Goal: Task Accomplishment & Management: Manage account settings

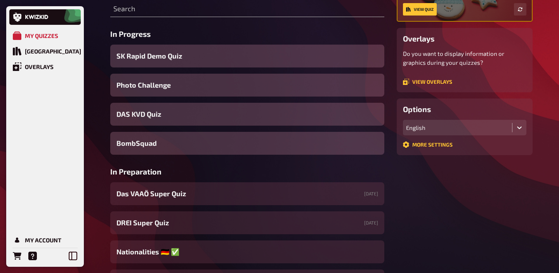
scroll to position [175, 0]
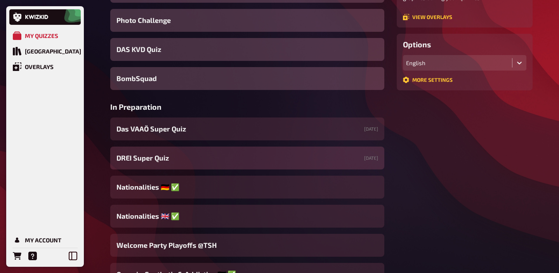
click at [243, 157] on div "DREI Super Quiz 10/09/2025" at bounding box center [247, 158] width 274 height 23
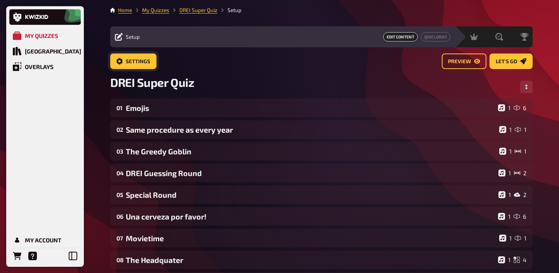
click at [151, 63] on link "Settings" at bounding box center [133, 62] width 46 height 16
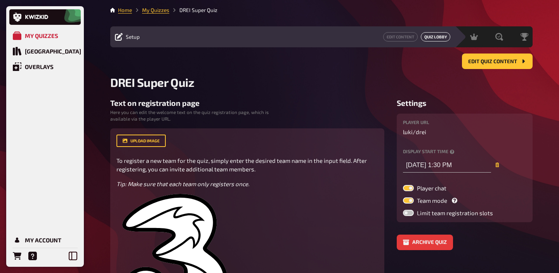
click at [428, 36] on link "Quiz Lobby" at bounding box center [435, 36] width 29 height 9
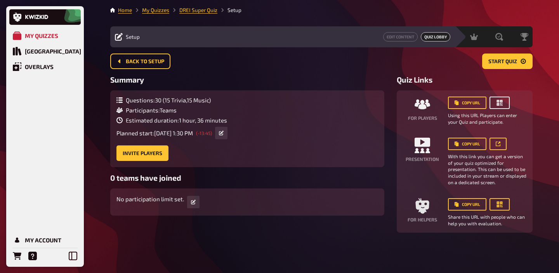
click at [504, 100] on button "button" at bounding box center [499, 103] width 20 height 12
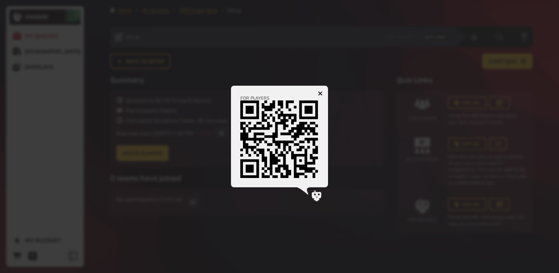
click at [323, 93] on button "button" at bounding box center [320, 93] width 12 height 12
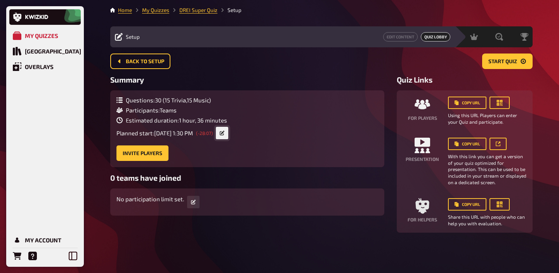
click at [228, 133] on link at bounding box center [222, 133] width 12 height 12
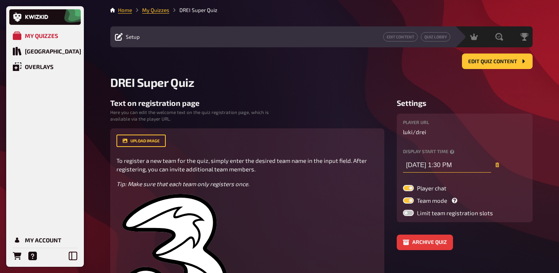
click at [448, 169] on input "10/09/2025 1:30 PM" at bounding box center [447, 165] width 88 height 16
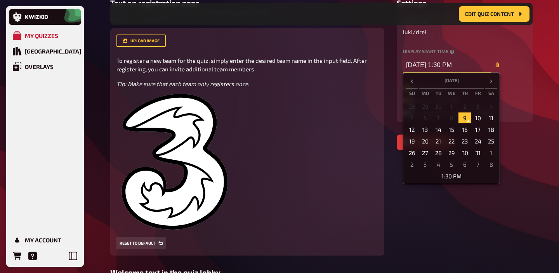
scroll to position [118, 0]
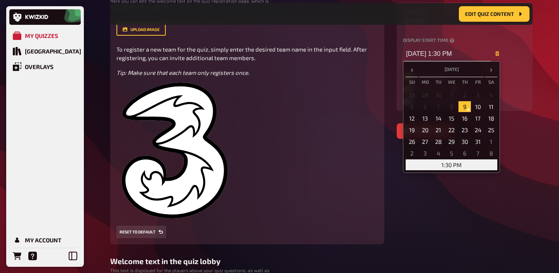
click at [441, 163] on td "1:30 PM" at bounding box center [451, 164] width 92 height 11
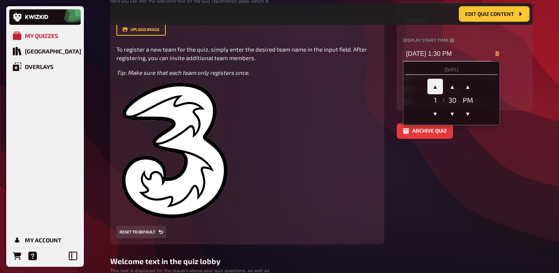
click at [436, 82] on span "▲" at bounding box center [435, 87] width 16 height 16
click at [449, 108] on span "▼" at bounding box center [452, 114] width 16 height 16
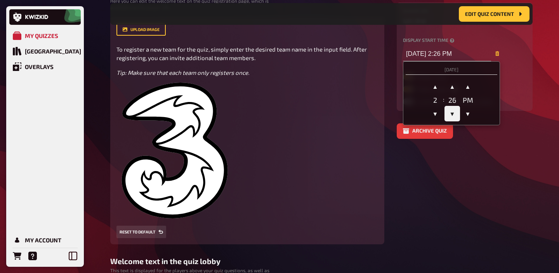
click at [449, 108] on span "▼" at bounding box center [452, 114] width 16 height 16
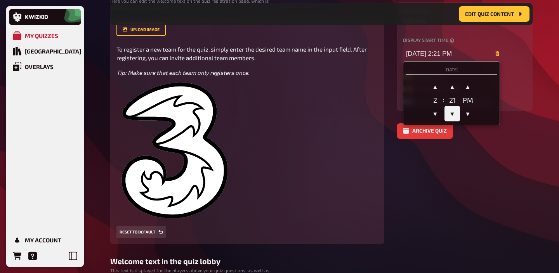
click at [449, 108] on span "▼" at bounding box center [452, 114] width 16 height 16
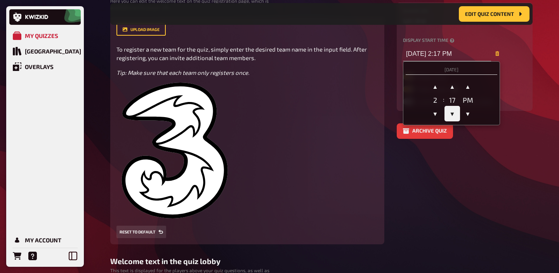
click at [449, 108] on span "▼" at bounding box center [452, 114] width 16 height 16
type input "10/09/2025 2:15 PM"
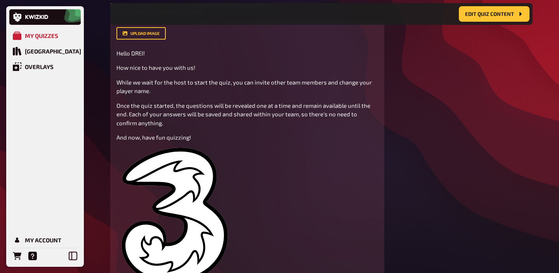
scroll to position [384, 0]
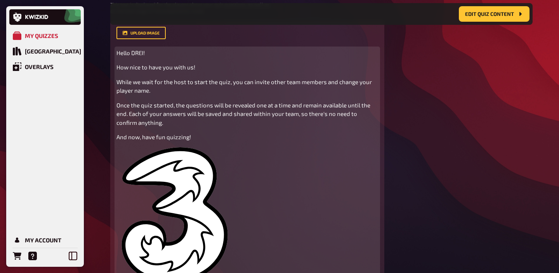
click at [137, 58] on div "Hello DREI! How nice to have you with us! While we wait for the host to start t…" at bounding box center [246, 166] width 261 height 236
click at [137, 55] on span "Hello DREI!" at bounding box center [130, 52] width 28 height 7
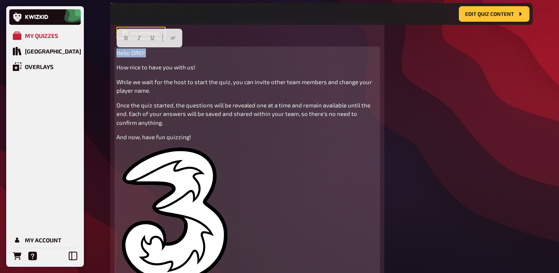
click at [139, 54] on span "Hello DREI!" at bounding box center [130, 52] width 28 height 7
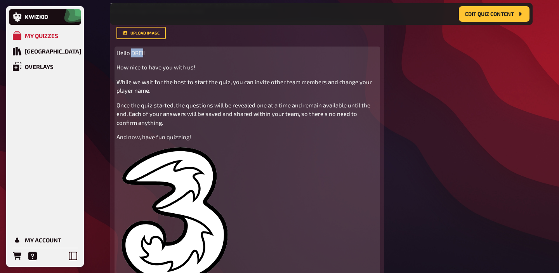
click at [139, 54] on span "Hello DREI!" at bounding box center [130, 52] width 28 height 7
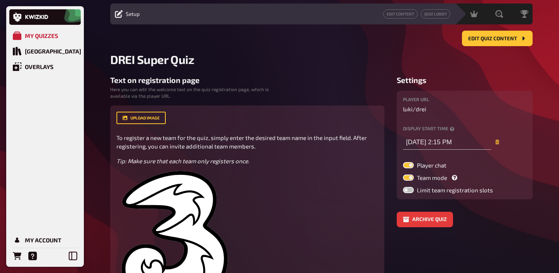
scroll to position [0, 0]
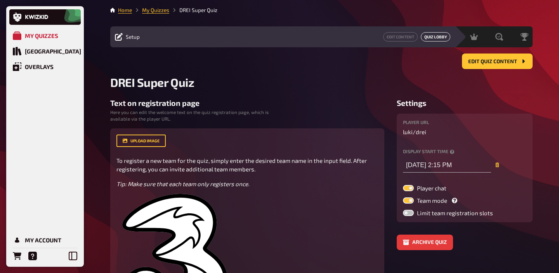
click at [437, 38] on link "Quiz Lobby" at bounding box center [435, 36] width 29 height 9
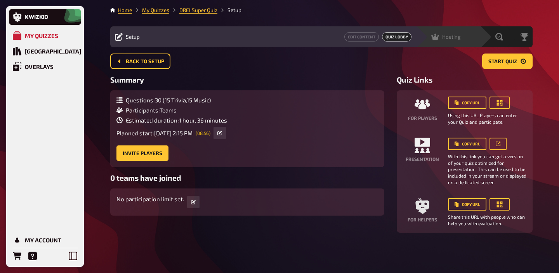
click at [463, 38] on div "Hosting undefined" at bounding box center [453, 37] width 54 height 8
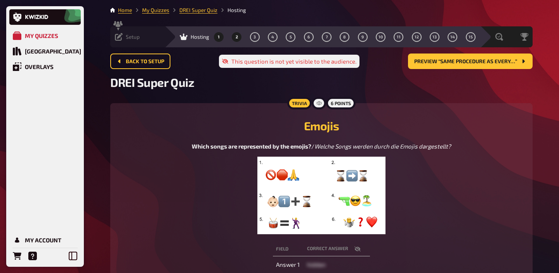
click at [230, 40] on button "2" at bounding box center [236, 37] width 12 height 12
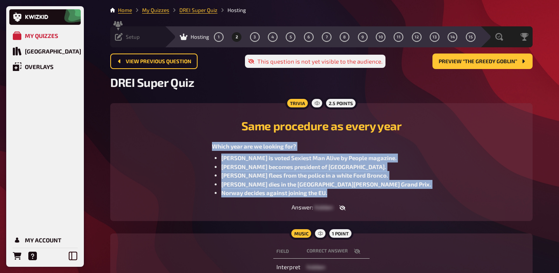
drag, startPoint x: 350, startPoint y: 193, endPoint x: 219, endPoint y: 149, distance: 138.1
click at [219, 149] on div "Which year are we looking for? Keanu Reeves is voted Sexiest Man Alive by Peopl…" at bounding box center [320, 169] width 403 height 55
copy div "Which year are we looking for? Keanu Reeves is voted Sexiest Man Alive by Peopl…"
click at [128, 36] on span "Setup" at bounding box center [133, 37] width 14 height 6
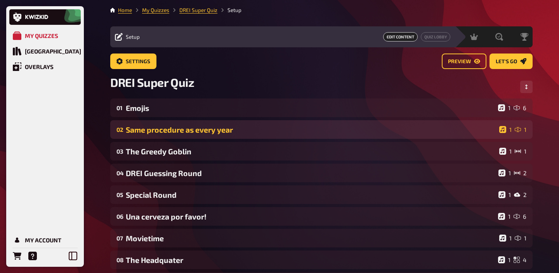
click at [155, 130] on div "Same procedure as every year" at bounding box center [311, 129] width 370 height 9
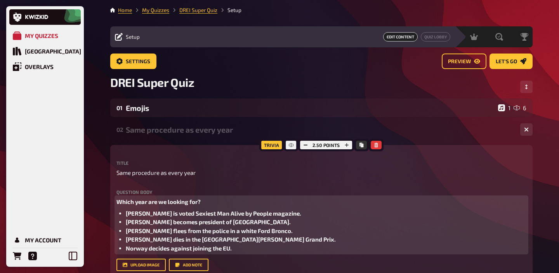
click at [134, 203] on span "Which year are we looking for?" at bounding box center [158, 201] width 84 height 7
click at [137, 203] on span "Which year are we looking for?" at bounding box center [158, 201] width 84 height 7
click at [204, 202] on p "Which Year are we looking for?" at bounding box center [321, 201] width 410 height 9
click at [121, 204] on span "Which Year are we looking for? /" at bounding box center [160, 201] width 88 height 7
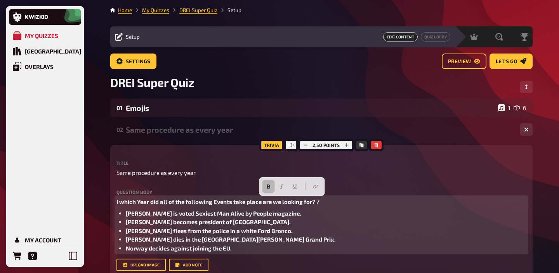
drag, startPoint x: 324, startPoint y: 200, endPoint x: 264, endPoint y: 203, distance: 60.6
click at [264, 203] on p "I which Year did all of the following Events take place are we looking for? /" at bounding box center [321, 201] width 410 height 9
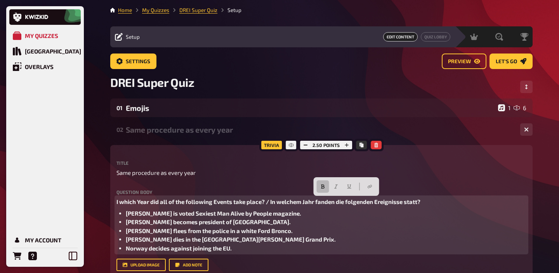
drag, startPoint x: 425, startPoint y: 200, endPoint x: 270, endPoint y: 203, distance: 154.8
click at [270, 203] on p "I which Year did all of the following Events take place? / In welchem Jahr fand…" at bounding box center [321, 201] width 410 height 9
click at [323, 185] on icon "button" at bounding box center [322, 187] width 3 height 4
click at [331, 185] on icon "button" at bounding box center [332, 186] width 5 height 5
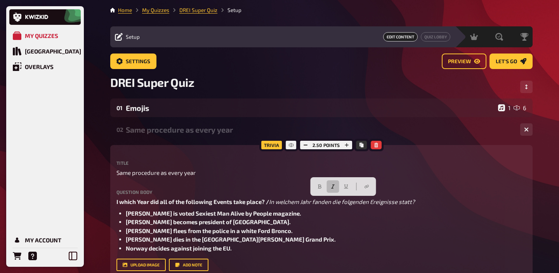
click at [162, 132] on div "Same procedure as every year" at bounding box center [320, 129] width 388 height 9
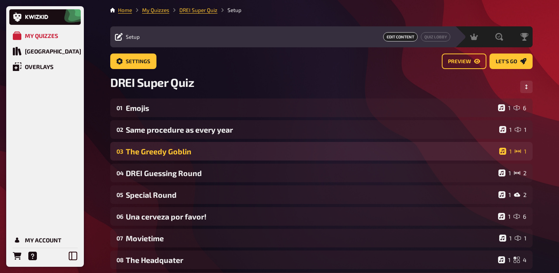
click at [168, 147] on div "The Greedy Goblin" at bounding box center [311, 151] width 370 height 9
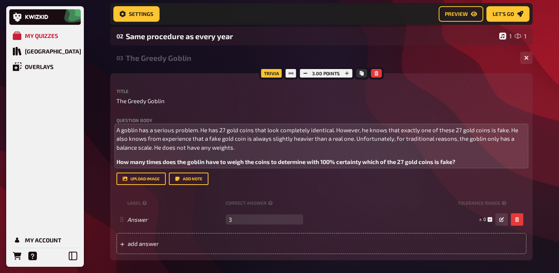
scroll to position [103, 0]
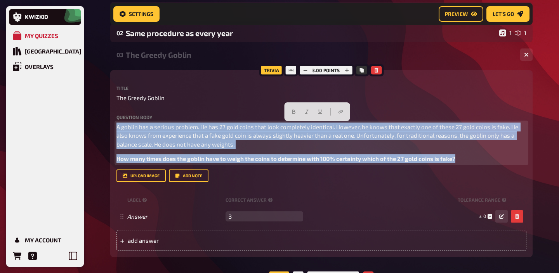
drag, startPoint x: 463, startPoint y: 160, endPoint x: 111, endPoint y: 130, distance: 354.0
click at [111, 130] on div "Trivia 3.00 points Title The Greedy Goblin Question body A goblin has a serious…" at bounding box center [321, 163] width 422 height 187
copy div "A goblin has a serious problem. He has 27 gold coins that look completely ident…"
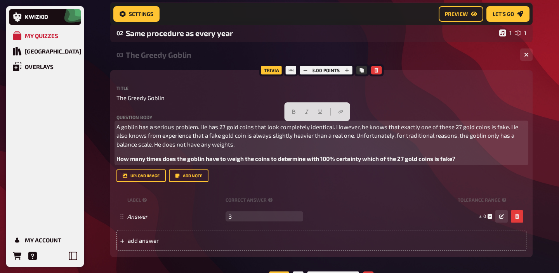
click at [465, 162] on p "How many times does the goblin have to weigh the coins to determine with 100% c…" at bounding box center [321, 158] width 410 height 9
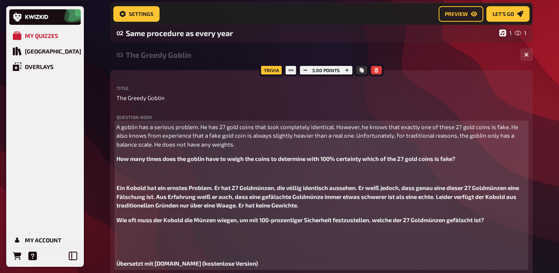
click at [251, 241] on div "A goblin has a serious problem. He has 27 gold coins that look completely ident…" at bounding box center [321, 195] width 410 height 145
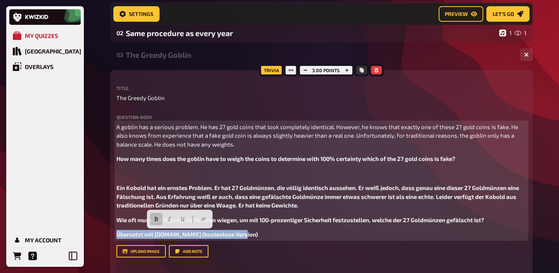
drag, startPoint x: 253, startPoint y: 232, endPoint x: 117, endPoint y: 225, distance: 136.7
click at [117, 225] on div "A goblin has a serious problem. He has 27 gold coins that look completely ident…" at bounding box center [321, 181] width 410 height 116
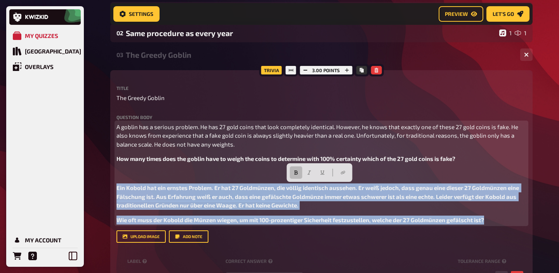
drag, startPoint x: 488, startPoint y: 222, endPoint x: 116, endPoint y: 187, distance: 373.2
click at [116, 187] on div "Trivia 3.00 points Title The Greedy Goblin Question body A goblin has a serious…" at bounding box center [321, 194] width 422 height 248
click at [297, 177] on button "button" at bounding box center [295, 172] width 12 height 12
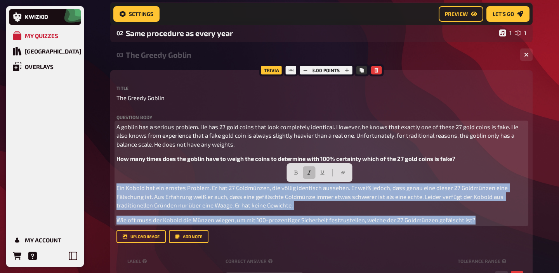
click at [313, 173] on button "button" at bounding box center [309, 172] width 12 height 12
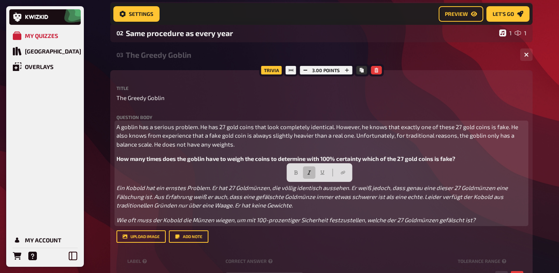
click at [240, 167] on div "A goblin has a serious problem. He has 27 gold coins that look completely ident…" at bounding box center [321, 174] width 410 height 102
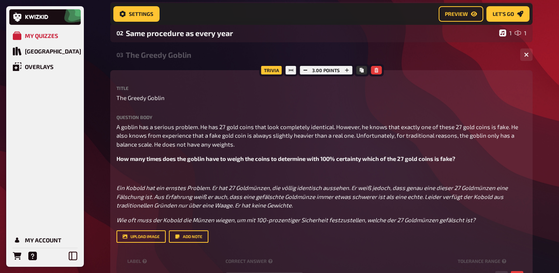
click at [187, 55] on div "The Greedy Goblin" at bounding box center [320, 54] width 388 height 9
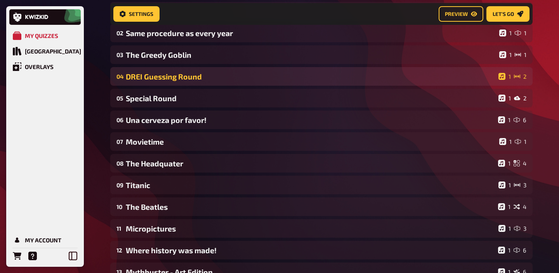
click at [184, 76] on div "DREI Guessing Round" at bounding box center [310, 76] width 369 height 9
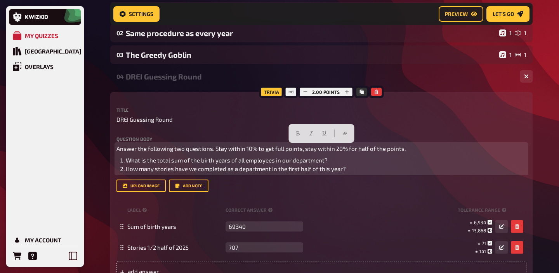
drag, startPoint x: 354, startPoint y: 168, endPoint x: 134, endPoint y: 135, distance: 222.4
click at [134, 135] on div "Title DREI Guessing Round Question body Answer the following two questions. Sta…" at bounding box center [321, 149] width 410 height 85
copy div "Answer the following two questions. Stay within 10% to get full points, stay wi…"
click at [414, 150] on p "Answer the following two questions. Stay within 10% to get full points, stay wi…" at bounding box center [321, 148] width 410 height 9
click at [376, 169] on li "How many stories have we completed as a department in the first half of this ye…" at bounding box center [326, 168] width 400 height 9
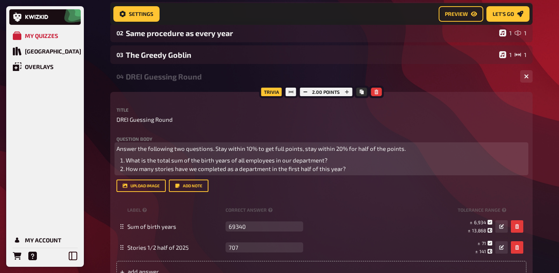
click at [426, 148] on p "Answer the following two questions. Stay within 10% to get full points, stay wi…" at bounding box center [321, 148] width 410 height 9
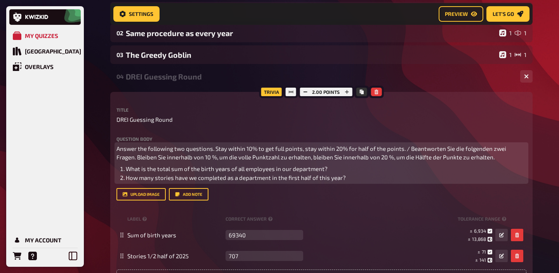
click at [442, 149] on span "Answer the following two questions. Stay within 10% to get full points, stay wi…" at bounding box center [311, 153] width 391 height 16
click at [144, 157] on span "Answer the following two questions. Stay within 10% to get full points, stay wi…" at bounding box center [316, 153] width 401 height 16
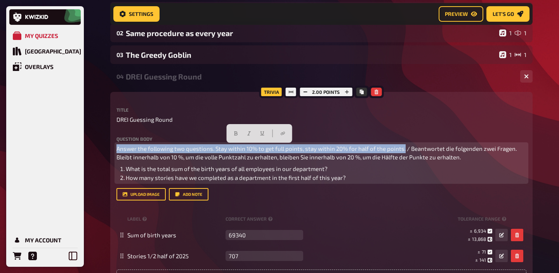
drag, startPoint x: 402, startPoint y: 148, endPoint x: 93, endPoint y: 145, distance: 308.8
click at [234, 134] on icon "button" at bounding box center [236, 133] width 5 height 5
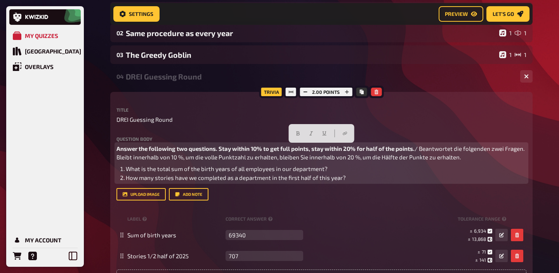
drag, startPoint x: 471, startPoint y: 155, endPoint x: 421, endPoint y: 147, distance: 51.0
click at [421, 147] on p "Answer the following two questions. Stay within 10% to get full points, stay wi…" at bounding box center [321, 152] width 410 height 17
click at [309, 132] on icon "button" at bounding box center [311, 133] width 5 height 5
click at [307, 159] on span "Beantwortet die folgenden zwei Fragen. Bleibt innerhalb von 10 %, um die volle …" at bounding box center [320, 153] width 408 height 16
click at [341, 168] on li "What is the total sum of the birth years of all employees in our department?" at bounding box center [326, 168] width 400 height 9
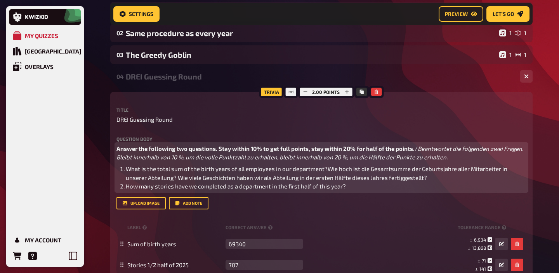
click at [322, 170] on span "What is the total sum of the birth years of all employees in our department?Wie…" at bounding box center [317, 173] width 383 height 16
click at [324, 170] on span "What is the total sum of the birth years of all employees in our department?Wie…" at bounding box center [317, 173] width 383 height 16
drag, startPoint x: 177, startPoint y: 177, endPoint x: 460, endPoint y: 177, distance: 282.8
click at [460, 177] on li "What is the total sum of the birth years of all employees in our department? / …" at bounding box center [326, 172] width 400 height 17
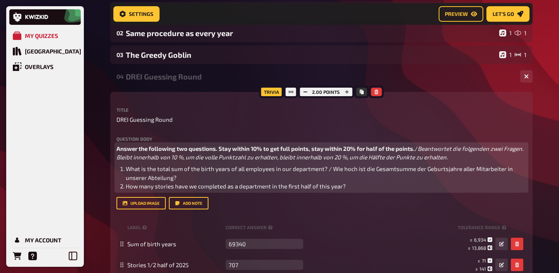
click at [431, 185] on li "How many stories have we completed as a department in the first half of this ye…" at bounding box center [326, 186] width 400 height 9
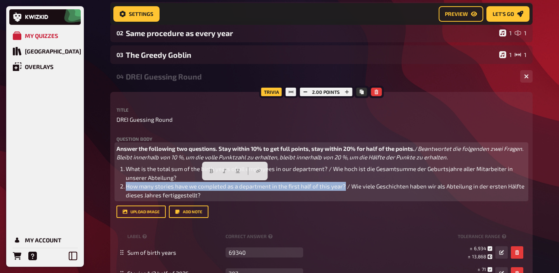
drag, startPoint x: 344, startPoint y: 186, endPoint x: 119, endPoint y: 187, distance: 224.6
click at [126, 187] on li "How many stories have we completed as a department in the first half of this ye…" at bounding box center [326, 190] width 400 height 17
click at [212, 171] on icon "button" at bounding box center [211, 171] width 5 height 5
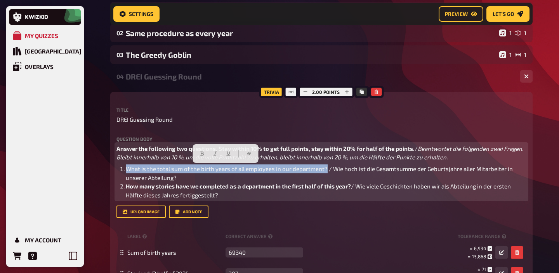
drag, startPoint x: 325, startPoint y: 168, endPoint x: 125, endPoint y: 167, distance: 199.8
click at [126, 167] on span "What is the total sum of the birth years of all employees in our department? / …" at bounding box center [320, 173] width 388 height 16
click at [200, 154] on icon "button" at bounding box center [201, 153] width 5 height 5
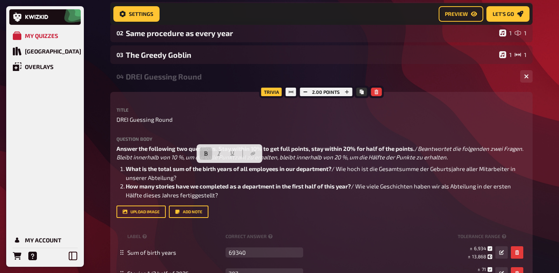
click at [185, 75] on div "DREI Guessing Round" at bounding box center [320, 76] width 388 height 9
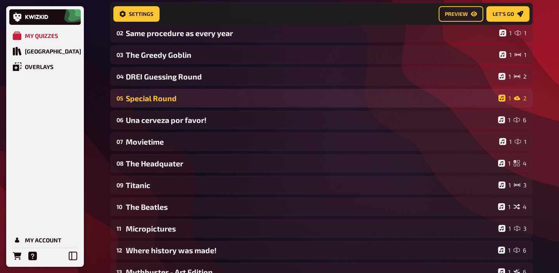
click at [179, 93] on div "05 Special Round 1 2" at bounding box center [321, 98] width 422 height 19
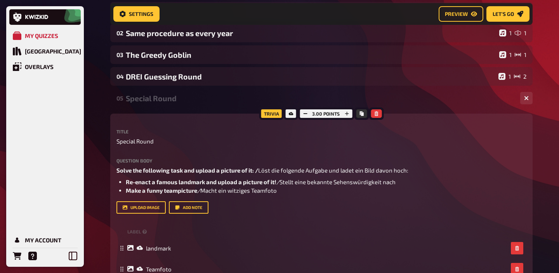
click at [177, 99] on div "Special Round" at bounding box center [320, 98] width 388 height 9
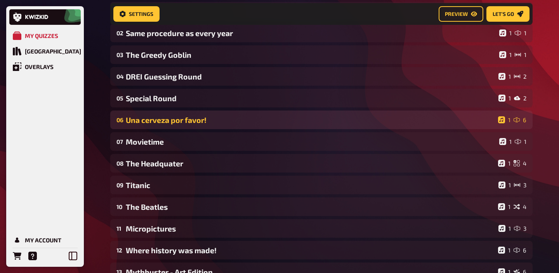
click at [170, 116] on div "Una cerveza por favor!" at bounding box center [310, 120] width 369 height 9
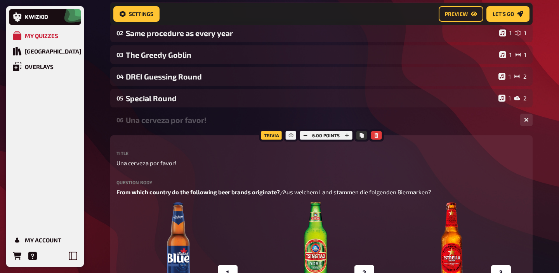
click at [170, 116] on div "Una cerveza por favor!" at bounding box center [320, 120] width 388 height 9
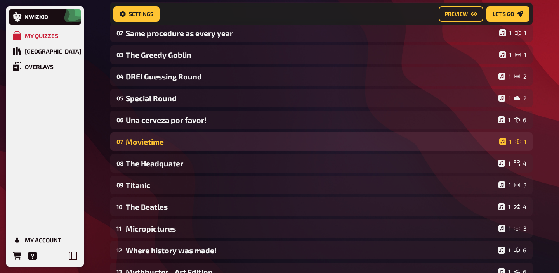
click at [168, 137] on div "07 Movietime 1 1" at bounding box center [321, 141] width 422 height 19
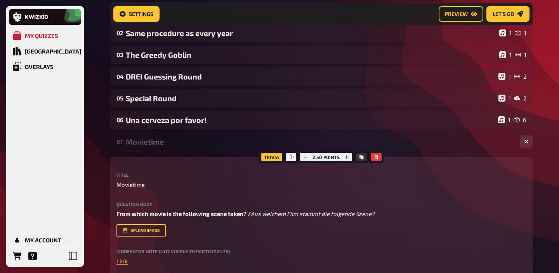
click at [168, 137] on div "07 Movietime 1 1" at bounding box center [321, 141] width 422 height 19
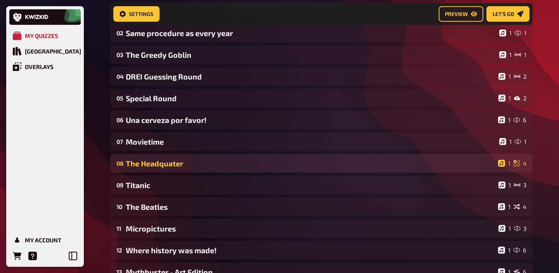
click at [165, 161] on div "The Headquater" at bounding box center [310, 163] width 369 height 9
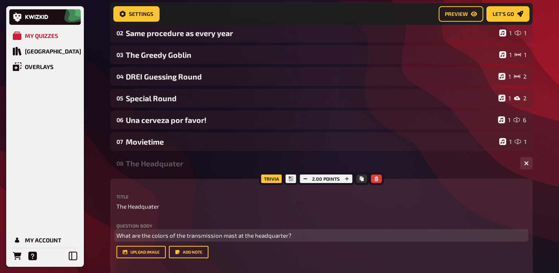
click at [207, 235] on span "What are the colors of the transmission mast at the headquarter?" at bounding box center [203, 235] width 175 height 7
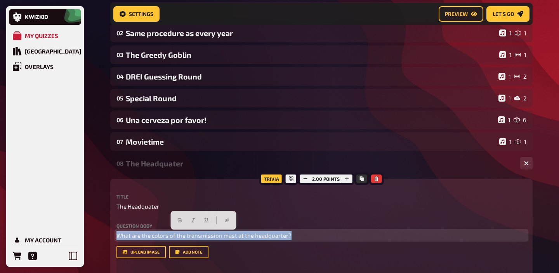
click at [207, 235] on span "What are the colors of the transmission mast at the headquarter?" at bounding box center [203, 235] width 175 height 7
copy span "What are the colors of the transmission mast at the headquarter?"
click at [179, 220] on icon "button" at bounding box center [179, 220] width 5 height 5
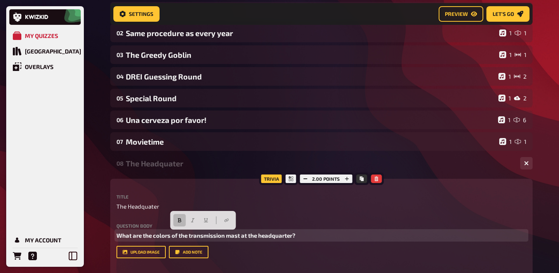
click at [306, 238] on p "What are the colors of the transmission mast at the headquarter?" at bounding box center [321, 235] width 410 height 9
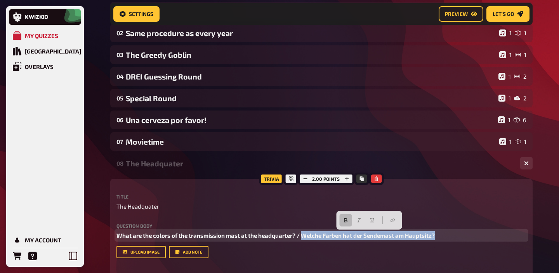
drag, startPoint x: 457, startPoint y: 237, endPoint x: 303, endPoint y: 235, distance: 153.6
click at [303, 235] on p "What are the colors of the transmission mast at the headquarter? / Welche Farbe…" at bounding box center [321, 235] width 410 height 9
click at [345, 223] on button "button" at bounding box center [345, 220] width 12 height 12
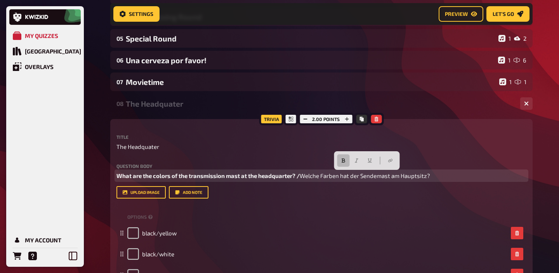
scroll to position [173, 0]
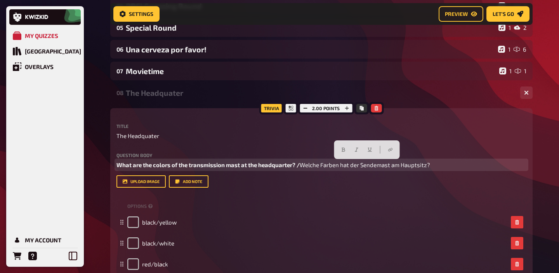
click at [353, 156] on div at bounding box center [367, 149] width 66 height 19
click at [354, 154] on button "button" at bounding box center [356, 150] width 12 height 12
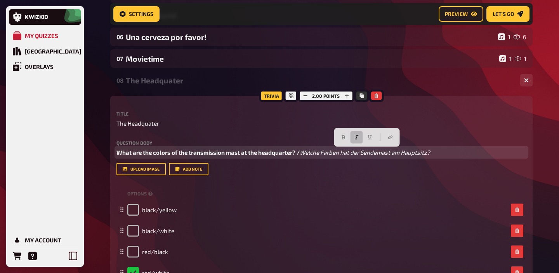
scroll to position [179, 0]
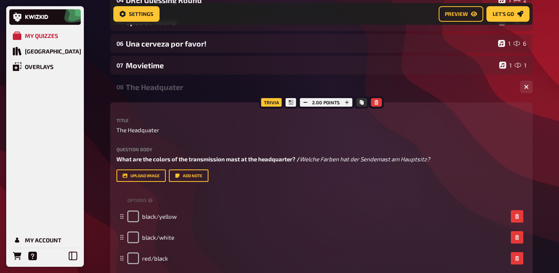
click at [182, 92] on div "08 The Headquater 1 4" at bounding box center [321, 87] width 422 height 19
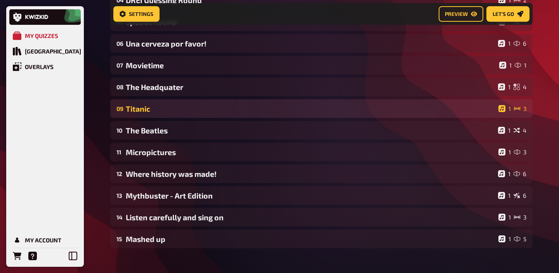
scroll to position [0, 0]
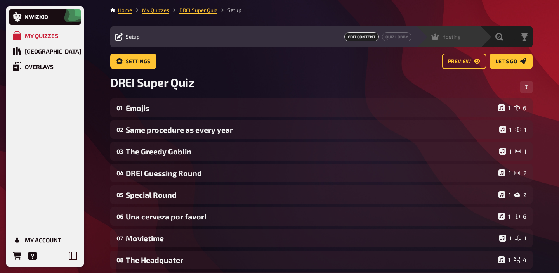
click at [463, 35] on div "Hosting undefined" at bounding box center [453, 37] width 54 height 8
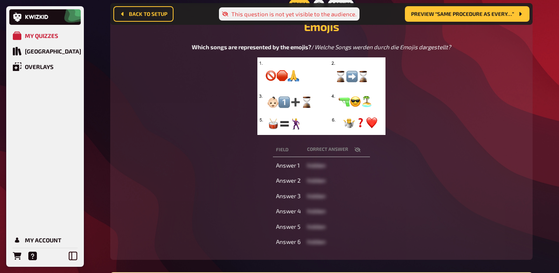
scroll to position [154, 0]
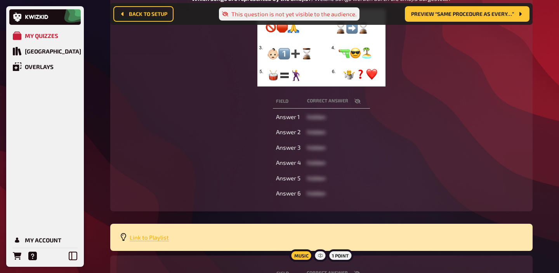
click at [152, 237] on span "Link to Playlist" at bounding box center [149, 237] width 39 height 7
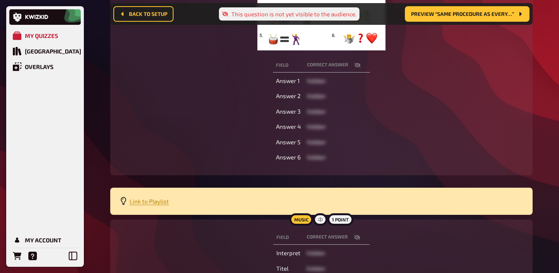
scroll to position [253, 0]
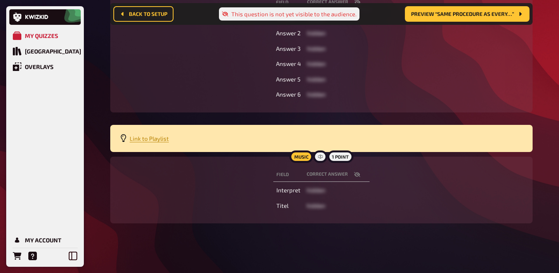
click at [355, 171] on button "button" at bounding box center [357, 175] width 19 height 8
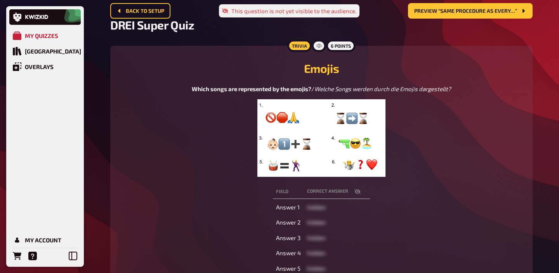
scroll to position [0, 0]
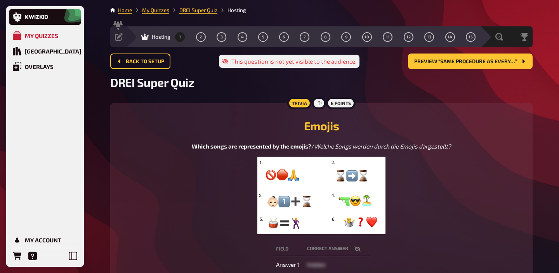
click at [208, 37] on div "1 2 3 4 5 6 7 8 9 10 11 12 13 14 15" at bounding box center [325, 37] width 300 height 10
click at [201, 37] on span "2" at bounding box center [200, 37] width 2 height 4
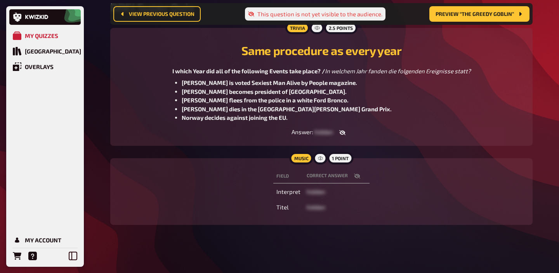
scroll to position [83, 0]
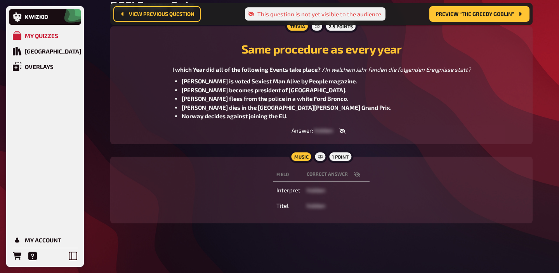
click at [358, 172] on icon "button" at bounding box center [357, 174] width 6 height 6
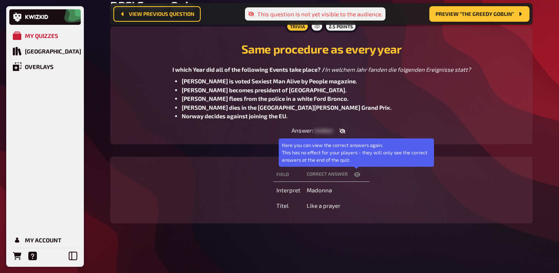
click at [358, 172] on icon "button" at bounding box center [357, 174] width 6 height 6
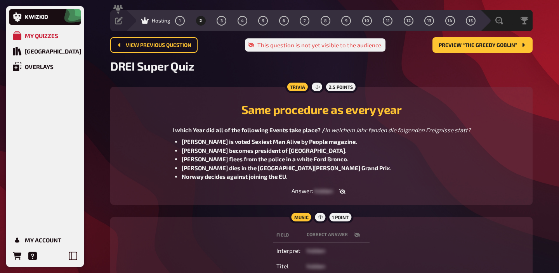
scroll to position [7, 0]
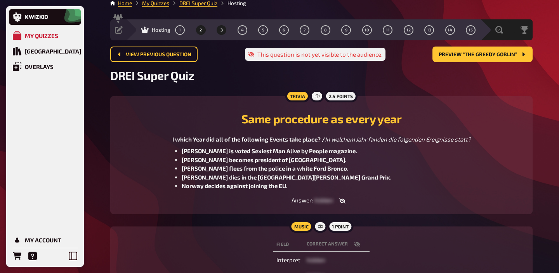
click at [222, 27] on button "3" at bounding box center [221, 30] width 12 height 12
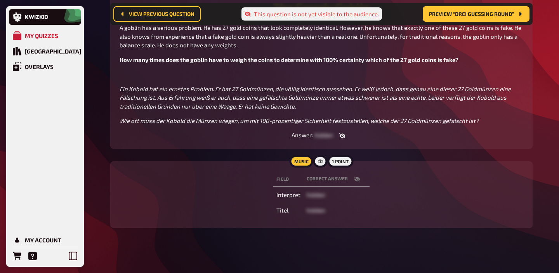
scroll to position [130, 0]
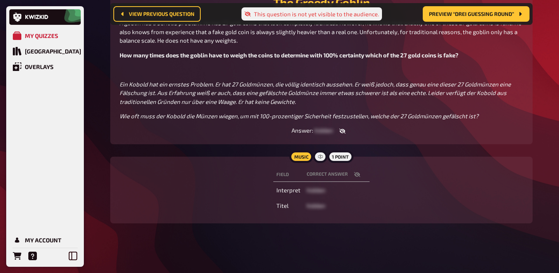
click at [354, 171] on icon "button" at bounding box center [357, 174] width 6 height 6
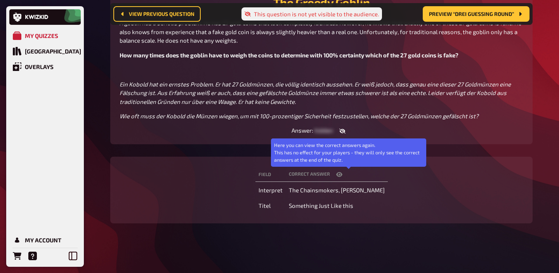
click at [348, 171] on button "button" at bounding box center [339, 175] width 19 height 8
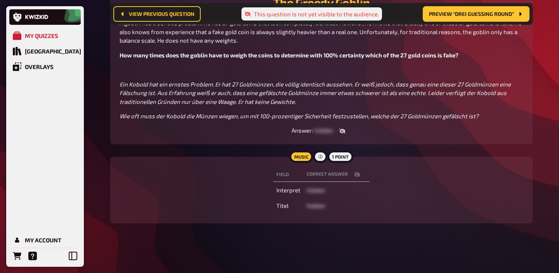
scroll to position [0, 0]
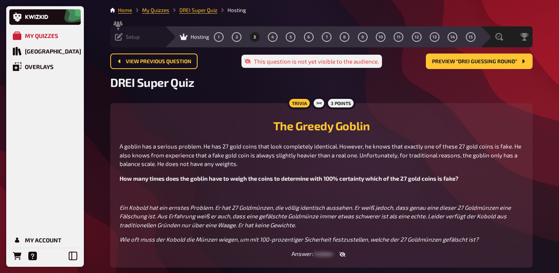
click at [123, 38] on div "Setup" at bounding box center [127, 37] width 25 height 8
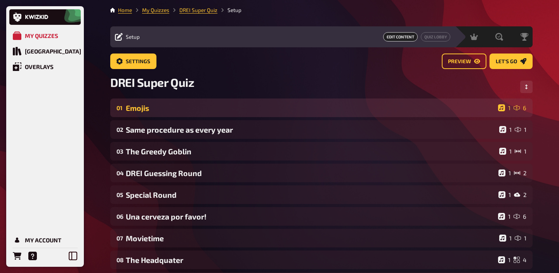
click at [201, 116] on div "01 Emojis 1 6" at bounding box center [321, 108] width 422 height 19
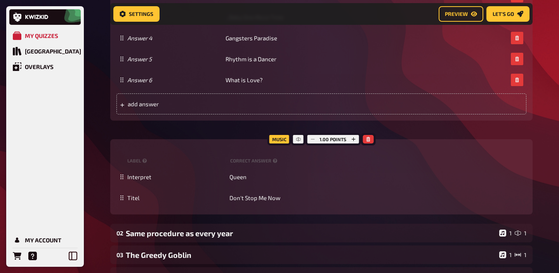
scroll to position [529, 0]
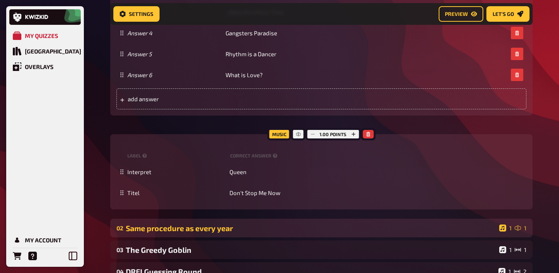
click at [233, 224] on div "Same procedure as every year" at bounding box center [311, 228] width 370 height 9
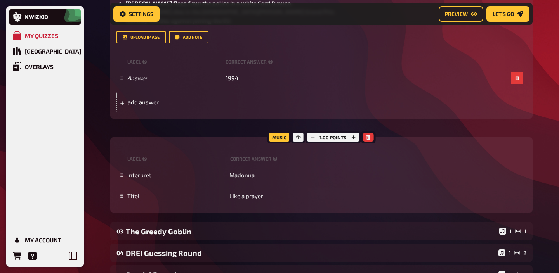
scroll to position [877, 0]
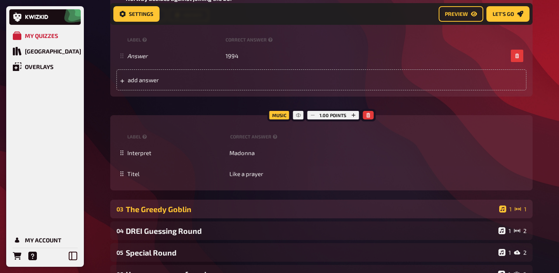
click at [173, 213] on div "The Greedy Goblin" at bounding box center [311, 209] width 370 height 9
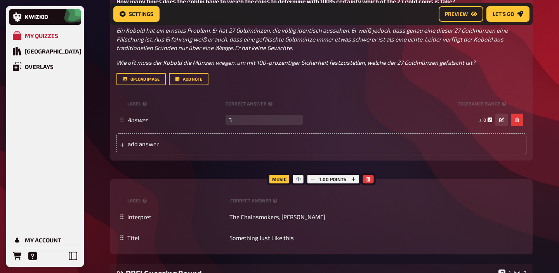
scroll to position [1218, 0]
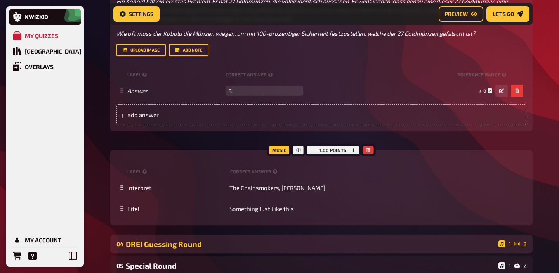
click at [172, 247] on div "DREI Guessing Round" at bounding box center [310, 244] width 369 height 9
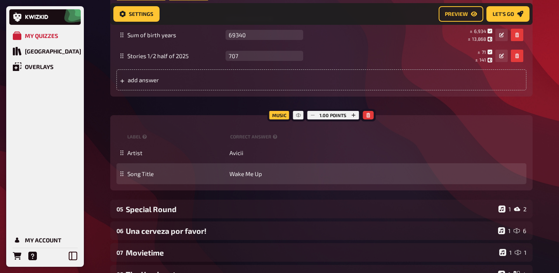
scroll to position [1629, 0]
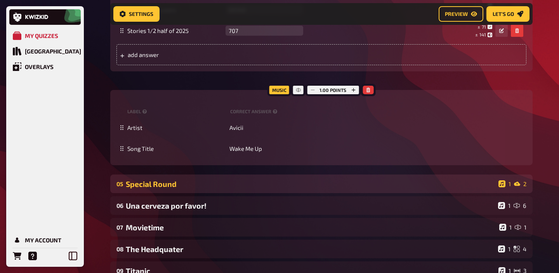
click at [221, 193] on div "05 Special Round 1 2" at bounding box center [321, 184] width 422 height 19
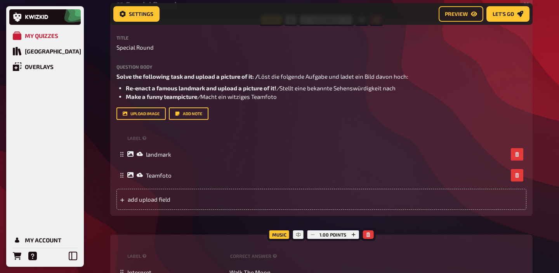
scroll to position [1894, 0]
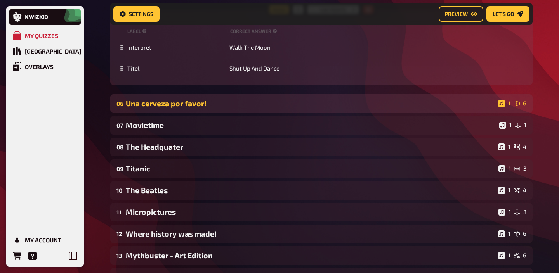
click at [241, 103] on div "Una cerveza por favor!" at bounding box center [310, 103] width 369 height 9
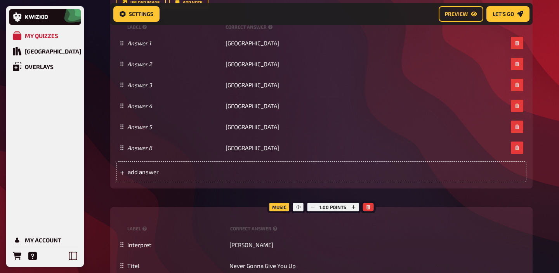
scroll to position [2528, 0]
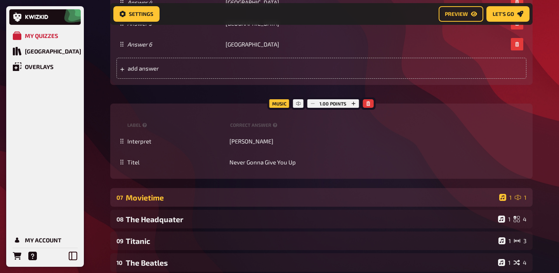
click at [223, 190] on div "07 Movietime 1 1" at bounding box center [321, 197] width 422 height 19
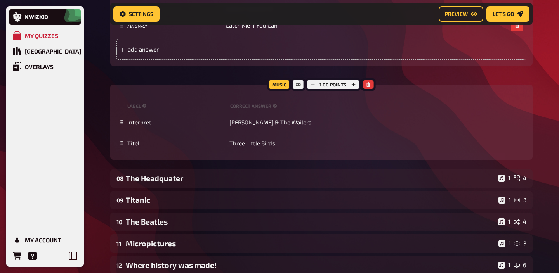
scroll to position [2886, 0]
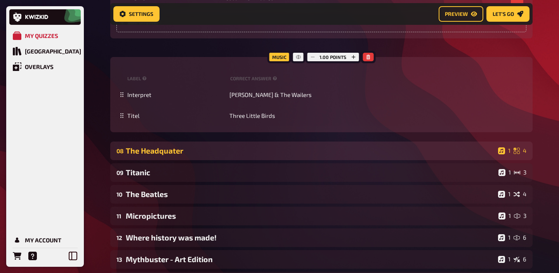
click at [231, 153] on div "The Headquater" at bounding box center [310, 150] width 369 height 9
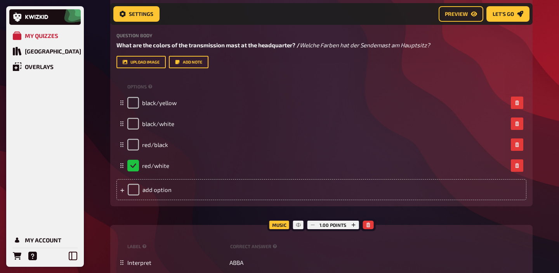
scroll to position [3124, 0]
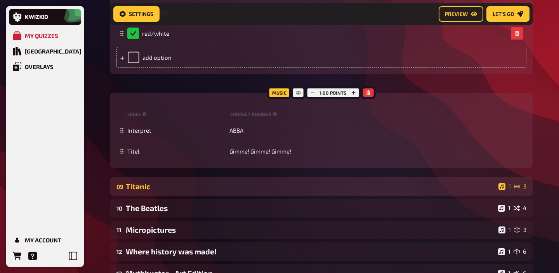
click at [212, 184] on div "Titanic" at bounding box center [310, 186] width 369 height 9
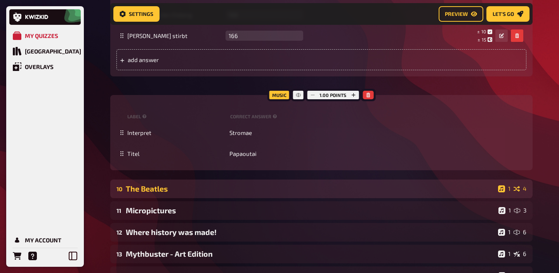
scroll to position [3653, 0]
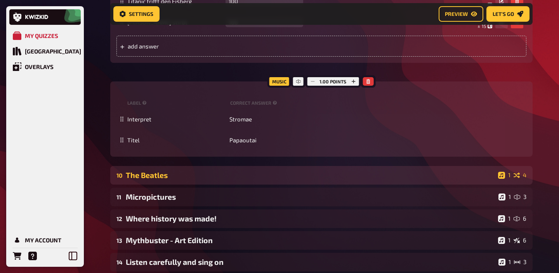
click at [233, 174] on div "The Beatles" at bounding box center [310, 175] width 369 height 9
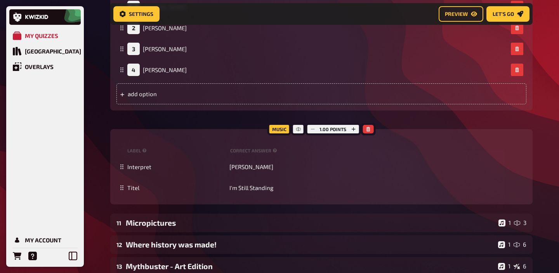
scroll to position [4218, 0]
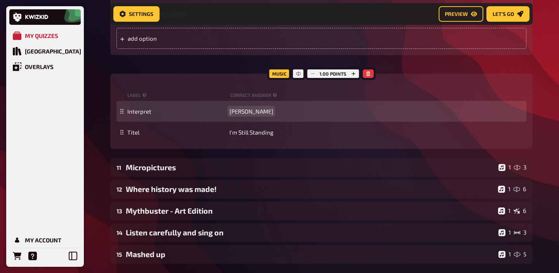
click at [240, 111] on span "Elton John" at bounding box center [251, 111] width 44 height 7
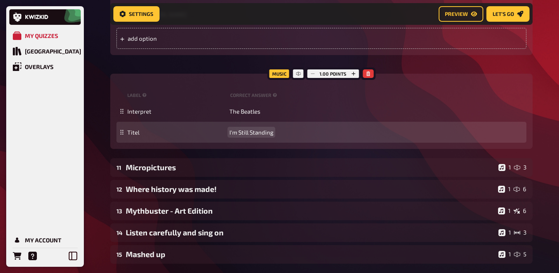
click at [250, 132] on span "I'm Still Standing" at bounding box center [251, 132] width 44 height 7
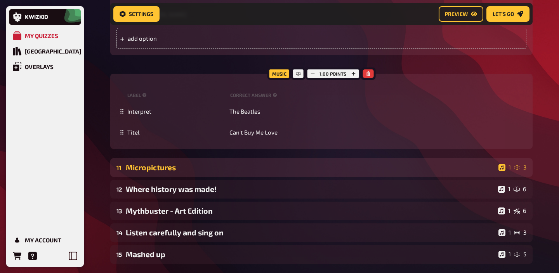
click at [189, 165] on div "Micropictures" at bounding box center [310, 167] width 369 height 9
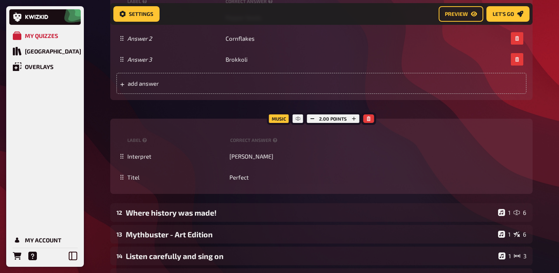
scroll to position [4588, 0]
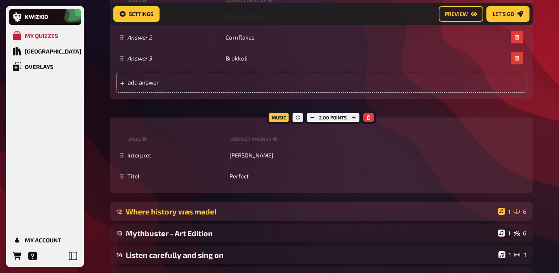
click at [255, 211] on div "Where history was made!" at bounding box center [310, 211] width 369 height 9
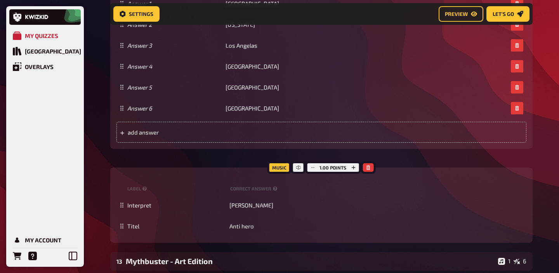
scroll to position [5151, 0]
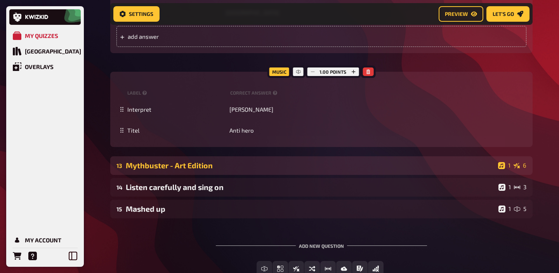
click at [223, 171] on div "13 Mythbuster - Art Edition 1 6" at bounding box center [321, 165] width 422 height 19
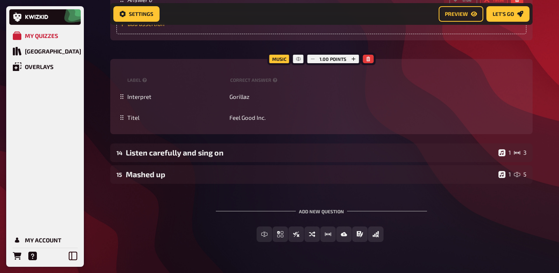
scroll to position [5863, 0]
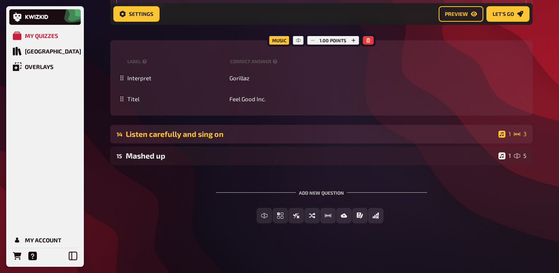
click at [240, 130] on div "Listen carefully and sing on" at bounding box center [310, 134] width 369 height 9
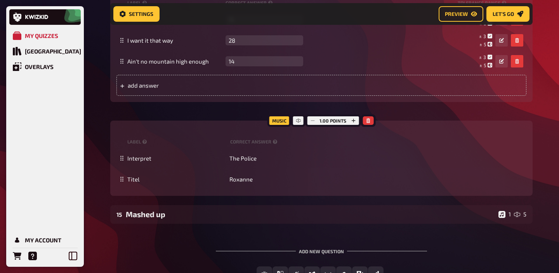
scroll to position [6216, 0]
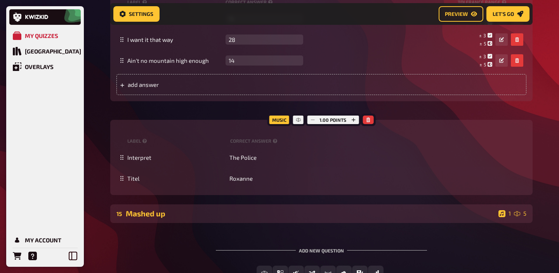
click at [202, 216] on div "Mashed up" at bounding box center [310, 213] width 369 height 9
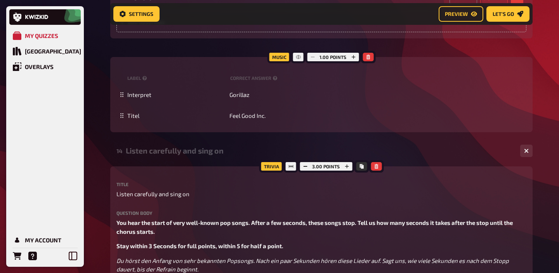
scroll to position [5811, 0]
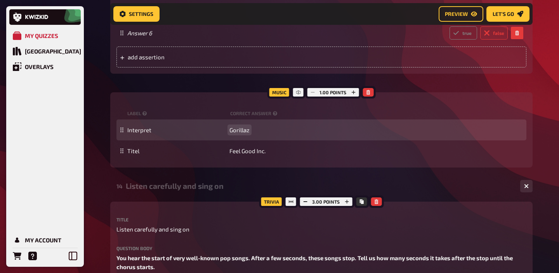
click at [232, 129] on span "Gorillaz" at bounding box center [239, 129] width 20 height 7
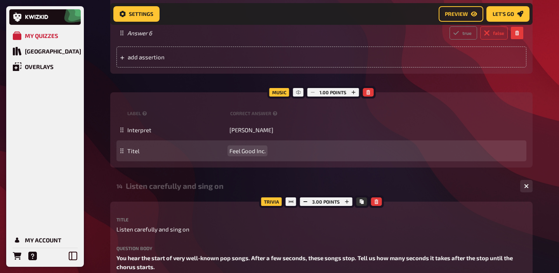
click at [243, 152] on span "Feel Good Inc." at bounding box center [247, 150] width 36 height 7
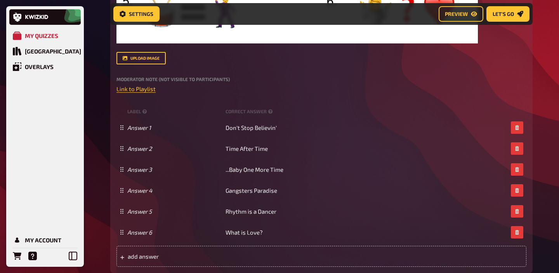
scroll to position [367, 0]
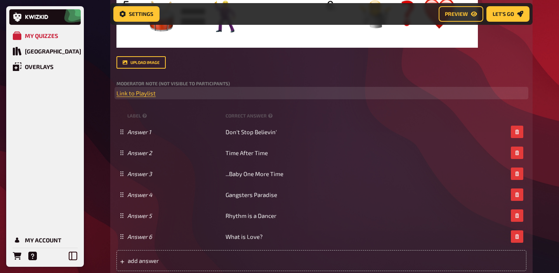
click at [159, 95] on p "﻿ Link to Playlist ﻿" at bounding box center [321, 93] width 410 height 9
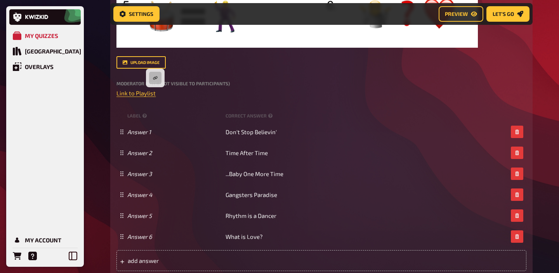
click at [224, 68] on div "upload image" at bounding box center [321, 62] width 410 height 12
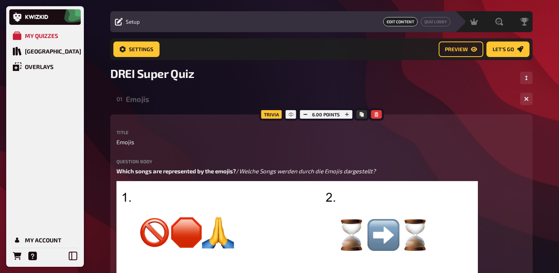
scroll to position [0, 0]
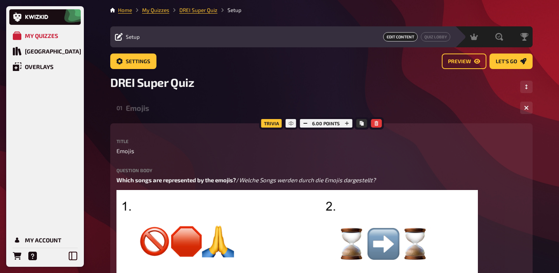
click at [162, 108] on div "Emojis" at bounding box center [320, 108] width 388 height 9
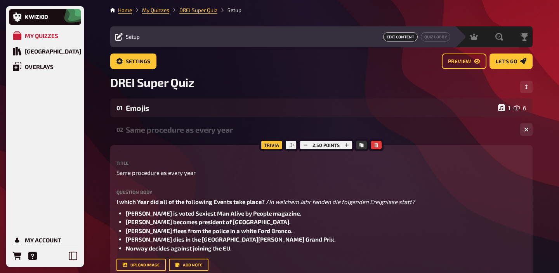
click at [155, 129] on div "Same procedure as every year" at bounding box center [320, 129] width 388 height 9
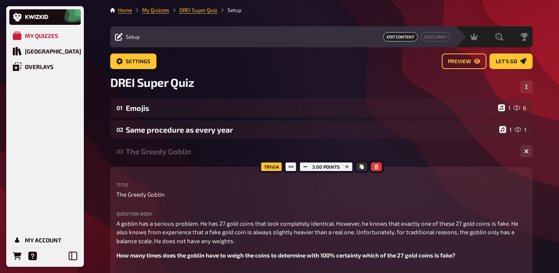
click at [152, 151] on div "The Greedy Goblin" at bounding box center [320, 151] width 388 height 9
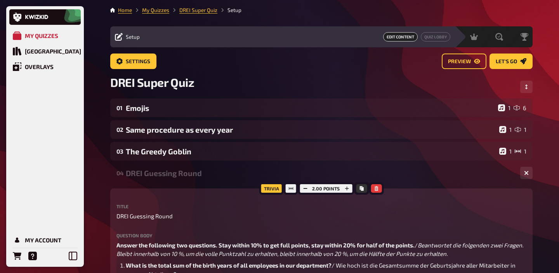
click at [191, 169] on div "DREI Guessing Round" at bounding box center [320, 173] width 388 height 9
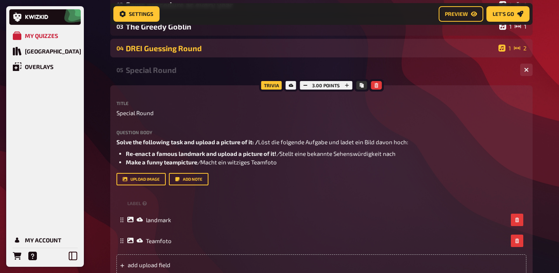
scroll to position [116, 0]
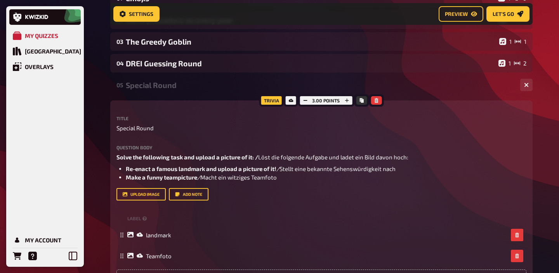
click at [176, 89] on div "Special Round" at bounding box center [320, 85] width 388 height 9
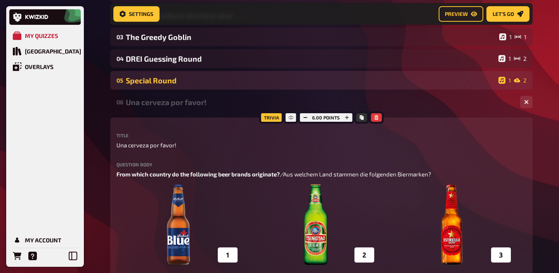
scroll to position [121, 0]
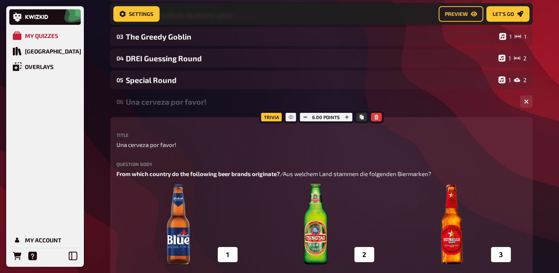
click at [177, 104] on div "Una cerveza por favor!" at bounding box center [320, 101] width 388 height 9
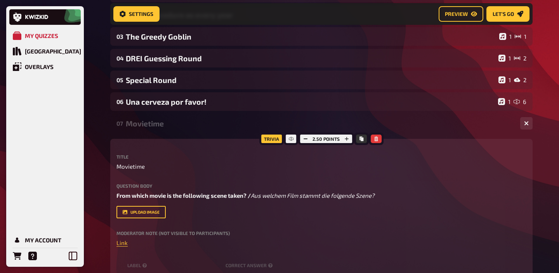
click at [163, 125] on div "Movietime" at bounding box center [320, 123] width 388 height 9
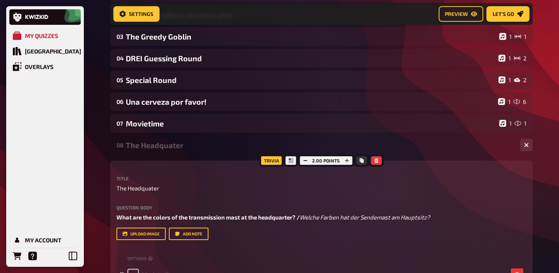
click at [161, 147] on div "The Headquater" at bounding box center [320, 145] width 388 height 9
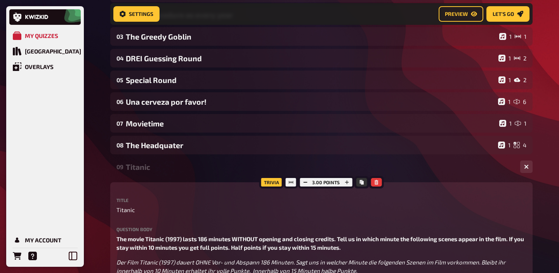
click at [151, 166] on div "Titanic" at bounding box center [320, 167] width 388 height 9
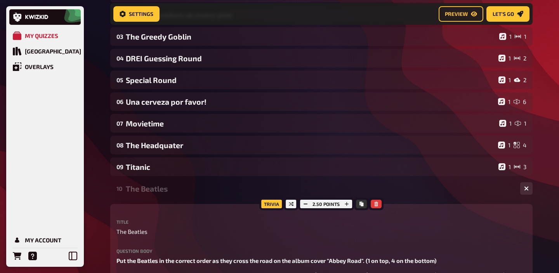
click at [152, 186] on div "The Beatles" at bounding box center [320, 188] width 388 height 9
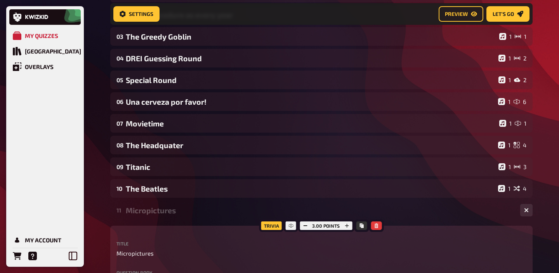
click at [147, 207] on div "Micropictures" at bounding box center [320, 210] width 388 height 9
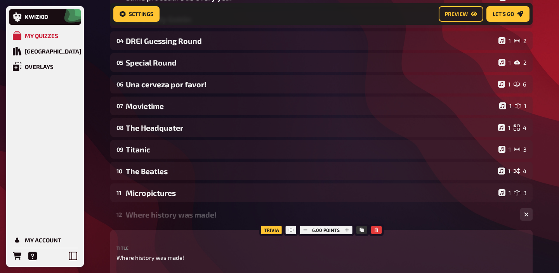
click at [145, 211] on div "Where history was made!" at bounding box center [320, 214] width 388 height 9
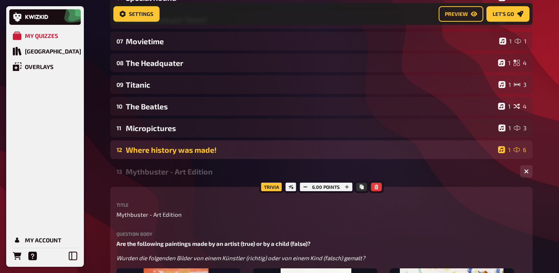
scroll to position [246, 0]
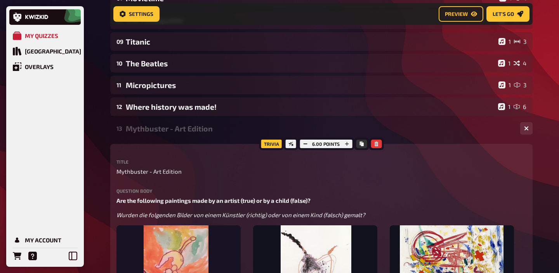
click at [143, 132] on div "Mythbuster - Art Edition" at bounding box center [320, 128] width 388 height 9
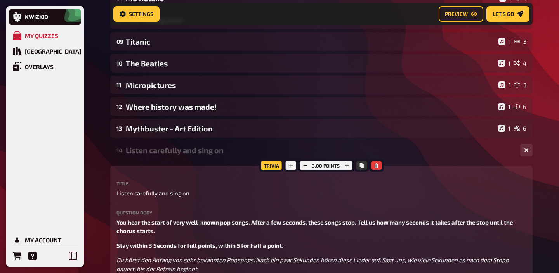
click at [145, 153] on div "Listen carefully and sing on" at bounding box center [320, 150] width 388 height 9
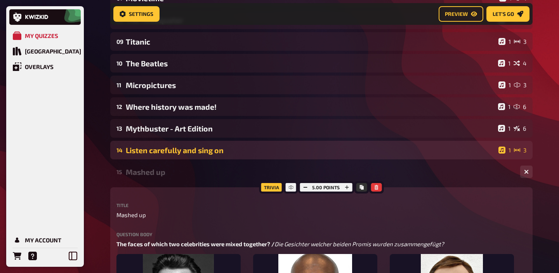
click at [145, 153] on div "Listen carefully and sing on" at bounding box center [310, 150] width 369 height 9
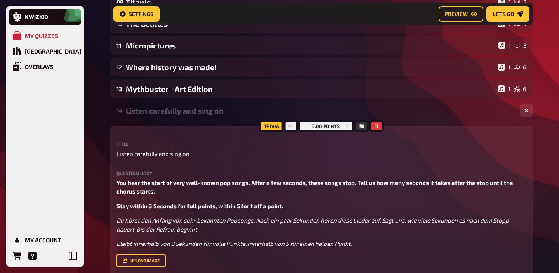
scroll to position [272, 0]
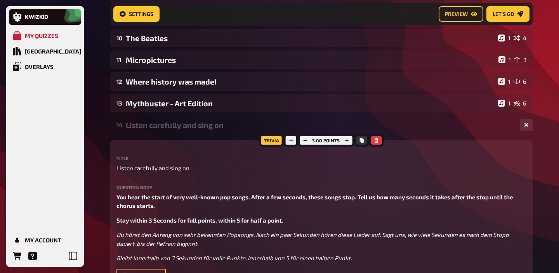
click at [150, 127] on div "Listen carefully and sing on" at bounding box center [320, 125] width 388 height 9
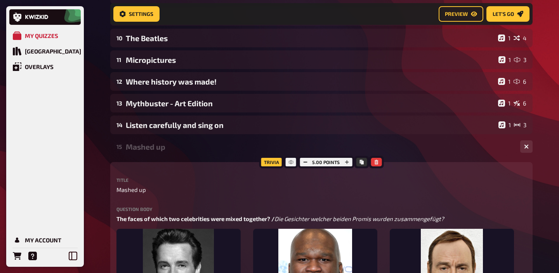
click at [149, 144] on div "Mashed up" at bounding box center [320, 146] width 388 height 9
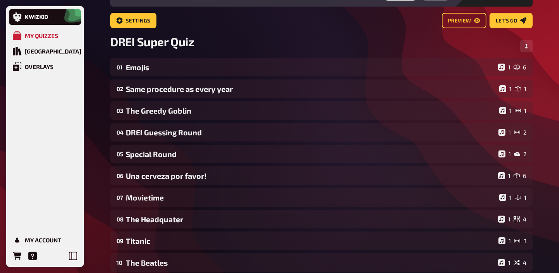
scroll to position [34, 0]
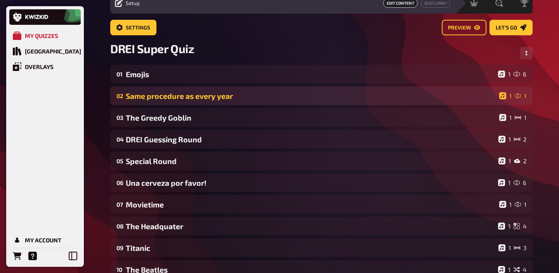
click at [255, 91] on div "02 Same procedure as every year 1 1" at bounding box center [321, 96] width 422 height 19
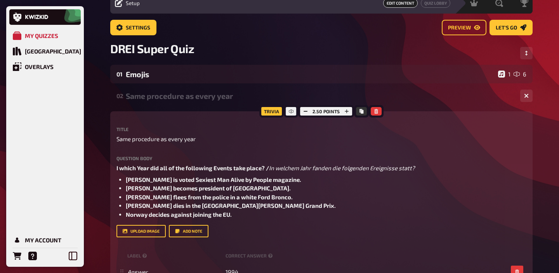
click at [249, 100] on div "02 Same procedure as every year 1 1" at bounding box center [321, 96] width 422 height 19
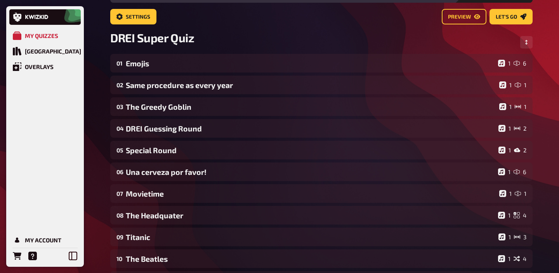
scroll to position [0, 0]
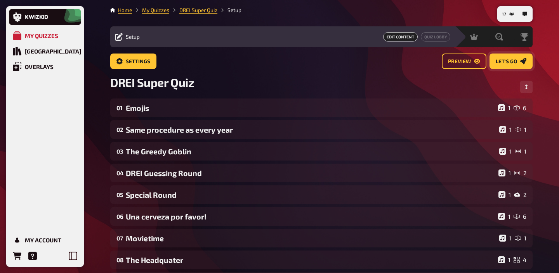
click at [508, 62] on span "Let's go" at bounding box center [505, 61] width 21 height 5
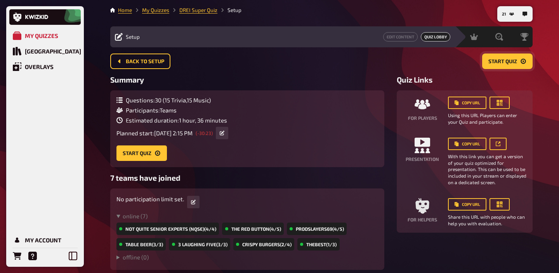
click at [503, 61] on span "Start Quiz" at bounding box center [502, 61] width 29 height 5
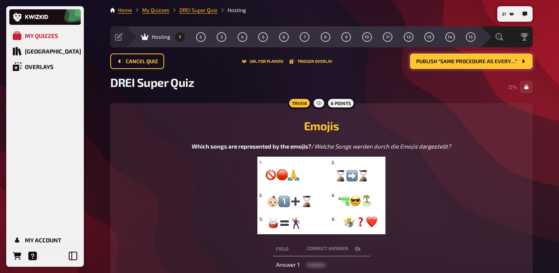
click at [339, 187] on img at bounding box center [321, 196] width 128 height 78
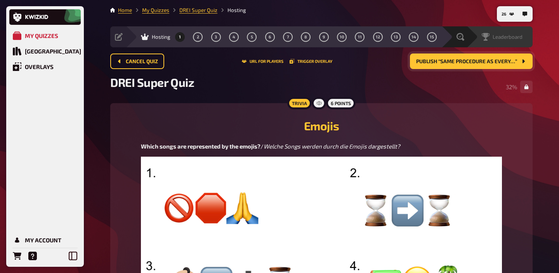
click at [520, 31] on div "Leaderboard" at bounding box center [499, 36] width 66 height 21
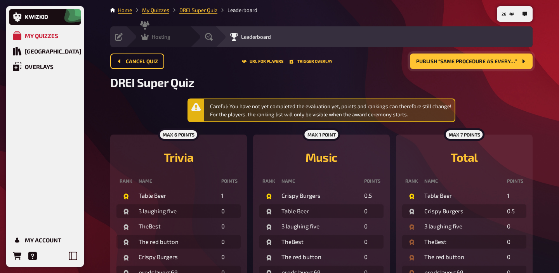
click at [159, 37] on span "Hosting" at bounding box center [161, 37] width 19 height 6
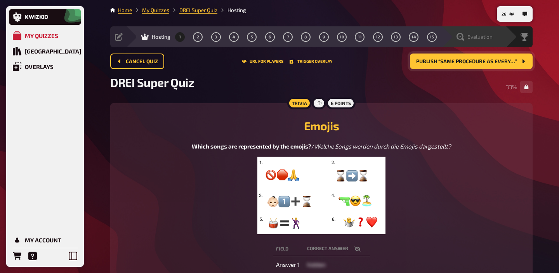
click at [482, 37] on span "Evaluation" at bounding box center [479, 37] width 25 height 6
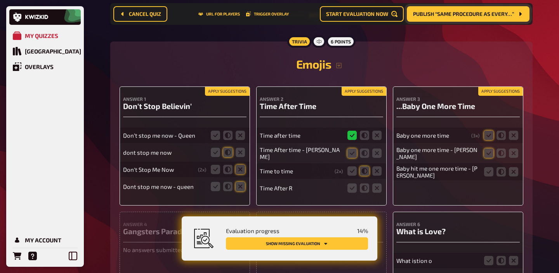
scroll to position [128, 0]
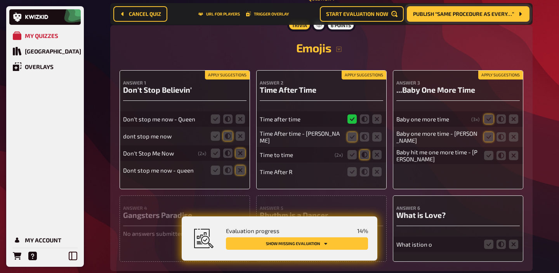
click at [230, 76] on button "Apply suggestions" at bounding box center [227, 75] width 45 height 9
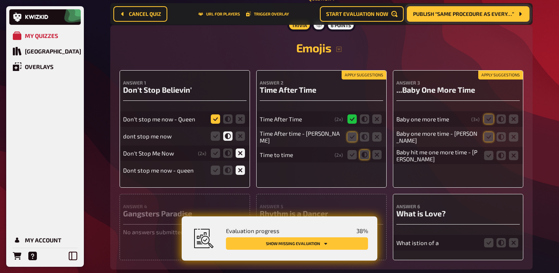
click at [213, 120] on icon at bounding box center [215, 118] width 9 height 9
click at [0, 0] on input "radio" at bounding box center [0, 0] width 0 height 0
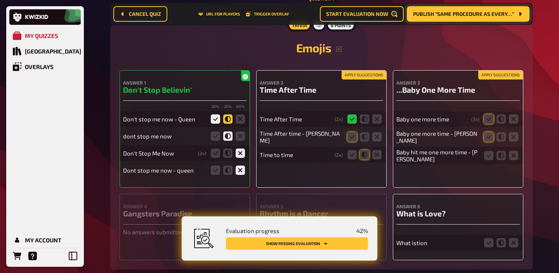
click at [228, 118] on icon at bounding box center [227, 118] width 9 height 9
click at [0, 0] on input "radio" at bounding box center [0, 0] width 0 height 0
click at [229, 153] on icon at bounding box center [227, 153] width 9 height 9
click at [0, 0] on input "radio" at bounding box center [0, 0] width 0 height 0
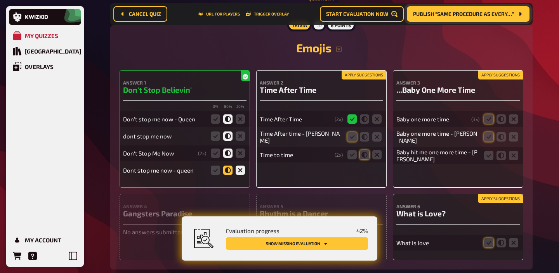
click at [227, 170] on icon at bounding box center [227, 170] width 9 height 9
click at [0, 0] on input "radio" at bounding box center [0, 0] width 0 height 0
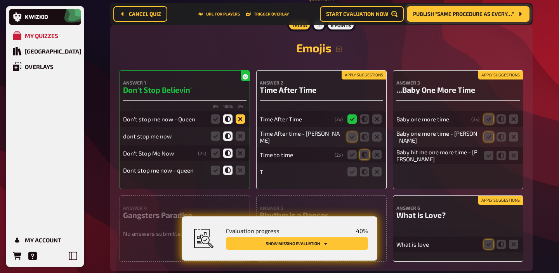
click at [239, 120] on icon at bounding box center [239, 118] width 9 height 9
click at [0, 0] on input "radio" at bounding box center [0, 0] width 0 height 0
click at [240, 134] on icon at bounding box center [239, 136] width 9 height 9
click at [0, 0] on input "radio" at bounding box center [0, 0] width 0 height 0
click at [239, 151] on icon at bounding box center [239, 153] width 9 height 9
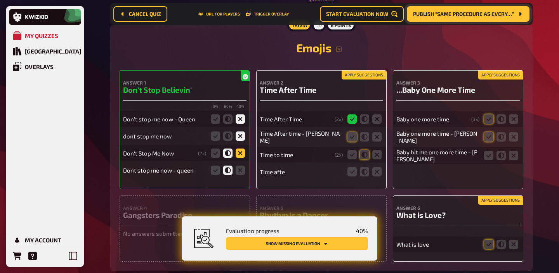
click at [0, 0] on input "radio" at bounding box center [0, 0] width 0 height 0
click at [239, 166] on icon at bounding box center [239, 170] width 9 height 9
click at [0, 0] on input "radio" at bounding box center [0, 0] width 0 height 0
click at [354, 71] on button "Apply suggestions" at bounding box center [363, 75] width 45 height 9
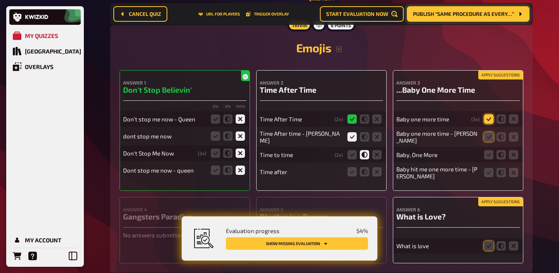
click at [489, 121] on icon at bounding box center [488, 118] width 9 height 9
click at [0, 0] on input "radio" at bounding box center [0, 0] width 0 height 0
click at [489, 134] on icon at bounding box center [488, 136] width 9 height 9
click at [0, 0] on input "radio" at bounding box center [0, 0] width 0 height 0
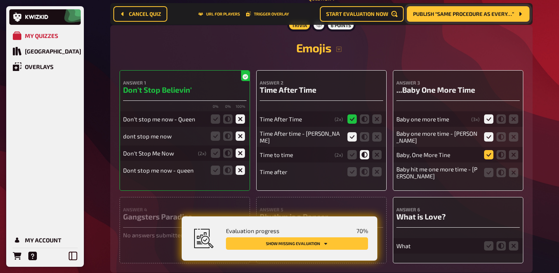
click at [488, 153] on icon at bounding box center [488, 154] width 9 height 9
click at [0, 0] on input "radio" at bounding box center [0, 0] width 0 height 0
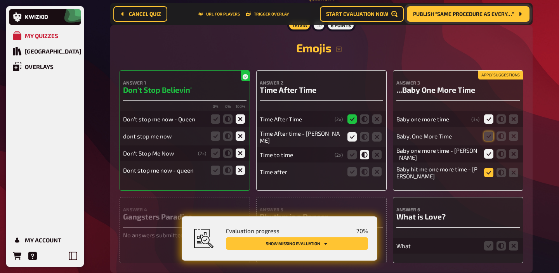
click at [488, 171] on icon at bounding box center [488, 172] width 9 height 9
click at [0, 0] on input "radio" at bounding box center [0, 0] width 0 height 0
click at [488, 139] on icon at bounding box center [488, 136] width 9 height 9
click at [0, 0] on input "radio" at bounding box center [0, 0] width 0 height 0
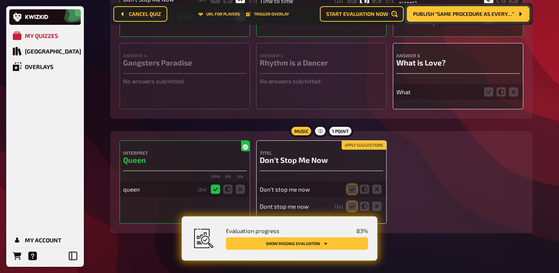
scroll to position [281, 0]
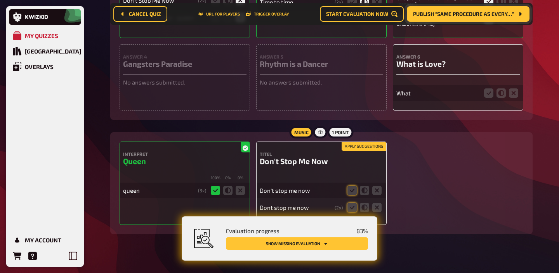
click at [349, 147] on button "Apply suggestions" at bounding box center [363, 146] width 45 height 9
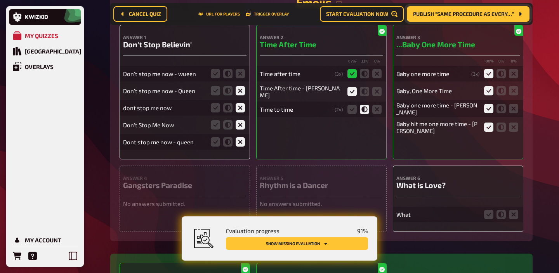
scroll to position [161, 0]
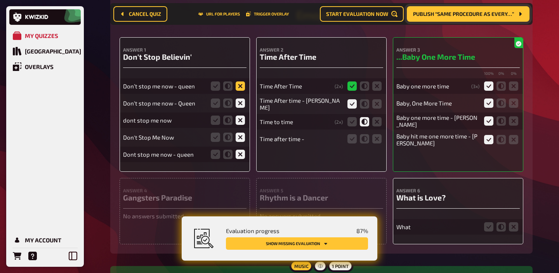
click at [243, 88] on icon at bounding box center [239, 85] width 9 height 9
click at [0, 0] on input "radio" at bounding box center [0, 0] width 0 height 0
click at [238, 104] on icon at bounding box center [239, 103] width 9 height 9
click at [0, 0] on input "radio" at bounding box center [0, 0] width 0 height 0
click at [225, 87] on icon at bounding box center [227, 85] width 9 height 9
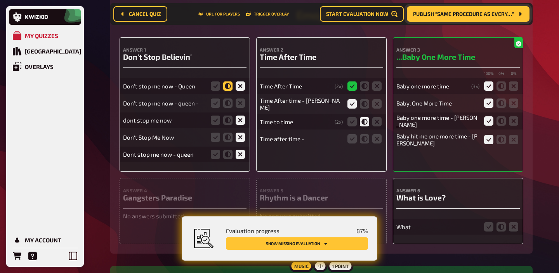
click at [0, 0] on input "radio" at bounding box center [0, 0] width 0 height 0
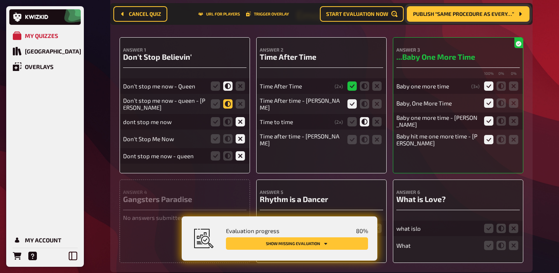
click at [227, 103] on icon at bounding box center [227, 103] width 9 height 9
click at [0, 0] on input "radio" at bounding box center [0, 0] width 0 height 0
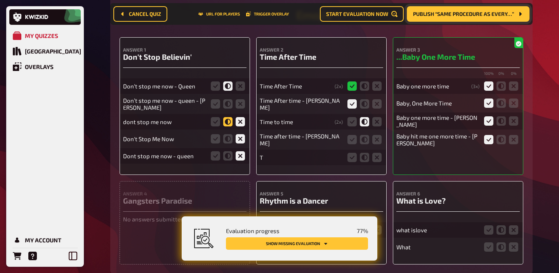
click at [225, 120] on icon at bounding box center [227, 121] width 9 height 9
click at [0, 0] on input "radio" at bounding box center [0, 0] width 0 height 0
click at [227, 139] on icon at bounding box center [227, 138] width 9 height 9
click at [0, 0] on input "radio" at bounding box center [0, 0] width 0 height 0
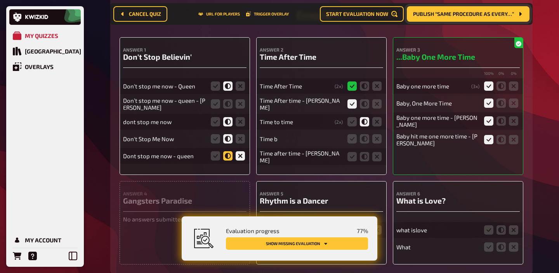
click at [227, 152] on icon at bounding box center [227, 155] width 9 height 9
click at [0, 0] on input "radio" at bounding box center [0, 0] width 0 height 0
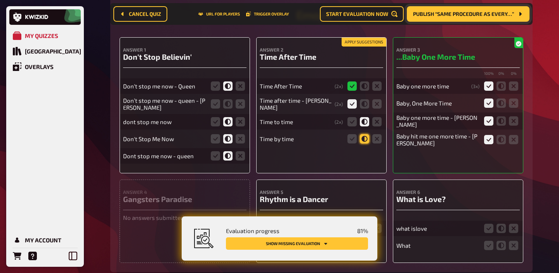
click at [360, 138] on icon at bounding box center [364, 138] width 9 height 9
click at [0, 0] on input "radio" at bounding box center [0, 0] width 0 height 0
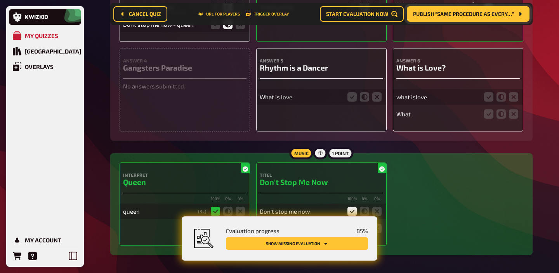
scroll to position [292, 0]
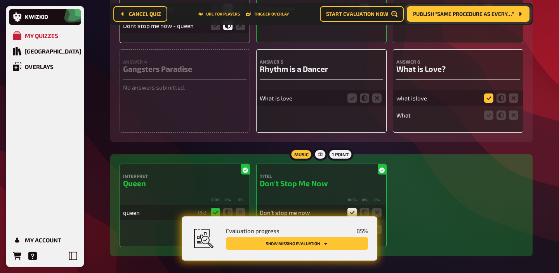
click at [490, 101] on icon at bounding box center [488, 97] width 9 height 9
click at [0, 0] on input "radio" at bounding box center [0, 0] width 0 height 0
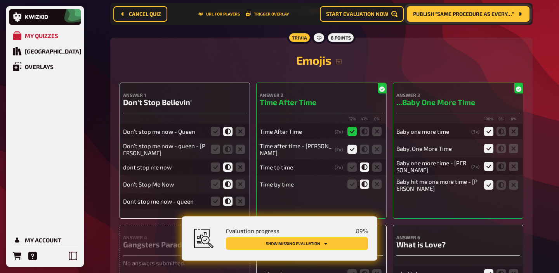
scroll to position [118, 0]
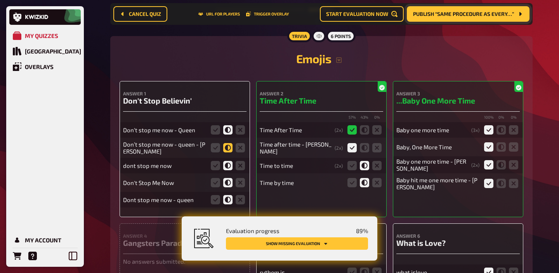
click at [229, 152] on icon at bounding box center [227, 147] width 9 height 9
click at [0, 0] on input "radio" at bounding box center [0, 0] width 0 height 0
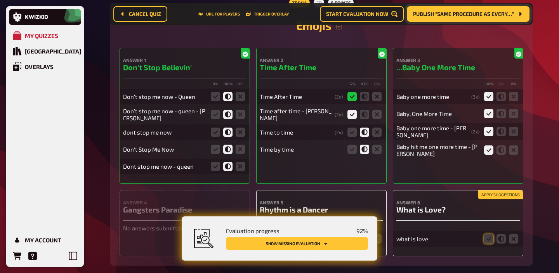
scroll to position [0, 0]
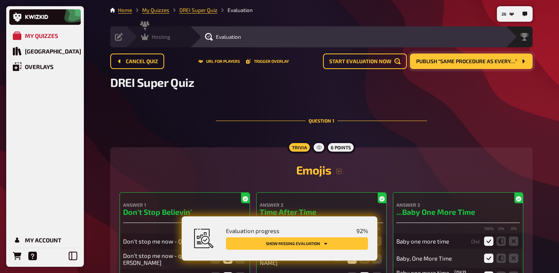
click at [151, 40] on div "Hosting" at bounding box center [155, 37] width 29 height 8
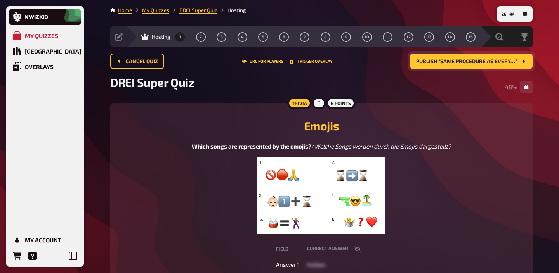
click at [332, 192] on img at bounding box center [321, 196] width 128 height 78
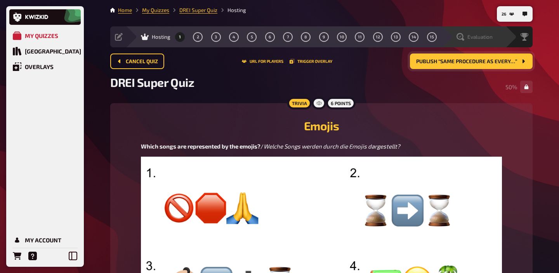
click at [487, 35] on span "Evaluation" at bounding box center [479, 37] width 25 height 6
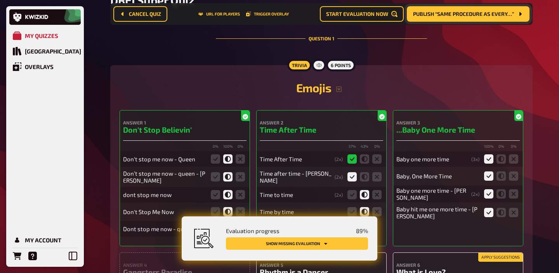
scroll to position [161, 0]
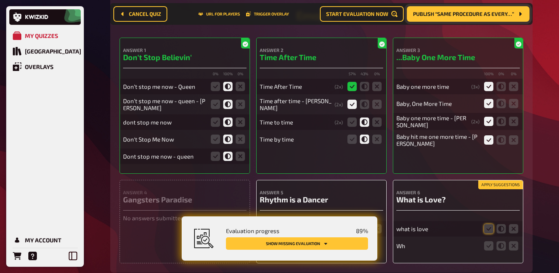
click at [481, 185] on button "Apply suggestions" at bounding box center [500, 185] width 45 height 9
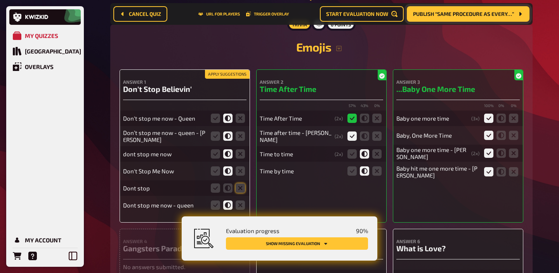
scroll to position [129, 0]
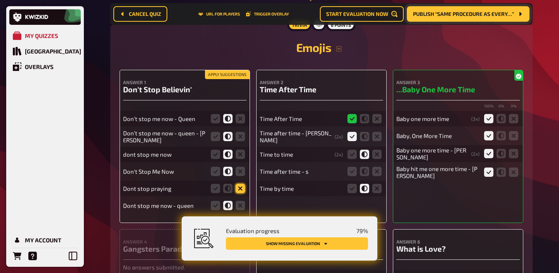
click at [239, 189] on icon at bounding box center [239, 188] width 9 height 9
click at [0, 0] on input "radio" at bounding box center [0, 0] width 0 height 0
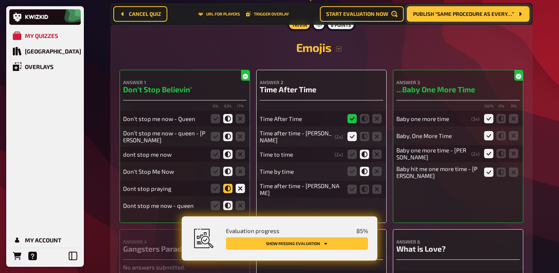
click at [227, 188] on icon at bounding box center [227, 188] width 9 height 9
click at [0, 0] on input "radio" at bounding box center [0, 0] width 0 height 0
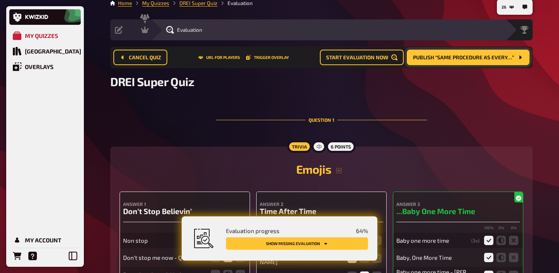
scroll to position [0, 0]
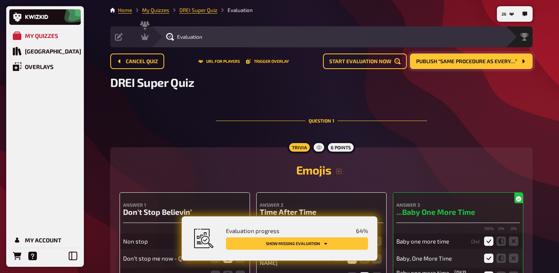
click at [467, 61] on span "Publish “Same procedure as every…”" at bounding box center [466, 61] width 101 height 5
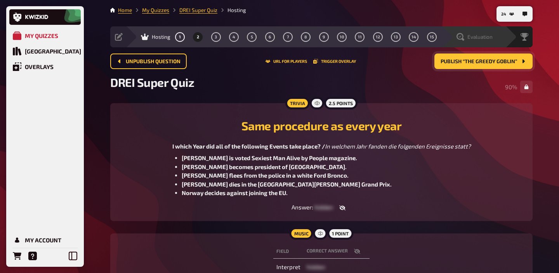
click at [487, 43] on div "Evaluation" at bounding box center [473, 36] width 64 height 21
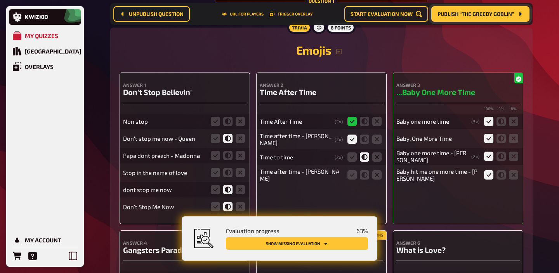
scroll to position [128, 0]
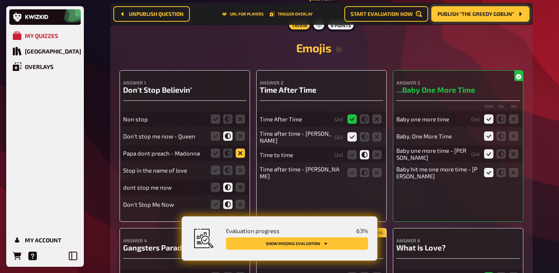
click at [238, 153] on icon at bounding box center [239, 153] width 9 height 9
click at [0, 0] on input "radio" at bounding box center [0, 0] width 0 height 0
click at [239, 169] on icon at bounding box center [239, 170] width 9 height 9
click at [0, 0] on input "radio" at bounding box center [0, 0] width 0 height 0
click at [238, 118] on icon at bounding box center [239, 118] width 9 height 9
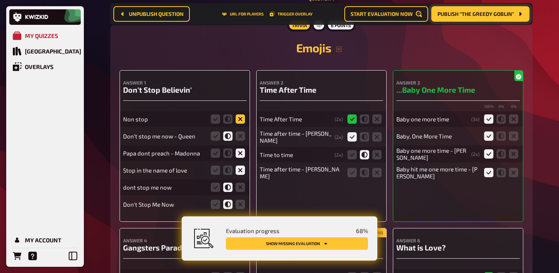
click at [0, 0] on input "radio" at bounding box center [0, 0] width 0 height 0
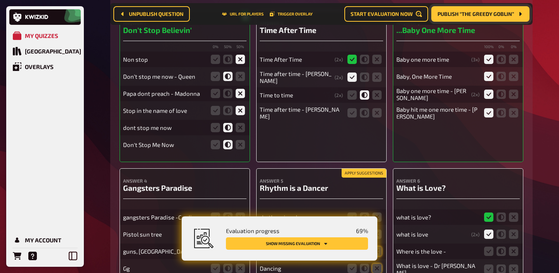
scroll to position [213, 0]
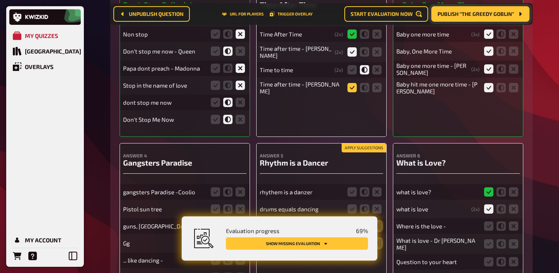
click at [353, 88] on icon at bounding box center [351, 87] width 9 height 9
click at [0, 0] on input "radio" at bounding box center [0, 0] width 0 height 0
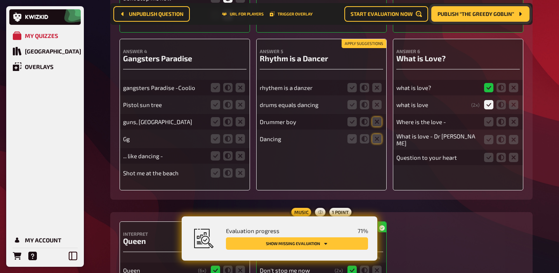
scroll to position [323, 0]
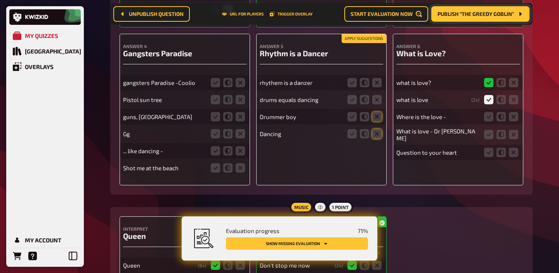
click at [376, 40] on button "Apply suggestions" at bounding box center [363, 39] width 45 height 9
click at [351, 83] on icon at bounding box center [351, 82] width 9 height 9
click at [0, 0] on input "radio" at bounding box center [0, 0] width 0 height 0
click at [376, 100] on icon at bounding box center [376, 99] width 9 height 9
click at [0, 0] on input "radio" at bounding box center [0, 0] width 0 height 0
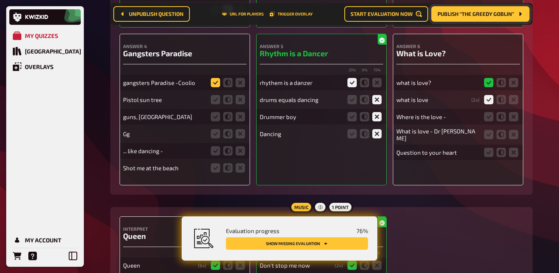
click at [213, 83] on icon at bounding box center [215, 82] width 9 height 9
click at [0, 0] on input "radio" at bounding box center [0, 0] width 0 height 0
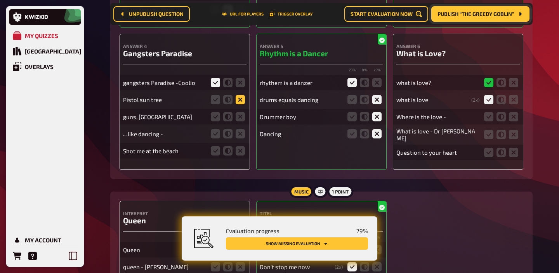
click at [240, 99] on icon at bounding box center [239, 99] width 9 height 9
click at [0, 0] on input "radio" at bounding box center [0, 0] width 0 height 0
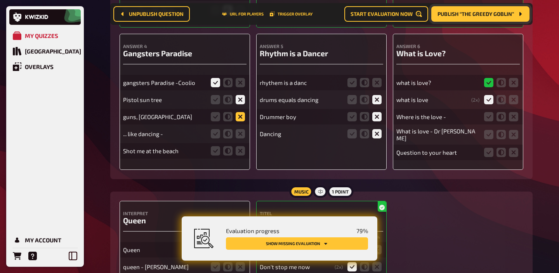
click at [241, 116] on icon at bounding box center [239, 116] width 9 height 9
click at [0, 0] on input "radio" at bounding box center [0, 0] width 0 height 0
click at [241, 138] on icon at bounding box center [239, 133] width 9 height 9
click at [0, 0] on input "radio" at bounding box center [0, 0] width 0 height 0
click at [240, 150] on icon at bounding box center [239, 150] width 9 height 9
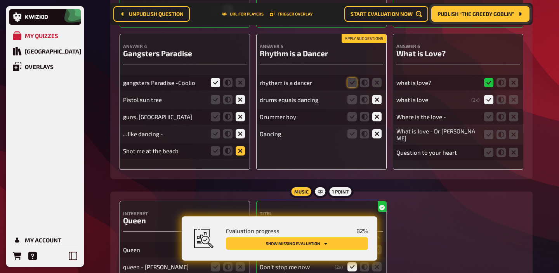
click at [0, 0] on input "radio" at bounding box center [0, 0] width 0 height 0
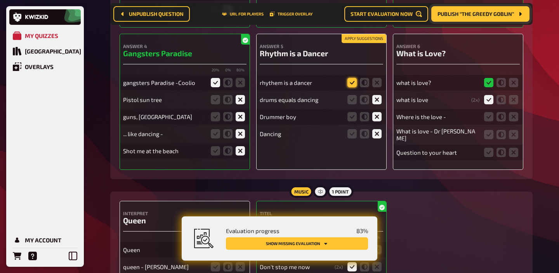
click at [350, 85] on icon at bounding box center [351, 82] width 9 height 9
click at [0, 0] on input "radio" at bounding box center [0, 0] width 0 height 0
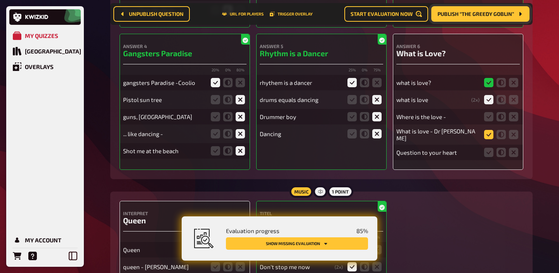
click at [487, 133] on icon at bounding box center [488, 134] width 9 height 9
click at [0, 0] on input "radio" at bounding box center [0, 0] width 0 height 0
click at [511, 149] on icon at bounding box center [513, 152] width 9 height 9
click at [0, 0] on input "radio" at bounding box center [0, 0] width 0 height 0
click at [498, 118] on icon at bounding box center [500, 116] width 9 height 9
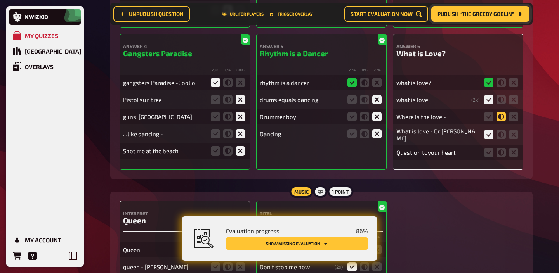
click at [0, 0] on input "radio" at bounding box center [0, 0] width 0 height 0
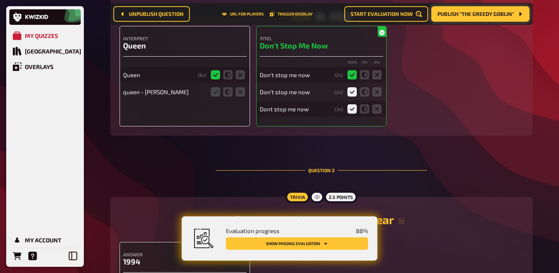
scroll to position [506, 0]
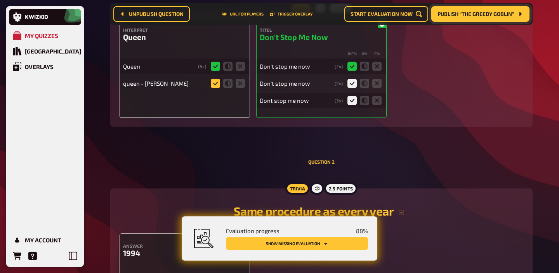
click at [217, 84] on icon at bounding box center [215, 83] width 9 height 9
click at [0, 0] on input "radio" at bounding box center [0, 0] width 0 height 0
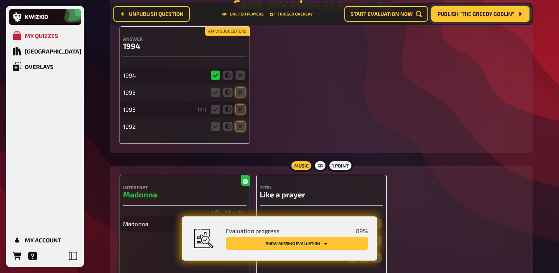
scroll to position [713, 0]
click at [227, 92] on icon at bounding box center [227, 92] width 9 height 9
click at [0, 0] on input "radio" at bounding box center [0, 0] width 0 height 0
click at [227, 111] on icon at bounding box center [227, 109] width 9 height 9
click at [0, 0] on input "radio" at bounding box center [0, 0] width 0 height 0
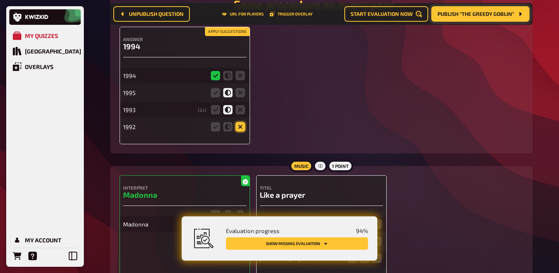
click at [239, 127] on icon at bounding box center [239, 126] width 9 height 9
click at [0, 0] on input "radio" at bounding box center [0, 0] width 0 height 0
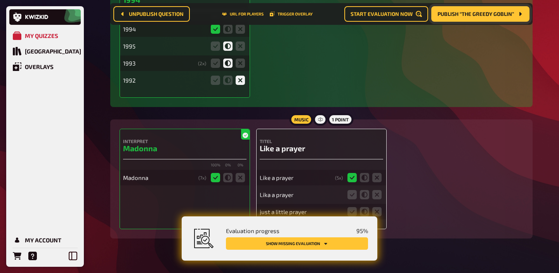
scroll to position [776, 0]
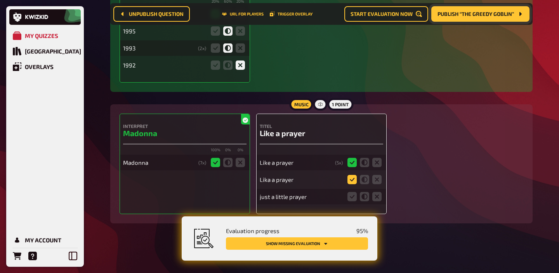
click at [351, 180] on icon at bounding box center [351, 179] width 9 height 9
click at [0, 0] on input "radio" at bounding box center [0, 0] width 0 height 0
click at [348, 196] on icon at bounding box center [351, 196] width 9 height 9
click at [0, 0] on input "radio" at bounding box center [0, 0] width 0 height 0
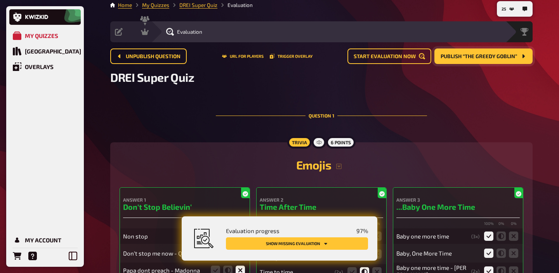
scroll to position [0, 0]
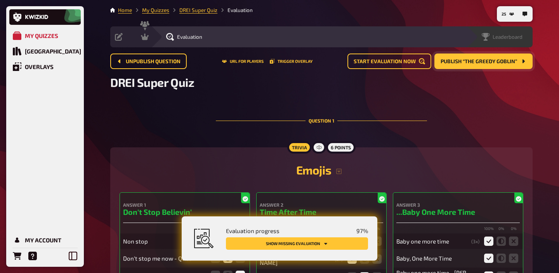
click at [510, 34] on span "Leaderboard" at bounding box center [507, 37] width 30 height 6
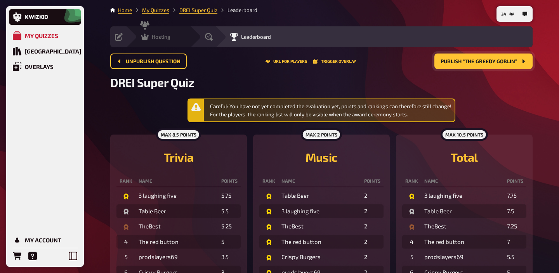
click at [153, 39] on span "Hosting" at bounding box center [161, 37] width 19 height 6
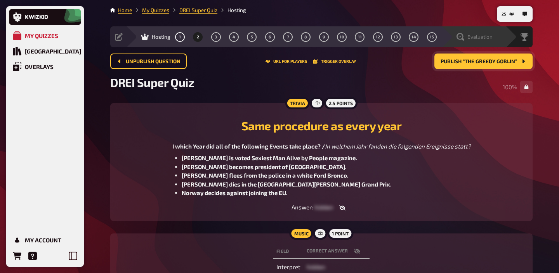
click at [485, 45] on div "Evaluation" at bounding box center [473, 36] width 64 height 21
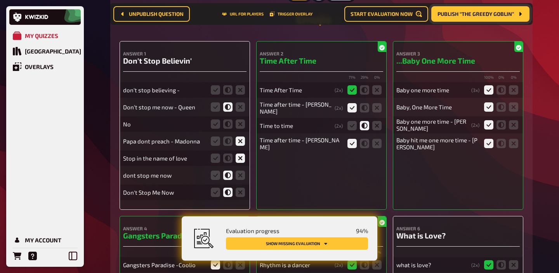
scroll to position [158, 0]
click at [214, 92] on icon at bounding box center [215, 89] width 9 height 9
click at [0, 0] on input "radio" at bounding box center [0, 0] width 0 height 0
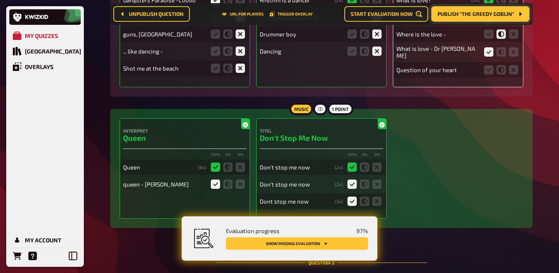
scroll to position [339, 0]
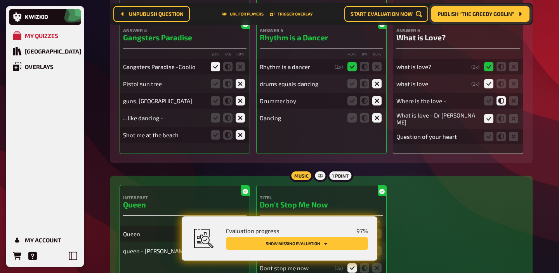
click at [517, 141] on fieldset at bounding box center [500, 136] width 37 height 12
click at [514, 137] on icon at bounding box center [513, 136] width 9 height 9
click at [0, 0] on input "radio" at bounding box center [0, 0] width 0 height 0
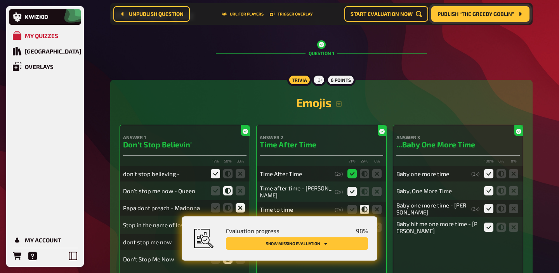
scroll to position [0, 0]
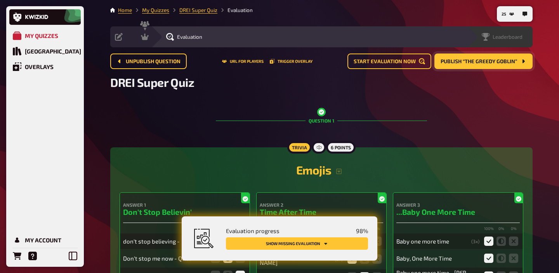
click at [518, 36] on span "Leaderboard" at bounding box center [507, 37] width 30 height 6
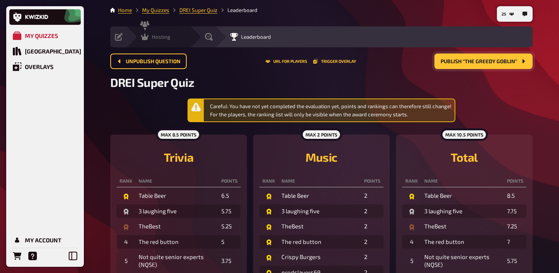
click at [147, 41] on div "Hosting undefined" at bounding box center [158, 36] width 64 height 21
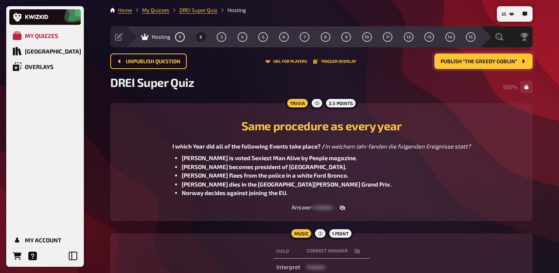
click at [504, 61] on span "Publish “The Greedy Goblin”" at bounding box center [478, 61] width 76 height 5
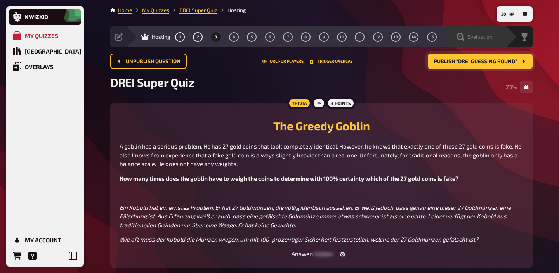
click at [485, 36] on span "Evaluation" at bounding box center [479, 37] width 25 height 6
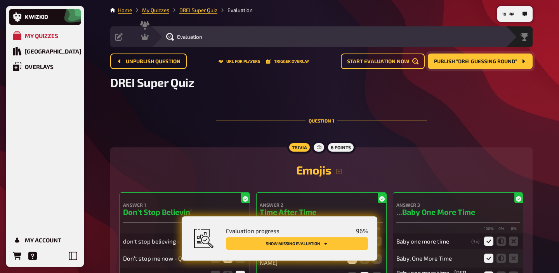
click at [334, 241] on button "Show missing evaluation" at bounding box center [297, 243] width 142 height 12
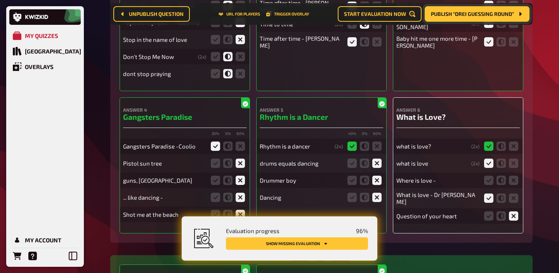
scroll to position [260, 0]
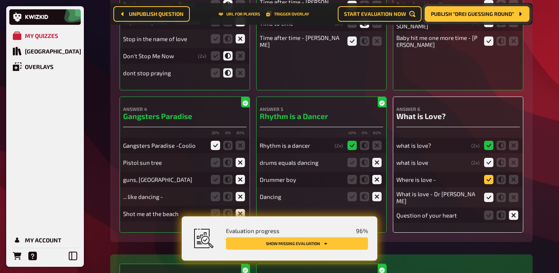
click at [491, 182] on icon at bounding box center [488, 179] width 9 height 9
click at [0, 0] on input "radio" at bounding box center [0, 0] width 0 height 0
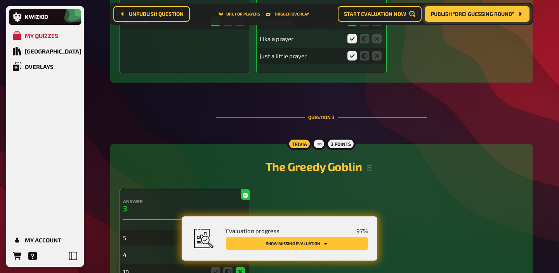
scroll to position [1090, 0]
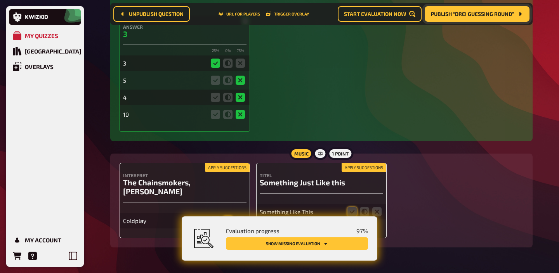
click at [214, 206] on div "Coldplay" at bounding box center [184, 217] width 123 height 23
click at [218, 216] on icon at bounding box center [215, 220] width 9 height 9
click at [0, 0] on input "radio" at bounding box center [0, 0] width 0 height 0
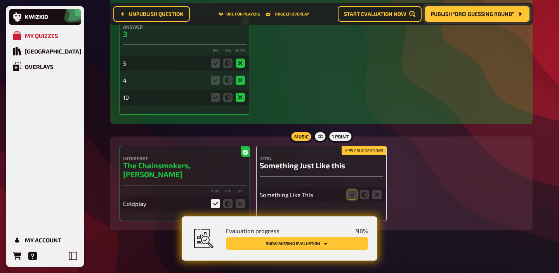
click at [350, 209] on div "Apply suggestions Titel Something Just Like this Something Like This" at bounding box center [321, 183] width 130 height 75
click at [351, 199] on icon at bounding box center [351, 194] width 9 height 9
click at [0, 0] on input "radio" at bounding box center [0, 0] width 0 height 0
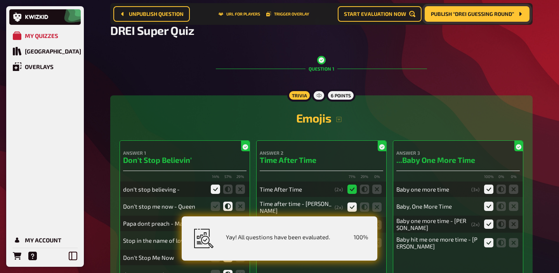
scroll to position [0, 0]
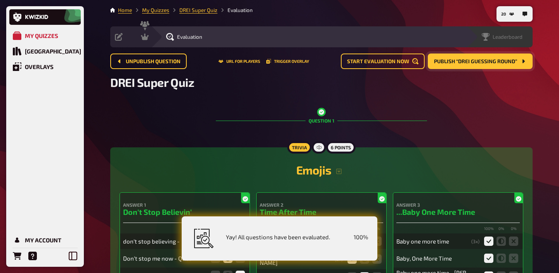
click at [514, 42] on div "Leaderboard" at bounding box center [499, 36] width 66 height 21
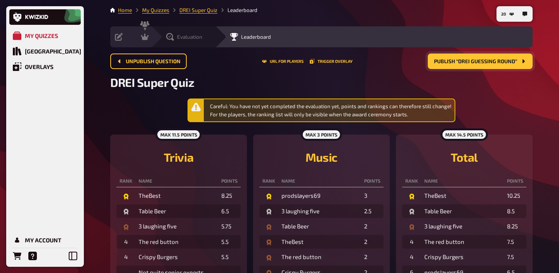
click at [197, 35] on span "Evaluation" at bounding box center [189, 37] width 25 height 6
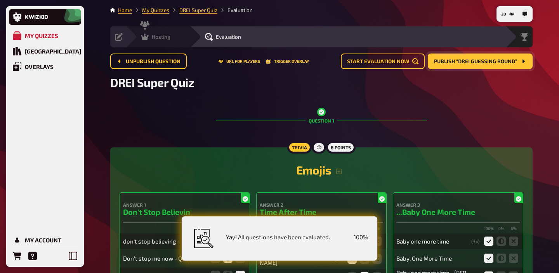
click at [152, 39] on span "Hosting" at bounding box center [161, 37] width 19 height 6
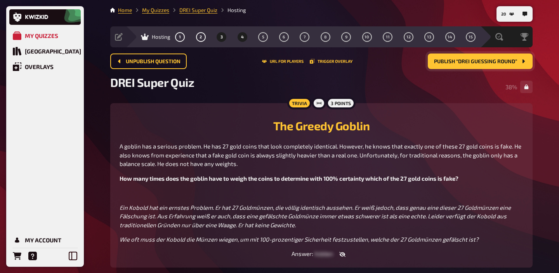
click at [242, 41] on button "4" at bounding box center [242, 37] width 12 height 12
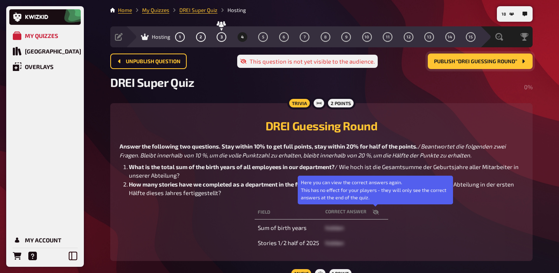
click at [375, 211] on icon "button" at bounding box center [375, 212] width 6 height 6
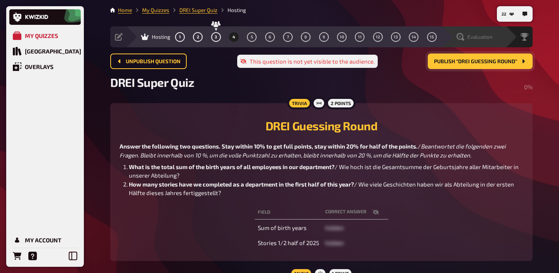
click at [490, 37] on span "Evaluation" at bounding box center [479, 37] width 25 height 6
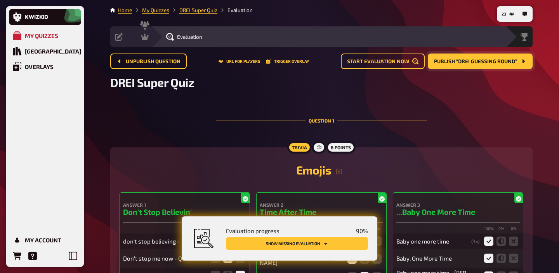
click at [332, 244] on button "Show missing evaluation" at bounding box center [297, 243] width 142 height 12
click at [156, 39] on span "Hosting" at bounding box center [161, 37] width 19 height 6
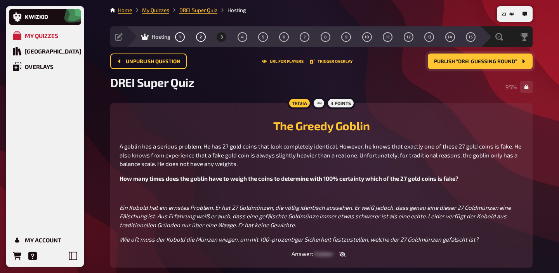
click at [449, 62] on span "Publish “DREI Guessing Round”" at bounding box center [475, 61] width 83 height 5
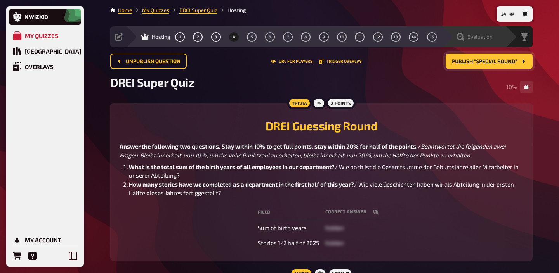
click at [486, 36] on span "Evaluation" at bounding box center [479, 37] width 25 height 6
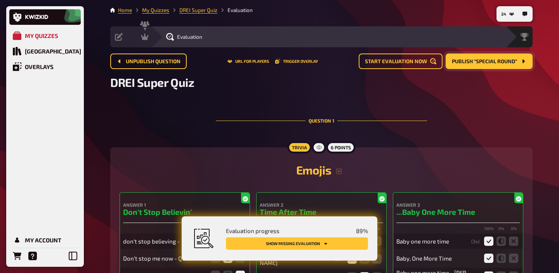
click at [336, 241] on button "Show missing evaluation" at bounding box center [297, 243] width 142 height 12
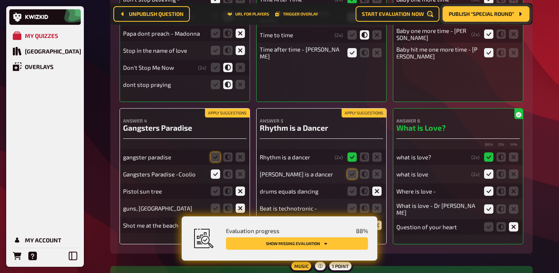
scroll to position [250, 0]
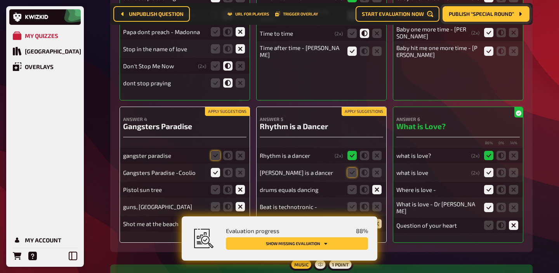
click at [233, 114] on button "Apply suggestions" at bounding box center [227, 111] width 45 height 9
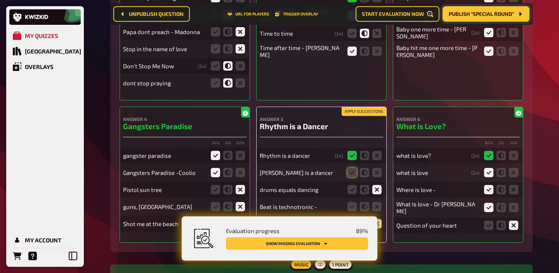
click at [369, 111] on button "Apply suggestions" at bounding box center [363, 111] width 45 height 9
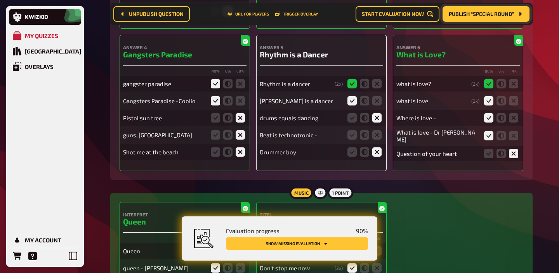
scroll to position [331, 0]
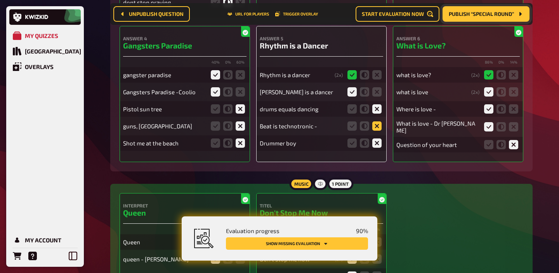
click at [375, 126] on icon at bounding box center [376, 125] width 9 height 9
click at [0, 0] on input "radio" at bounding box center [0, 0] width 0 height 0
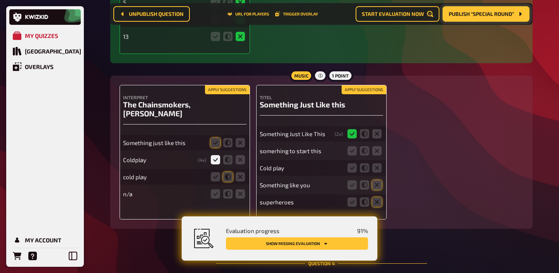
scroll to position [1171, 0]
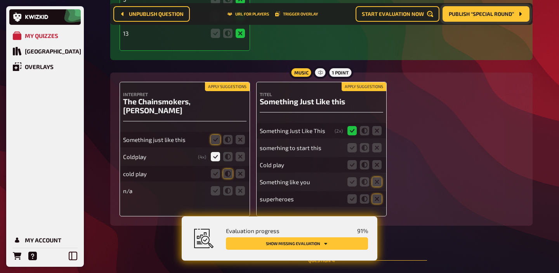
click at [224, 88] on button "Apply suggestions" at bounding box center [227, 87] width 45 height 9
click at [351, 166] on icon at bounding box center [351, 164] width 9 height 9
click at [0, 0] on input "radio" at bounding box center [0, 0] width 0 height 0
click at [365, 182] on icon at bounding box center [364, 181] width 9 height 9
click at [0, 0] on input "radio" at bounding box center [0, 0] width 0 height 0
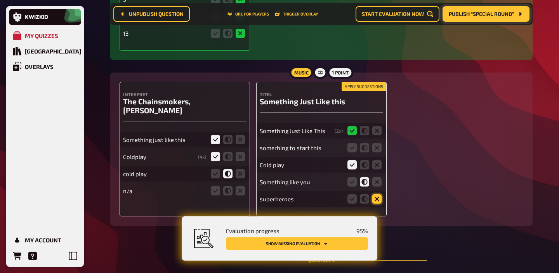
click at [377, 204] on icon at bounding box center [376, 198] width 9 height 9
click at [0, 0] on input "radio" at bounding box center [0, 0] width 0 height 0
click at [364, 150] on icon at bounding box center [364, 147] width 9 height 9
click at [0, 0] on input "radio" at bounding box center [0, 0] width 0 height 0
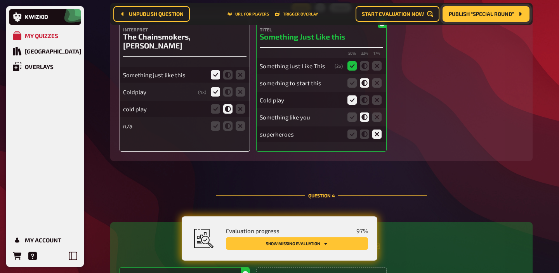
scroll to position [1235, 0]
click at [237, 122] on icon at bounding box center [239, 126] width 9 height 9
click at [0, 0] on input "radio" at bounding box center [0, 0] width 0 height 0
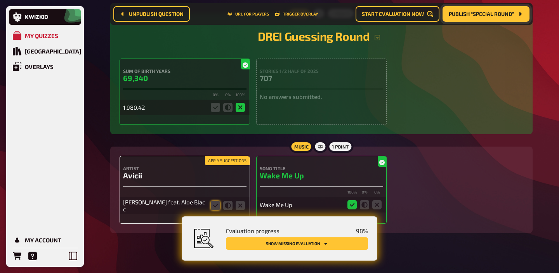
scroll to position [1456, 0]
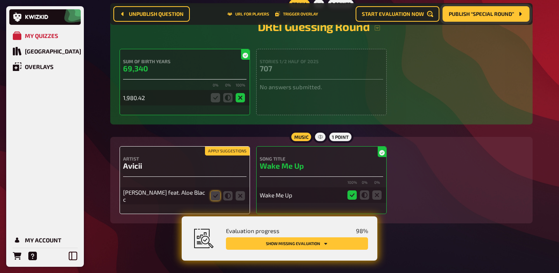
click at [224, 152] on button "Apply suggestions" at bounding box center [227, 151] width 45 height 9
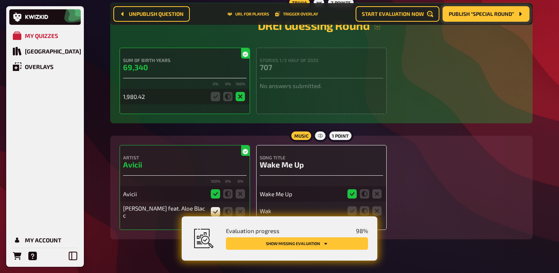
click at [127, 99] on div "1,980.42" at bounding box center [164, 96] width 83 height 7
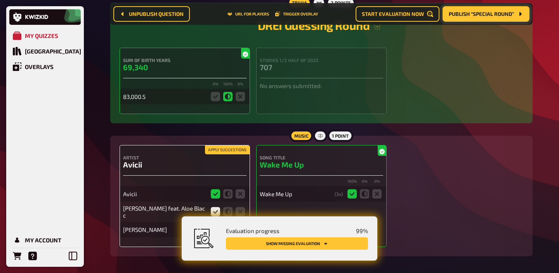
scroll to position [1490, 0]
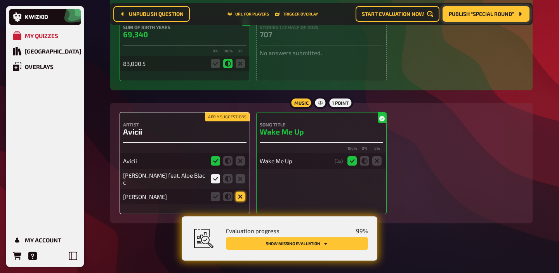
click at [244, 196] on icon at bounding box center [239, 196] width 9 height 9
click at [0, 0] on input "radio" at bounding box center [0, 0] width 0 height 0
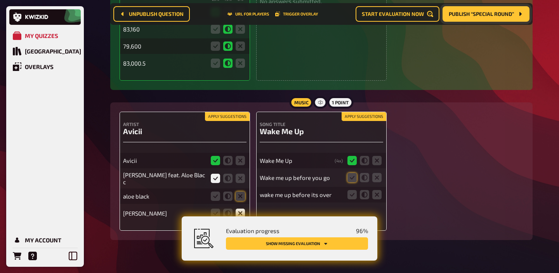
scroll to position [1558, 0]
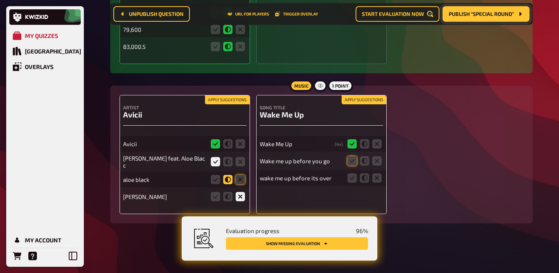
click at [225, 178] on icon at bounding box center [227, 179] width 9 height 9
click at [0, 0] on input "radio" at bounding box center [0, 0] width 0 height 0
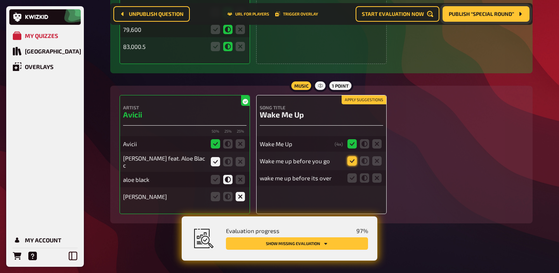
click at [349, 163] on icon at bounding box center [351, 160] width 9 height 9
click at [0, 0] on input "radio" at bounding box center [0, 0] width 0 height 0
click at [364, 163] on icon at bounding box center [364, 160] width 9 height 9
click at [0, 0] on input "radio" at bounding box center [0, 0] width 0 height 0
click at [363, 179] on icon at bounding box center [364, 177] width 9 height 9
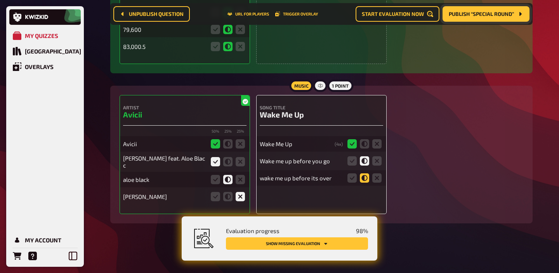
click at [0, 0] on input "radio" at bounding box center [0, 0] width 0 height 0
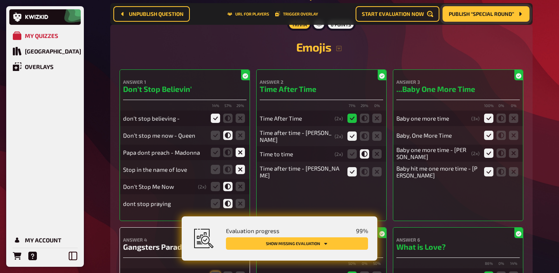
scroll to position [0, 0]
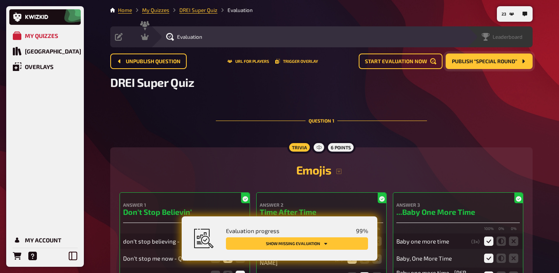
click at [512, 33] on div "Leaderboard" at bounding box center [499, 36] width 66 height 21
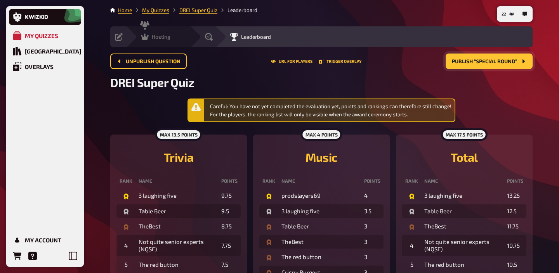
click at [147, 40] on icon at bounding box center [145, 37] width 8 height 7
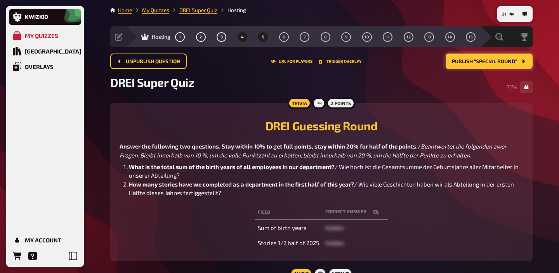
click at [261, 37] on button "5" at bounding box center [263, 37] width 12 height 12
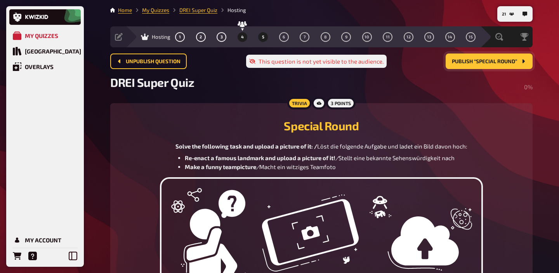
click at [245, 35] on button "4" at bounding box center [242, 37] width 12 height 12
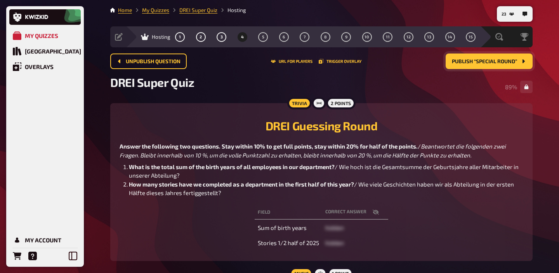
click at [482, 64] on span "Publish “Special Round”" at bounding box center [484, 61] width 65 height 5
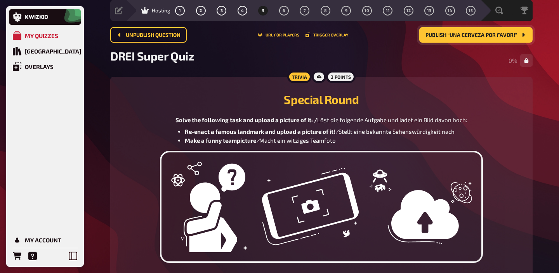
scroll to position [25, 0]
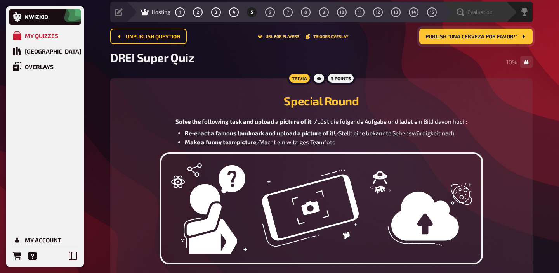
click at [486, 10] on span "Evaluation" at bounding box center [479, 12] width 25 height 6
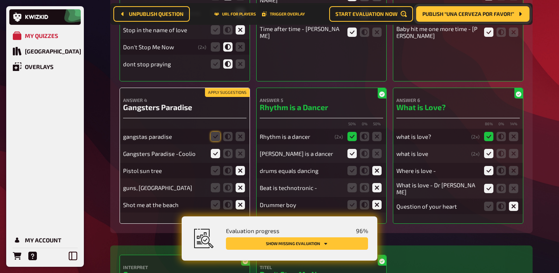
scroll to position [272, 0]
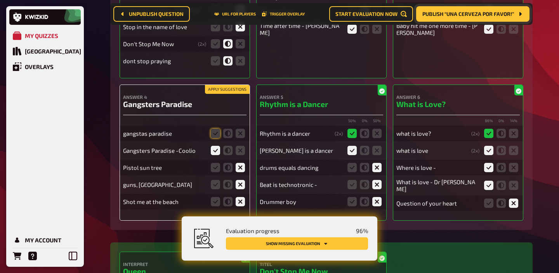
click at [236, 92] on button "Apply suggestions" at bounding box center [227, 89] width 45 height 9
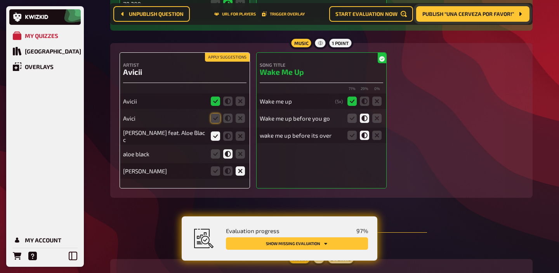
scroll to position [1839, 0]
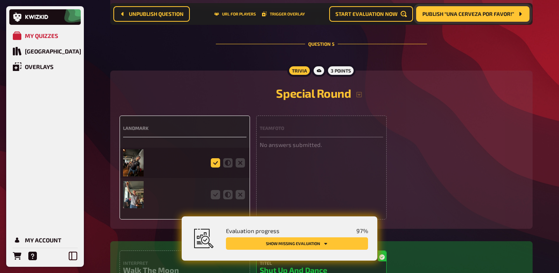
click at [217, 166] on icon at bounding box center [215, 162] width 9 height 9
click at [0, 0] on input "radio" at bounding box center [0, 0] width 0 height 0
click at [216, 196] on icon at bounding box center [215, 194] width 9 height 9
click at [0, 0] on input "radio" at bounding box center [0, 0] width 0 height 0
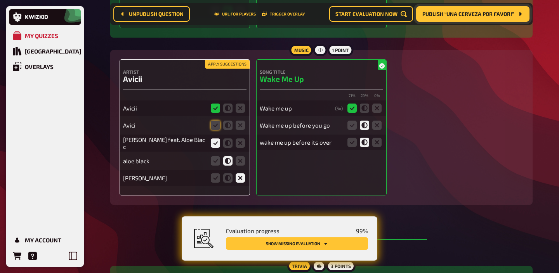
scroll to position [1643, 0]
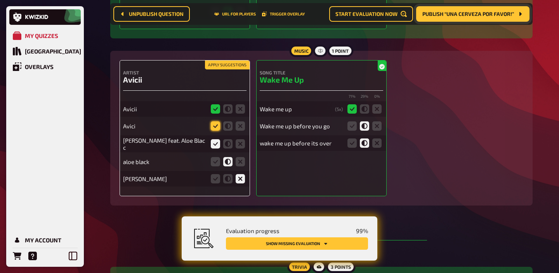
click at [215, 129] on icon at bounding box center [215, 125] width 9 height 9
click at [0, 0] on input "radio" at bounding box center [0, 0] width 0 height 0
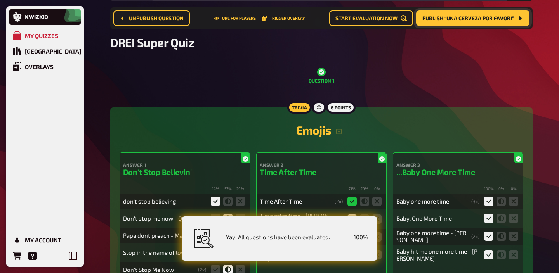
scroll to position [0, 0]
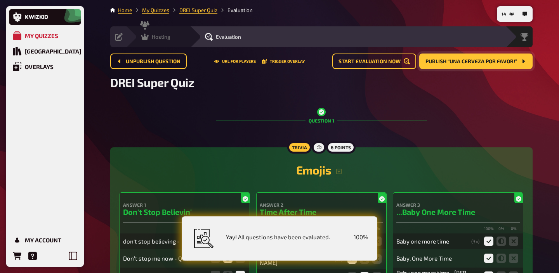
click at [172, 37] on div "Hosting undefined" at bounding box center [163, 37] width 54 height 8
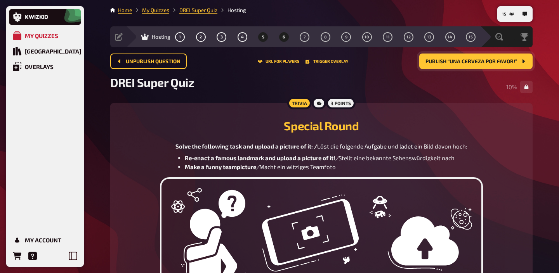
click at [284, 37] on span "6" at bounding box center [283, 37] width 2 height 4
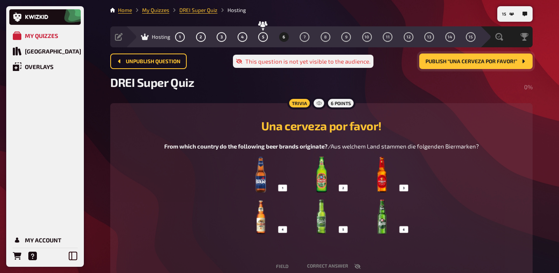
click at [335, 189] on img at bounding box center [321, 196] width 176 height 78
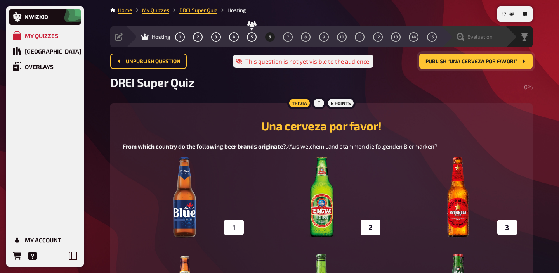
click at [481, 34] on span "Evaluation" at bounding box center [479, 37] width 25 height 6
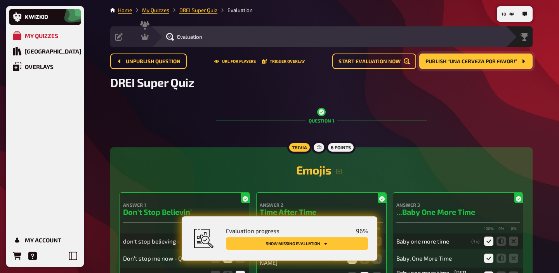
click at [336, 242] on button "Show missing evaluation" at bounding box center [297, 243] width 142 height 12
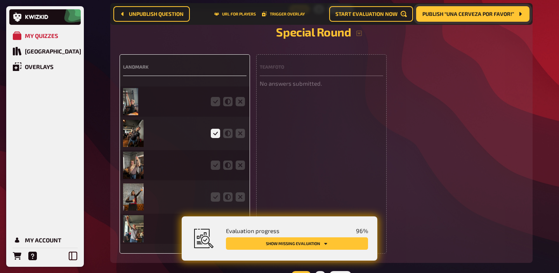
scroll to position [1908, 0]
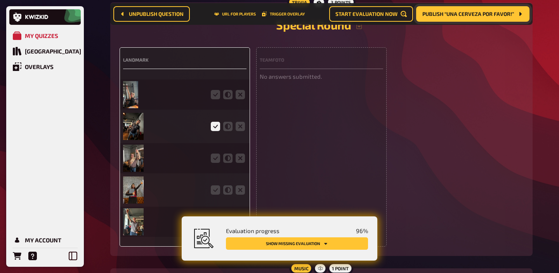
click at [131, 101] on img at bounding box center [130, 94] width 15 height 27
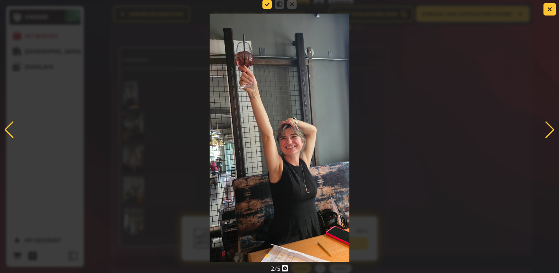
click at [267, 5] on icon at bounding box center [266, 4] width 9 height 9
click at [0, 0] on input "radio" at bounding box center [0, 0] width 0 height 0
click at [552, 13] on button "button" at bounding box center [549, 9] width 12 height 12
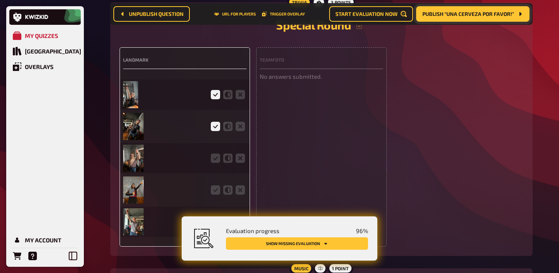
click at [141, 161] on img at bounding box center [133, 158] width 21 height 27
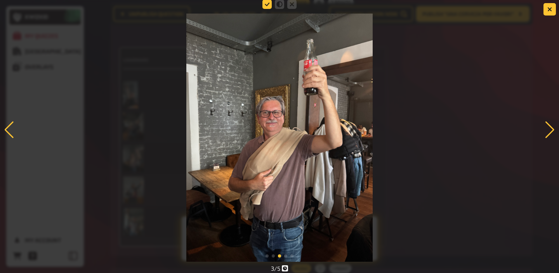
click at [269, 2] on icon at bounding box center [266, 4] width 9 height 9
click at [0, 0] on input "radio" at bounding box center [0, 0] width 0 height 0
click at [553, 15] on button "button" at bounding box center [549, 9] width 12 height 12
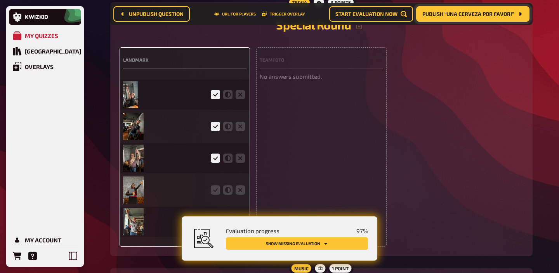
click at [133, 135] on img at bounding box center [133, 126] width 21 height 27
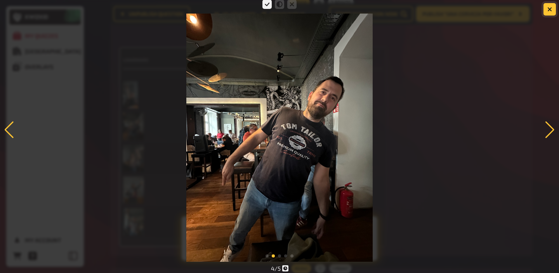
click at [550, 6] on button "button" at bounding box center [549, 9] width 12 height 12
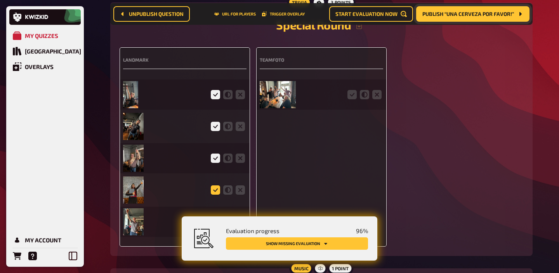
click at [212, 193] on icon at bounding box center [215, 189] width 9 height 9
click at [0, 0] on input "radio" at bounding box center [0, 0] width 0 height 0
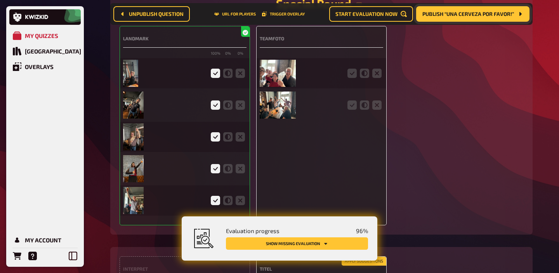
scroll to position [1911, 0]
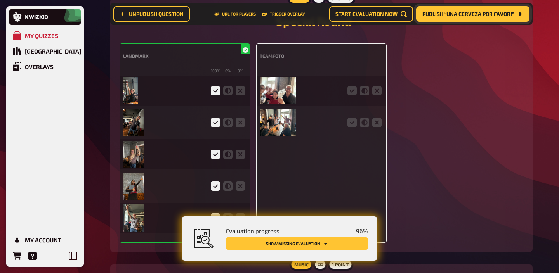
click at [270, 94] on img at bounding box center [278, 90] width 36 height 27
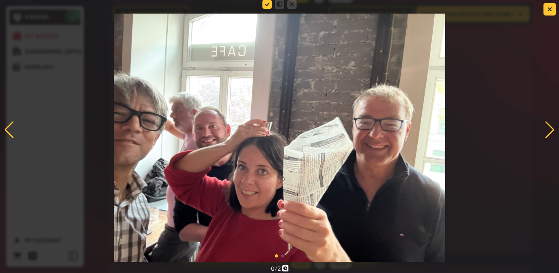
click at [263, 4] on icon at bounding box center [266, 4] width 9 height 9
click at [0, 0] on input "radio" at bounding box center [0, 0] width 0 height 0
click at [549, 127] on div at bounding box center [549, 129] width 10 height 17
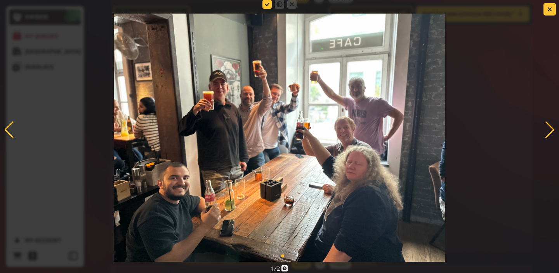
click at [268, 5] on icon at bounding box center [266, 4] width 9 height 9
click at [0, 0] on input "radio" at bounding box center [0, 0] width 0 height 0
click at [549, 128] on div at bounding box center [549, 129] width 10 height 17
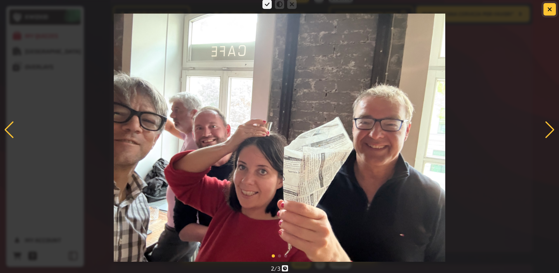
click at [546, 10] on button "button" at bounding box center [549, 9] width 12 height 12
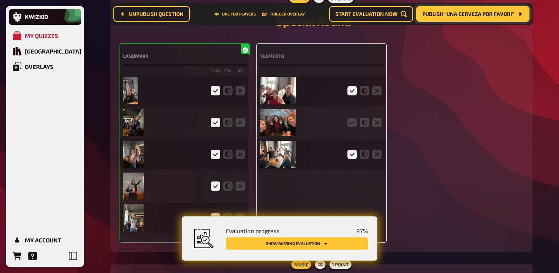
click at [285, 128] on img at bounding box center [278, 122] width 36 height 27
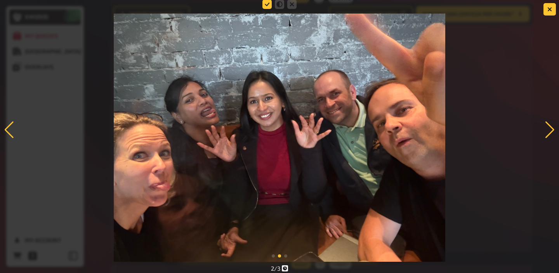
click at [264, 3] on icon at bounding box center [266, 4] width 9 height 9
click at [0, 0] on input "radio" at bounding box center [0, 0] width 0 height 0
click at [549, 11] on icon "button" at bounding box center [549, 9] width 5 height 5
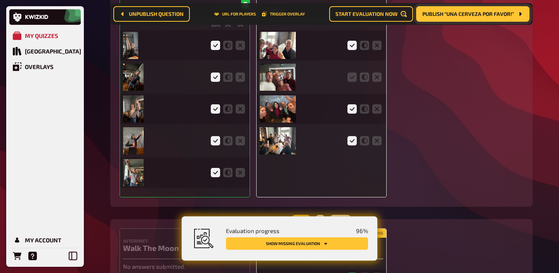
scroll to position [1959, 0]
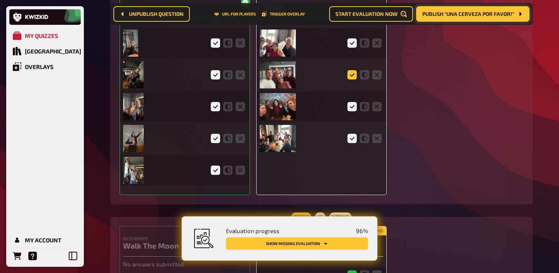
click at [353, 78] on icon at bounding box center [351, 74] width 9 height 9
click at [0, 0] on input "radio" at bounding box center [0, 0] width 0 height 0
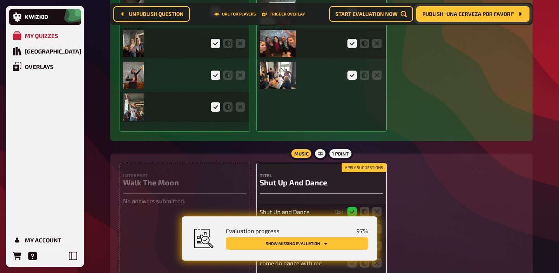
scroll to position [2091, 0]
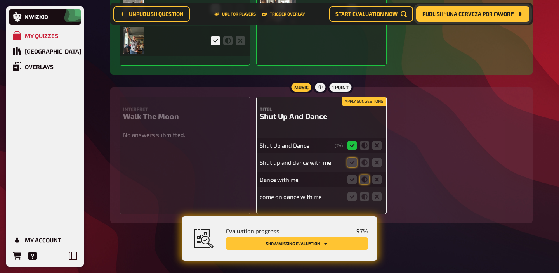
click at [357, 102] on button "Apply suggestions" at bounding box center [363, 101] width 45 height 9
click at [354, 197] on icon at bounding box center [351, 196] width 9 height 9
click at [0, 0] on input "radio" at bounding box center [0, 0] width 0 height 0
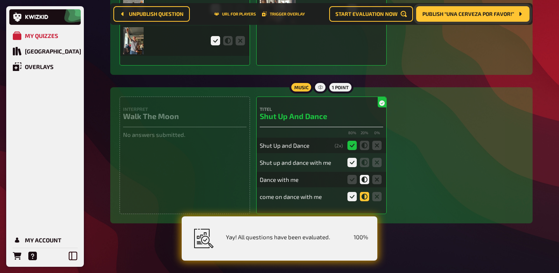
click at [366, 197] on icon at bounding box center [364, 196] width 9 height 9
click at [0, 0] on input "radio" at bounding box center [0, 0] width 0 height 0
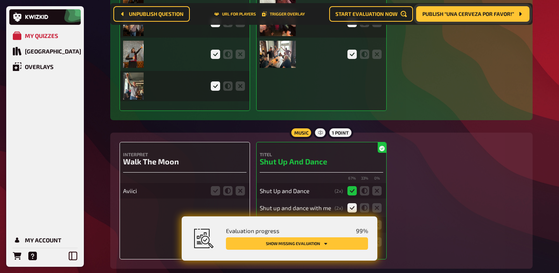
scroll to position [2042, 0]
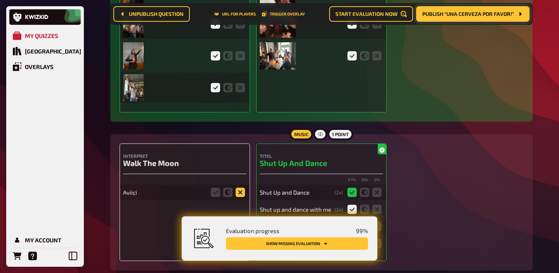
click at [240, 195] on icon at bounding box center [239, 192] width 9 height 9
click at [0, 0] on input "radio" at bounding box center [0, 0] width 0 height 0
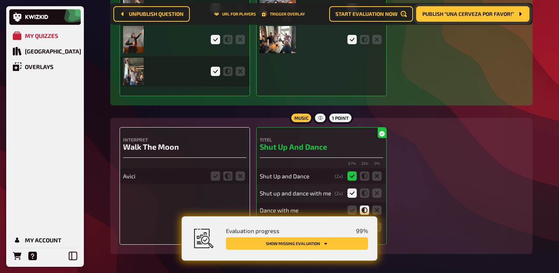
scroll to position [2079, 0]
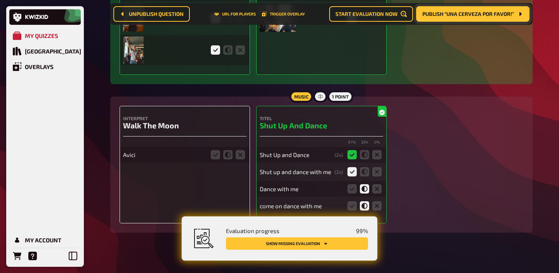
click at [238, 164] on div "Interpret Walk The Moon Avici" at bounding box center [184, 165] width 130 height 118
click at [238, 161] on fieldset at bounding box center [227, 155] width 37 height 12
click at [239, 156] on icon at bounding box center [239, 154] width 9 height 9
click at [0, 0] on input "radio" at bounding box center [0, 0] width 0 height 0
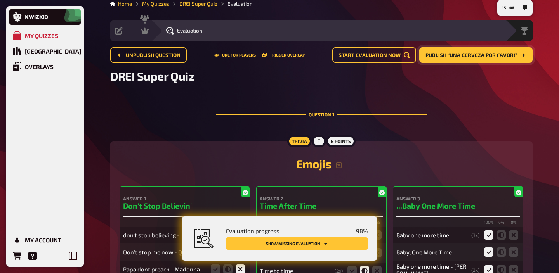
scroll to position [0, 0]
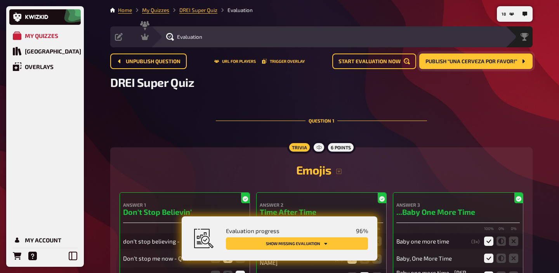
click at [460, 61] on span "Publish “Una cerveza por favor!”" at bounding box center [471, 61] width 92 height 5
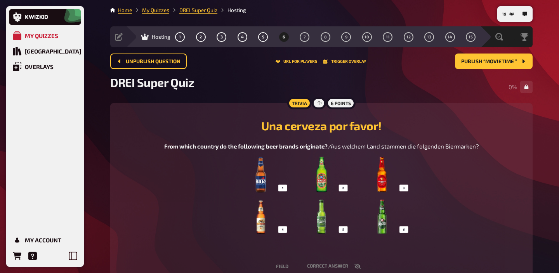
click at [364, 183] on img at bounding box center [321, 196] width 176 height 78
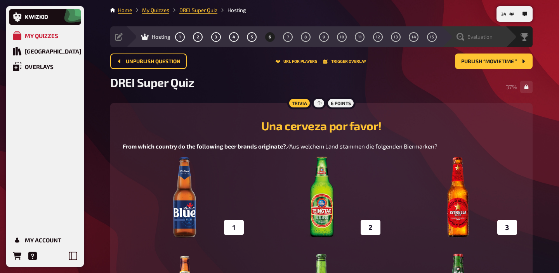
click at [490, 38] on span "Evaluation" at bounding box center [479, 37] width 25 height 6
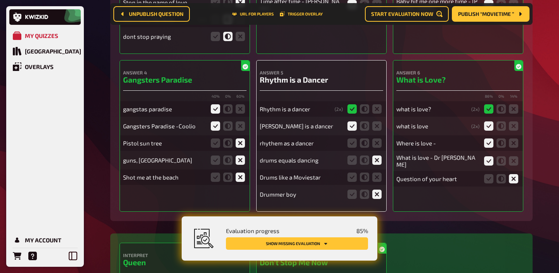
scroll to position [298, 0]
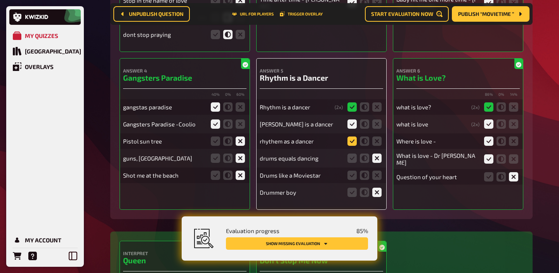
click at [350, 143] on icon at bounding box center [351, 141] width 9 height 9
click at [0, 0] on input "radio" at bounding box center [0, 0] width 0 height 0
click at [374, 175] on icon at bounding box center [376, 175] width 9 height 9
click at [0, 0] on input "radio" at bounding box center [0, 0] width 0 height 0
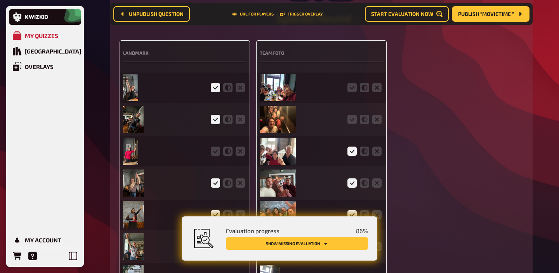
scroll to position [1930, 0]
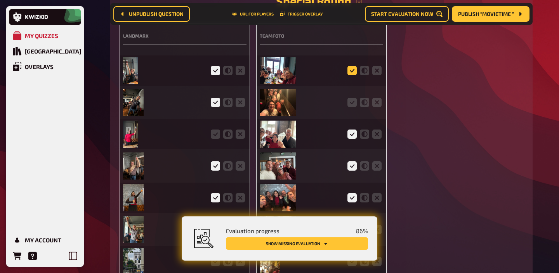
click at [353, 73] on icon at bounding box center [351, 70] width 9 height 9
click at [0, 0] on input "radio" at bounding box center [0, 0] width 0 height 0
click at [351, 105] on icon at bounding box center [351, 102] width 9 height 9
click at [0, 0] on input "radio" at bounding box center [0, 0] width 0 height 0
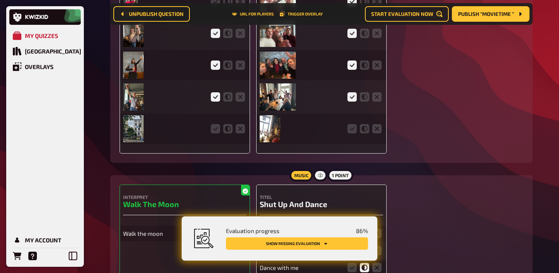
scroll to position [2075, 0]
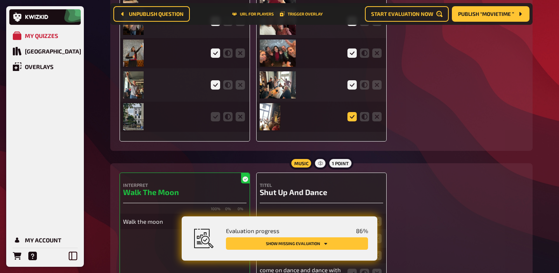
click at [352, 117] on icon at bounding box center [351, 116] width 9 height 9
click at [0, 0] on input "radio" at bounding box center [0, 0] width 0 height 0
click at [214, 119] on icon at bounding box center [215, 116] width 9 height 9
click at [0, 0] on input "radio" at bounding box center [0, 0] width 0 height 0
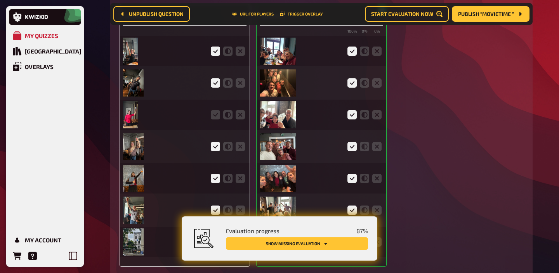
scroll to position [1936, 0]
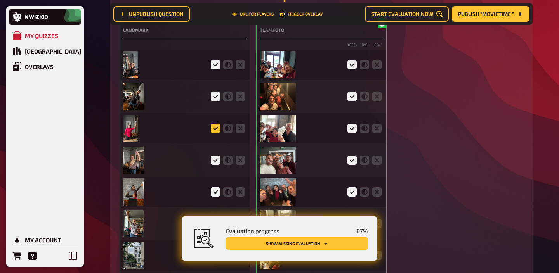
click at [215, 131] on icon at bounding box center [215, 128] width 9 height 9
click at [0, 0] on input "radio" at bounding box center [0, 0] width 0 height 0
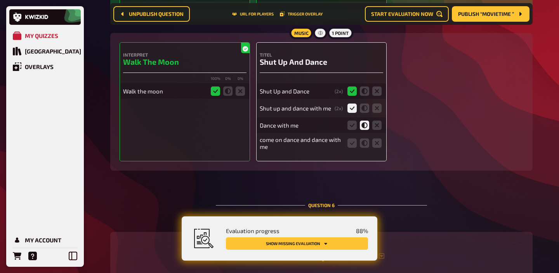
scroll to position [2207, 0]
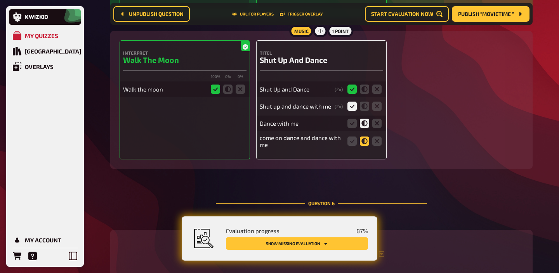
click at [363, 144] on icon at bounding box center [364, 141] width 9 height 9
click at [0, 0] on input "radio" at bounding box center [0, 0] width 0 height 0
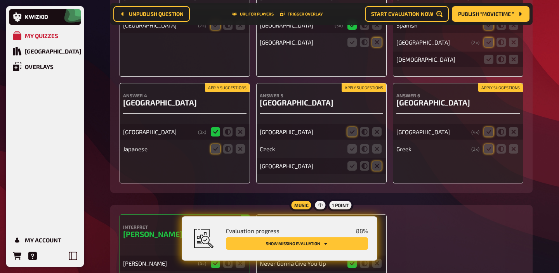
scroll to position [2481, 0]
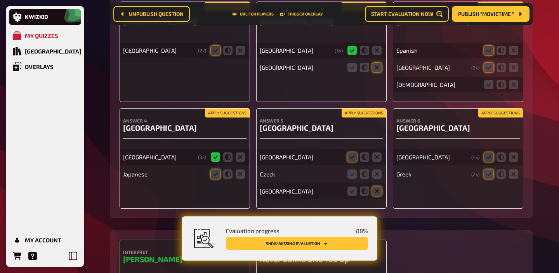
click at [242, 115] on button "Apply suggestions" at bounding box center [227, 113] width 45 height 9
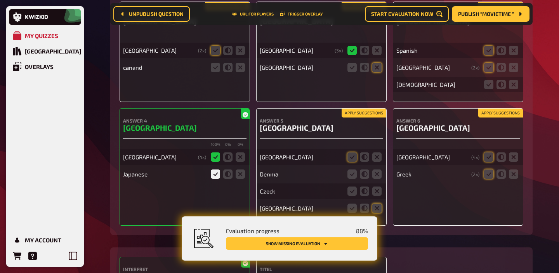
click at [366, 114] on button "Apply suggestions" at bounding box center [363, 113] width 45 height 9
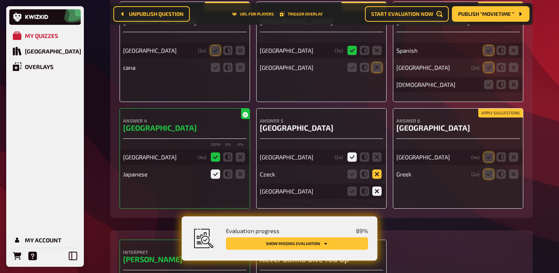
click at [375, 177] on icon at bounding box center [376, 174] width 9 height 9
click at [0, 0] on input "radio" at bounding box center [0, 0] width 0 height 0
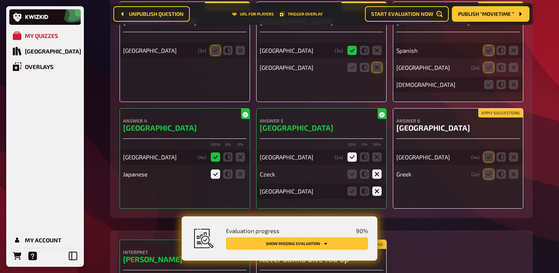
click at [500, 117] on button "Apply suggestions" at bounding box center [500, 113] width 45 height 9
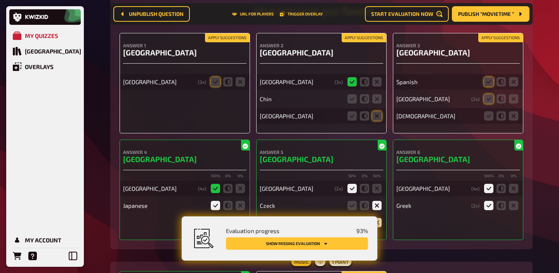
scroll to position [2440, 0]
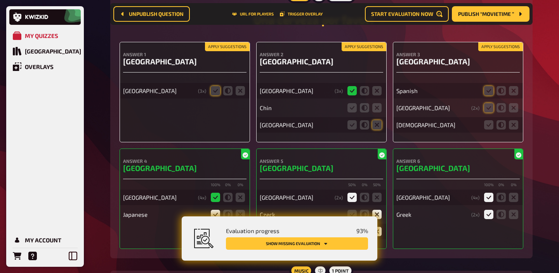
click at [494, 51] on button "Apply suggestions" at bounding box center [500, 47] width 45 height 9
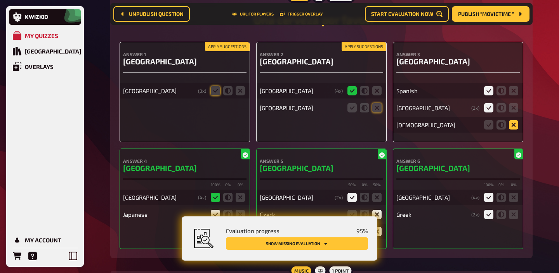
click at [509, 128] on icon at bounding box center [513, 124] width 9 height 9
click at [0, 0] on input "radio" at bounding box center [0, 0] width 0 height 0
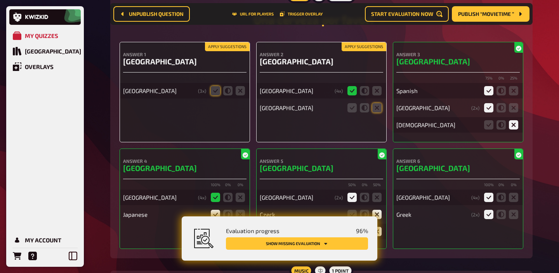
click at [358, 50] on button "Apply suggestions" at bounding box center [363, 47] width 45 height 9
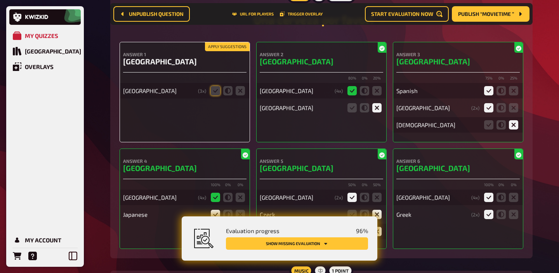
click at [241, 51] on button "Apply suggestions" at bounding box center [227, 47] width 45 height 9
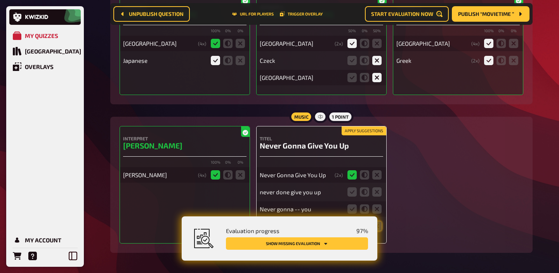
scroll to position [2629, 0]
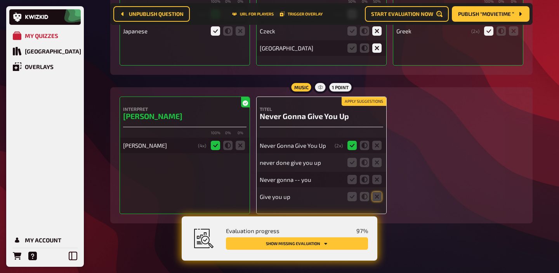
click at [355, 100] on button "Apply suggestions" at bounding box center [363, 101] width 45 height 9
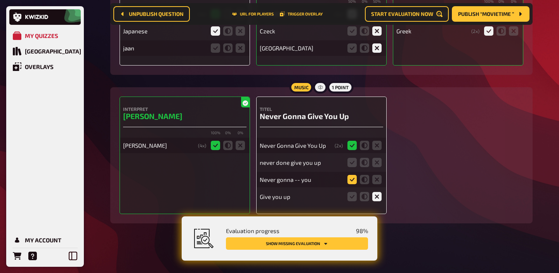
click at [350, 178] on icon at bounding box center [351, 179] width 9 height 9
click at [0, 0] on input "radio" at bounding box center [0, 0] width 0 height 0
click at [350, 161] on icon at bounding box center [351, 162] width 9 height 9
click at [0, 0] on input "radio" at bounding box center [0, 0] width 0 height 0
click at [353, 161] on icon at bounding box center [351, 162] width 9 height 9
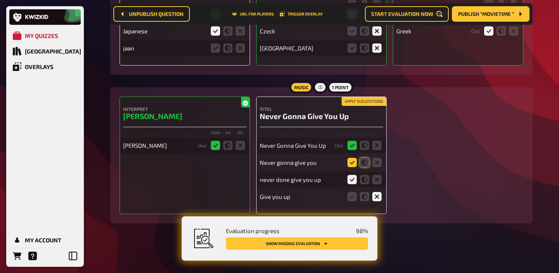
click at [0, 0] on input "radio" at bounding box center [0, 0] width 0 height 0
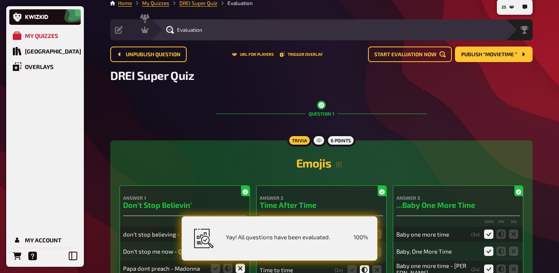
scroll to position [0, 0]
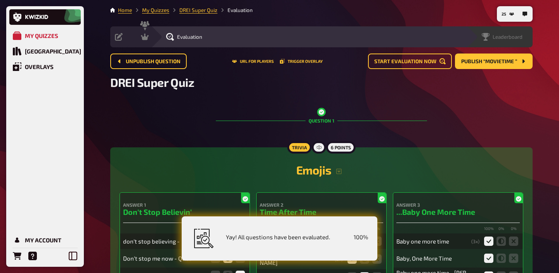
click at [513, 38] on span "Leaderboard" at bounding box center [507, 37] width 30 height 6
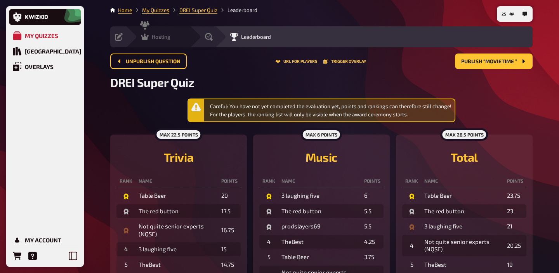
click at [156, 40] on span "Hosting" at bounding box center [161, 37] width 19 height 6
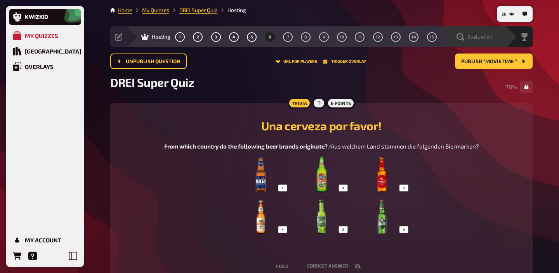
click at [490, 41] on div "Evaluation" at bounding box center [473, 36] width 64 height 21
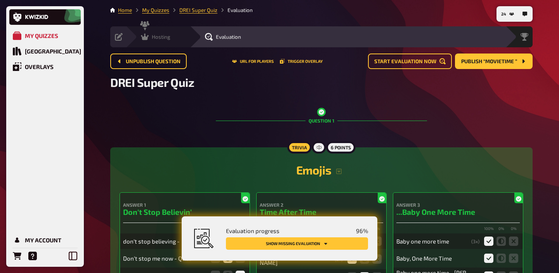
click at [162, 37] on span "Hosting" at bounding box center [161, 37] width 19 height 6
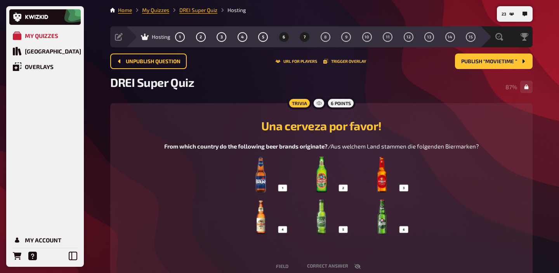
click at [302, 33] on button "7" at bounding box center [304, 37] width 12 height 12
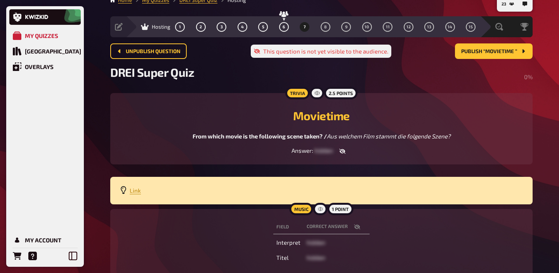
scroll to position [12, 0]
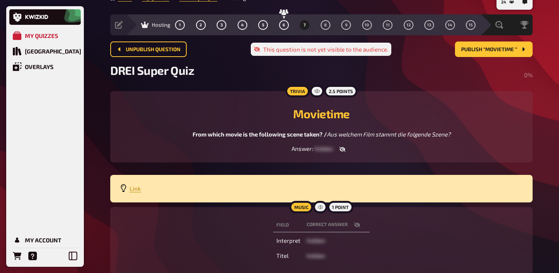
click at [357, 227] on icon "button" at bounding box center [357, 225] width 6 height 6
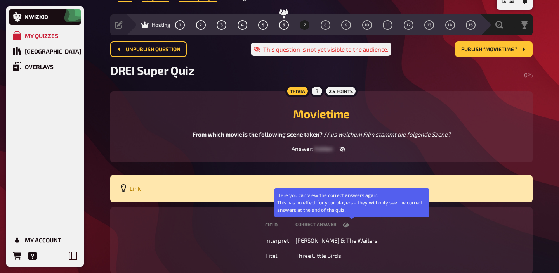
click at [355, 227] on button "button" at bounding box center [345, 225] width 19 height 8
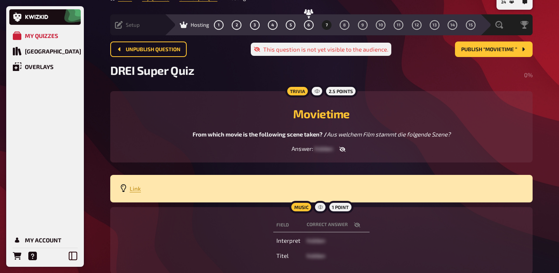
click at [127, 27] on span "Setup" at bounding box center [133, 25] width 14 height 6
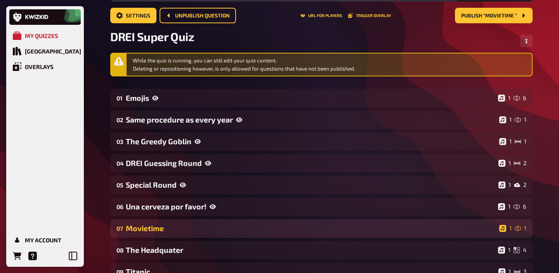
click at [200, 224] on div "Movietime" at bounding box center [311, 228] width 370 height 9
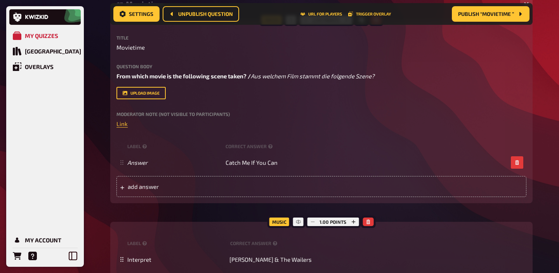
scroll to position [313, 0]
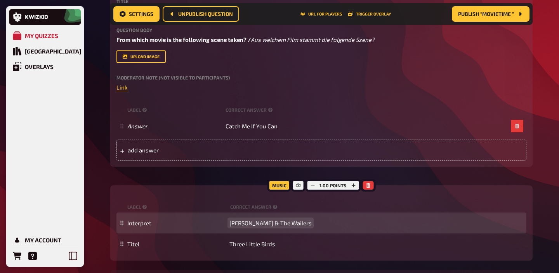
click at [241, 224] on span "Bob Marley & The Wailers" at bounding box center [270, 223] width 82 height 7
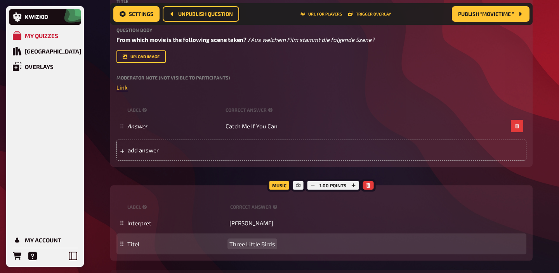
click at [246, 246] on span "Three Little Birds" at bounding box center [252, 244] width 46 height 7
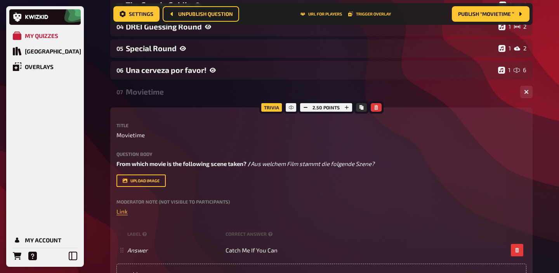
scroll to position [0, 0]
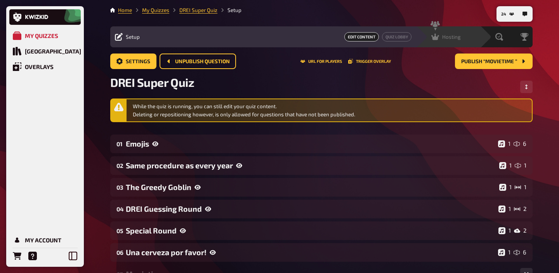
click at [450, 28] on div "Hosting undefined" at bounding box center [448, 36] width 64 height 21
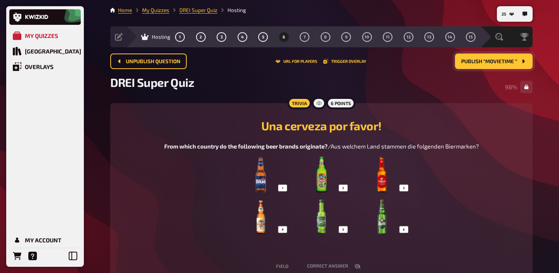
click at [488, 61] on span "Publish “Movietime ”" at bounding box center [489, 61] width 56 height 5
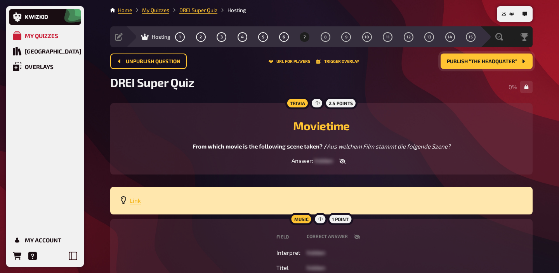
click at [136, 198] on span "Link" at bounding box center [135, 200] width 11 height 7
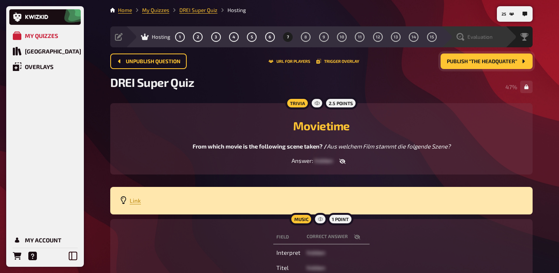
click at [485, 38] on span "Evaluation" at bounding box center [479, 37] width 25 height 6
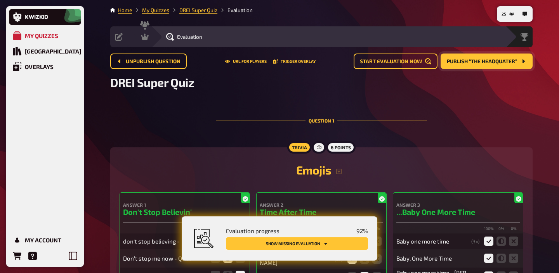
click at [330, 243] on button "Show missing evaluation" at bounding box center [297, 243] width 142 height 12
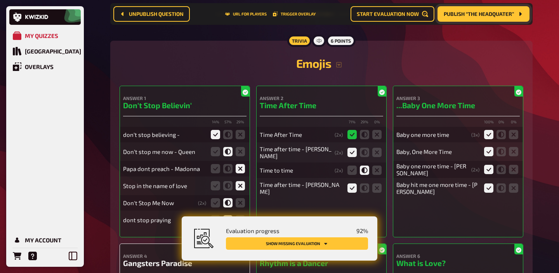
click at [330, 243] on button "Show missing evaluation" at bounding box center [297, 243] width 142 height 12
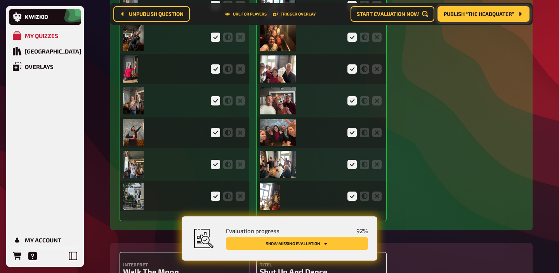
scroll to position [2206, 0]
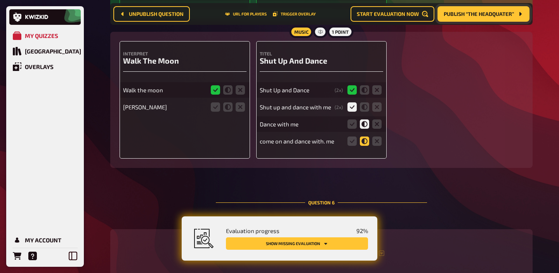
click at [364, 146] on icon at bounding box center [364, 141] width 9 height 9
click at [0, 0] on input "radio" at bounding box center [0, 0] width 0 height 0
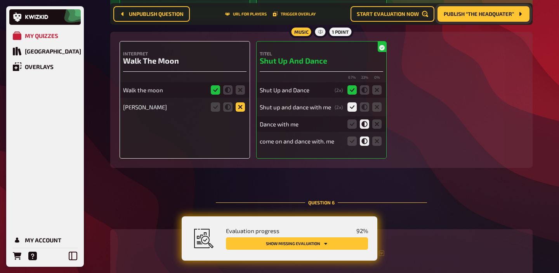
click at [243, 111] on icon at bounding box center [239, 106] width 9 height 9
click at [0, 0] on input "radio" at bounding box center [0, 0] width 0 height 0
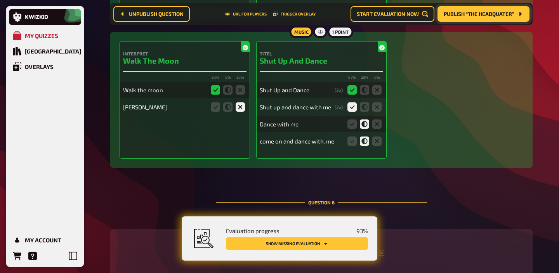
click at [324, 242] on icon "Show missing evaluation" at bounding box center [325, 243] width 5 height 5
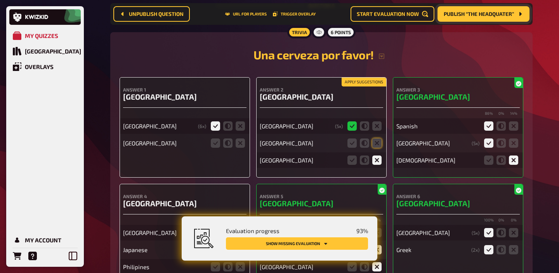
scroll to position [2405, 0]
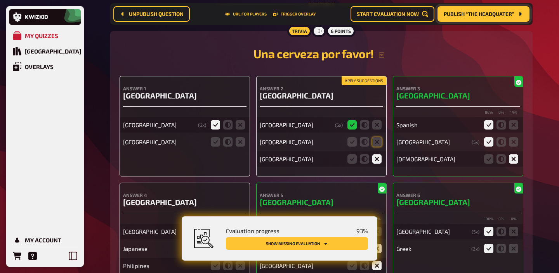
click at [350, 83] on button "Apply suggestions" at bounding box center [363, 81] width 45 height 9
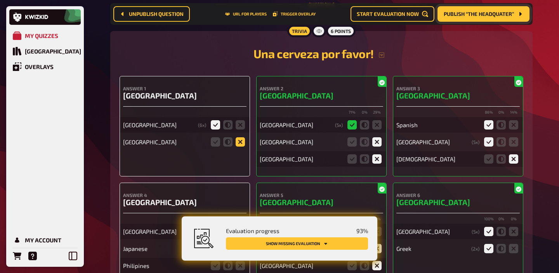
click at [239, 146] on icon at bounding box center [239, 141] width 9 height 9
click at [0, 0] on input "radio" at bounding box center [0, 0] width 0 height 0
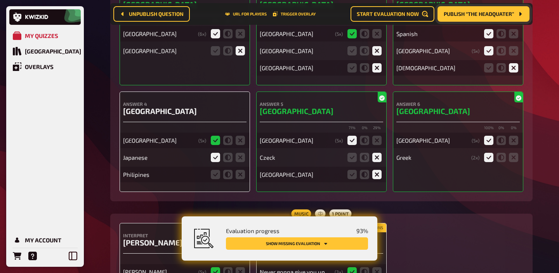
scroll to position [2524, 0]
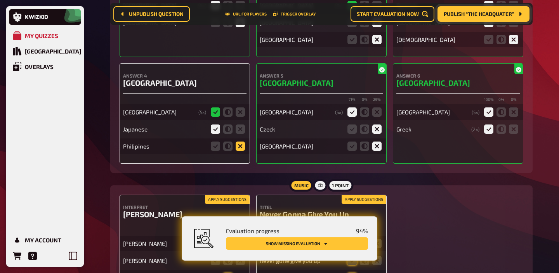
click at [238, 151] on icon at bounding box center [239, 146] width 9 height 9
click at [0, 0] on input "radio" at bounding box center [0, 0] width 0 height 0
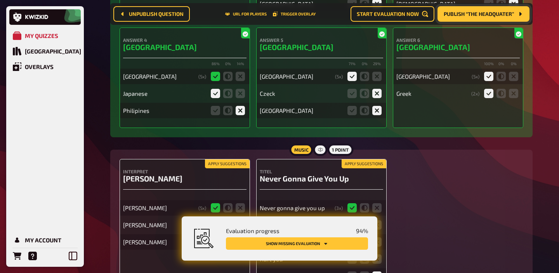
scroll to position [2640, 0]
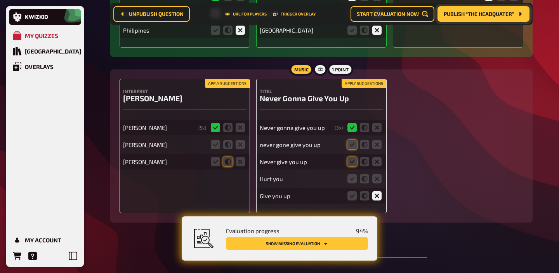
click at [222, 87] on button "Apply suggestions" at bounding box center [227, 84] width 45 height 9
click at [246, 150] on fieldset at bounding box center [227, 145] width 37 height 12
click at [242, 149] on icon at bounding box center [239, 144] width 9 height 9
click at [0, 0] on input "radio" at bounding box center [0, 0] width 0 height 0
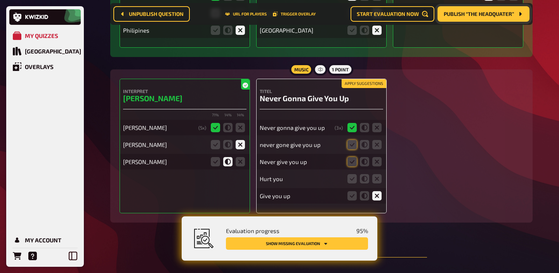
click at [349, 87] on button "Apply suggestions" at bounding box center [363, 84] width 45 height 9
click at [377, 184] on icon at bounding box center [376, 178] width 9 height 9
click at [0, 0] on input "radio" at bounding box center [0, 0] width 0 height 0
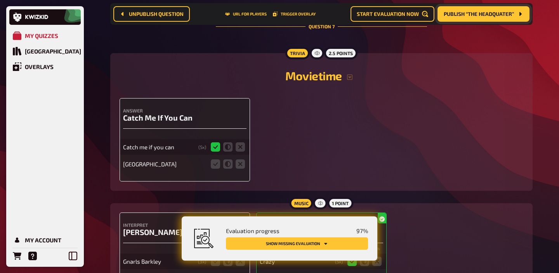
scroll to position [2872, 0]
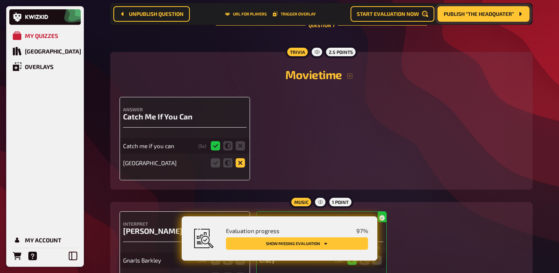
click at [239, 167] on icon at bounding box center [239, 162] width 9 height 9
click at [0, 0] on input "radio" at bounding box center [0, 0] width 0 height 0
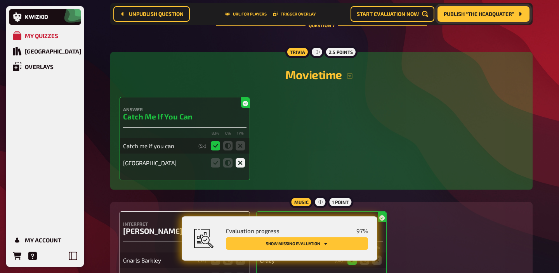
scroll to position [2959, 0]
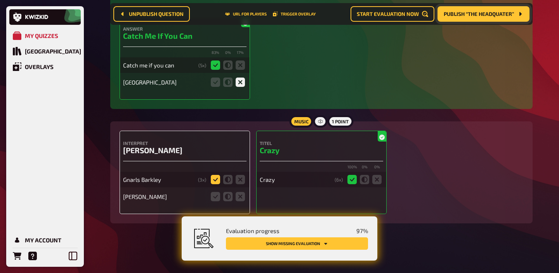
click at [215, 178] on icon at bounding box center [215, 179] width 9 height 9
click at [0, 0] on input "radio" at bounding box center [0, 0] width 0 height 0
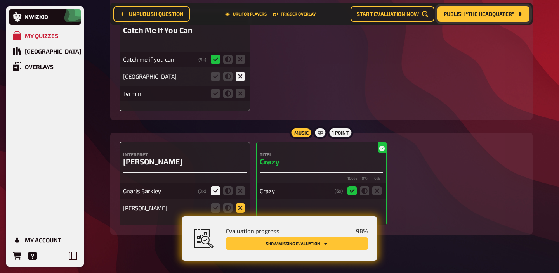
click at [235, 211] on icon at bounding box center [239, 207] width 9 height 9
click at [0, 0] on input "radio" at bounding box center [0, 0] width 0 height 0
click at [239, 96] on icon at bounding box center [239, 93] width 9 height 9
click at [0, 0] on input "radio" at bounding box center [0, 0] width 0 height 0
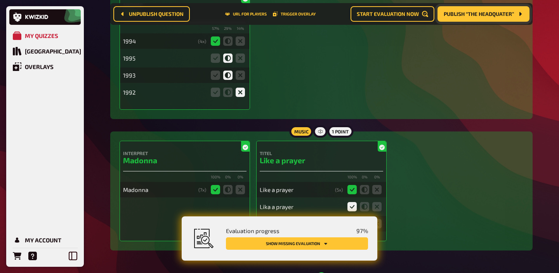
scroll to position [762, 0]
click at [324, 244] on icon "Show missing evaluation" at bounding box center [325, 243] width 5 height 5
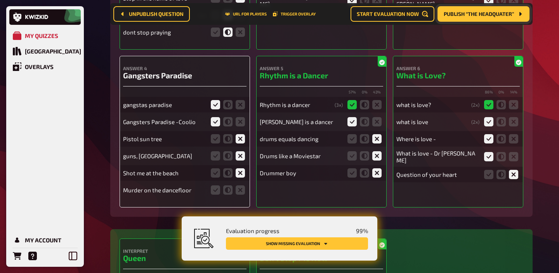
scroll to position [301, 0]
click at [241, 191] on icon at bounding box center [239, 189] width 9 height 9
click at [0, 0] on input "radio" at bounding box center [0, 0] width 0 height 0
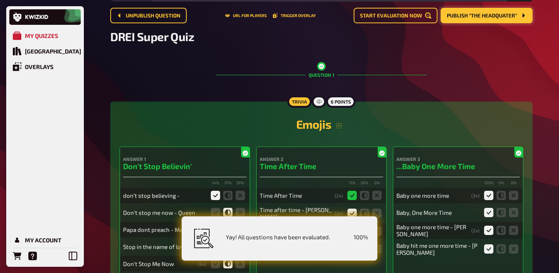
scroll to position [0, 0]
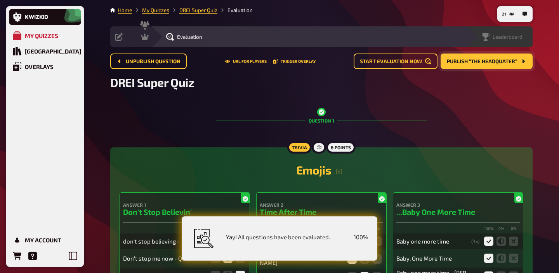
click at [511, 40] on div "Leaderboard" at bounding box center [501, 37] width 41 height 8
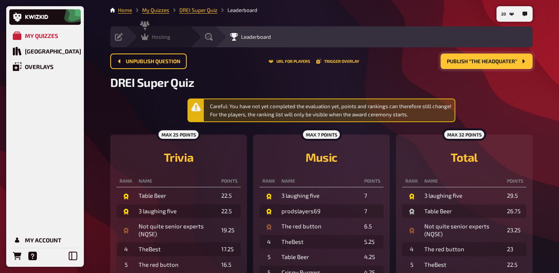
click at [158, 42] on div "Hosting undefined" at bounding box center [158, 36] width 64 height 21
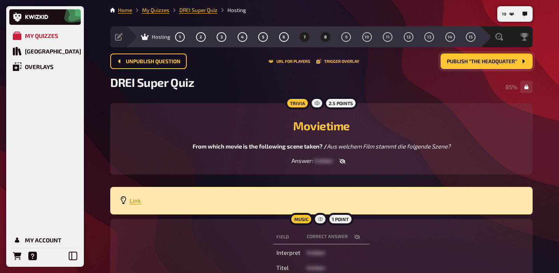
click at [329, 39] on button "8" at bounding box center [325, 37] width 12 height 12
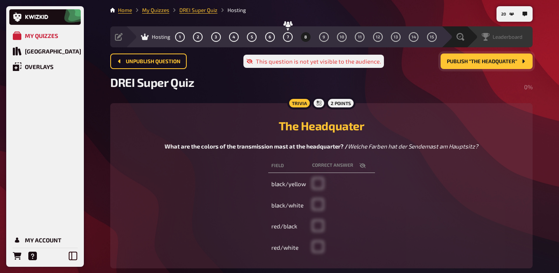
click at [518, 34] on span "Leaderboard" at bounding box center [507, 37] width 30 height 6
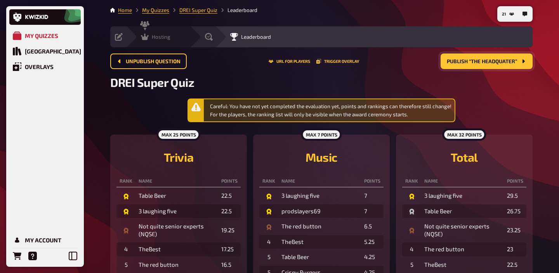
click at [159, 42] on div "Hosting undefined" at bounding box center [158, 36] width 64 height 21
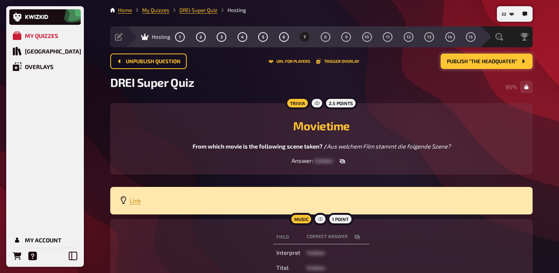
click at [481, 61] on span "Publish “The Headquater”" at bounding box center [482, 61] width 70 height 5
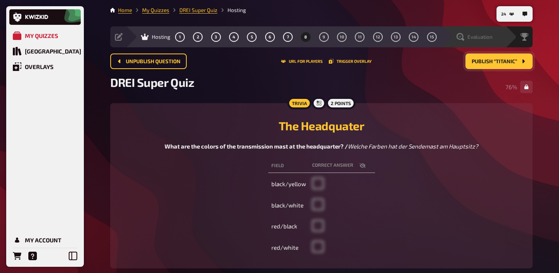
click at [485, 38] on span "Evaluation" at bounding box center [479, 37] width 25 height 6
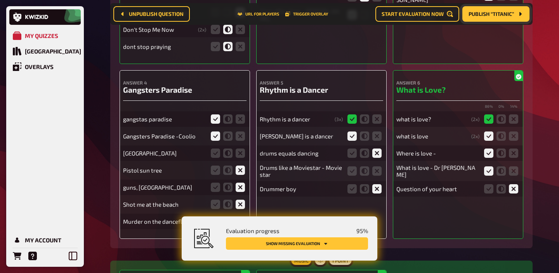
scroll to position [287, 0]
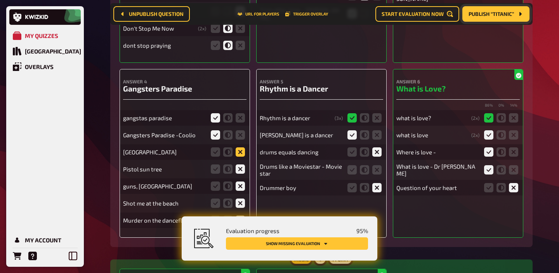
click at [240, 150] on icon at bounding box center [239, 151] width 9 height 9
click at [0, 0] on input "radio" at bounding box center [0, 0] width 0 height 0
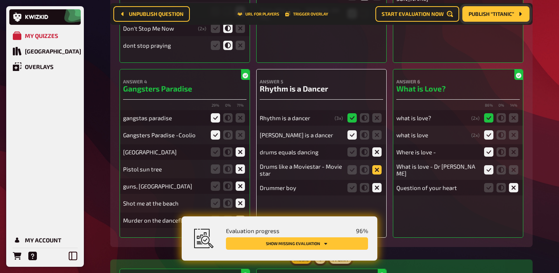
click at [375, 171] on icon at bounding box center [376, 169] width 9 height 9
click at [0, 0] on input "radio" at bounding box center [0, 0] width 0 height 0
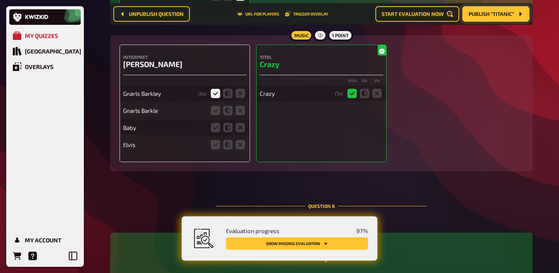
scroll to position [3070, 0]
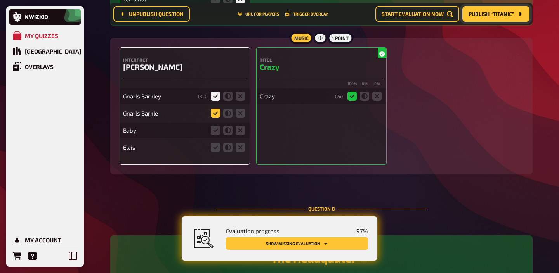
click at [216, 118] on icon at bounding box center [215, 113] width 9 height 9
click at [0, 0] on input "radio" at bounding box center [0, 0] width 0 height 0
click at [240, 135] on icon at bounding box center [239, 130] width 9 height 9
click at [0, 0] on input "radio" at bounding box center [0, 0] width 0 height 0
click at [238, 152] on icon at bounding box center [239, 147] width 9 height 9
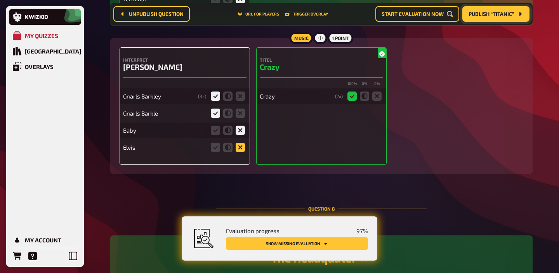
click at [0, 0] on input "radio" at bounding box center [0, 0] width 0 height 0
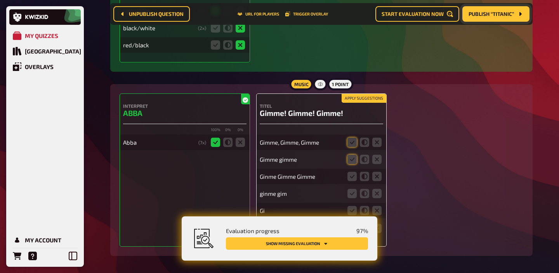
scroll to position [3389, 0]
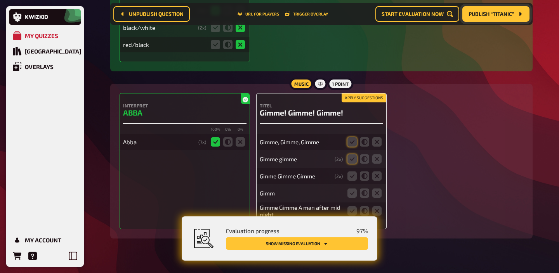
click at [349, 102] on button "Apply suggestions" at bounding box center [363, 98] width 45 height 9
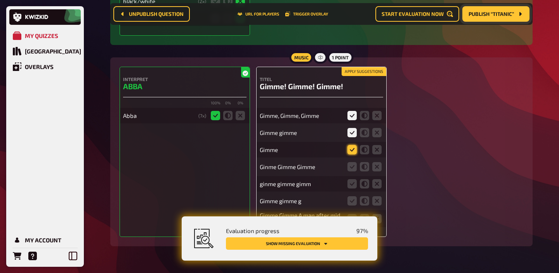
scroll to position [3416, 0]
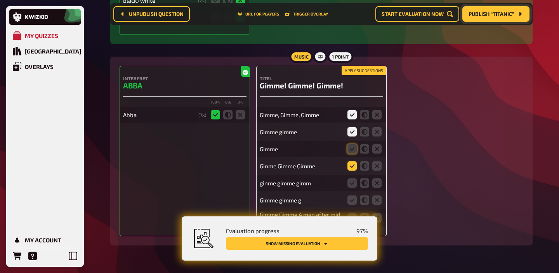
click at [351, 171] on icon at bounding box center [351, 165] width 9 height 9
click at [0, 0] on input "radio" at bounding box center [0, 0] width 0 height 0
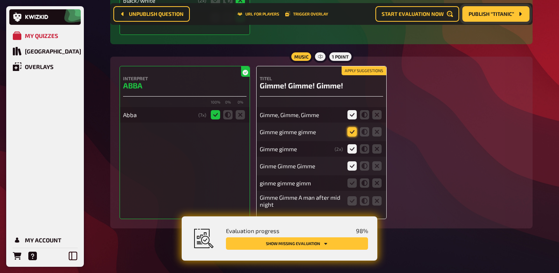
click at [350, 136] on icon at bounding box center [351, 131] width 9 height 9
click at [0, 0] on input "radio" at bounding box center [0, 0] width 0 height 0
click at [353, 206] on icon at bounding box center [351, 200] width 9 height 9
click at [0, 0] on input "radio" at bounding box center [0, 0] width 0 height 0
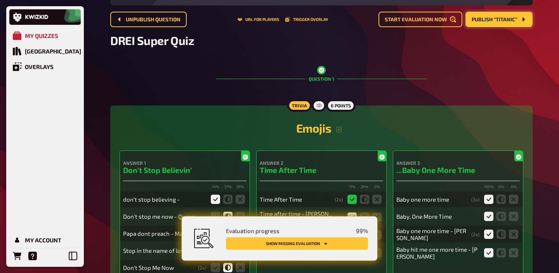
scroll to position [0, 0]
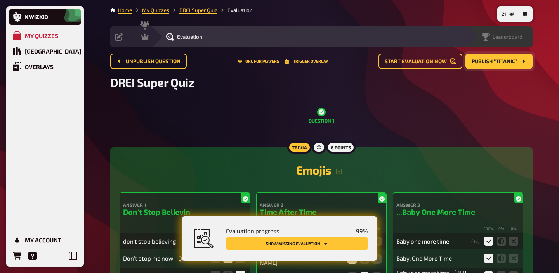
click at [513, 41] on div "Leaderboard" at bounding box center [499, 36] width 66 height 21
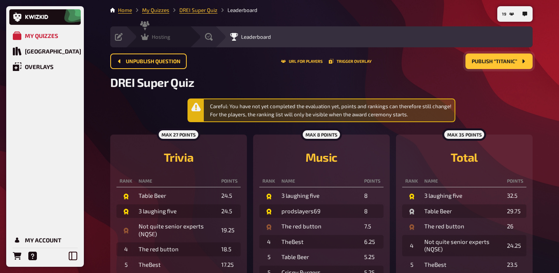
click at [156, 38] on span "Hosting" at bounding box center [161, 37] width 19 height 6
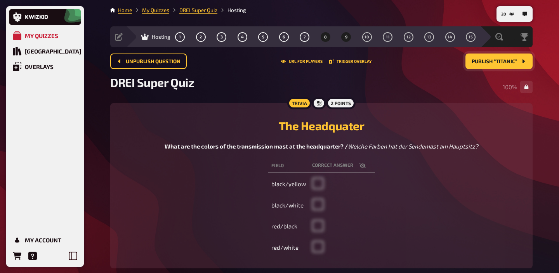
click at [348, 36] on button "9" at bounding box center [346, 37] width 12 height 12
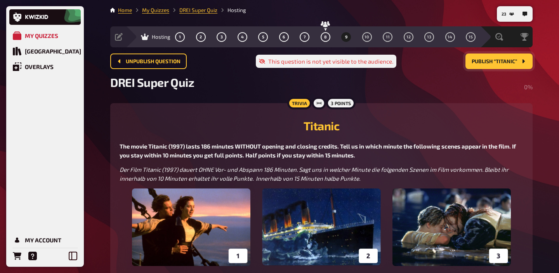
click at [507, 61] on span "Publish “Titanic”" at bounding box center [493, 61] width 45 height 5
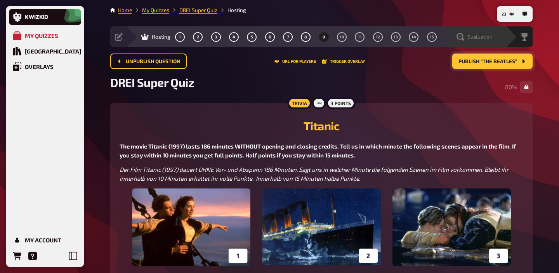
click at [471, 39] on span "Evaluation" at bounding box center [479, 37] width 25 height 6
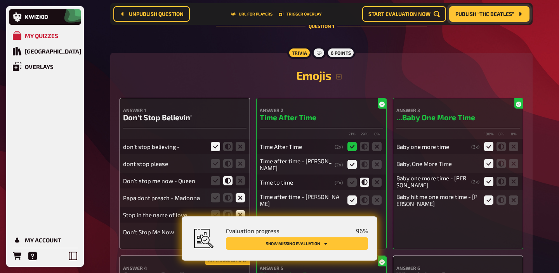
scroll to position [101, 0]
click at [240, 164] on icon at bounding box center [239, 163] width 9 height 9
click at [0, 0] on input "radio" at bounding box center [0, 0] width 0 height 0
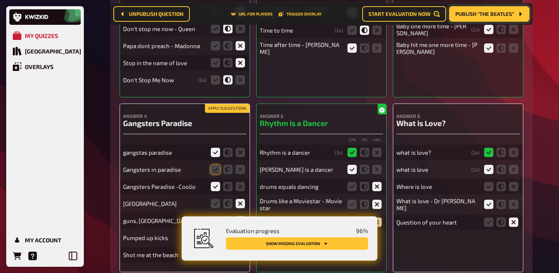
scroll to position [305, 0]
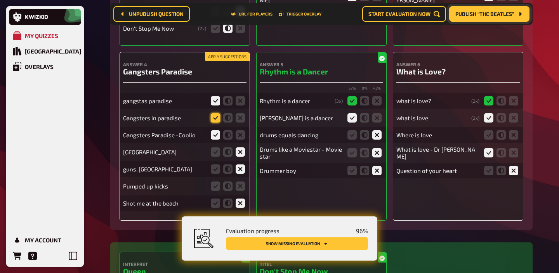
click at [215, 118] on icon at bounding box center [215, 117] width 9 height 9
click at [0, 0] on input "radio" at bounding box center [0, 0] width 0 height 0
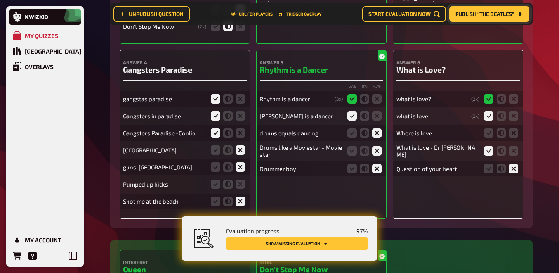
scroll to position [306, 0]
click at [242, 184] on icon at bounding box center [239, 184] width 9 height 9
click at [0, 0] on input "radio" at bounding box center [0, 0] width 0 height 0
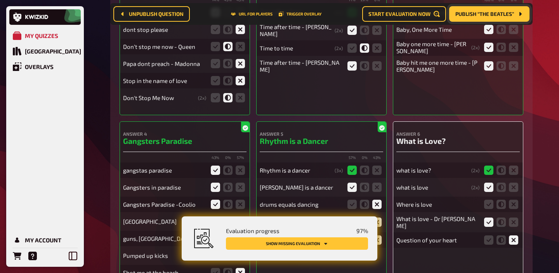
scroll to position [205, 0]
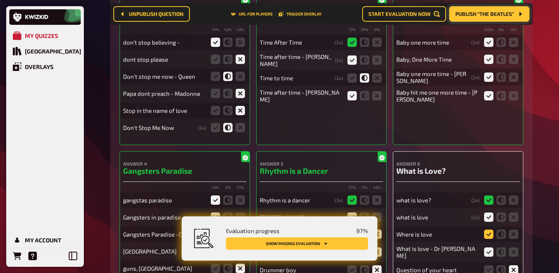
click at [489, 235] on icon at bounding box center [488, 234] width 9 height 9
click at [0, 0] on input "radio" at bounding box center [0, 0] width 0 height 0
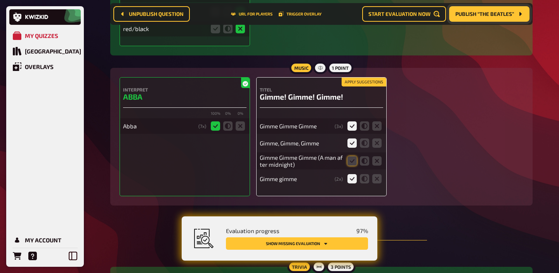
scroll to position [3390, 0]
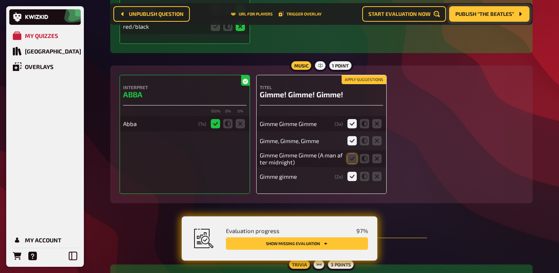
click at [363, 84] on button "Apply suggestions" at bounding box center [363, 80] width 45 height 9
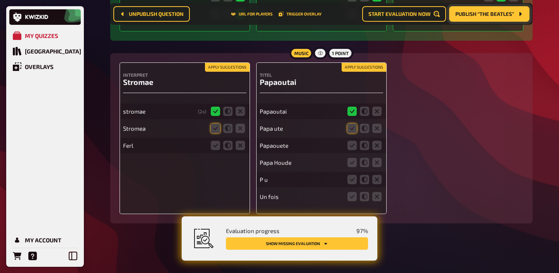
scroll to position [3828, 0]
click at [353, 125] on icon at bounding box center [351, 128] width 9 height 9
click at [0, 0] on input "radio" at bounding box center [0, 0] width 0 height 0
click at [352, 143] on icon at bounding box center [351, 145] width 9 height 9
click at [0, 0] on input "radio" at bounding box center [0, 0] width 0 height 0
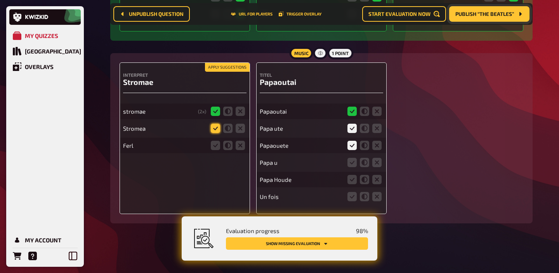
click at [211, 128] on icon at bounding box center [215, 128] width 9 height 9
click at [0, 0] on input "radio" at bounding box center [0, 0] width 0 height 0
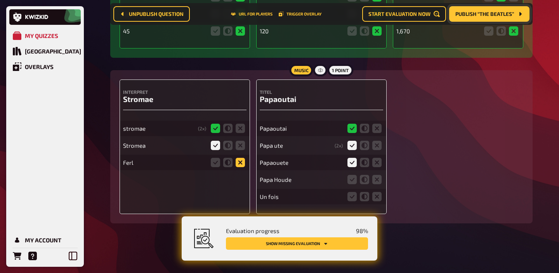
click at [240, 163] on icon at bounding box center [239, 162] width 9 height 9
click at [0, 0] on input "radio" at bounding box center [0, 0] width 0 height 0
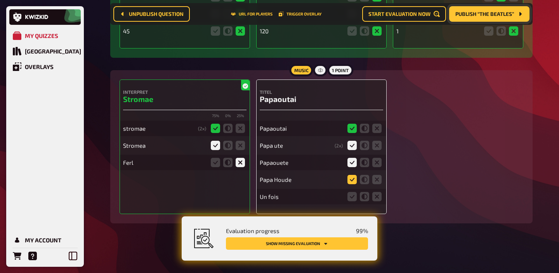
click at [354, 179] on icon at bounding box center [351, 179] width 9 height 9
click at [0, 0] on input "radio" at bounding box center [0, 0] width 0 height 0
click at [376, 196] on icon at bounding box center [376, 196] width 9 height 9
click at [0, 0] on input "radio" at bounding box center [0, 0] width 0 height 0
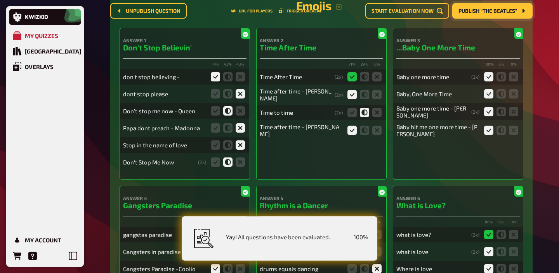
scroll to position [0, 0]
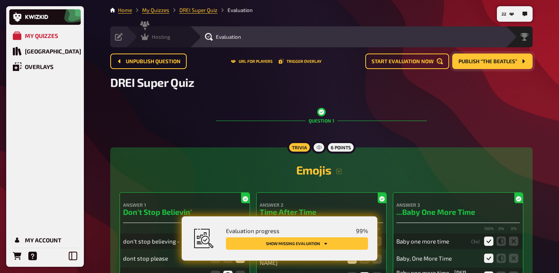
click at [175, 39] on div "Hosting undefined" at bounding box center [163, 37] width 54 height 8
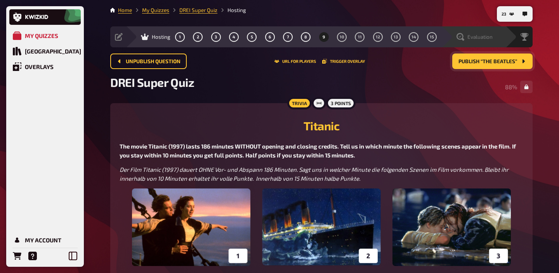
click at [499, 38] on div "Evaluation" at bounding box center [479, 37] width 54 height 8
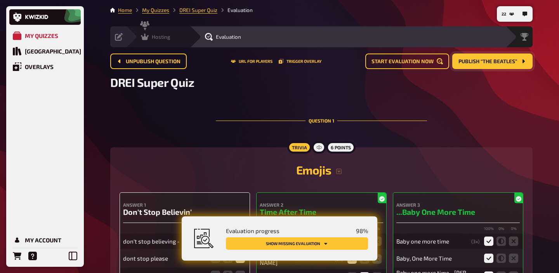
click at [161, 39] on span "Hosting" at bounding box center [161, 37] width 19 height 6
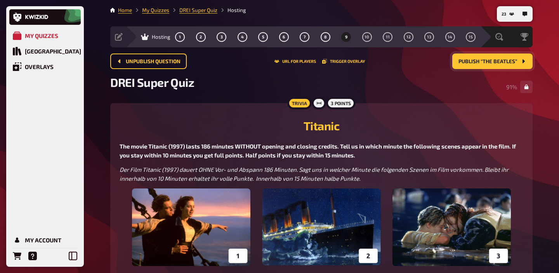
click at [469, 60] on span "Publish “The Beatles”" at bounding box center [487, 61] width 59 height 5
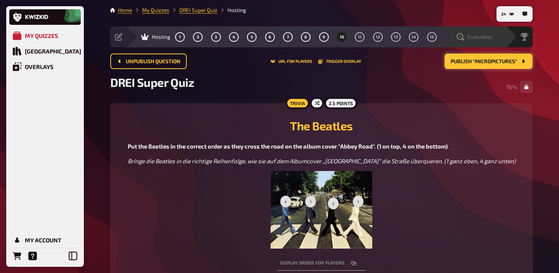
click at [492, 36] on span "Evaluation" at bounding box center [479, 37] width 25 height 6
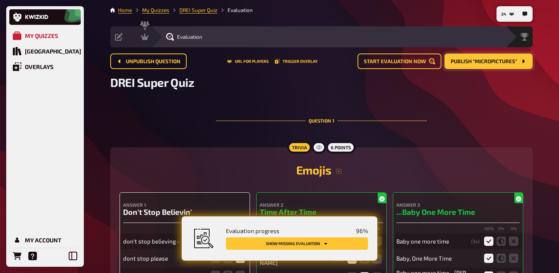
click at [337, 245] on button "Show missing evaluation" at bounding box center [297, 243] width 142 height 12
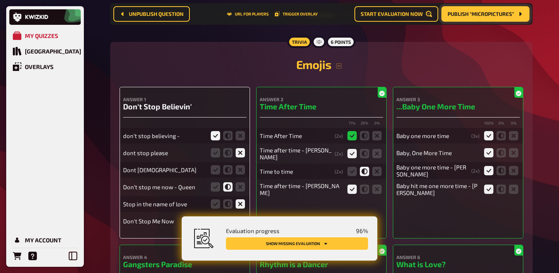
scroll to position [113, 0]
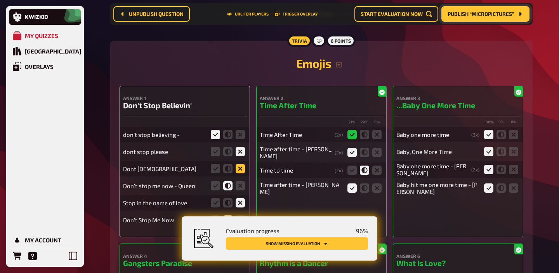
click at [237, 171] on icon at bounding box center [239, 168] width 9 height 9
click at [0, 0] on input "radio" at bounding box center [0, 0] width 0 height 0
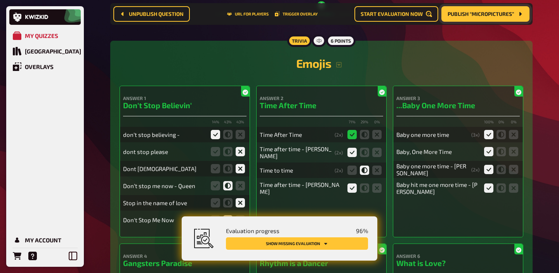
click at [308, 241] on button "Show missing evaluation" at bounding box center [297, 243] width 142 height 12
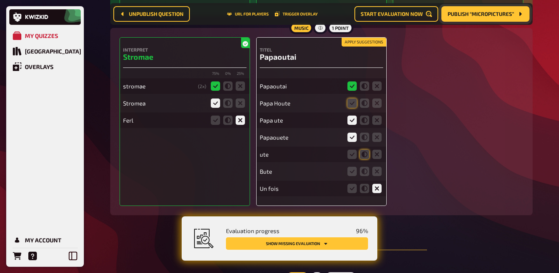
scroll to position [3846, 0]
click at [352, 46] on button "Apply suggestions" at bounding box center [363, 42] width 45 height 9
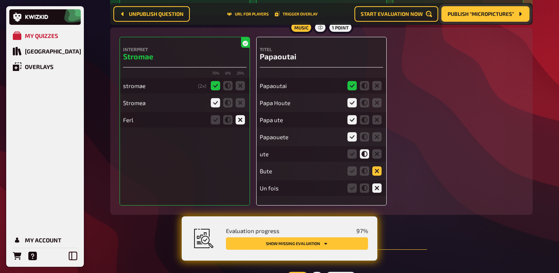
click at [375, 176] on icon at bounding box center [376, 170] width 9 height 9
click at [0, 0] on input "radio" at bounding box center [0, 0] width 0 height 0
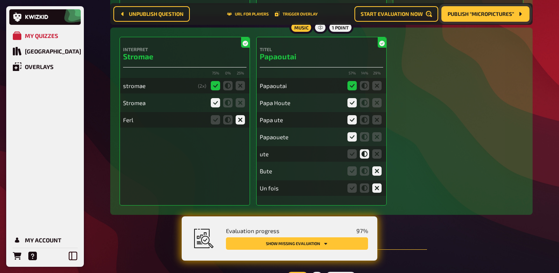
click at [334, 247] on button "Show missing evaluation" at bounding box center [297, 243] width 142 height 12
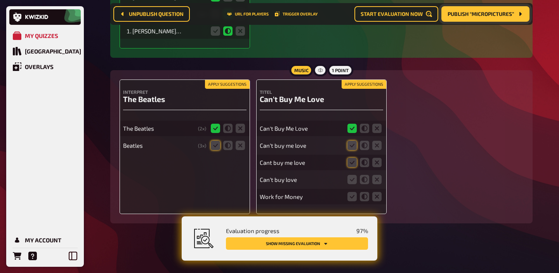
scroll to position [4264, 0]
click at [354, 83] on button "Apply suggestions" at bounding box center [363, 84] width 45 height 9
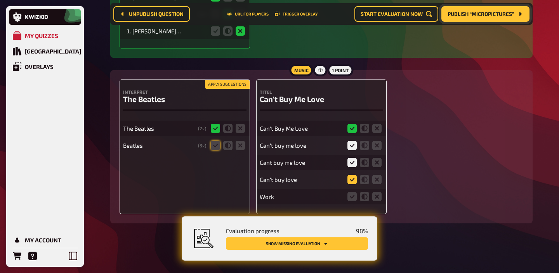
click at [351, 180] on icon at bounding box center [351, 179] width 9 height 9
click at [0, 0] on input "radio" at bounding box center [0, 0] width 0 height 0
click at [213, 146] on icon at bounding box center [215, 145] width 9 height 9
click at [0, 0] on input "radio" at bounding box center [0, 0] width 0 height 0
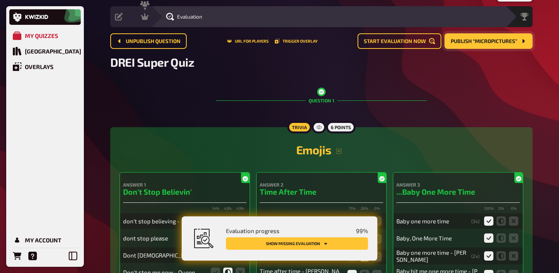
scroll to position [0, 0]
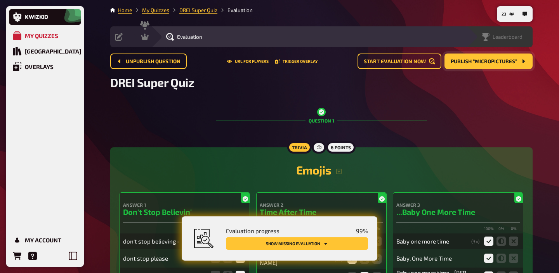
click at [514, 38] on span "Leaderboard" at bounding box center [507, 37] width 30 height 6
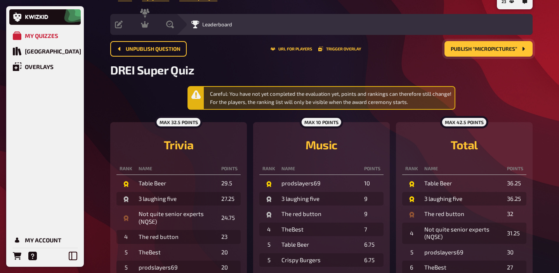
scroll to position [19, 0]
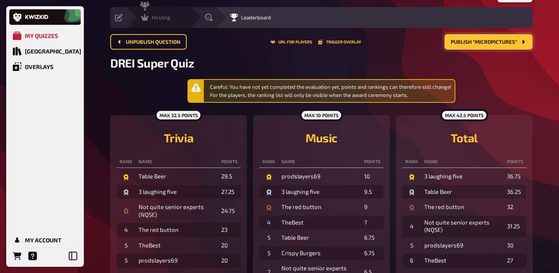
click at [148, 19] on icon at bounding box center [145, 18] width 8 height 8
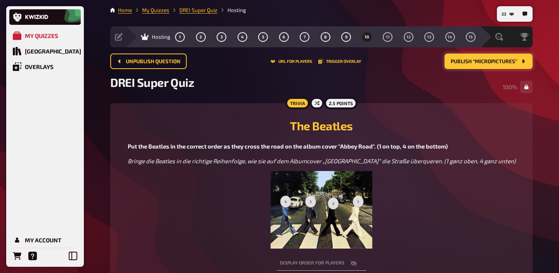
click at [500, 62] on span "Publish “Micropictures”" at bounding box center [483, 61] width 66 height 5
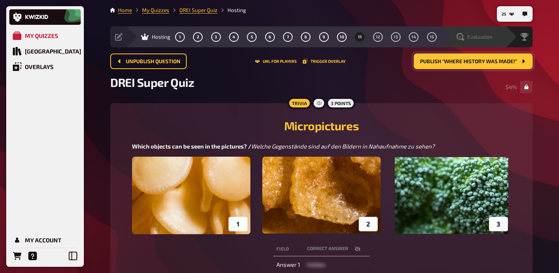
click at [488, 35] on span "Evaluation" at bounding box center [479, 37] width 25 height 6
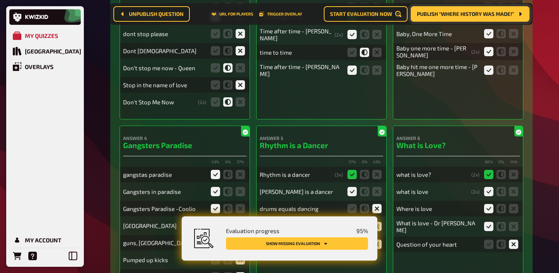
click at [332, 247] on button "Show missing evaluation" at bounding box center [297, 243] width 142 height 12
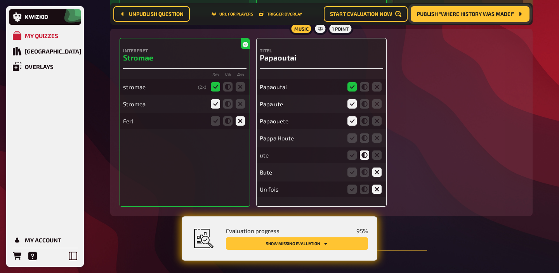
scroll to position [3846, 0]
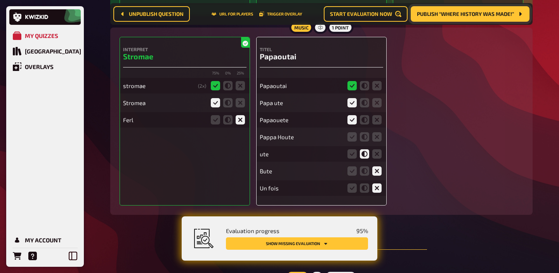
click at [351, 143] on fieldset at bounding box center [364, 137] width 37 height 12
click at [352, 142] on icon at bounding box center [351, 136] width 9 height 9
click at [0, 0] on input "radio" at bounding box center [0, 0] width 0 height 0
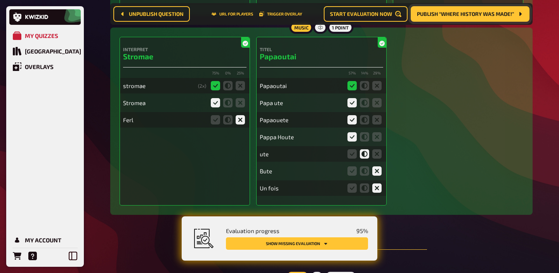
click at [322, 245] on button "Show missing evaluation" at bounding box center [297, 243] width 142 height 12
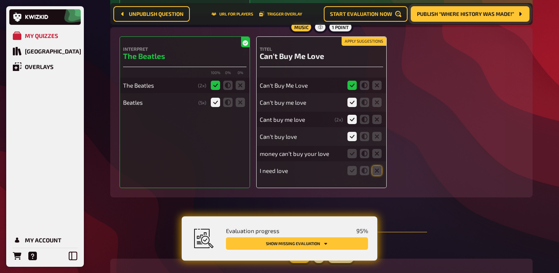
scroll to position [4316, 0]
click at [376, 175] on icon at bounding box center [376, 170] width 9 height 9
click at [0, 0] on input "radio" at bounding box center [0, 0] width 0 height 0
click at [374, 158] on icon at bounding box center [376, 153] width 9 height 9
click at [0, 0] on input "radio" at bounding box center [0, 0] width 0 height 0
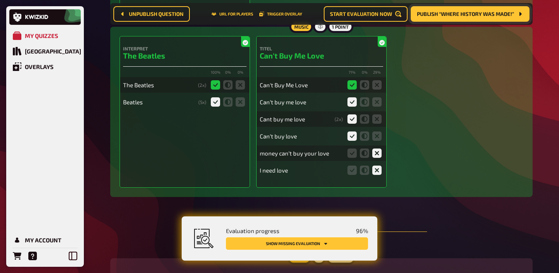
click at [325, 243] on icon "Show missing evaluation" at bounding box center [325, 244] width 3 height 2
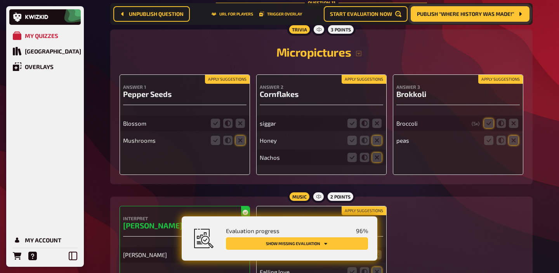
scroll to position [4548, 0]
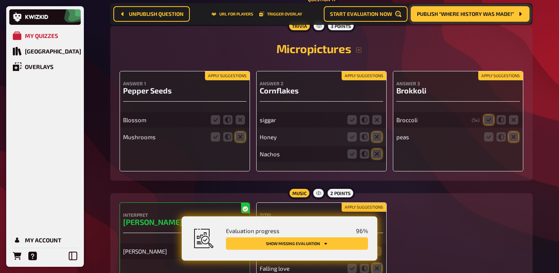
click at [209, 80] on button "Apply suggestions" at bounding box center [227, 76] width 45 height 9
click at [237, 125] on icon at bounding box center [239, 119] width 9 height 9
click at [0, 0] on input "radio" at bounding box center [0, 0] width 0 height 0
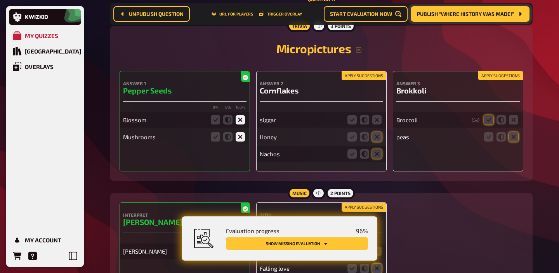
click at [374, 80] on button "Apply suggestions" at bounding box center [363, 76] width 45 height 9
click at [489, 80] on button "Apply suggestions" at bounding box center [500, 76] width 45 height 9
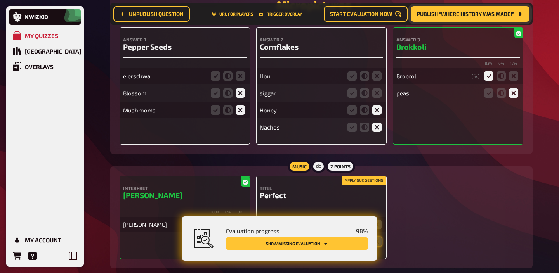
scroll to position [4593, 0]
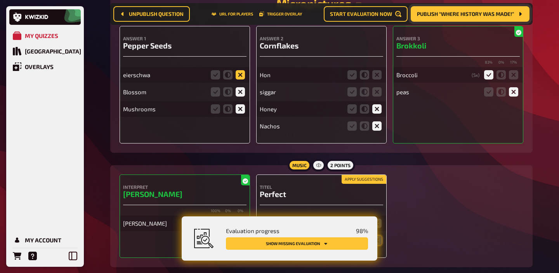
click at [238, 80] on icon at bounding box center [239, 74] width 9 height 9
click at [0, 0] on input "radio" at bounding box center [0, 0] width 0 height 0
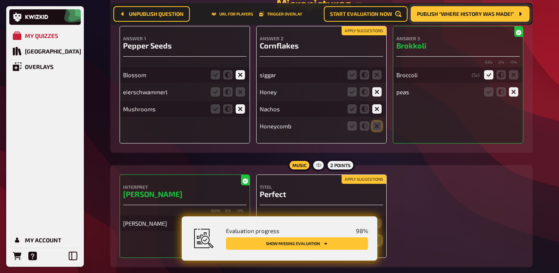
scroll to position [4647, 0]
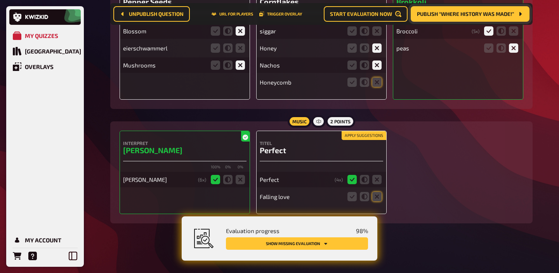
click at [364, 134] on button "Apply suggestions" at bounding box center [363, 136] width 45 height 9
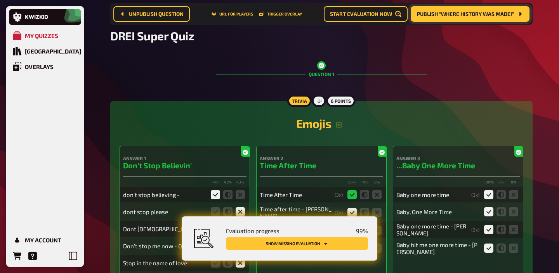
scroll to position [0, 0]
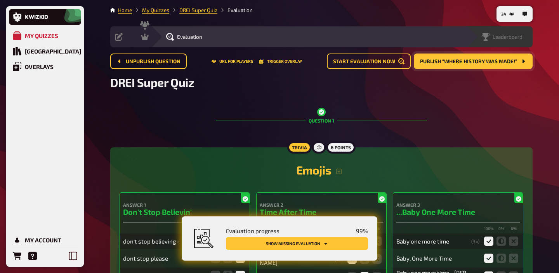
click at [512, 37] on span "Leaderboard" at bounding box center [507, 37] width 30 height 6
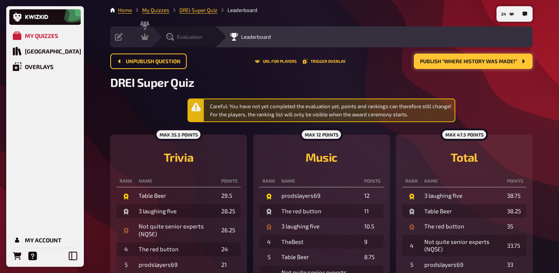
click at [185, 33] on div "Evaluation" at bounding box center [184, 37] width 36 height 8
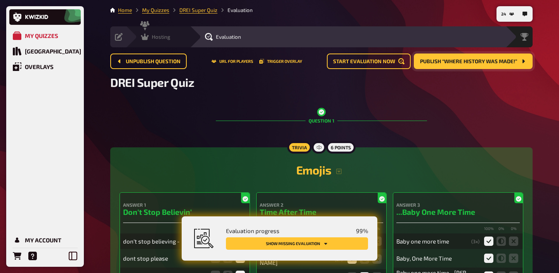
click at [163, 36] on span "Hosting" at bounding box center [161, 37] width 19 height 6
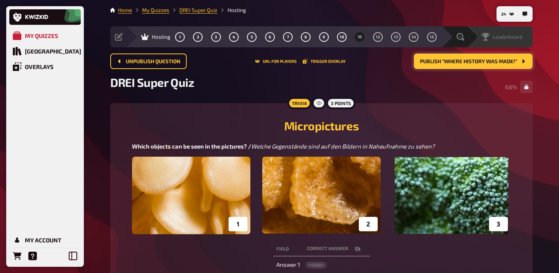
click at [516, 38] on span "Leaderboard" at bounding box center [507, 37] width 30 height 6
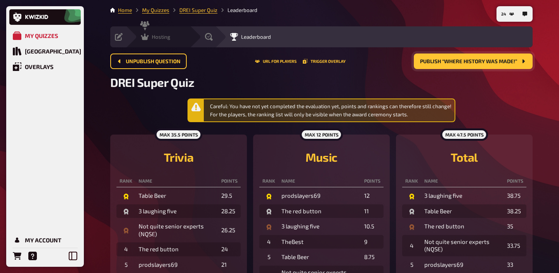
click at [157, 35] on span "Hosting" at bounding box center [161, 37] width 19 height 6
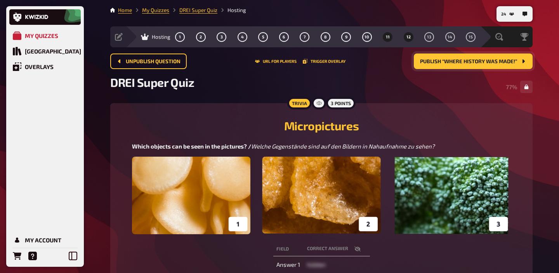
click at [407, 37] on span "12" at bounding box center [408, 37] width 4 height 4
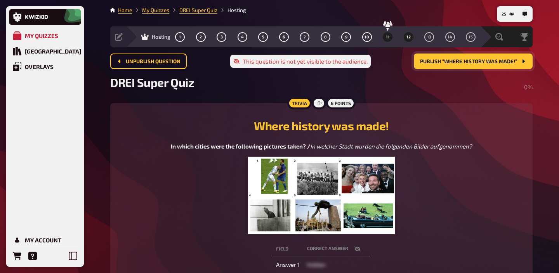
click at [387, 35] on span "11" at bounding box center [388, 37] width 4 height 4
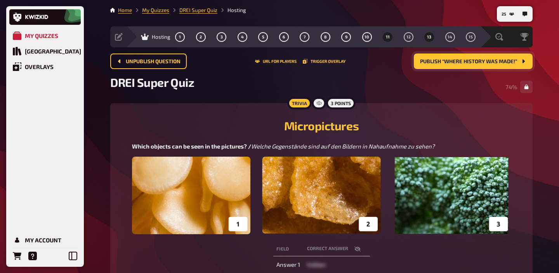
click at [431, 39] on button "13" at bounding box center [429, 37] width 12 height 12
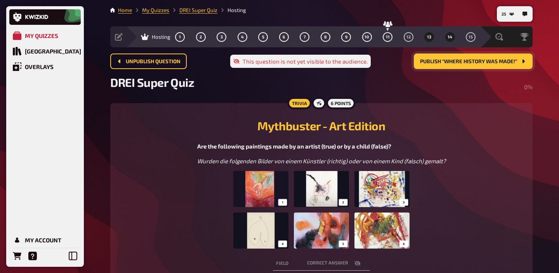
click at [449, 37] on span "14" at bounding box center [449, 37] width 5 height 4
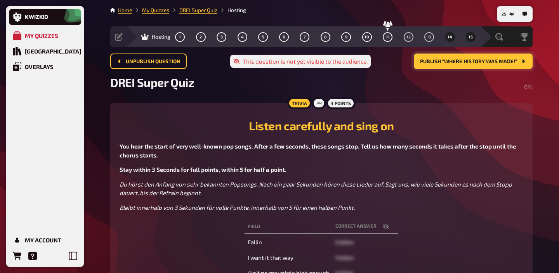
click at [466, 35] on button "15" at bounding box center [470, 37] width 12 height 12
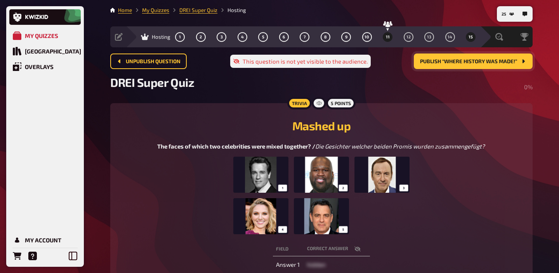
click at [389, 38] on button "11" at bounding box center [387, 37] width 12 height 12
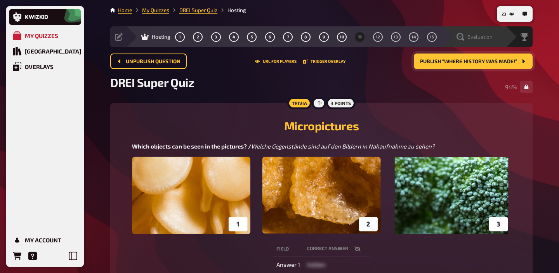
click at [472, 36] on span "Evaluation" at bounding box center [479, 37] width 25 height 6
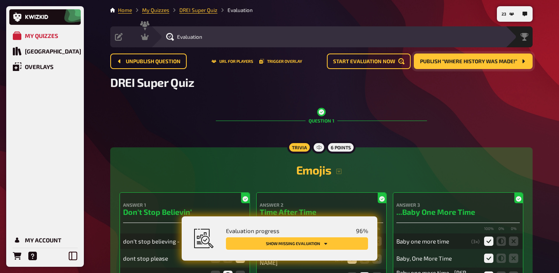
click at [345, 242] on button "Show missing evaluation" at bounding box center [297, 243] width 142 height 12
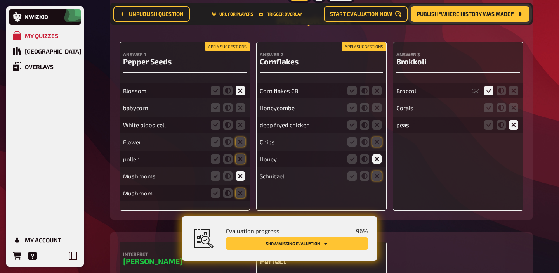
scroll to position [4561, 0]
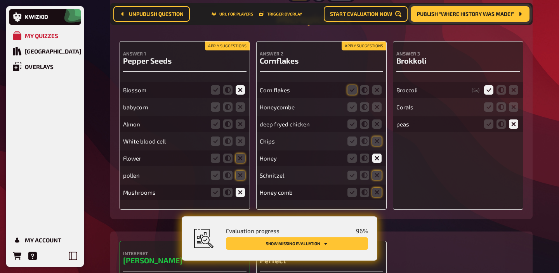
click at [358, 50] on button "Apply suggestions" at bounding box center [363, 46] width 45 height 9
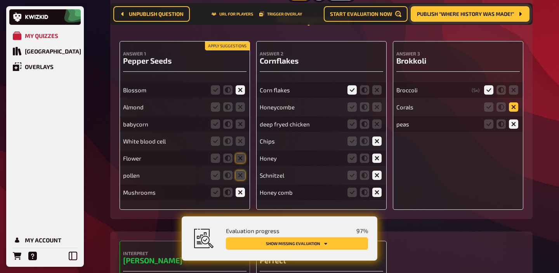
click at [511, 112] on icon at bounding box center [513, 106] width 9 height 9
click at [0, 0] on input "radio" at bounding box center [0, 0] width 0 height 0
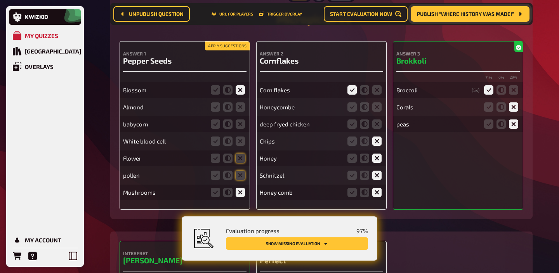
click at [211, 50] on button "Apply suggestions" at bounding box center [227, 46] width 45 height 9
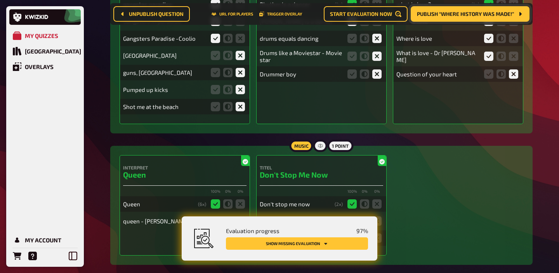
scroll to position [0, 0]
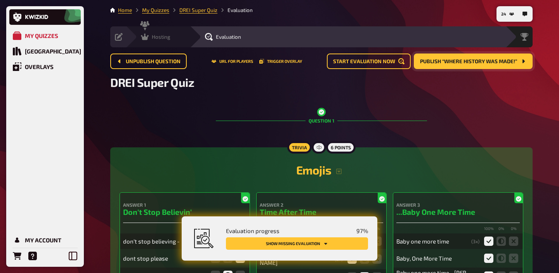
click at [171, 40] on div "Hosting undefined" at bounding box center [163, 37] width 54 height 8
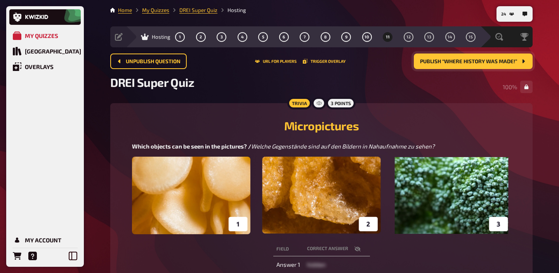
click at [470, 64] on button "Publish “Where history was made!”" at bounding box center [473, 62] width 119 height 16
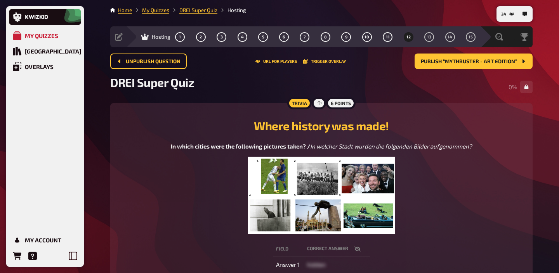
click at [365, 177] on img at bounding box center [321, 196] width 147 height 78
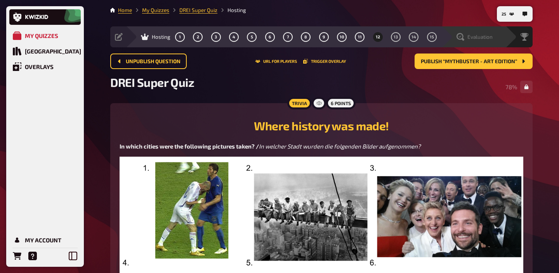
click at [490, 35] on span "Evaluation" at bounding box center [479, 37] width 25 height 6
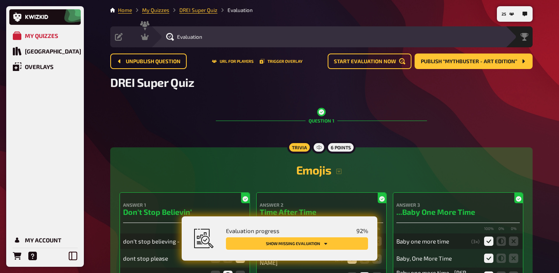
click at [353, 242] on button "Show missing evaluation" at bounding box center [297, 243] width 142 height 12
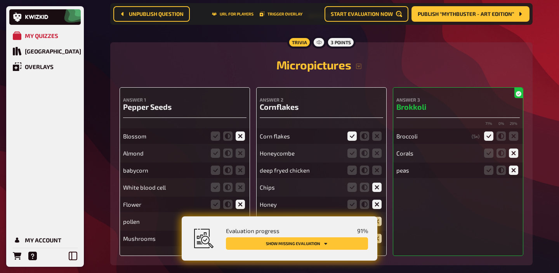
scroll to position [4525, 0]
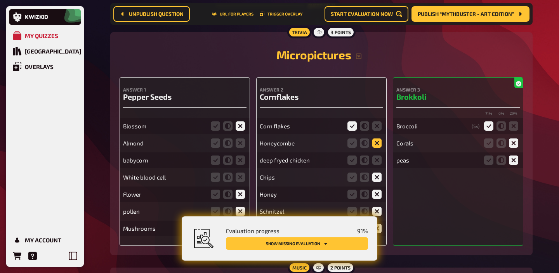
click at [374, 148] on icon at bounding box center [376, 143] width 9 height 9
click at [0, 0] on input "radio" at bounding box center [0, 0] width 0 height 0
click at [374, 165] on icon at bounding box center [376, 160] width 9 height 9
click at [0, 0] on input "radio" at bounding box center [0, 0] width 0 height 0
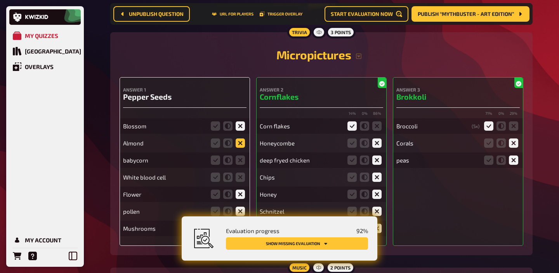
click at [241, 148] on icon at bounding box center [239, 143] width 9 height 9
click at [0, 0] on input "radio" at bounding box center [0, 0] width 0 height 0
click at [238, 165] on icon at bounding box center [239, 160] width 9 height 9
click at [0, 0] on input "radio" at bounding box center [0, 0] width 0 height 0
click at [238, 182] on icon at bounding box center [239, 177] width 9 height 9
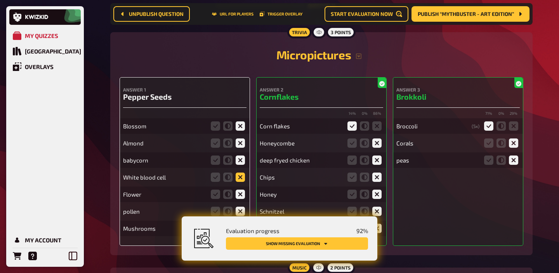
click at [0, 0] on input "radio" at bounding box center [0, 0] width 0 height 0
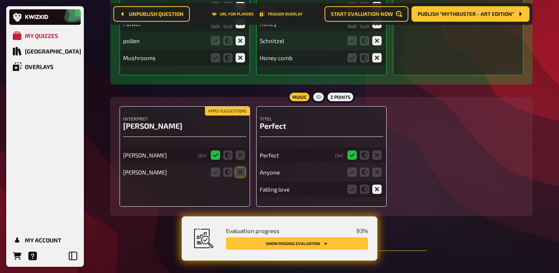
scroll to position [4697, 0]
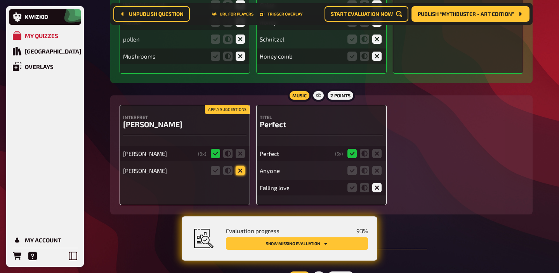
click at [239, 175] on icon at bounding box center [239, 170] width 9 height 9
click at [0, 0] on input "radio" at bounding box center [0, 0] width 0 height 0
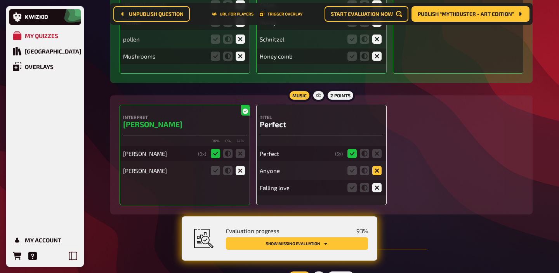
click at [377, 175] on icon at bounding box center [376, 170] width 9 height 9
click at [0, 0] on input "radio" at bounding box center [0, 0] width 0 height 0
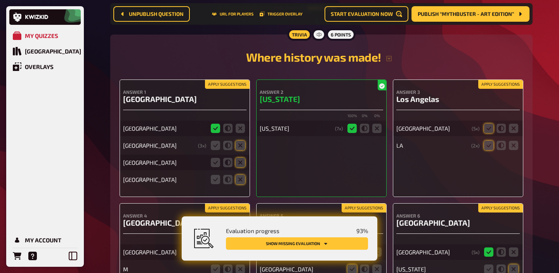
scroll to position [4941, 0]
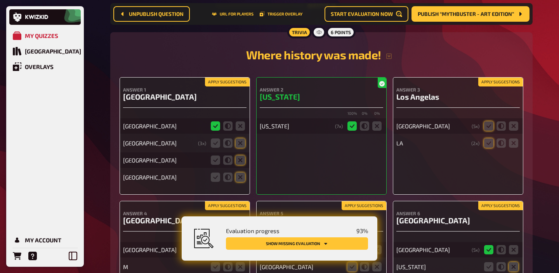
click at [238, 87] on button "Apply suggestions" at bounding box center [227, 82] width 45 height 9
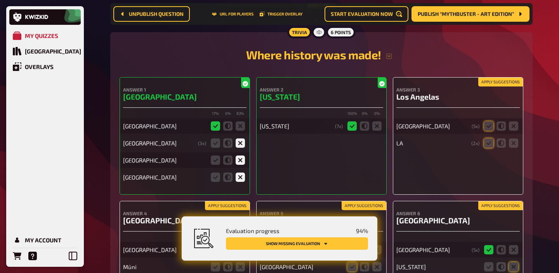
click at [499, 87] on button "Apply suggestions" at bounding box center [500, 82] width 45 height 9
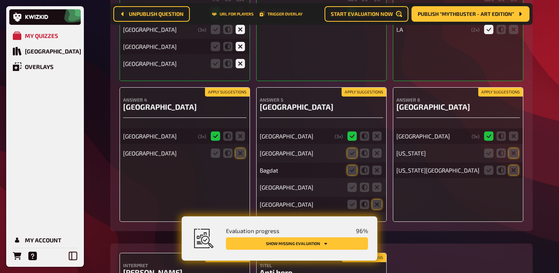
scroll to position [5064, 0]
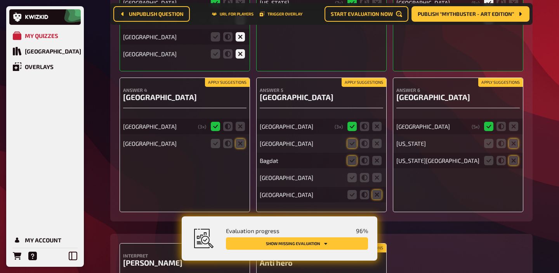
click at [497, 87] on button "Apply suggestions" at bounding box center [500, 82] width 45 height 9
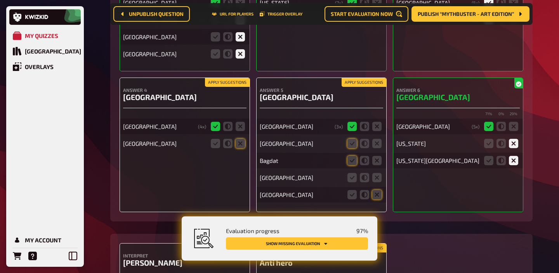
click at [365, 87] on button "Apply suggestions" at bounding box center [363, 82] width 45 height 9
click at [374, 182] on icon at bounding box center [376, 177] width 9 height 9
click at [0, 0] on input "radio" at bounding box center [0, 0] width 0 height 0
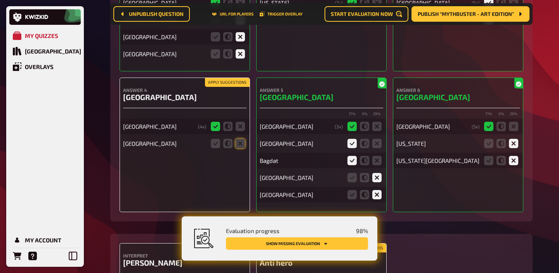
click at [225, 87] on button "Apply suggestions" at bounding box center [227, 82] width 45 height 9
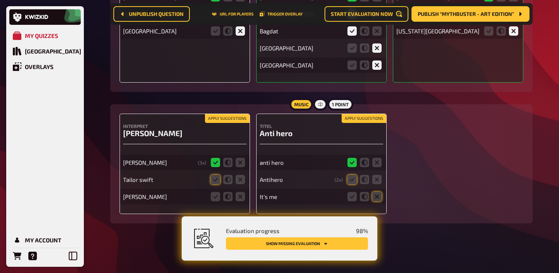
scroll to position [5205, 0]
click at [218, 115] on button "Apply suggestions" at bounding box center [227, 118] width 45 height 9
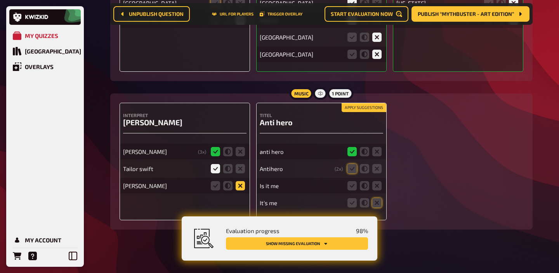
click at [241, 190] on icon at bounding box center [239, 185] width 9 height 9
click at [0, 0] on input "radio" at bounding box center [0, 0] width 0 height 0
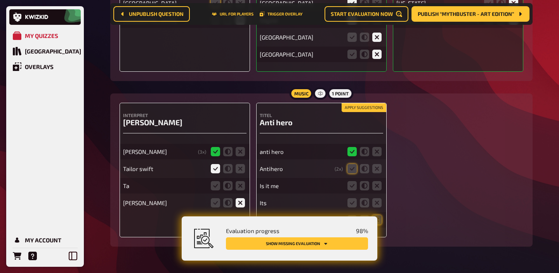
click at [354, 112] on button "Apply suggestions" at bounding box center [363, 108] width 45 height 9
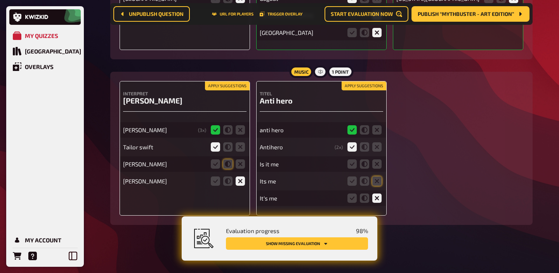
scroll to position [5239, 0]
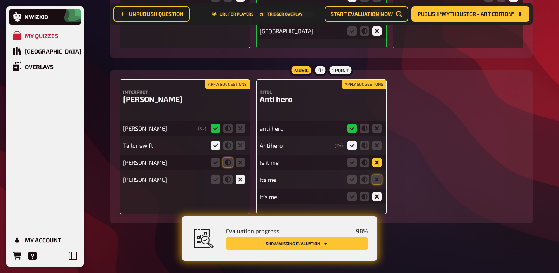
click at [376, 162] on icon at bounding box center [376, 162] width 9 height 9
click at [0, 0] on input "radio" at bounding box center [0, 0] width 0 height 0
click at [377, 177] on icon at bounding box center [376, 179] width 9 height 9
click at [0, 0] on input "radio" at bounding box center [0, 0] width 0 height 0
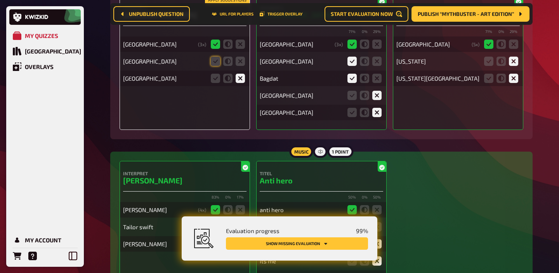
scroll to position [5146, 0]
click at [216, 66] on icon at bounding box center [215, 61] width 9 height 9
click at [0, 0] on input "radio" at bounding box center [0, 0] width 0 height 0
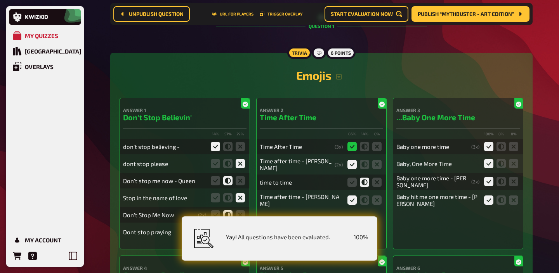
scroll to position [0, 0]
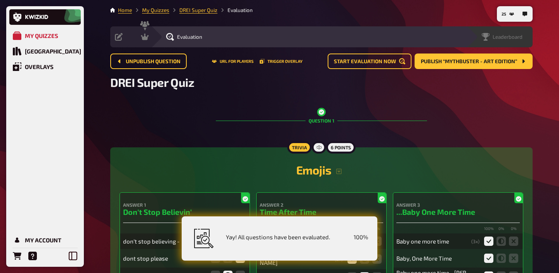
click at [516, 42] on div "Leaderboard" at bounding box center [499, 36] width 66 height 21
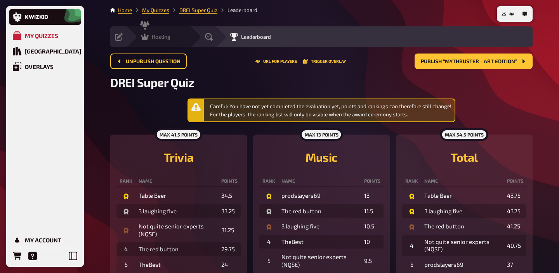
click at [150, 40] on div "Hosting" at bounding box center [155, 37] width 29 height 8
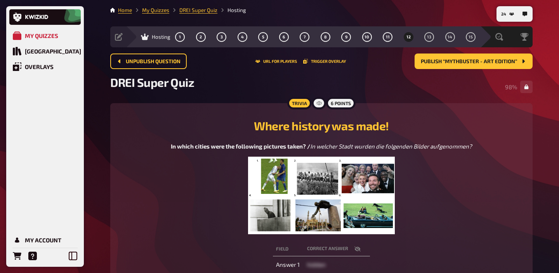
click at [471, 75] on div "DREI Super Quiz 98 %" at bounding box center [321, 86] width 422 height 23
click at [471, 61] on span "Publish “Mythbuster - Art Edition”" at bounding box center [469, 61] width 96 height 5
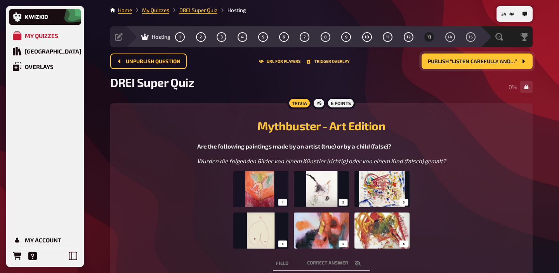
click at [391, 196] on img at bounding box center [321, 210] width 176 height 78
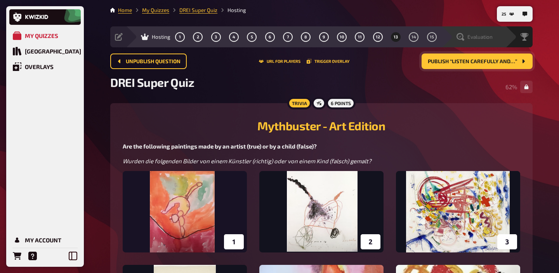
click at [478, 40] on span "Evaluation" at bounding box center [479, 37] width 25 height 6
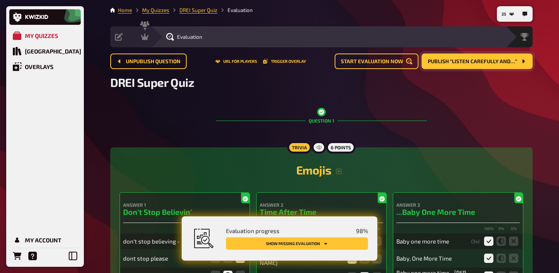
click at [343, 241] on button "Show missing evaluation" at bounding box center [297, 243] width 142 height 12
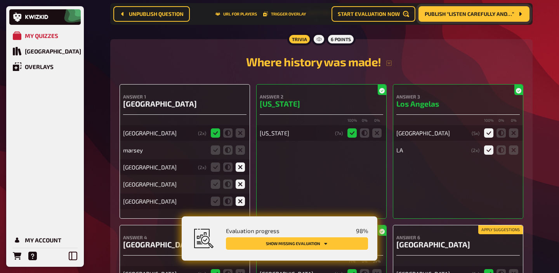
scroll to position [4942, 0]
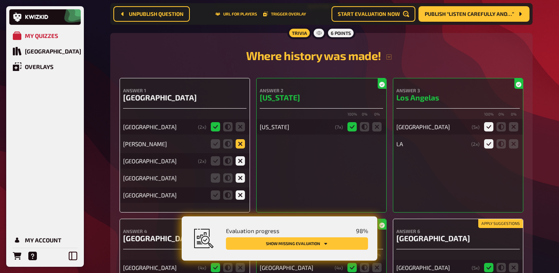
click at [243, 149] on icon at bounding box center [239, 143] width 9 height 9
click at [0, 0] on input "radio" at bounding box center [0, 0] width 0 height 0
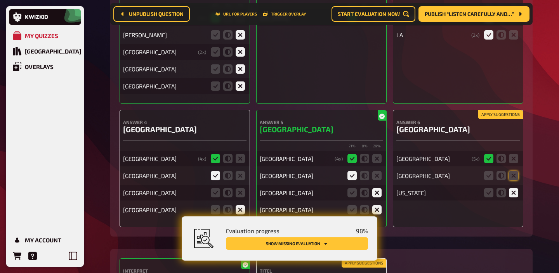
scroll to position [5124, 0]
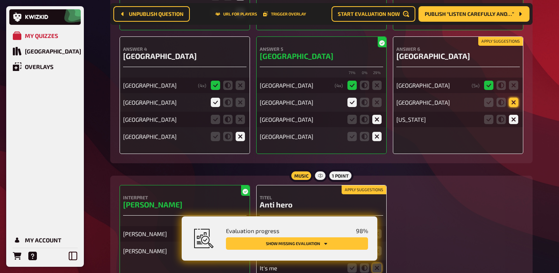
click at [511, 107] on icon at bounding box center [513, 102] width 9 height 9
click at [0, 0] on input "radio" at bounding box center [0, 0] width 0 height 0
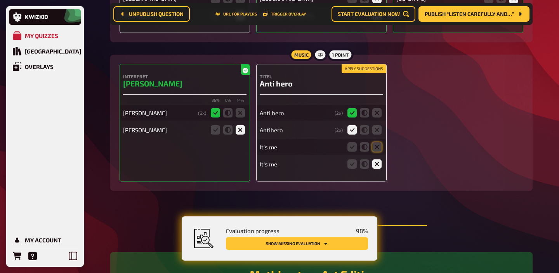
scroll to position [5293, 0]
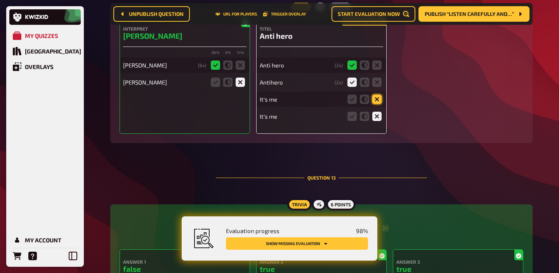
click at [374, 104] on icon at bounding box center [376, 99] width 9 height 9
click at [0, 0] on input "radio" at bounding box center [0, 0] width 0 height 0
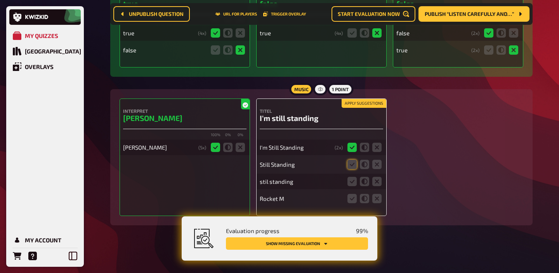
scroll to position [5661, 0]
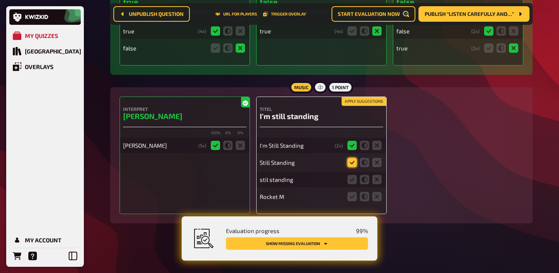
click at [353, 161] on icon at bounding box center [351, 162] width 9 height 9
click at [0, 0] on input "radio" at bounding box center [0, 0] width 0 height 0
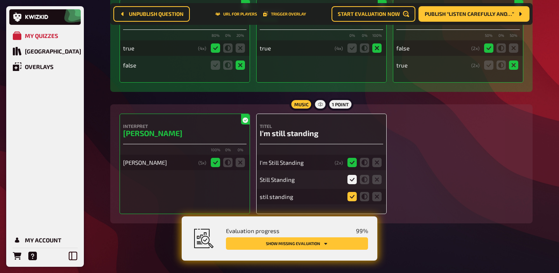
click at [348, 199] on icon at bounding box center [351, 196] width 9 height 9
click at [0, 0] on input "radio" at bounding box center [0, 0] width 0 height 0
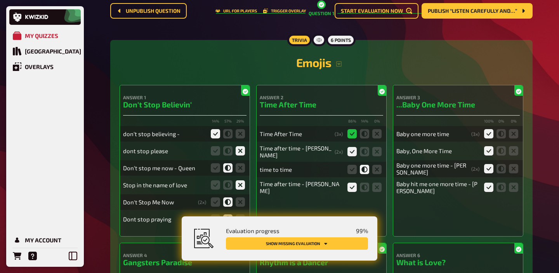
scroll to position [0, 0]
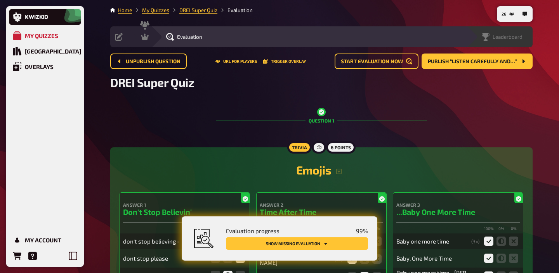
click at [516, 37] on span "Leaderboard" at bounding box center [507, 37] width 30 height 6
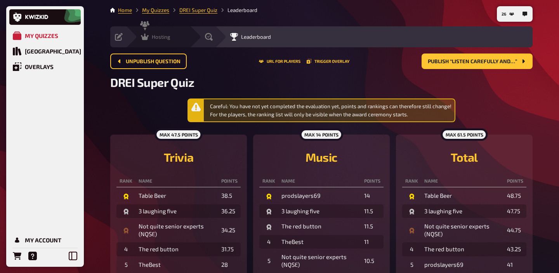
click at [159, 42] on div "Hosting undefined" at bounding box center [158, 36] width 64 height 21
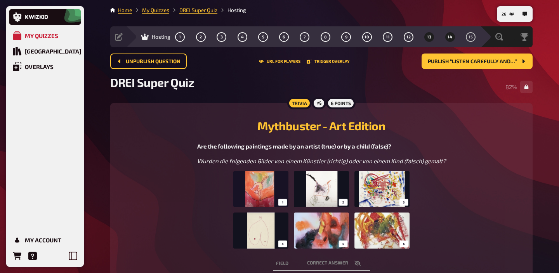
click at [448, 40] on button "14" at bounding box center [449, 37] width 12 height 12
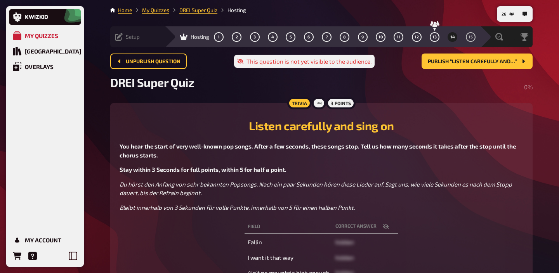
click at [129, 36] on span "Setup" at bounding box center [133, 37] width 14 height 6
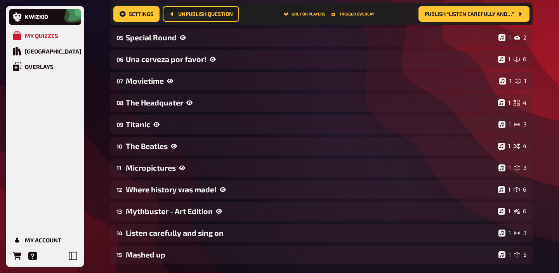
scroll to position [252, 0]
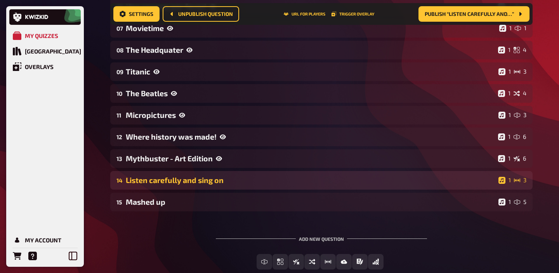
click at [174, 178] on div "Listen carefully and sing on" at bounding box center [310, 180] width 369 height 9
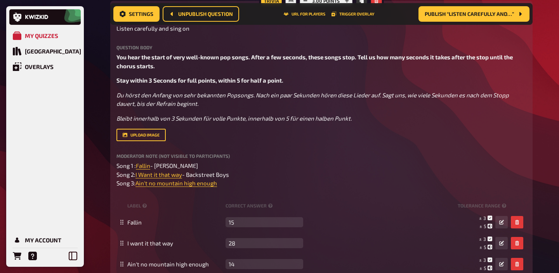
scroll to position [472, 0]
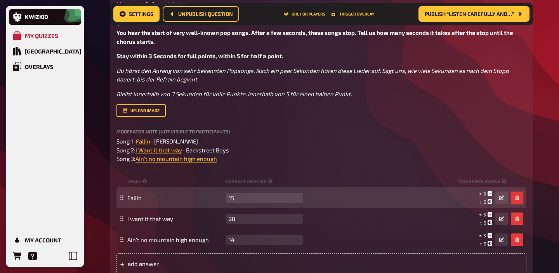
click at [517, 198] on icon "button" at bounding box center [516, 198] width 3 height 5
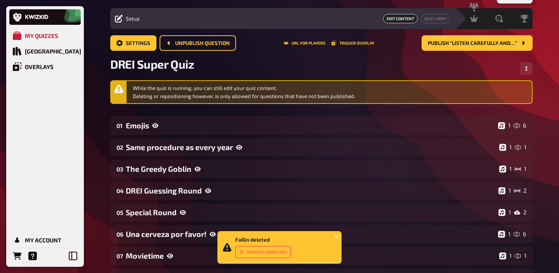
scroll to position [0, 0]
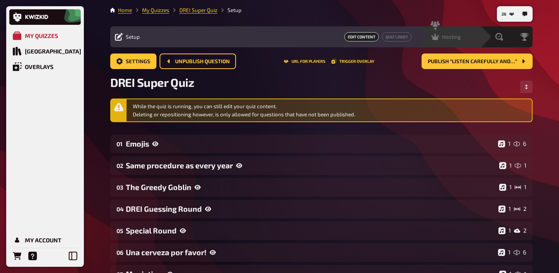
click at [457, 36] on span "Hosting" at bounding box center [451, 37] width 19 height 6
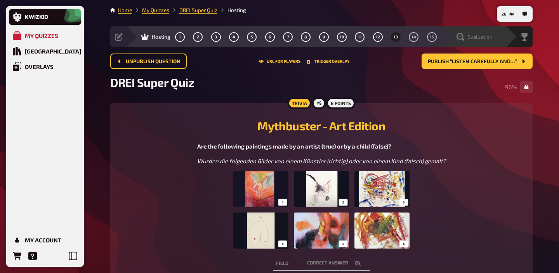
click at [487, 38] on span "Evaluation" at bounding box center [479, 37] width 25 height 6
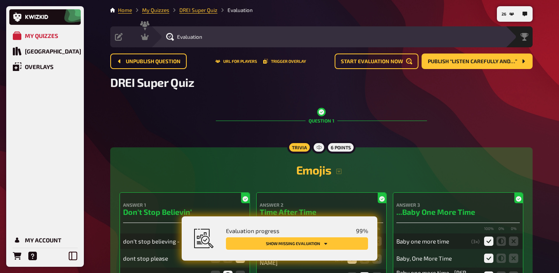
click at [336, 247] on button "Show missing evaluation" at bounding box center [297, 243] width 142 height 12
click at [154, 40] on div "Hosting" at bounding box center [155, 37] width 29 height 8
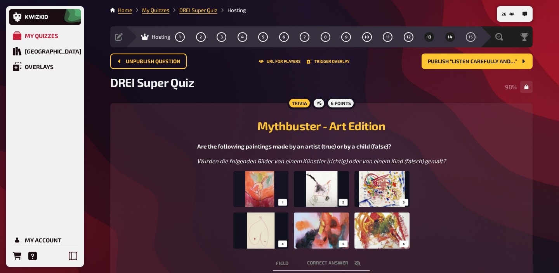
click at [445, 40] on button "14" at bounding box center [449, 37] width 12 height 12
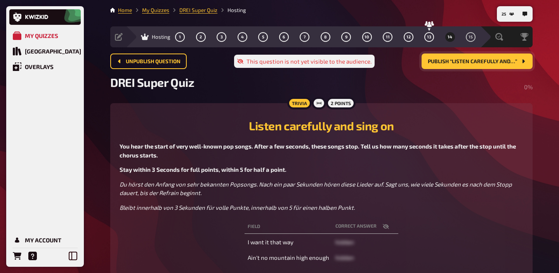
click at [470, 64] on button "Publish “Listen carefully and…”" at bounding box center [476, 62] width 111 height 16
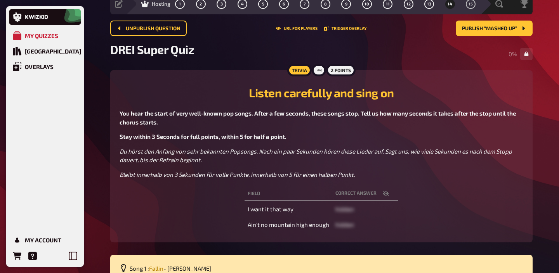
scroll to position [31, 0]
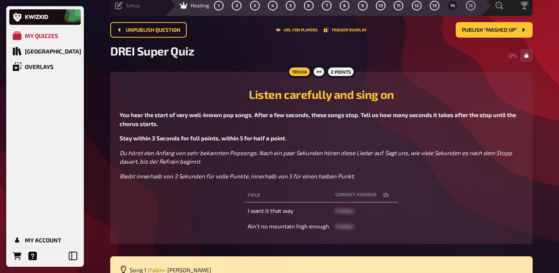
click at [121, 6] on icon at bounding box center [119, 6] width 8 height 8
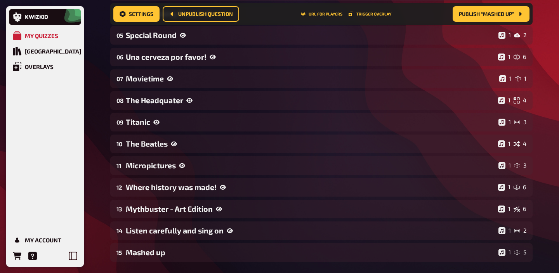
scroll to position [221, 0]
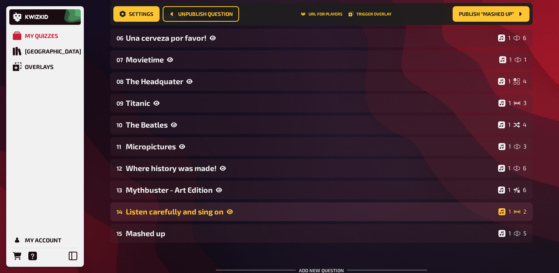
click at [244, 215] on div "Listen carefully and sing on" at bounding box center [310, 211] width 369 height 9
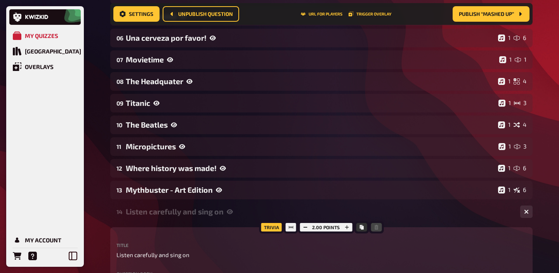
click at [348, 232] on div "2.00 points" at bounding box center [326, 227] width 56 height 12
click at [347, 227] on icon "button" at bounding box center [347, 227] width 4 height 4
click at [219, 212] on div "Listen carefully and sing on" at bounding box center [320, 211] width 388 height 9
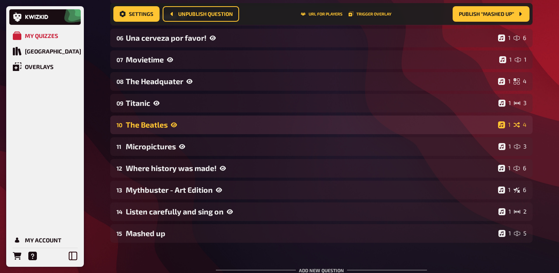
scroll to position [0, 0]
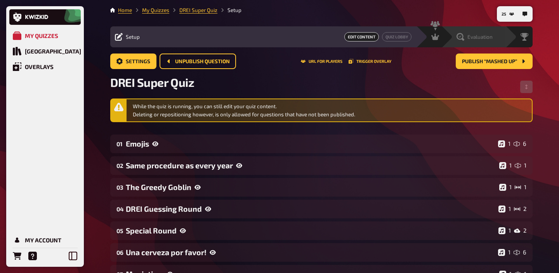
click at [485, 38] on span "Evaluation" at bounding box center [479, 37] width 25 height 6
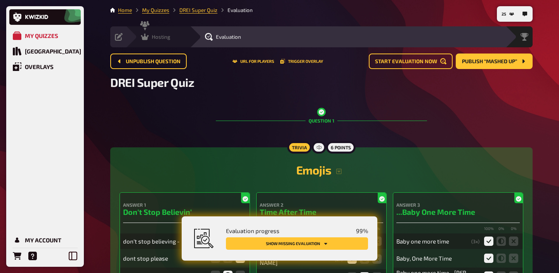
click at [157, 32] on div "Hosting undefined" at bounding box center [158, 36] width 64 height 21
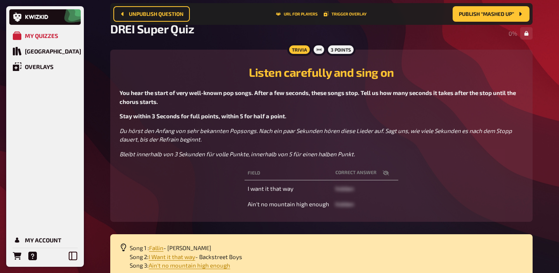
scroll to position [60, 0]
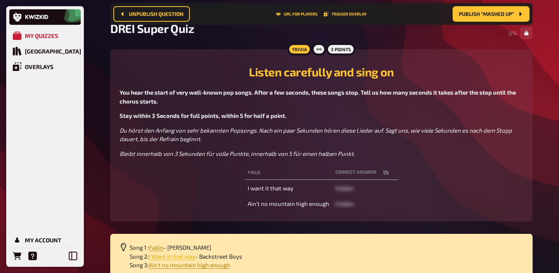
click at [180, 258] on span "I Want it that way" at bounding box center [172, 256] width 47 height 7
click at [208, 267] on span "Ain't no mountain high enough" at bounding box center [189, 264] width 81 height 7
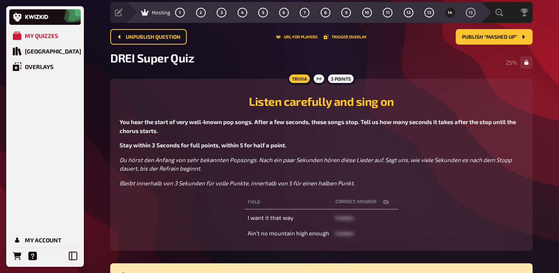
scroll to position [0, 0]
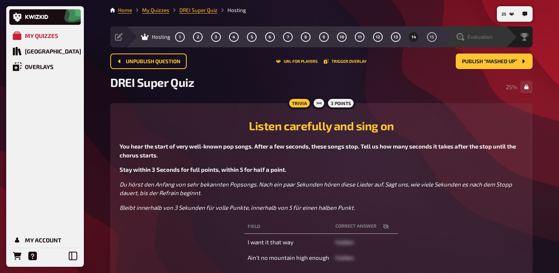
click at [477, 36] on span "Evaluation" at bounding box center [479, 37] width 25 height 6
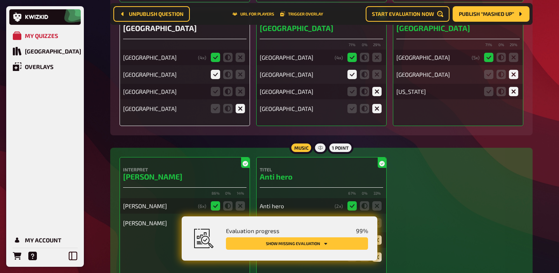
scroll to position [5152, 0]
click at [235, 97] on icon at bounding box center [239, 91] width 9 height 9
click at [0, 0] on input "radio" at bounding box center [0, 0] width 0 height 0
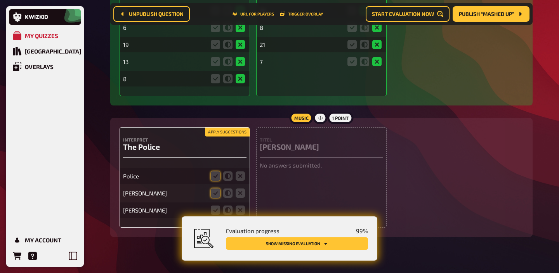
scroll to position [6060, 0]
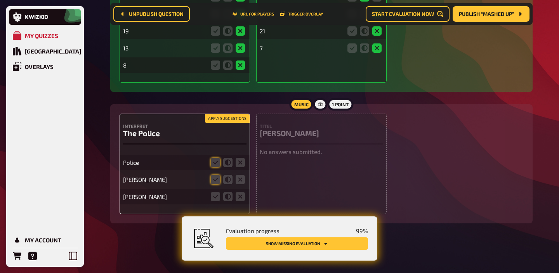
click at [242, 116] on button "Apply suggestions" at bounding box center [227, 118] width 45 height 9
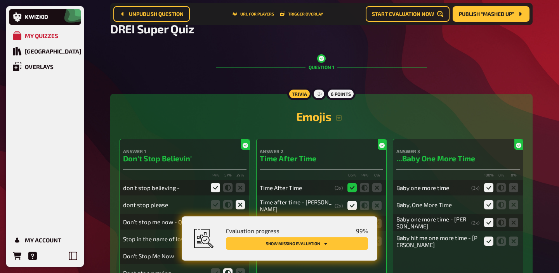
scroll to position [0, 0]
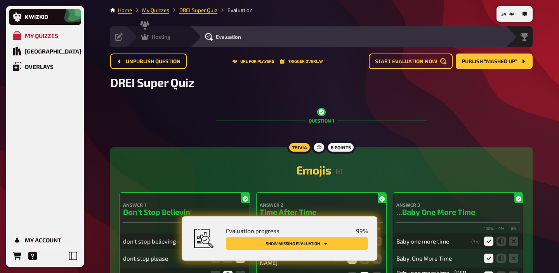
click at [147, 39] on icon at bounding box center [145, 37] width 8 height 7
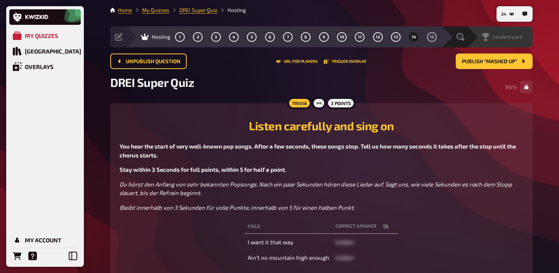
click at [517, 40] on div "Leaderboard" at bounding box center [501, 37] width 41 height 8
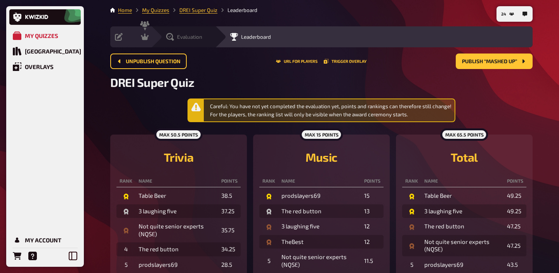
click at [174, 44] on div "Evaluation" at bounding box center [183, 36] width 64 height 21
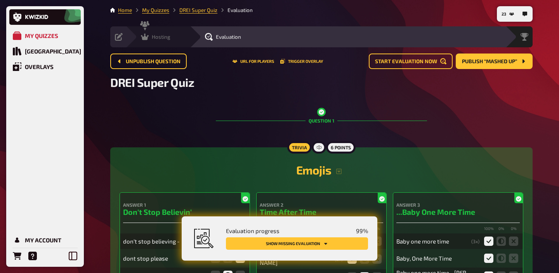
click at [159, 36] on span "Hosting" at bounding box center [161, 37] width 19 height 6
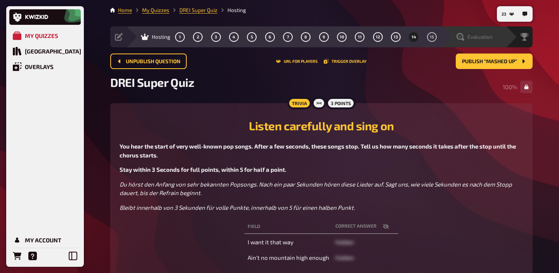
click at [465, 37] on div "Evaluation" at bounding box center [474, 37] width 36 height 8
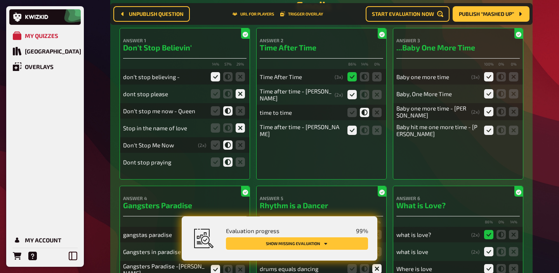
click at [342, 244] on button "Show missing evaluation" at bounding box center [297, 243] width 142 height 12
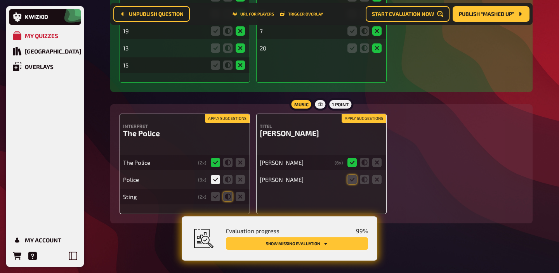
scroll to position [6060, 0]
click at [362, 120] on button "Apply suggestions" at bounding box center [363, 118] width 45 height 9
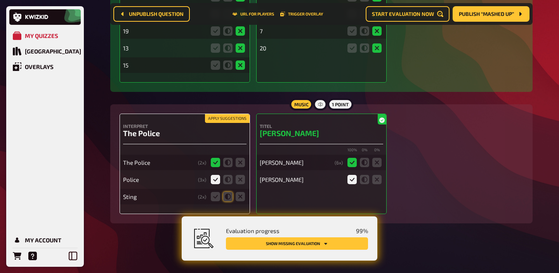
click at [228, 118] on button "Apply suggestions" at bounding box center [227, 118] width 45 height 9
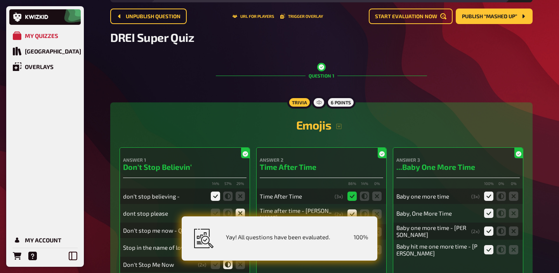
scroll to position [0, 0]
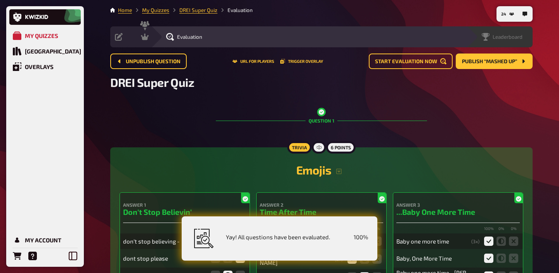
click at [518, 35] on span "Leaderboard" at bounding box center [507, 37] width 30 height 6
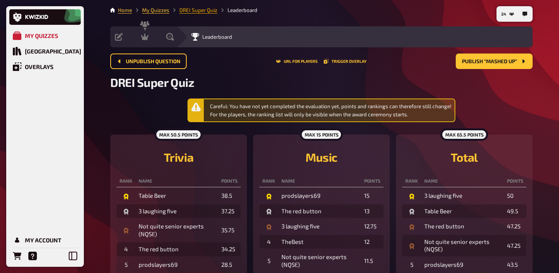
click at [195, 8] on link "DREI Super Quiz" at bounding box center [198, 10] width 38 height 6
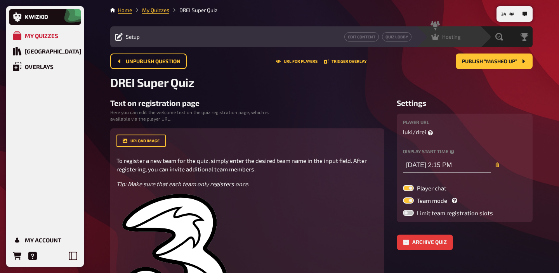
click at [454, 36] on span "Hosting" at bounding box center [451, 37] width 19 height 6
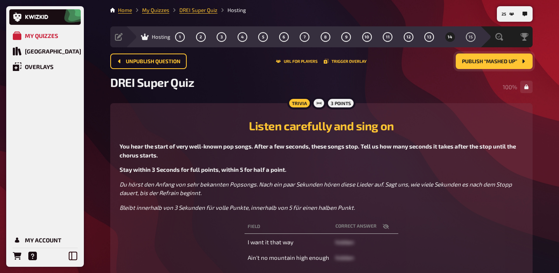
click at [482, 62] on span "Publish “Mashed up”" at bounding box center [489, 61] width 55 height 5
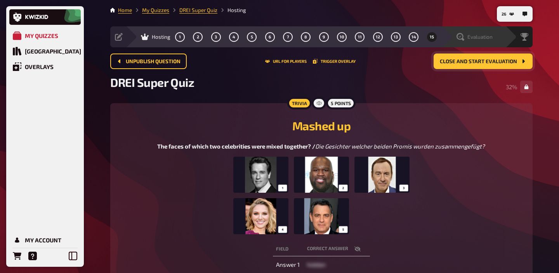
click at [485, 40] on span "Evaluation" at bounding box center [479, 37] width 25 height 6
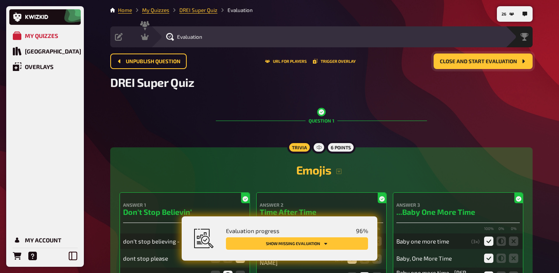
click at [328, 246] on button "Show missing evaluation" at bounding box center [297, 243] width 142 height 12
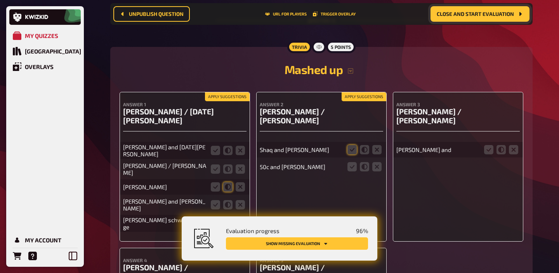
scroll to position [6304, 0]
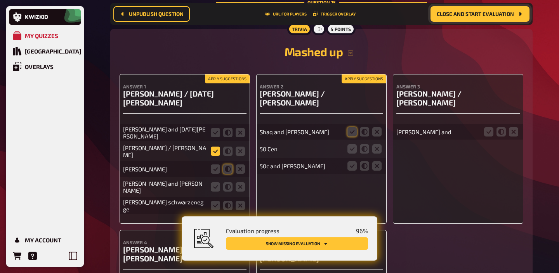
click at [211, 156] on icon at bounding box center [215, 151] width 9 height 9
click at [0, 0] on input "radio" at bounding box center [0, 0] width 0 height 0
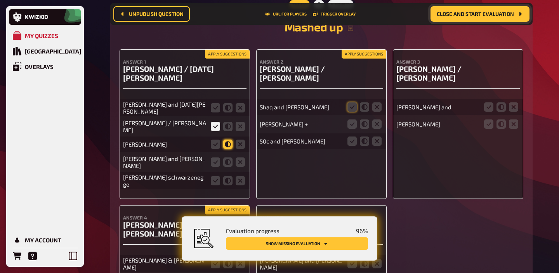
scroll to position [6332, 0]
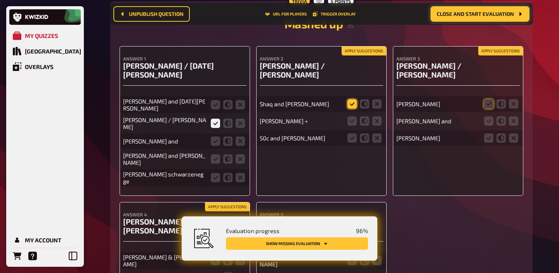
click at [350, 107] on icon at bounding box center [351, 103] width 9 height 9
click at [0, 0] on input "radio" at bounding box center [0, 0] width 0 height 0
click at [348, 140] on icon at bounding box center [351, 137] width 9 height 9
click at [0, 0] on input "radio" at bounding box center [0, 0] width 0 height 0
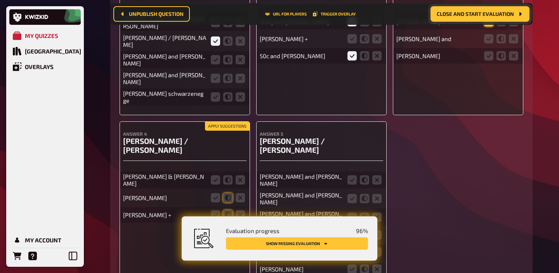
scroll to position [6476, 0]
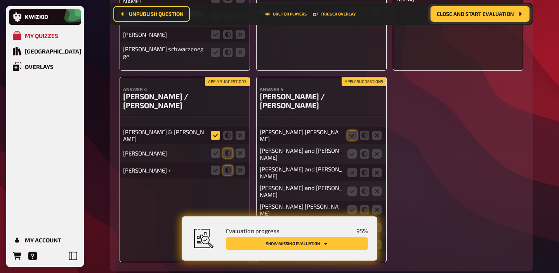
click at [213, 140] on icon at bounding box center [215, 135] width 9 height 9
click at [0, 0] on input "radio" at bounding box center [0, 0] width 0 height 0
click at [350, 132] on icon at bounding box center [351, 135] width 9 height 9
click at [0, 0] on input "radio" at bounding box center [0, 0] width 0 height 0
click at [352, 153] on icon at bounding box center [351, 153] width 9 height 9
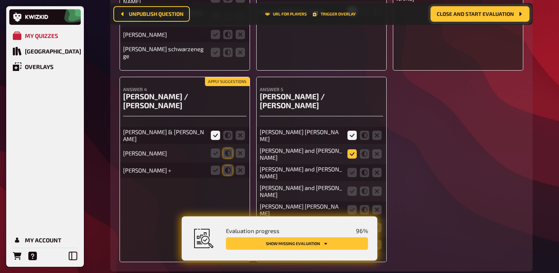
click at [0, 0] on input "radio" at bounding box center [0, 0] width 0 height 0
click at [352, 153] on icon at bounding box center [351, 153] width 9 height 9
click at [0, 0] on input "radio" at bounding box center [0, 0] width 0 height 0
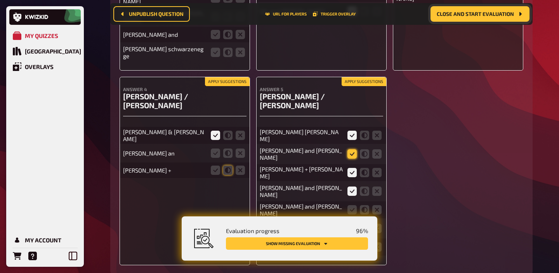
click at [352, 153] on icon at bounding box center [351, 153] width 9 height 9
click at [0, 0] on input "radio" at bounding box center [0, 0] width 0 height 0
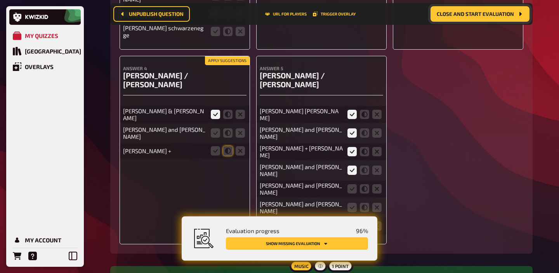
scroll to position [6509, 0]
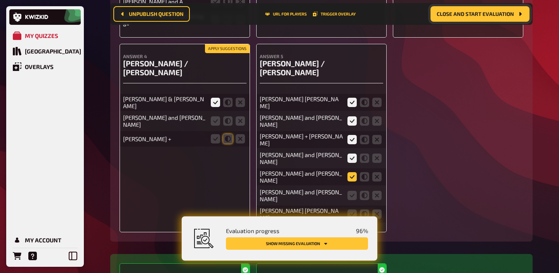
click at [352, 172] on icon at bounding box center [351, 176] width 9 height 9
click at [0, 0] on input "radio" at bounding box center [0, 0] width 0 height 0
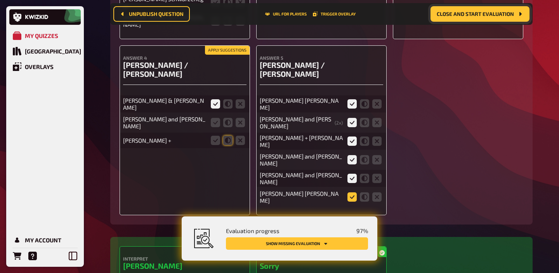
click at [351, 192] on icon at bounding box center [351, 196] width 9 height 9
click at [0, 0] on input "radio" at bounding box center [0, 0] width 0 height 0
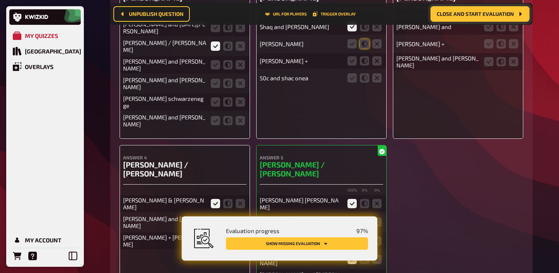
scroll to position [6402, 0]
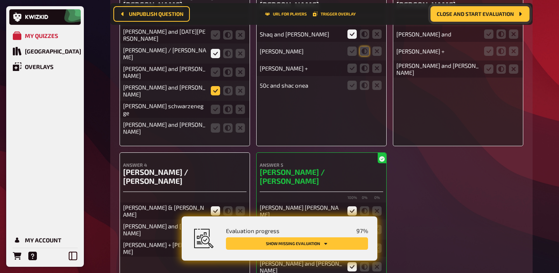
click at [213, 95] on icon at bounding box center [215, 90] width 9 height 9
click at [0, 0] on input "radio" at bounding box center [0, 0] width 0 height 0
click at [232, 114] on icon at bounding box center [227, 109] width 9 height 9
click at [0, 0] on input "radio" at bounding box center [0, 0] width 0 height 0
click at [220, 133] on icon at bounding box center [215, 127] width 9 height 9
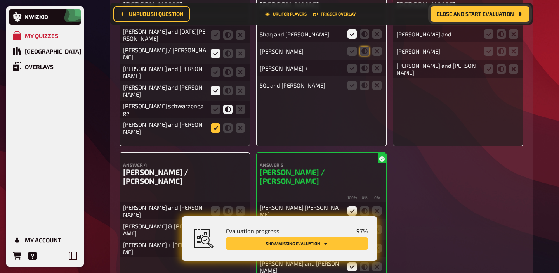
click at [0, 0] on input "radio" at bounding box center [0, 0] width 0 height 0
click at [216, 58] on icon at bounding box center [215, 53] width 9 height 9
click at [0, 0] on input "radio" at bounding box center [0, 0] width 0 height 0
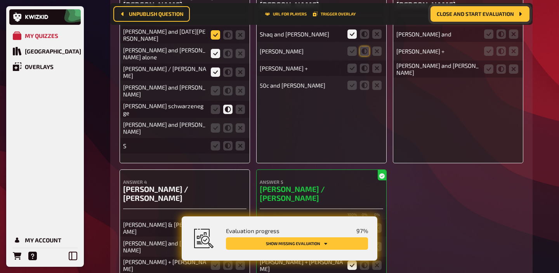
click at [215, 40] on icon at bounding box center [215, 34] width 9 height 9
click at [0, 0] on input "radio" at bounding box center [0, 0] width 0 height 0
click at [365, 54] on icon at bounding box center [364, 51] width 9 height 9
click at [0, 0] on input "radio" at bounding box center [0, 0] width 0 height 0
click at [365, 71] on icon at bounding box center [364, 68] width 9 height 9
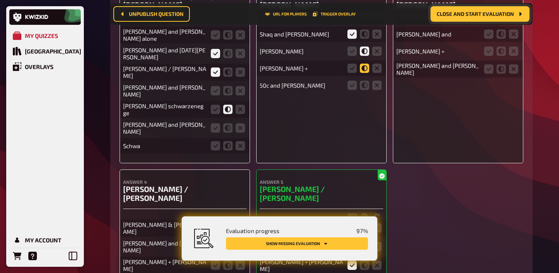
click at [0, 0] on input "radio" at bounding box center [0, 0] width 0 height 0
click at [357, 88] on fieldset at bounding box center [364, 85] width 37 height 12
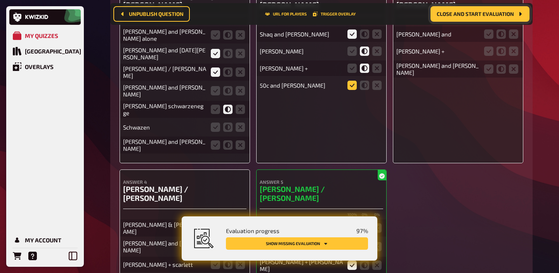
click at [355, 88] on icon at bounding box center [351, 85] width 9 height 9
click at [0, 0] on input "radio" at bounding box center [0, 0] width 0 height 0
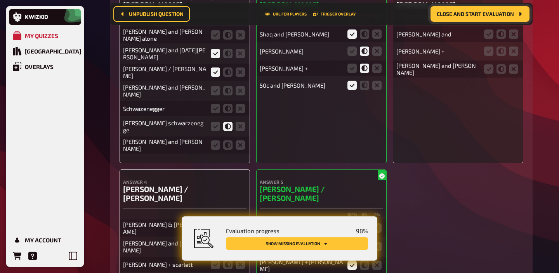
scroll to position [6381, 0]
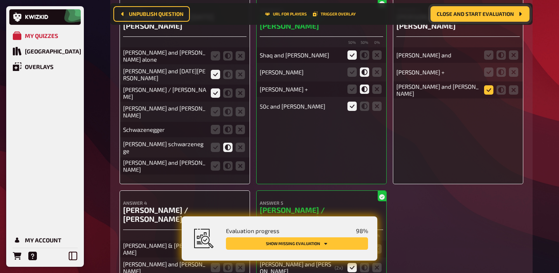
click at [487, 93] on icon at bounding box center [488, 89] width 9 height 9
click at [0, 0] on input "radio" at bounding box center [0, 0] width 0 height 0
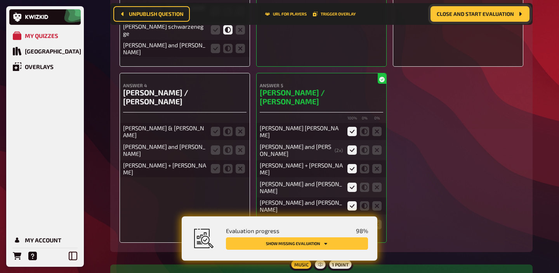
scroll to position [6502, 0]
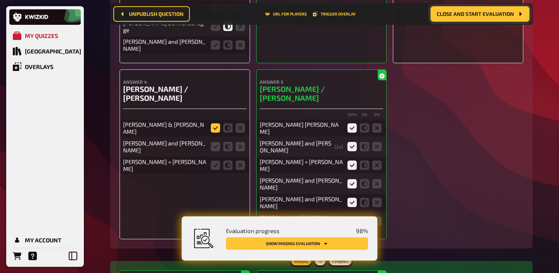
click at [217, 133] on icon at bounding box center [215, 127] width 9 height 9
click at [0, 0] on input "radio" at bounding box center [0, 0] width 0 height 0
click at [215, 151] on icon at bounding box center [215, 146] width 9 height 9
click at [0, 0] on input "radio" at bounding box center [0, 0] width 0 height 0
click at [215, 170] on icon at bounding box center [215, 165] width 9 height 9
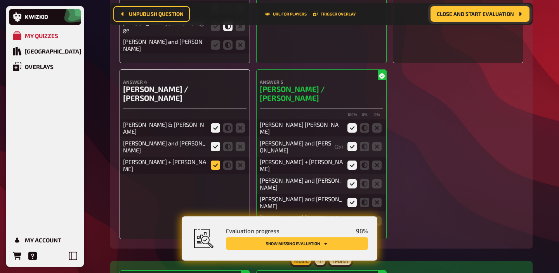
click at [0, 0] on input "radio" at bounding box center [0, 0] width 0 height 0
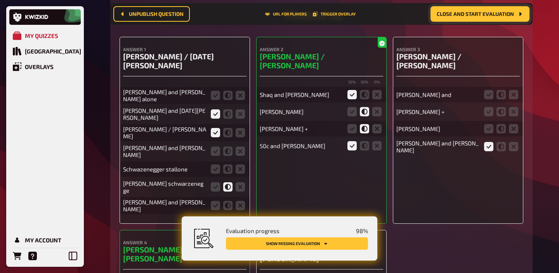
scroll to position [6349, 0]
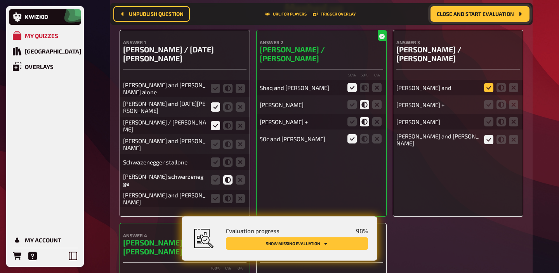
click at [487, 92] on icon at bounding box center [488, 87] width 9 height 9
click at [0, 0] on input "radio" at bounding box center [0, 0] width 0 height 0
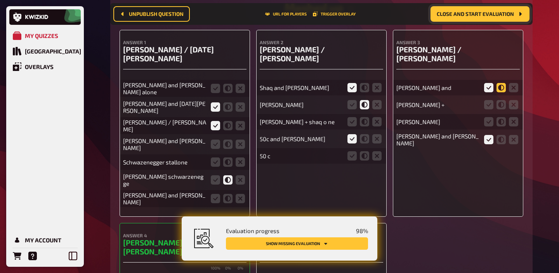
click at [503, 88] on icon at bounding box center [500, 87] width 9 height 9
click at [0, 0] on input "radio" at bounding box center [0, 0] width 0 height 0
click at [502, 108] on icon at bounding box center [500, 104] width 9 height 9
click at [0, 0] on input "radio" at bounding box center [0, 0] width 0 height 0
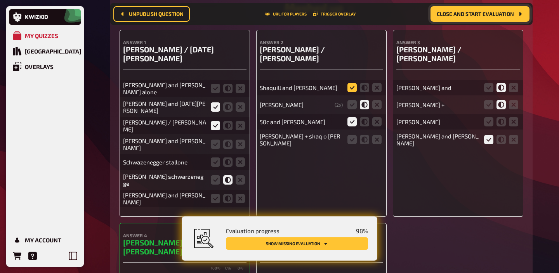
click at [348, 92] on icon at bounding box center [351, 87] width 9 height 9
click at [0, 0] on input "radio" at bounding box center [0, 0] width 0 height 0
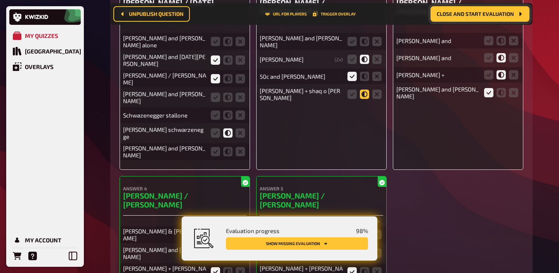
scroll to position [6395, 0]
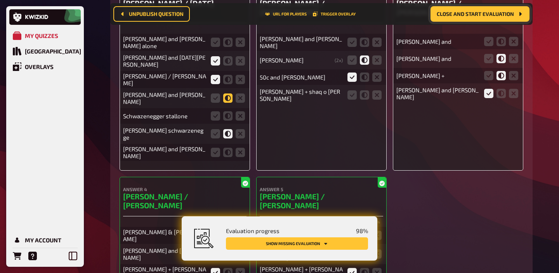
click at [230, 103] on icon at bounding box center [227, 97] width 9 height 9
click at [0, 0] on input "radio" at bounding box center [0, 0] width 0 height 0
click at [217, 121] on icon at bounding box center [215, 115] width 9 height 9
click at [0, 0] on input "radio" at bounding box center [0, 0] width 0 height 0
click at [214, 47] on icon at bounding box center [215, 42] width 9 height 9
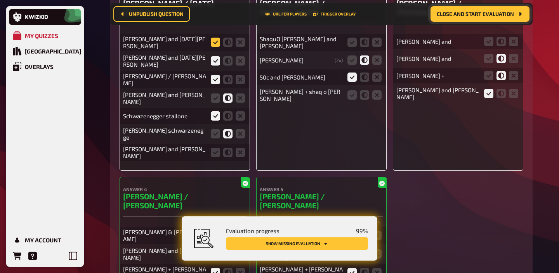
click at [0, 0] on input "radio" at bounding box center [0, 0] width 0 height 0
click at [213, 157] on icon at bounding box center [215, 152] width 9 height 9
click at [0, 0] on input "radio" at bounding box center [0, 0] width 0 height 0
click at [217, 47] on icon at bounding box center [215, 42] width 9 height 9
click at [0, 0] on input "radio" at bounding box center [0, 0] width 0 height 0
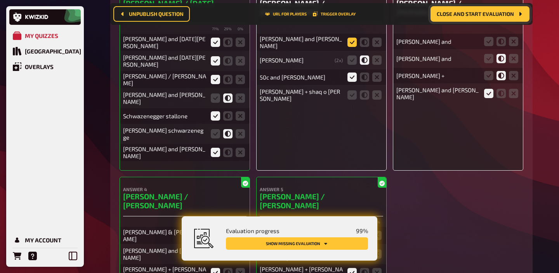
click at [352, 45] on icon at bounding box center [351, 42] width 9 height 9
click at [0, 0] on input "radio" at bounding box center [0, 0] width 0 height 0
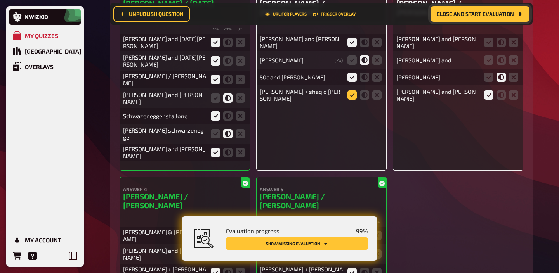
click at [350, 97] on icon at bounding box center [351, 94] width 9 height 9
click at [0, 0] on input "radio" at bounding box center [0, 0] width 0 height 0
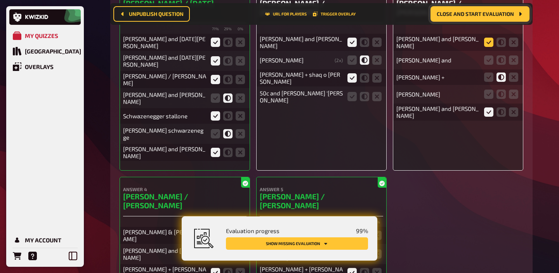
click at [487, 46] on icon at bounding box center [488, 42] width 9 height 9
click at [0, 0] on input "radio" at bounding box center [0, 0] width 0 height 0
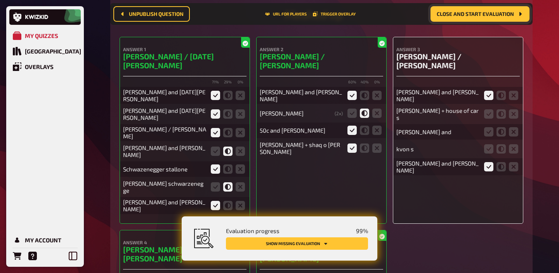
scroll to position [6340, 0]
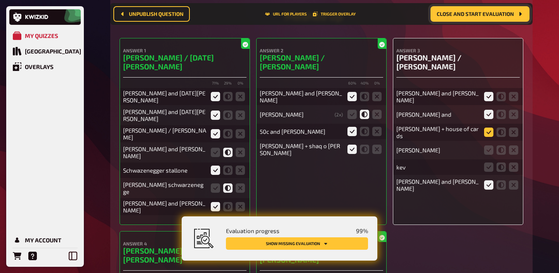
click at [487, 136] on icon at bounding box center [488, 132] width 9 height 9
click at [0, 0] on input "radio" at bounding box center [0, 0] width 0 height 0
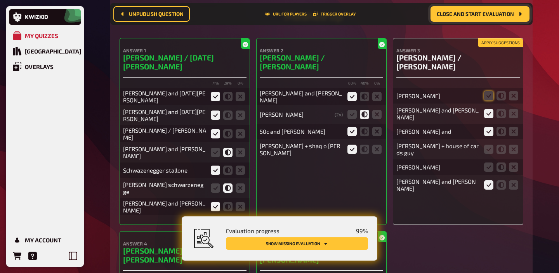
click at [482, 101] on fieldset at bounding box center [500, 96] width 37 height 12
click at [498, 97] on icon at bounding box center [500, 95] width 9 height 9
click at [0, 0] on input "radio" at bounding box center [0, 0] width 0 height 0
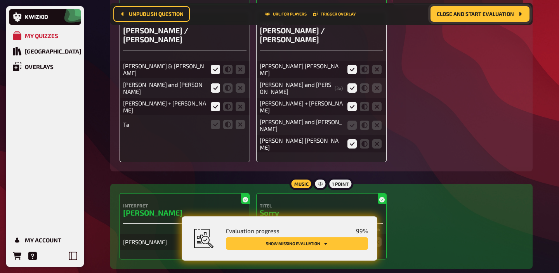
scroll to position [6560, 0]
click at [353, 121] on icon at bounding box center [351, 125] width 9 height 9
click at [0, 0] on input "radio" at bounding box center [0, 0] width 0 height 0
click at [353, 121] on icon at bounding box center [351, 125] width 9 height 9
click at [0, 0] on input "radio" at bounding box center [0, 0] width 0 height 0
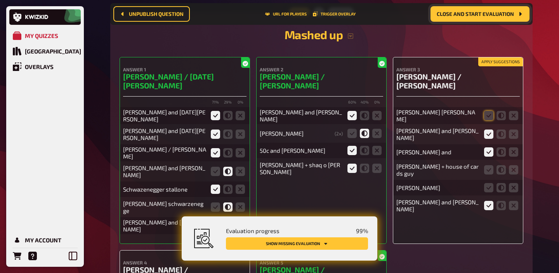
scroll to position [6320, 0]
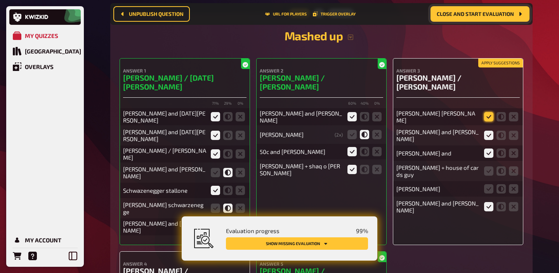
click at [491, 121] on icon at bounding box center [488, 116] width 9 height 9
click at [0, 0] on input "radio" at bounding box center [0, 0] width 0 height 0
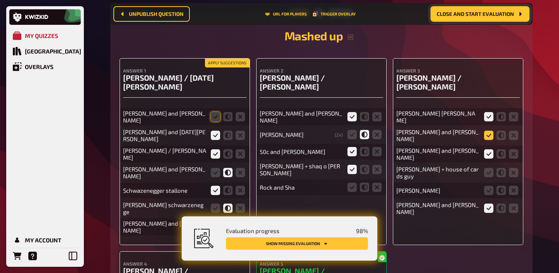
click at [488, 134] on icon at bounding box center [488, 135] width 9 height 9
click at [0, 0] on input "radio" at bounding box center [0, 0] width 0 height 0
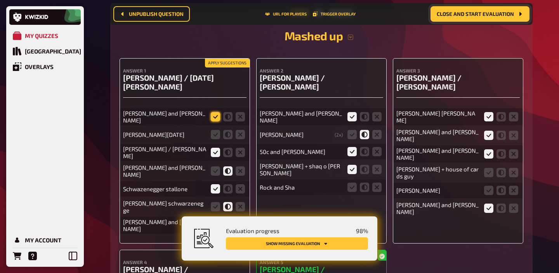
click at [213, 121] on icon at bounding box center [215, 116] width 9 height 9
click at [0, 0] on input "radio" at bounding box center [0, 0] width 0 height 0
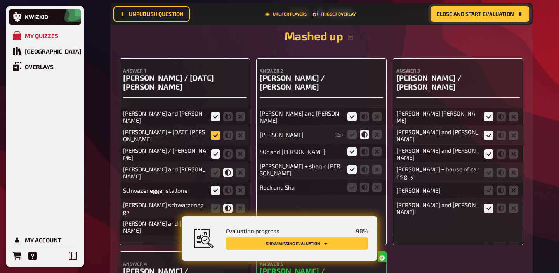
click at [213, 140] on icon at bounding box center [215, 135] width 9 height 9
click at [0, 0] on input "radio" at bounding box center [0, 0] width 0 height 0
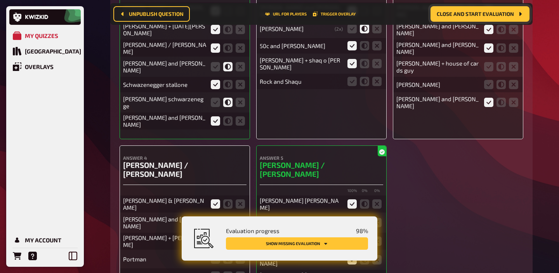
scroll to position [6424, 0]
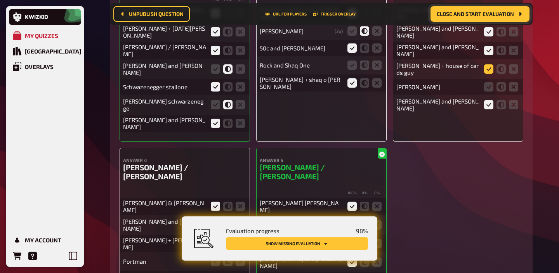
click at [487, 69] on icon at bounding box center [488, 68] width 9 height 9
click at [0, 0] on input "radio" at bounding box center [0, 0] width 0 height 0
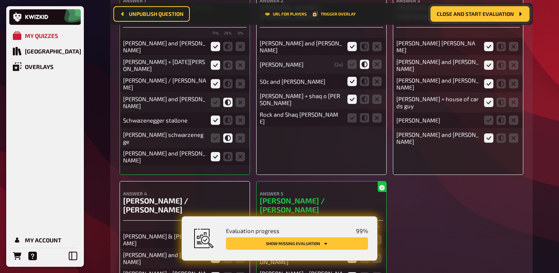
scroll to position [6390, 0]
click at [471, 15] on span "Close and start evaluation" at bounding box center [474, 13] width 77 height 5
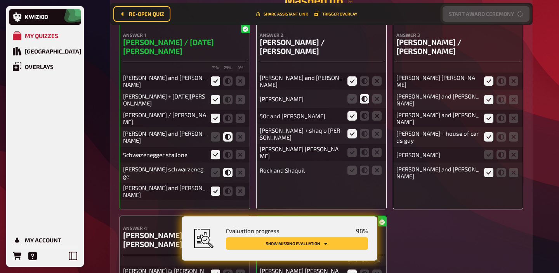
scroll to position [6424, 0]
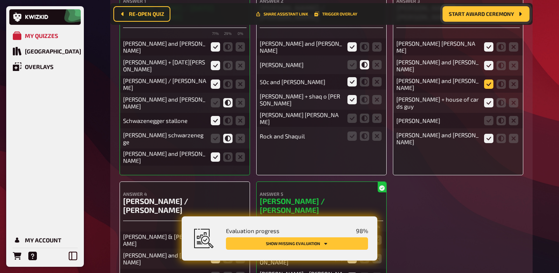
click at [486, 89] on icon at bounding box center [488, 84] width 9 height 9
click at [0, 0] on input "radio" at bounding box center [0, 0] width 0 height 0
click at [350, 117] on icon at bounding box center [351, 118] width 9 height 9
click at [0, 0] on input "radio" at bounding box center [0, 0] width 0 height 0
click at [365, 134] on icon at bounding box center [364, 136] width 9 height 9
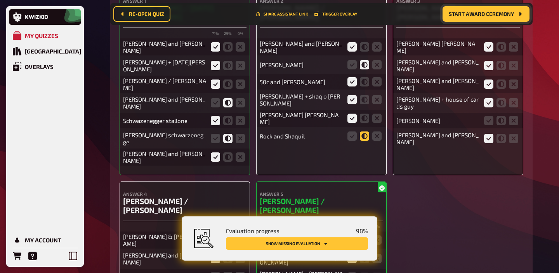
click at [0, 0] on input "radio" at bounding box center [0, 0] width 0 height 0
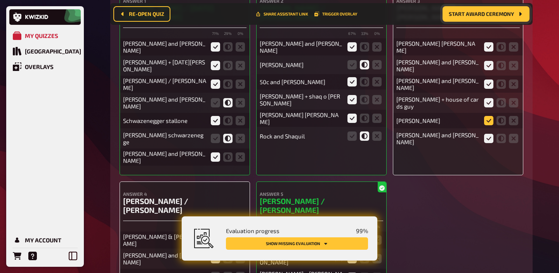
click at [490, 120] on icon at bounding box center [488, 120] width 9 height 9
click at [0, 0] on input "radio" at bounding box center [0, 0] width 0 height 0
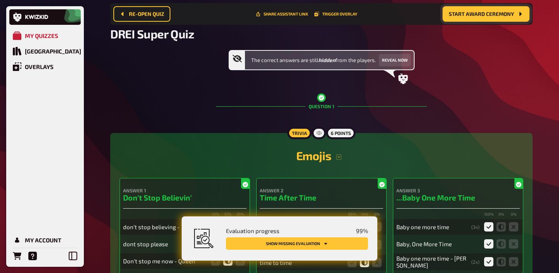
scroll to position [60, 0]
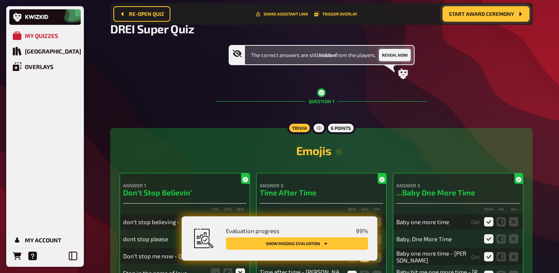
click at [391, 54] on button "Reveal now" at bounding box center [395, 55] width 32 height 12
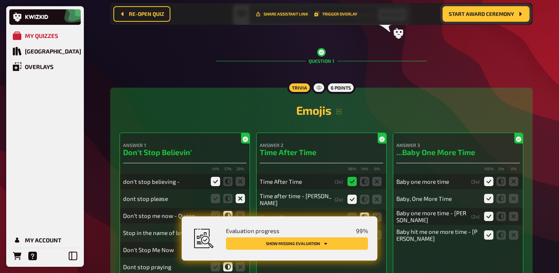
scroll to position [103, 0]
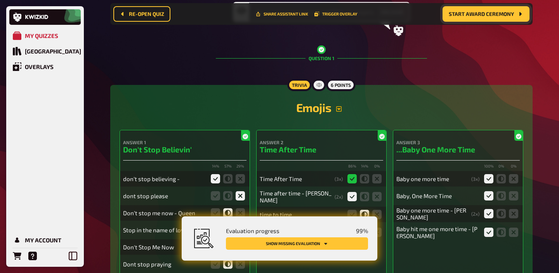
click at [338, 110] on icon "button" at bounding box center [339, 109] width 6 height 6
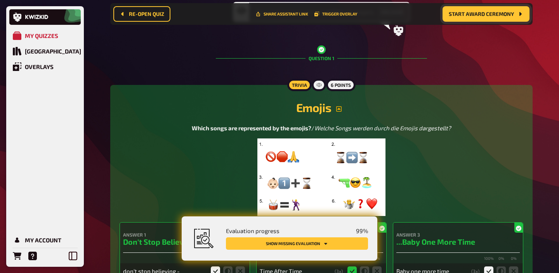
click at [323, 156] on img at bounding box center [321, 178] width 128 height 78
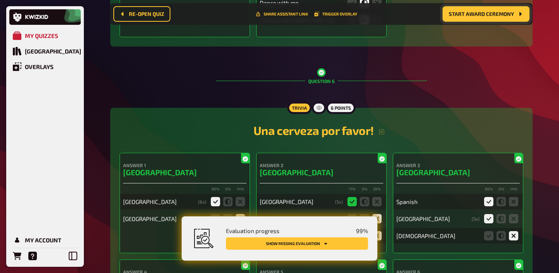
scroll to position [2614, 0]
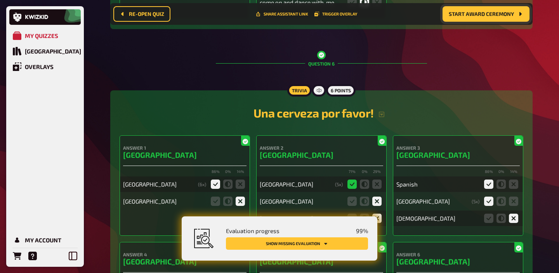
click at [381, 113] on h2 "Una cerveza por favor!" at bounding box center [320, 113] width 403 height 14
click at [380, 118] on icon "button" at bounding box center [381, 114] width 6 height 6
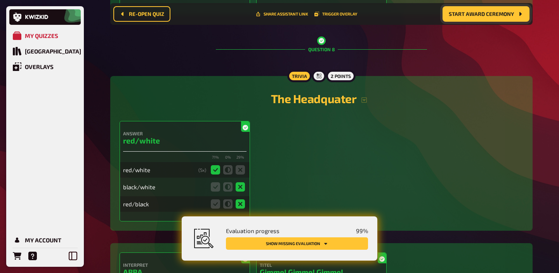
scroll to position [3577, 0]
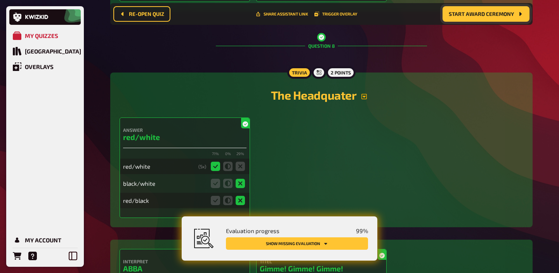
click at [364, 99] on icon "button" at bounding box center [363, 96] width 5 height 5
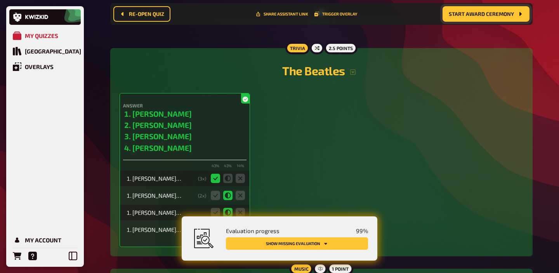
scroll to position [4452, 0]
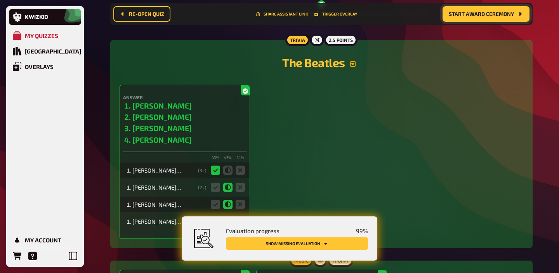
click at [356, 67] on button "button" at bounding box center [353, 64] width 16 height 6
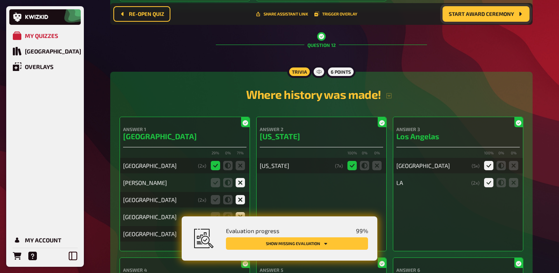
scroll to position [5407, 0]
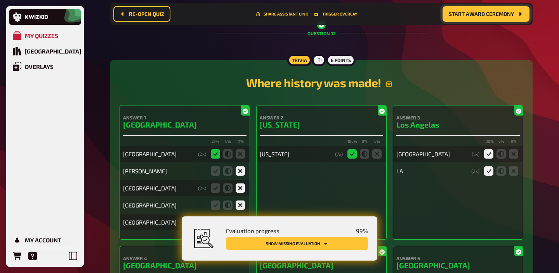
click at [391, 87] on icon "button" at bounding box center [388, 83] width 5 height 5
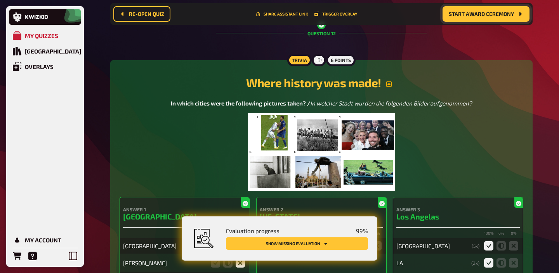
click at [358, 160] on img at bounding box center [321, 152] width 147 height 78
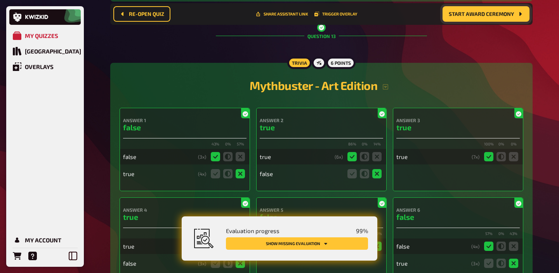
scroll to position [6155, 0]
click at [384, 92] on h2 "Mythbuster - Art Edition" at bounding box center [320, 85] width 403 height 14
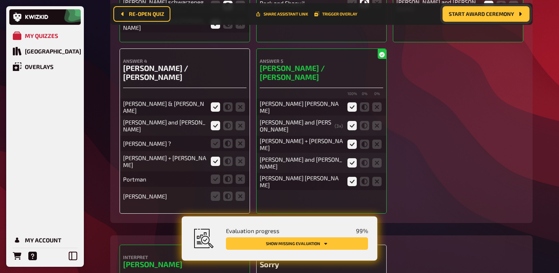
scroll to position [7245, 0]
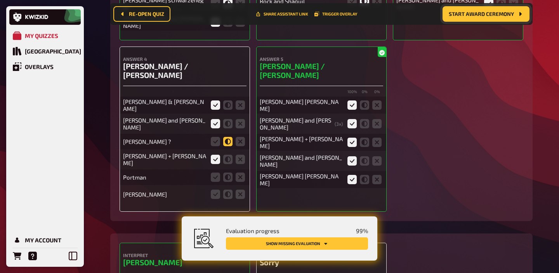
click at [228, 146] on icon at bounding box center [227, 141] width 9 height 9
click at [0, 0] on input "radio" at bounding box center [0, 0] width 0 height 0
click at [227, 182] on icon at bounding box center [227, 177] width 9 height 9
click at [0, 0] on input "radio" at bounding box center [0, 0] width 0 height 0
click at [239, 199] on icon at bounding box center [239, 194] width 9 height 9
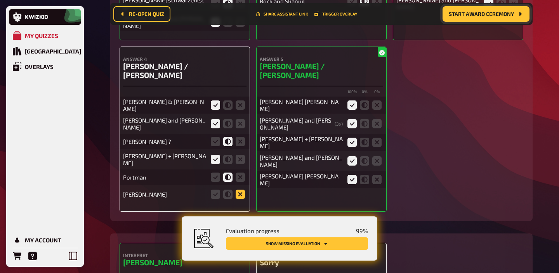
click at [0, 0] on input "radio" at bounding box center [0, 0] width 0 height 0
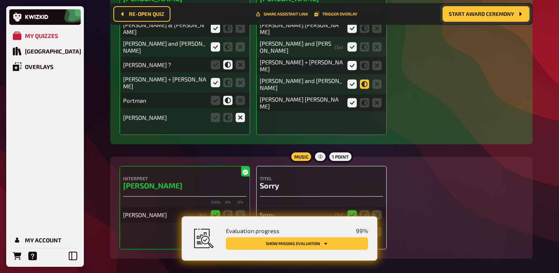
scroll to position [7367, 0]
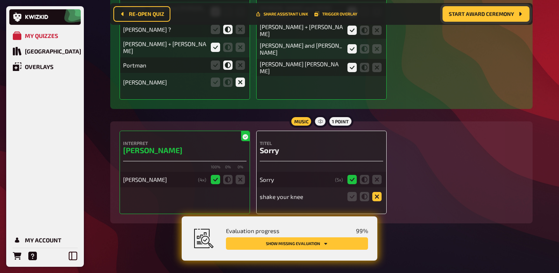
click at [374, 192] on icon at bounding box center [376, 196] width 9 height 9
click at [0, 0] on input "radio" at bounding box center [0, 0] width 0 height 0
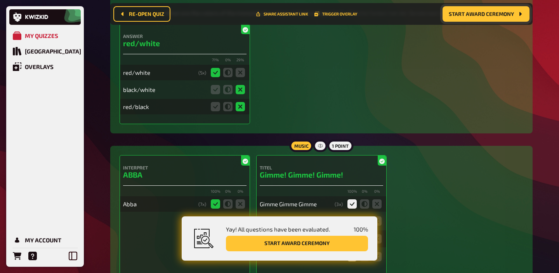
scroll to position [3657, 0]
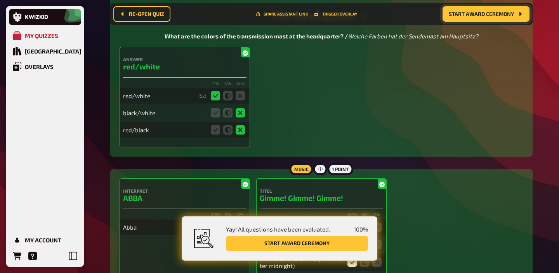
click at [462, 10] on button "Start award ceremony" at bounding box center [485, 14] width 87 height 16
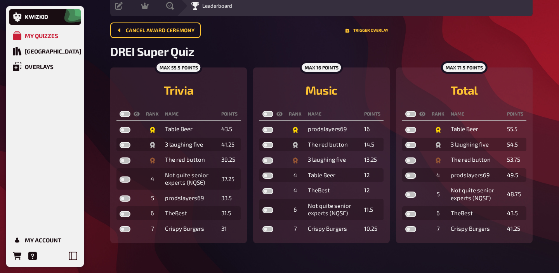
scroll to position [35, 0]
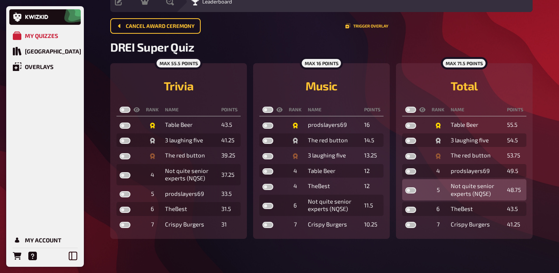
click at [410, 192] on label at bounding box center [410, 190] width 11 height 6
click at [405, 187] on input "checkbox" at bounding box center [405, 187] width 0 height 0
checkbox input "true"
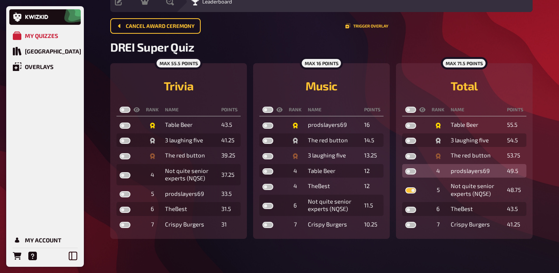
click at [407, 170] on label at bounding box center [410, 171] width 11 height 6
click at [405, 168] on input "checkbox" at bounding box center [405, 168] width 0 height 0
checkbox input "true"
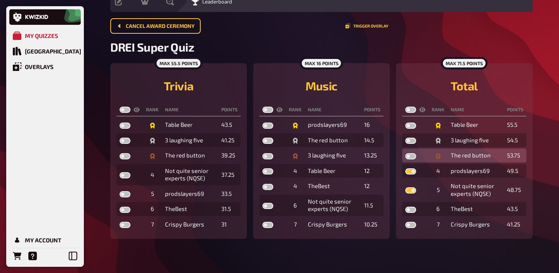
click at [408, 157] on label at bounding box center [410, 156] width 11 height 6
click at [405, 153] on input "checkbox" at bounding box center [405, 153] width 0 height 0
checkbox input "true"
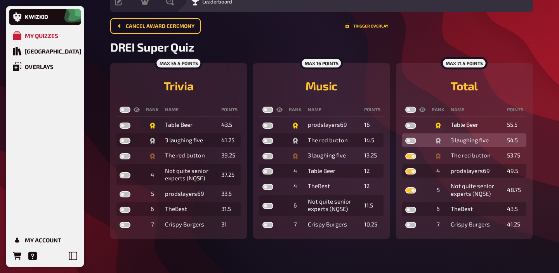
click at [409, 138] on td at bounding box center [415, 140] width 26 height 14
click at [409, 139] on label at bounding box center [410, 141] width 11 height 6
click at [405, 138] on input "checkbox" at bounding box center [405, 137] width 0 height 0
checkbox input "true"
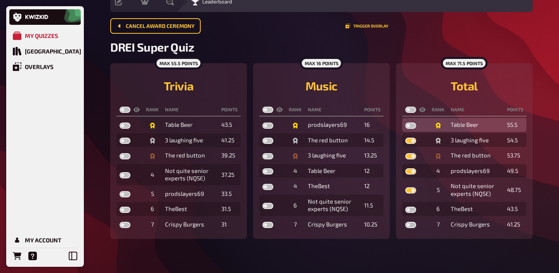
click at [407, 125] on label at bounding box center [410, 126] width 11 height 6
click at [405, 123] on input "checkbox" at bounding box center [405, 122] width 0 height 0
checkbox input "true"
click at [409, 109] on label at bounding box center [410, 110] width 11 height 6
click at [405, 107] on input "checkbox" at bounding box center [405, 106] width 0 height 0
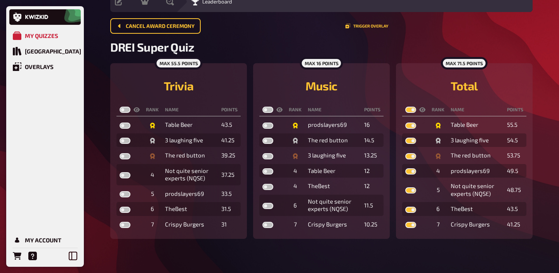
checkbox input "true"
click at [266, 109] on label at bounding box center [267, 110] width 11 height 6
click at [262, 107] on input "checkbox" at bounding box center [262, 106] width 0 height 0
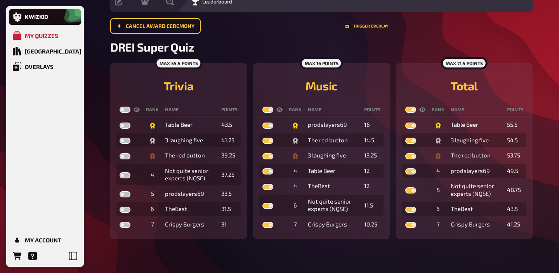
checkbox input "true"
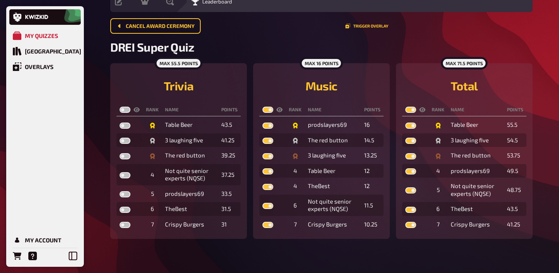
checkbox input "true"
click at [122, 110] on label at bounding box center [124, 110] width 11 height 6
click at [119, 107] on input "checkbox" at bounding box center [119, 106] width 0 height 0
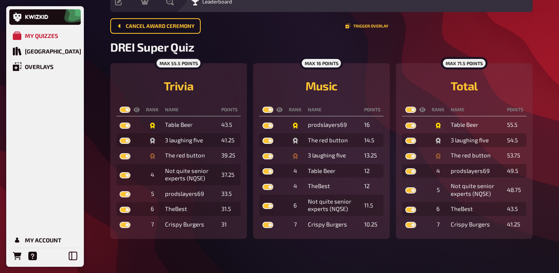
checkbox input "true"
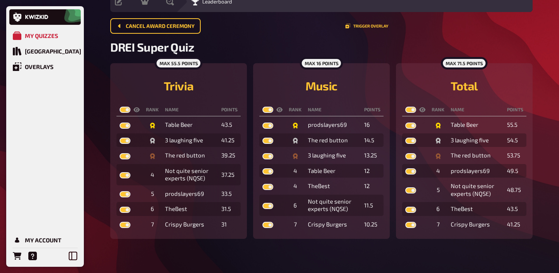
checkbox input "true"
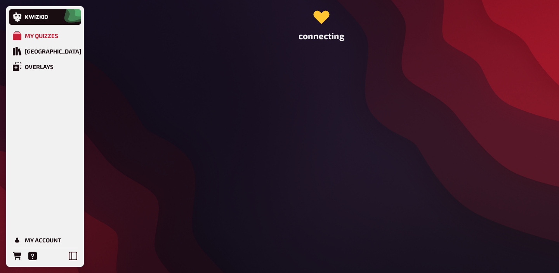
scroll to position [0, 0]
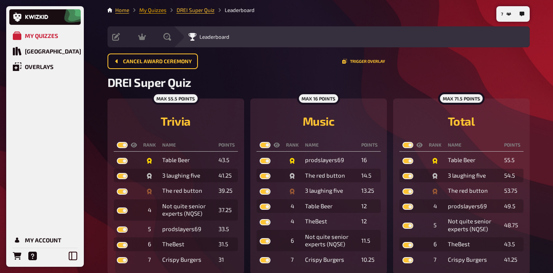
click at [151, 10] on link "My Quizzes" at bounding box center [152, 10] width 27 height 6
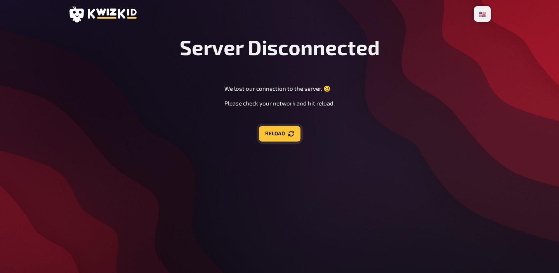
click at [272, 135] on button "Reload" at bounding box center [280, 134] width 42 height 16
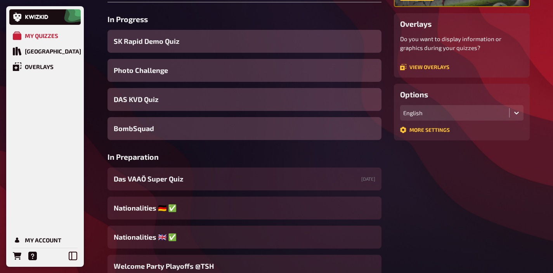
scroll to position [232, 0]
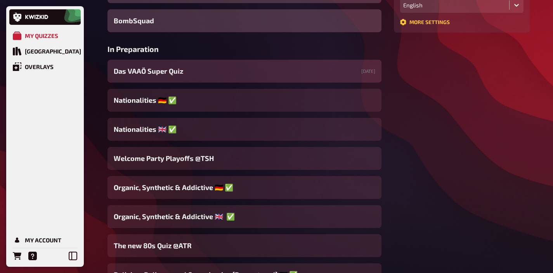
click at [193, 76] on div "Das VAAÖ Super Quiz 10/09/2025" at bounding box center [244, 71] width 274 height 23
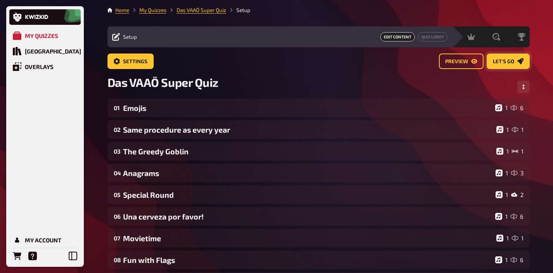
click at [509, 61] on span "Let's go" at bounding box center [503, 61] width 21 height 5
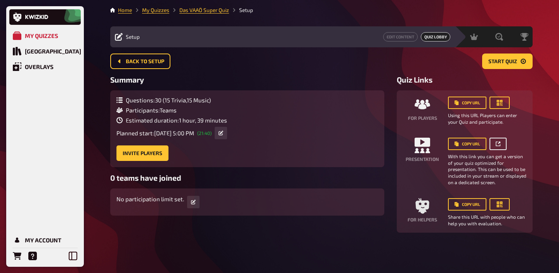
click at [498, 144] on icon at bounding box center [499, 143] width 2 height 2
click at [406, 36] on link "Edit Content" at bounding box center [400, 36] width 35 height 9
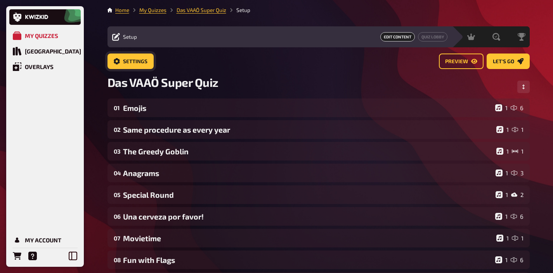
click at [142, 64] on span "Settings" at bounding box center [135, 61] width 24 height 5
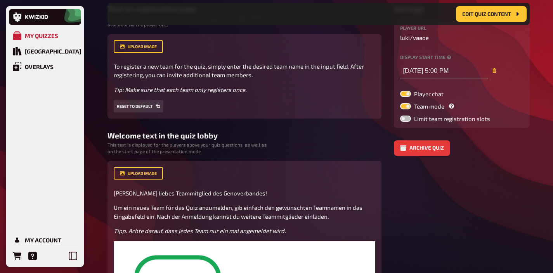
scroll to position [120, 0]
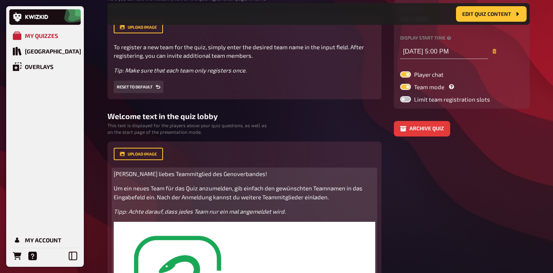
click at [209, 176] on span "Hallo liebes Teammitglied des Genoverbandes!" at bounding box center [190, 173] width 153 height 7
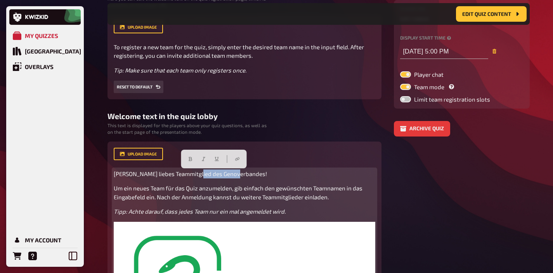
click at [209, 176] on span "Hallo liebes Teammitglied des Genoverbandes!" at bounding box center [190, 173] width 153 height 7
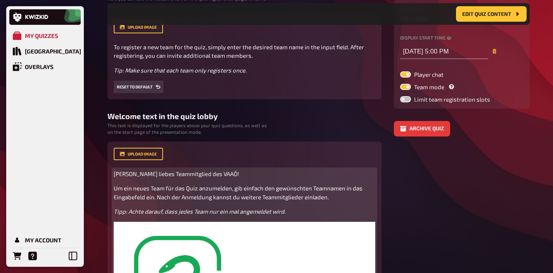
click at [163, 175] on span "Hallo liebes Teammitglied des VAAÖ!" at bounding box center [176, 173] width 125 height 7
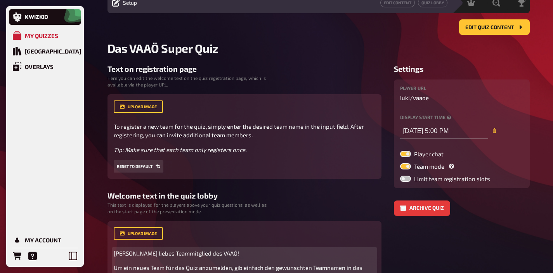
scroll to position [0, 0]
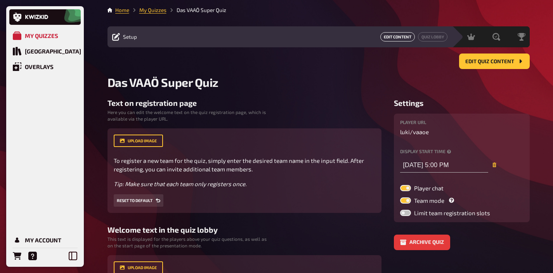
click at [400, 37] on link "Edit Content" at bounding box center [397, 36] width 35 height 9
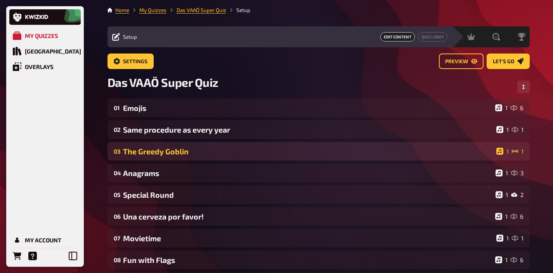
click at [247, 153] on div "The Greedy Goblin" at bounding box center [308, 151] width 370 height 9
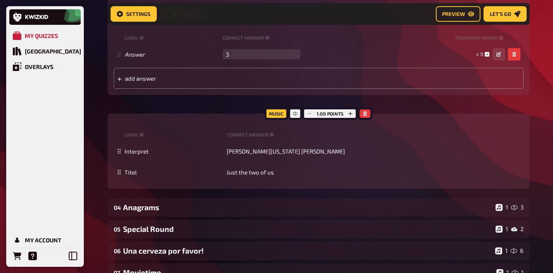
scroll to position [266, 0]
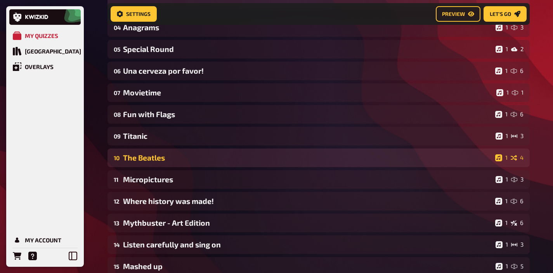
click at [241, 165] on div "10 The Beatles 1 4" at bounding box center [318, 158] width 422 height 19
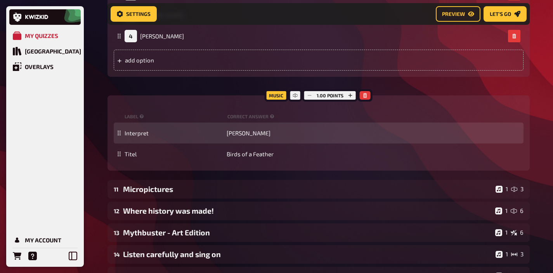
scroll to position [1091, 0]
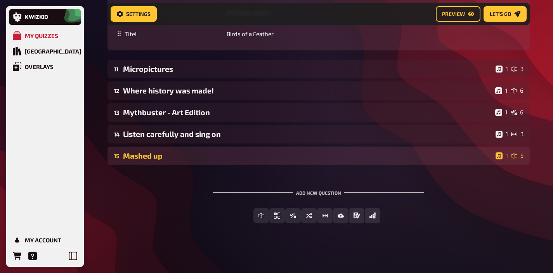
click at [231, 161] on div "15 Mashed up 1 5" at bounding box center [318, 156] width 422 height 19
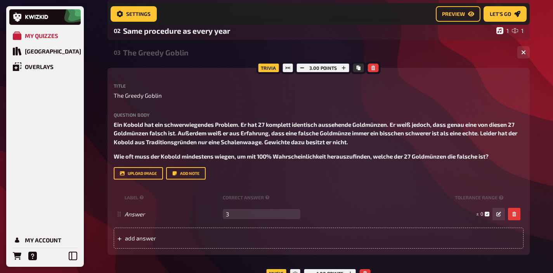
scroll to position [0, 0]
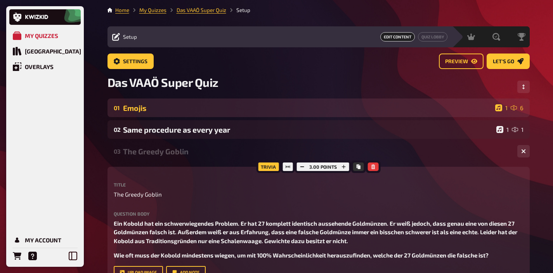
click at [215, 112] on div "Emojis" at bounding box center [307, 108] width 369 height 9
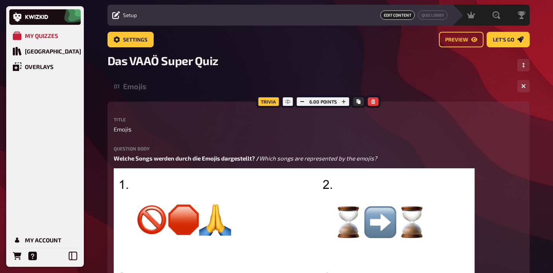
scroll to position [20, 0]
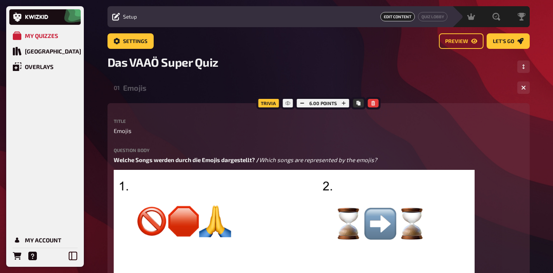
click at [176, 92] on div "Emojis" at bounding box center [317, 87] width 388 height 9
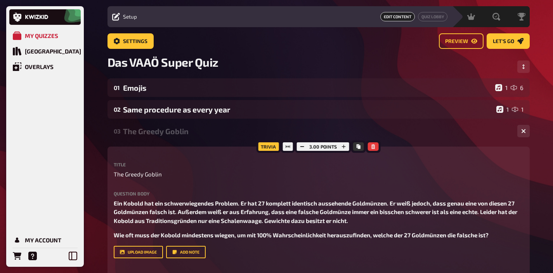
click at [169, 131] on div "The Greedy Goblin" at bounding box center [317, 131] width 388 height 9
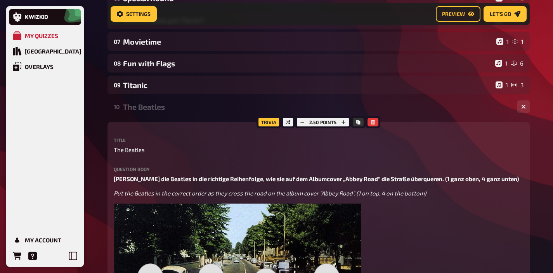
scroll to position [140, 0]
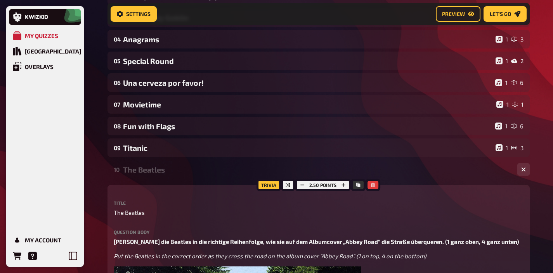
click at [163, 169] on div "The Beatles" at bounding box center [317, 169] width 388 height 9
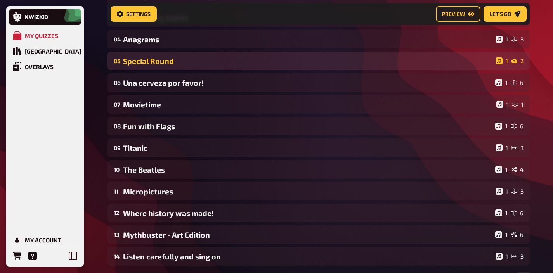
scroll to position [0, 0]
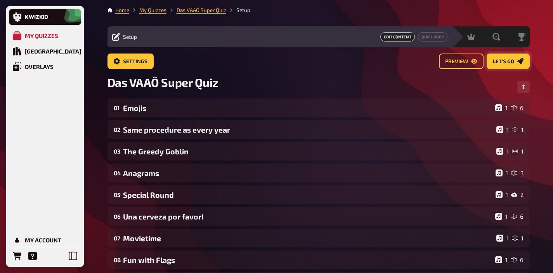
click at [496, 61] on span "Let's go" at bounding box center [503, 61] width 21 height 5
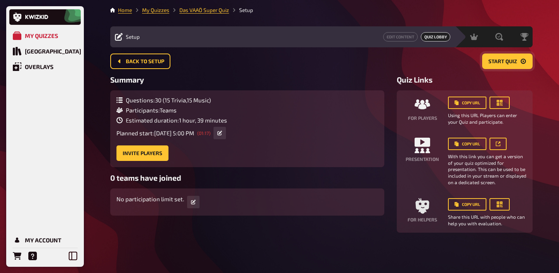
click at [503, 63] on span "Start Quiz" at bounding box center [502, 61] width 29 height 5
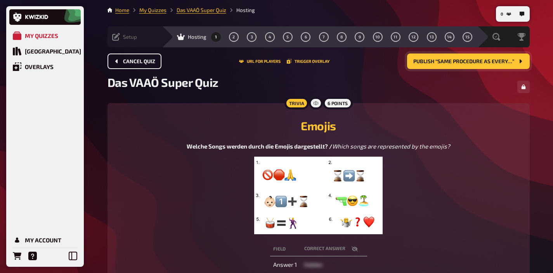
click at [132, 61] on span "Cancel Quiz" at bounding box center [139, 61] width 32 height 5
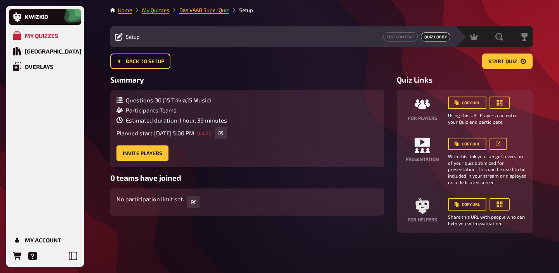
click at [156, 12] on link "My Quizzes" at bounding box center [155, 10] width 27 height 6
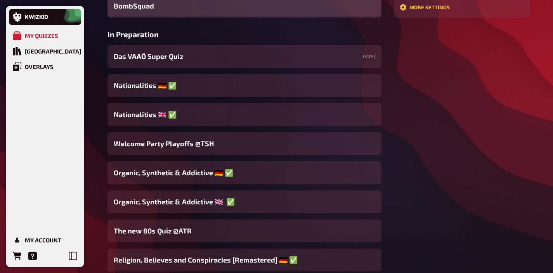
scroll to position [231, 0]
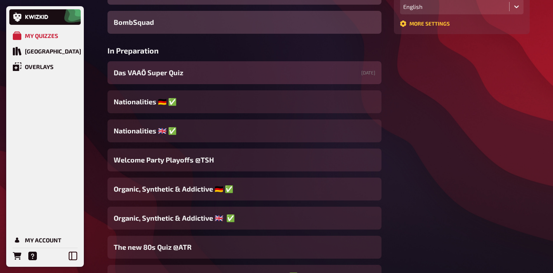
click at [186, 73] on div "Das VAAÖ Super Quiz 10/09/2025" at bounding box center [244, 72] width 274 height 23
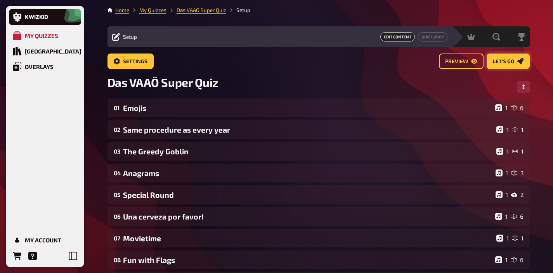
click at [505, 61] on span "Let's go" at bounding box center [503, 61] width 21 height 5
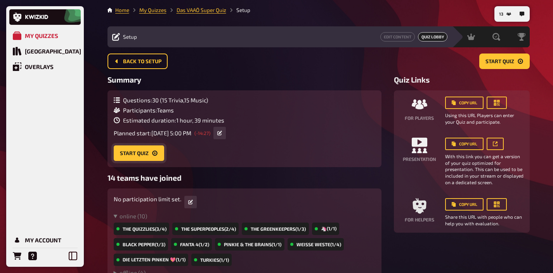
click at [149, 157] on button "Start Quiz" at bounding box center [139, 153] width 50 height 16
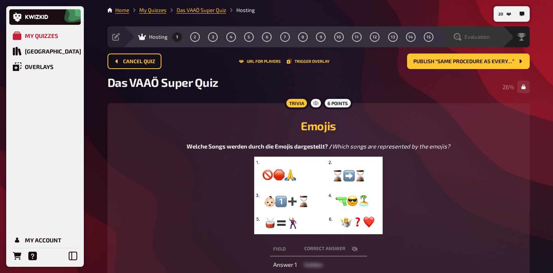
click at [473, 36] on span "Evaluation" at bounding box center [476, 37] width 25 height 6
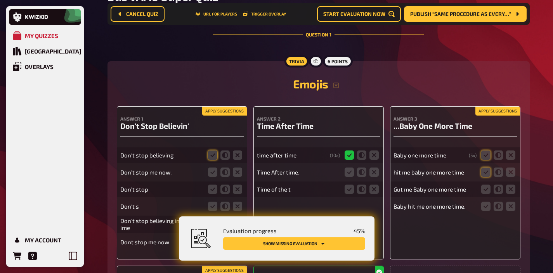
scroll to position [95, 0]
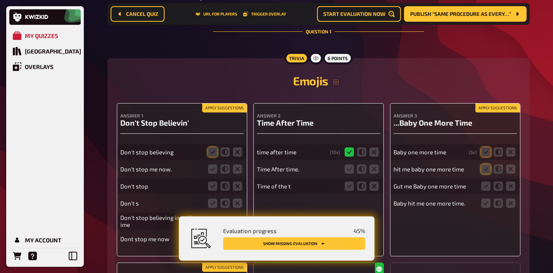
click at [486, 109] on button "Apply suggestions" at bounding box center [497, 108] width 45 height 9
click at [483, 185] on icon at bounding box center [485, 186] width 9 height 9
click at [0, 0] on input "radio" at bounding box center [0, 0] width 0 height 0
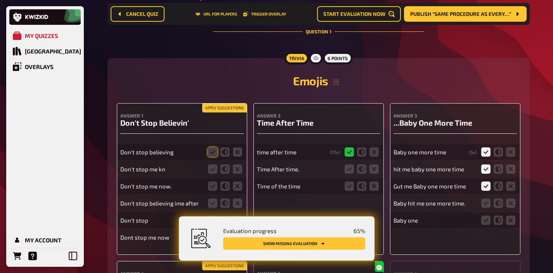
click at [234, 107] on button "Apply suggestions" at bounding box center [224, 108] width 45 height 9
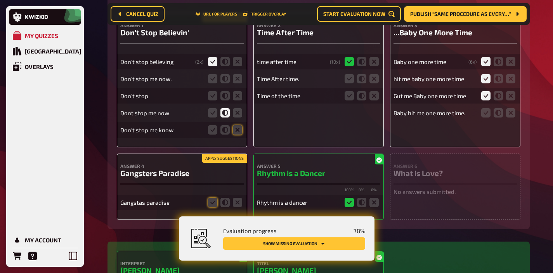
scroll to position [189, 0]
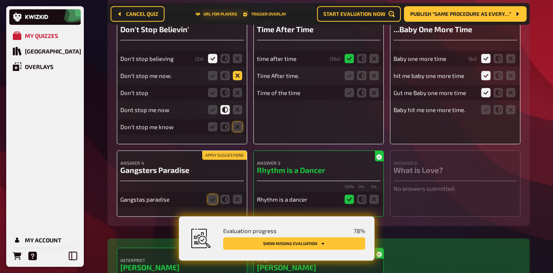
click at [234, 76] on icon at bounding box center [237, 75] width 9 height 9
click at [0, 0] on input "radio" at bounding box center [0, 0] width 0 height 0
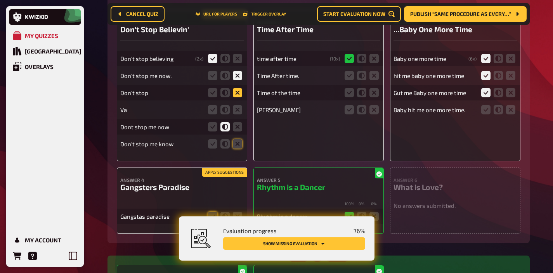
click at [235, 96] on icon at bounding box center [237, 92] width 9 height 9
click at [0, 0] on input "radio" at bounding box center [0, 0] width 0 height 0
click at [238, 146] on icon at bounding box center [237, 143] width 9 height 9
click at [0, 0] on input "radio" at bounding box center [0, 0] width 0 height 0
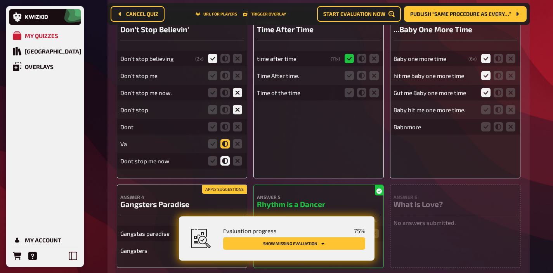
click at [225, 145] on icon at bounding box center [224, 143] width 9 height 9
click at [0, 0] on input "radio" at bounding box center [0, 0] width 0 height 0
click at [224, 129] on icon at bounding box center [224, 126] width 9 height 9
click at [0, 0] on input "radio" at bounding box center [0, 0] width 0 height 0
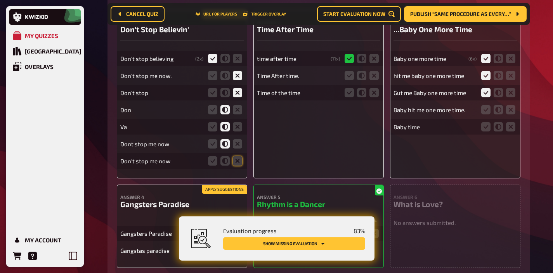
click at [225, 111] on icon at bounding box center [224, 109] width 9 height 9
click at [0, 0] on input "radio" at bounding box center [0, 0] width 0 height 0
click at [223, 97] on icon at bounding box center [224, 92] width 9 height 9
click at [0, 0] on input "radio" at bounding box center [0, 0] width 0 height 0
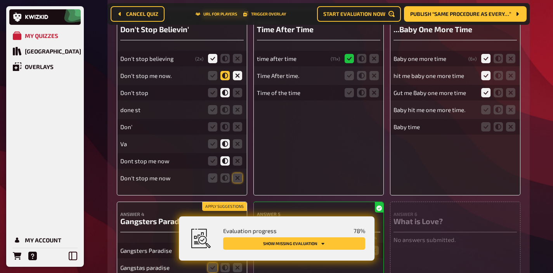
click at [224, 77] on icon at bounding box center [224, 75] width 9 height 9
click at [0, 0] on input "radio" at bounding box center [0, 0] width 0 height 0
click at [349, 74] on icon at bounding box center [349, 75] width 9 height 9
click at [0, 0] on input "radio" at bounding box center [0, 0] width 0 height 0
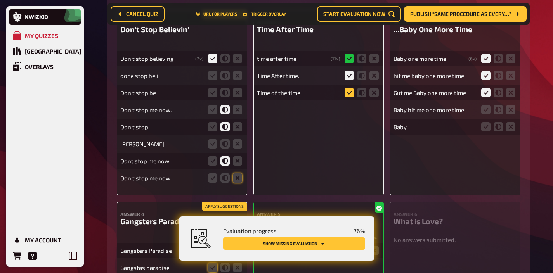
click at [349, 93] on icon at bounding box center [349, 92] width 9 height 9
click at [0, 0] on input "radio" at bounding box center [0, 0] width 0 height 0
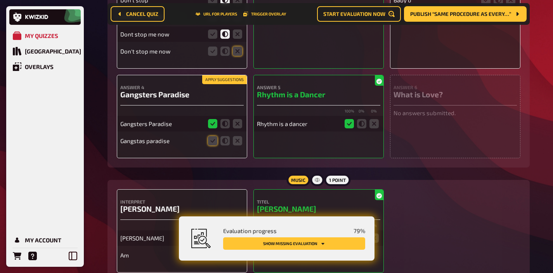
scroll to position [376, 0]
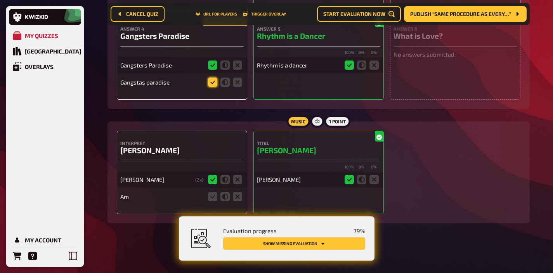
click at [213, 85] on icon at bounding box center [212, 82] width 9 height 9
click at [0, 0] on input "radio" at bounding box center [0, 0] width 0 height 0
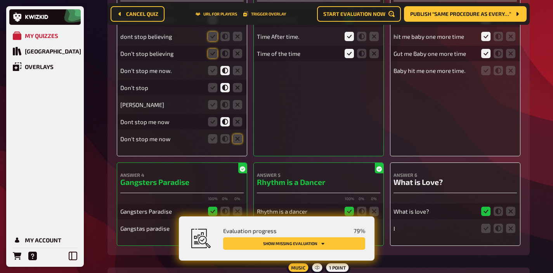
scroll to position [226, 0]
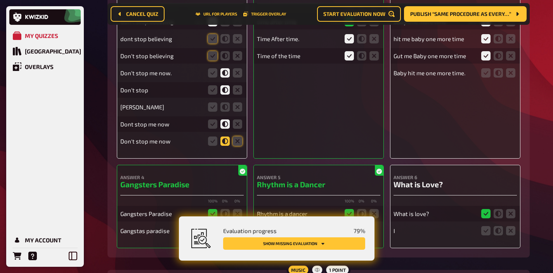
click at [229, 142] on icon at bounding box center [224, 141] width 9 height 9
click at [0, 0] on input "radio" at bounding box center [0, 0] width 0 height 0
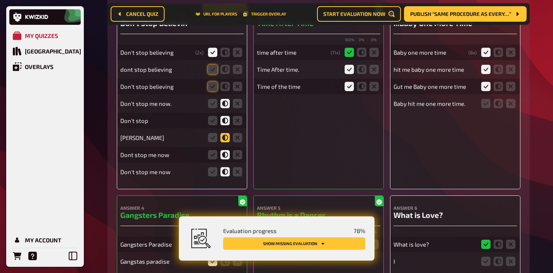
scroll to position [192, 0]
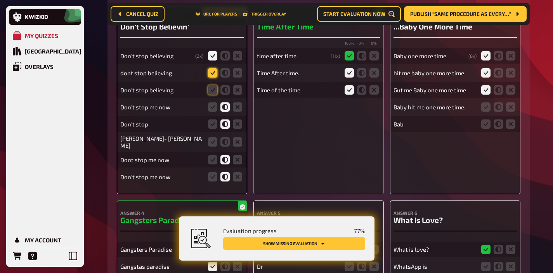
click at [213, 72] on icon at bounding box center [212, 72] width 9 height 9
click at [0, 0] on input "radio" at bounding box center [0, 0] width 0 height 0
click at [213, 93] on icon at bounding box center [212, 89] width 9 height 9
click at [0, 0] on input "radio" at bounding box center [0, 0] width 0 height 0
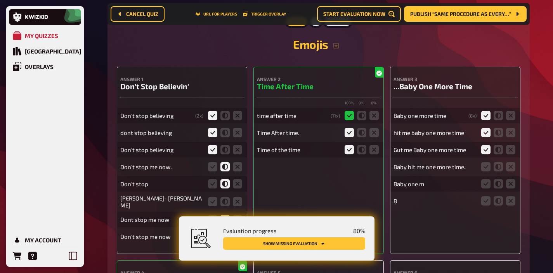
scroll to position [128, 0]
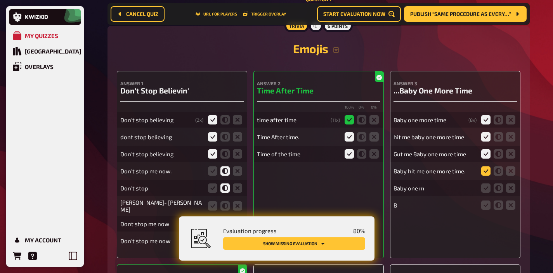
click at [484, 169] on icon at bounding box center [485, 170] width 9 height 9
click at [0, 0] on input "radio" at bounding box center [0, 0] width 0 height 0
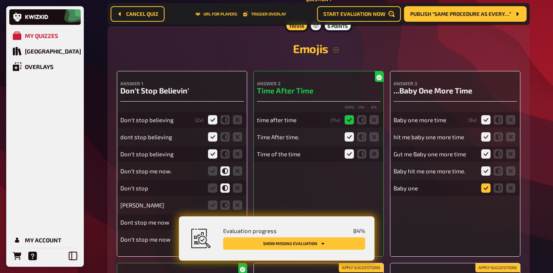
click at [487, 185] on icon at bounding box center [485, 188] width 9 height 9
click at [0, 0] on input "radio" at bounding box center [0, 0] width 0 height 0
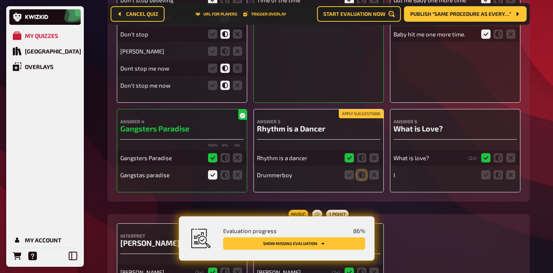
scroll to position [291, 0]
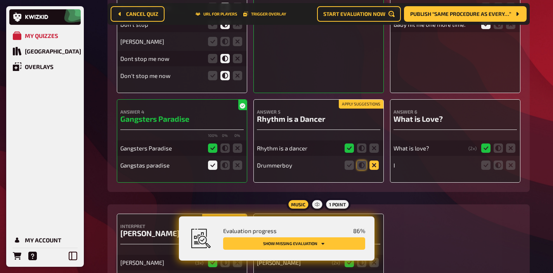
click at [371, 165] on icon at bounding box center [373, 165] width 9 height 9
click at [0, 0] on input "radio" at bounding box center [0, 0] width 0 height 0
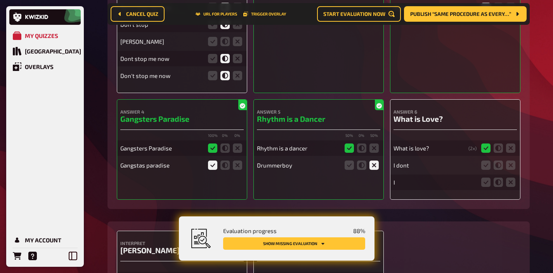
scroll to position [410, 0]
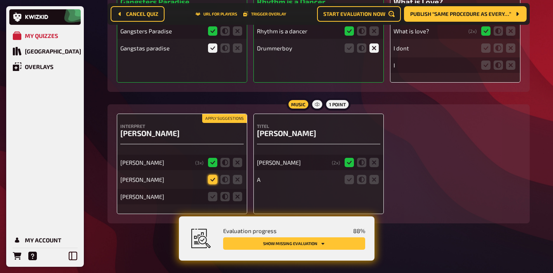
click at [212, 178] on icon at bounding box center [212, 179] width 9 height 9
click at [0, 0] on input "radio" at bounding box center [0, 0] width 0 height 0
click at [215, 196] on icon at bounding box center [212, 196] width 9 height 9
click at [0, 0] on input "radio" at bounding box center [0, 0] width 0 height 0
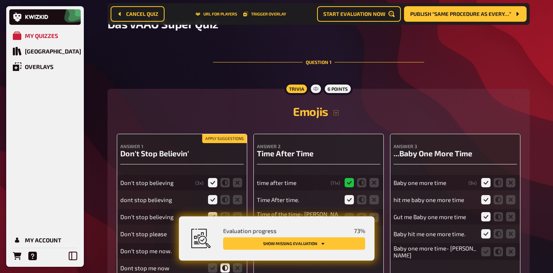
scroll to position [0, 0]
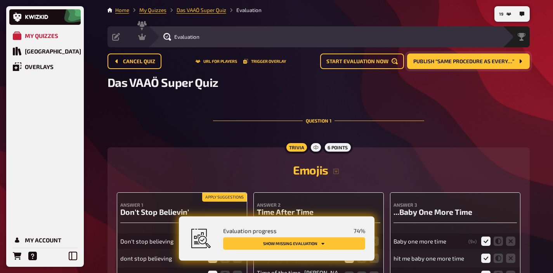
click at [456, 59] on span "Publish “Same procedure as every…”" at bounding box center [463, 61] width 101 height 5
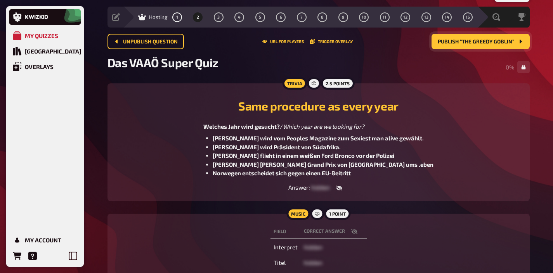
scroll to position [21, 0]
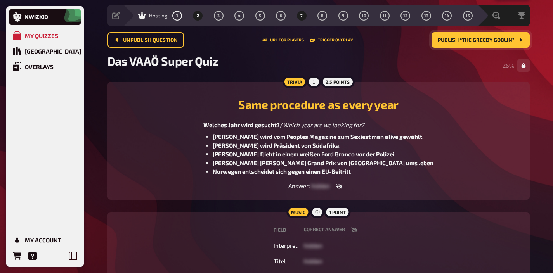
click at [299, 17] on button "7" at bounding box center [301, 15] width 12 height 12
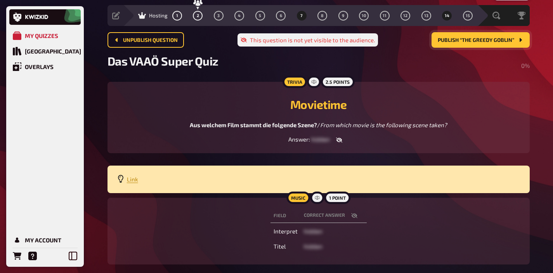
click at [443, 14] on button "14" at bounding box center [447, 15] width 12 height 12
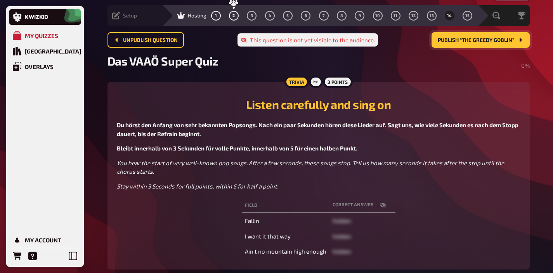
click at [128, 19] on div "Setup" at bounding box center [124, 16] width 25 height 8
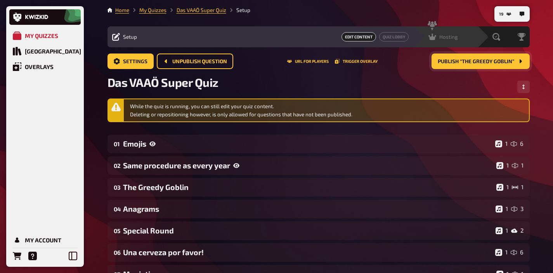
click at [446, 43] on div "Hosting undefined" at bounding box center [445, 36] width 64 height 21
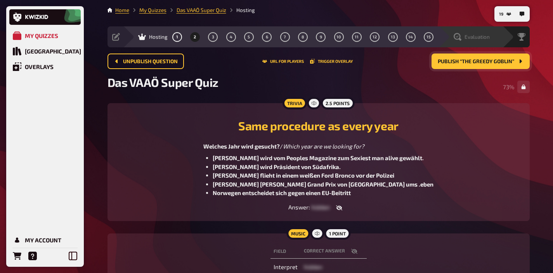
click at [483, 36] on span "Evaluation" at bounding box center [476, 37] width 25 height 6
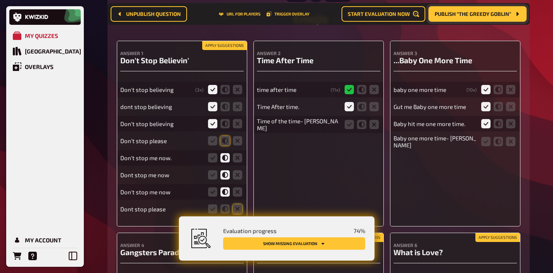
scroll to position [166, 0]
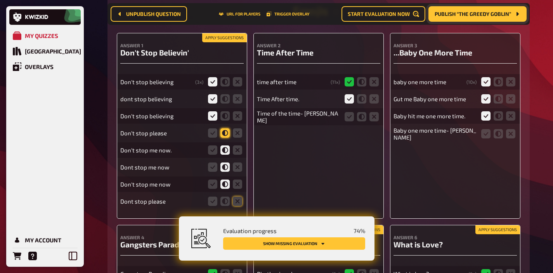
click at [226, 132] on icon at bounding box center [224, 132] width 9 height 9
click at [0, 0] on input "radio" at bounding box center [0, 0] width 0 height 0
click at [226, 201] on icon at bounding box center [224, 201] width 9 height 9
click at [0, 0] on input "radio" at bounding box center [0, 0] width 0 height 0
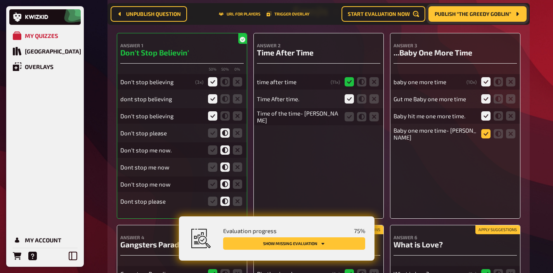
click at [482, 132] on icon at bounding box center [485, 133] width 9 height 9
click at [0, 0] on input "radio" at bounding box center [0, 0] width 0 height 0
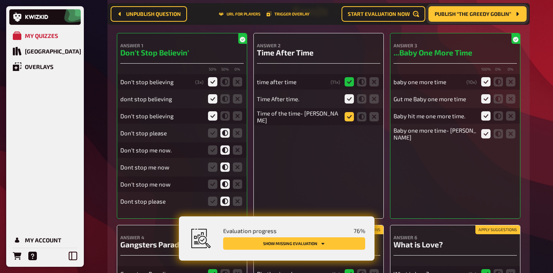
click at [348, 116] on icon at bounding box center [349, 116] width 9 height 9
click at [0, 0] on input "radio" at bounding box center [0, 0] width 0 height 0
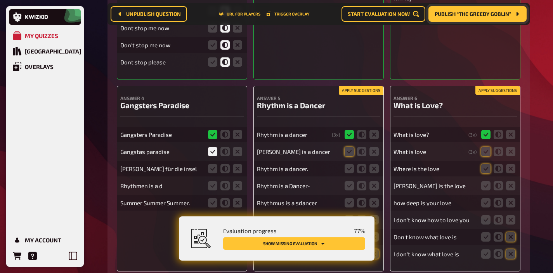
scroll to position [309, 0]
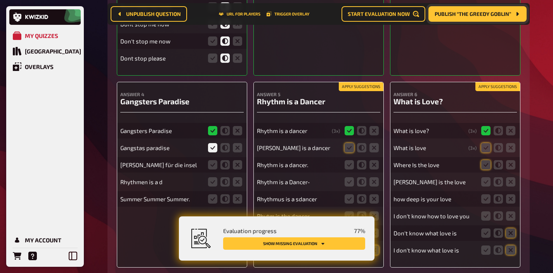
click at [481, 87] on button "Apply suggestions" at bounding box center [497, 87] width 45 height 9
click at [350, 90] on button "Apply suggestions" at bounding box center [361, 87] width 45 height 9
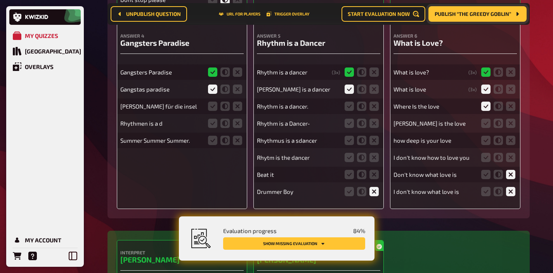
scroll to position [374, 0]
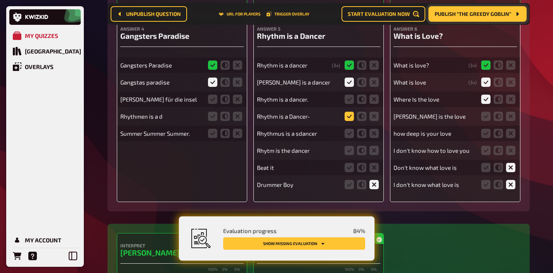
click at [350, 115] on icon at bounding box center [349, 116] width 9 height 9
click at [0, 0] on input "radio" at bounding box center [0, 0] width 0 height 0
click at [350, 104] on icon at bounding box center [349, 99] width 9 height 9
click at [0, 0] on input "radio" at bounding box center [0, 0] width 0 height 0
click at [348, 138] on icon at bounding box center [349, 133] width 9 height 9
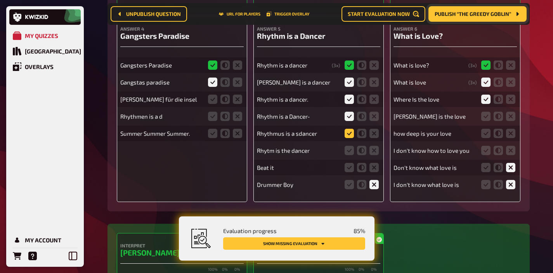
click at [0, 0] on input "radio" at bounding box center [0, 0] width 0 height 0
click at [347, 151] on icon at bounding box center [349, 150] width 9 height 9
click at [0, 0] on input "radio" at bounding box center [0, 0] width 0 height 0
click at [373, 166] on icon at bounding box center [373, 167] width 9 height 9
click at [0, 0] on input "radio" at bounding box center [0, 0] width 0 height 0
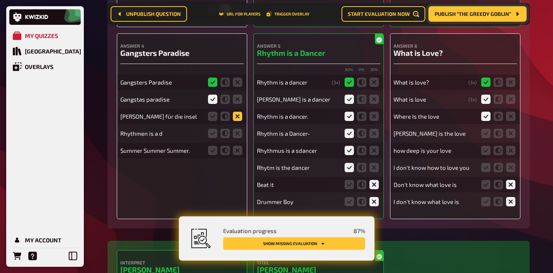
click at [238, 117] on icon at bounding box center [237, 116] width 9 height 9
click at [0, 0] on input "radio" at bounding box center [0, 0] width 0 height 0
click at [238, 134] on icon at bounding box center [237, 133] width 9 height 9
click at [0, 0] on input "radio" at bounding box center [0, 0] width 0 height 0
click at [226, 120] on icon at bounding box center [224, 116] width 9 height 9
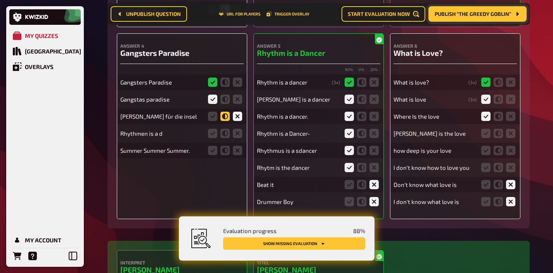
click at [0, 0] on input "radio" at bounding box center [0, 0] width 0 height 0
click at [236, 150] on icon at bounding box center [237, 150] width 9 height 9
click at [0, 0] on input "radio" at bounding box center [0, 0] width 0 height 0
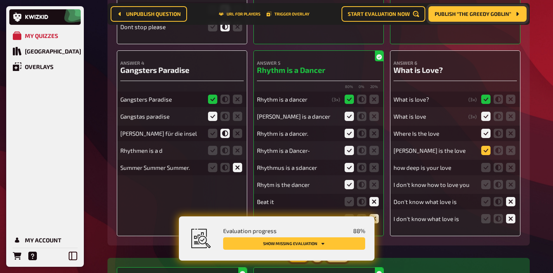
click at [487, 151] on icon at bounding box center [485, 150] width 9 height 9
click at [0, 0] on input "radio" at bounding box center [0, 0] width 0 height 0
click at [506, 168] on icon at bounding box center [510, 167] width 9 height 9
click at [0, 0] on input "radio" at bounding box center [0, 0] width 0 height 0
click at [507, 185] on icon at bounding box center [510, 184] width 9 height 9
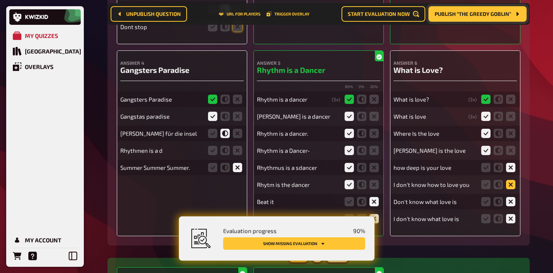
click at [0, 0] on input "radio" at bounding box center [0, 0] width 0 height 0
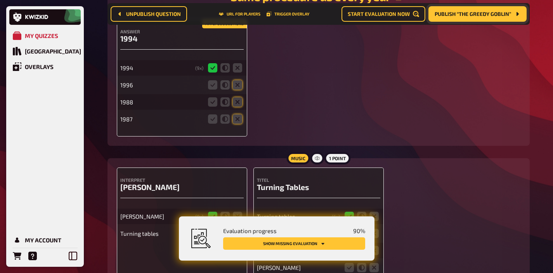
scroll to position [769, 0]
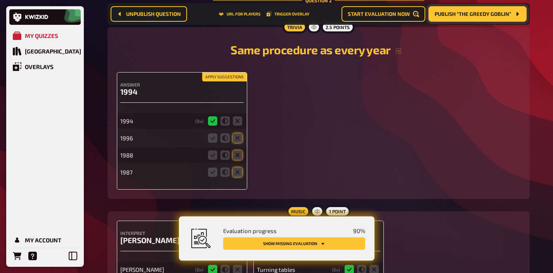
click at [223, 79] on button "Apply suggestions" at bounding box center [224, 77] width 45 height 9
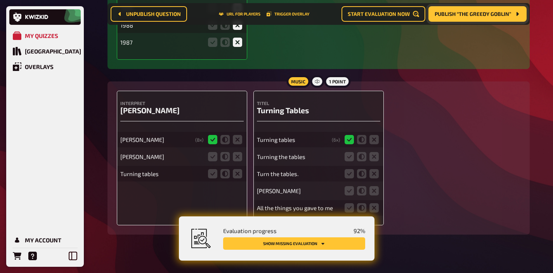
scroll to position [912, 0]
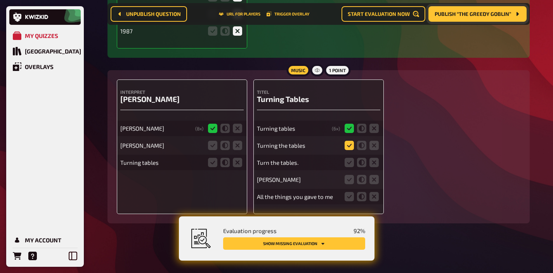
click at [348, 146] on icon at bounding box center [349, 145] width 9 height 9
click at [0, 0] on input "radio" at bounding box center [0, 0] width 0 height 0
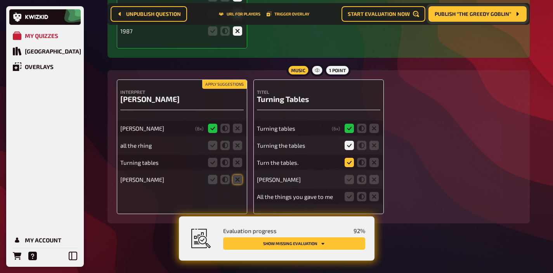
click at [348, 166] on icon at bounding box center [349, 162] width 9 height 9
click at [0, 0] on input "radio" at bounding box center [0, 0] width 0 height 0
click at [349, 180] on icon at bounding box center [349, 179] width 9 height 9
click at [0, 0] on input "radio" at bounding box center [0, 0] width 0 height 0
click at [372, 197] on icon at bounding box center [373, 196] width 9 height 9
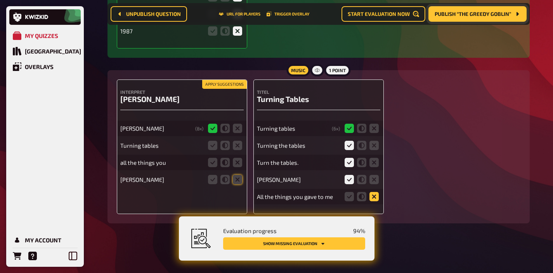
click at [0, 0] on input "radio" at bounding box center [0, 0] width 0 height 0
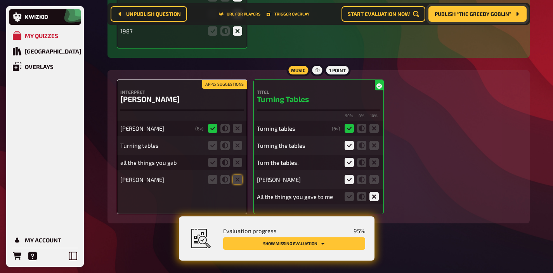
scroll to position [895, 0]
click at [215, 147] on icon at bounding box center [212, 145] width 9 height 9
click at [0, 0] on input "radio" at bounding box center [0, 0] width 0 height 0
click at [236, 166] on icon at bounding box center [237, 162] width 9 height 9
click at [0, 0] on input "radio" at bounding box center [0, 0] width 0 height 0
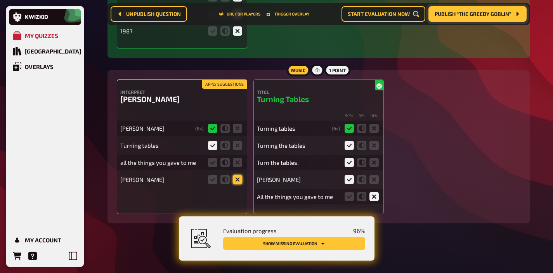
click at [235, 178] on icon at bounding box center [237, 179] width 9 height 9
click at [0, 0] on input "radio" at bounding box center [0, 0] width 0 height 0
click at [236, 168] on fieldset at bounding box center [224, 162] width 37 height 12
click at [236, 164] on icon at bounding box center [237, 162] width 9 height 9
click at [0, 0] on input "radio" at bounding box center [0, 0] width 0 height 0
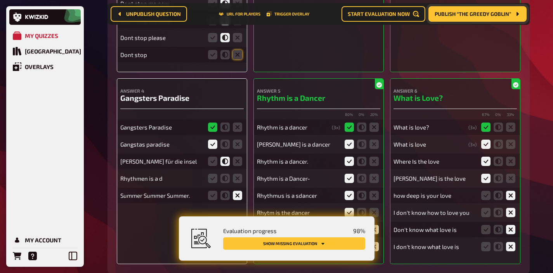
scroll to position [0, 0]
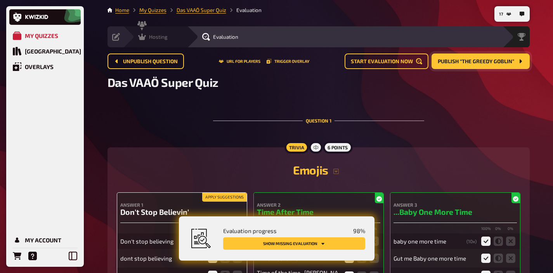
click at [152, 40] on div "Hosting" at bounding box center [152, 37] width 29 height 8
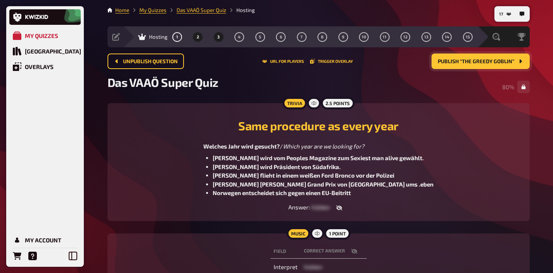
click at [222, 35] on button "3" at bounding box center [218, 37] width 12 height 12
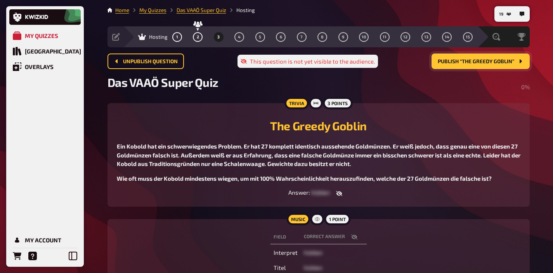
click at [443, 58] on button "Publish “The Greedy Goblin”" at bounding box center [480, 62] width 98 height 16
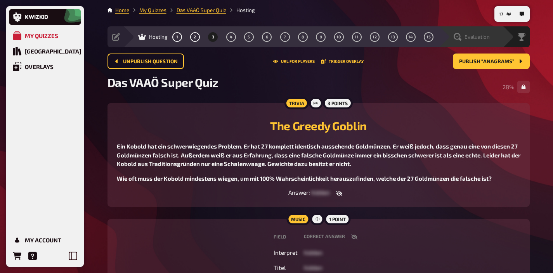
click at [487, 38] on span "Evaluation" at bounding box center [476, 37] width 25 height 6
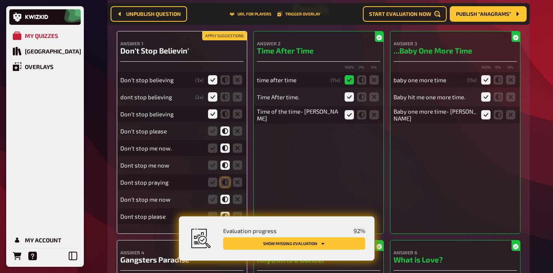
scroll to position [168, 0]
click at [224, 182] on icon at bounding box center [224, 181] width 9 height 9
click at [0, 0] on input "radio" at bounding box center [0, 0] width 0 height 0
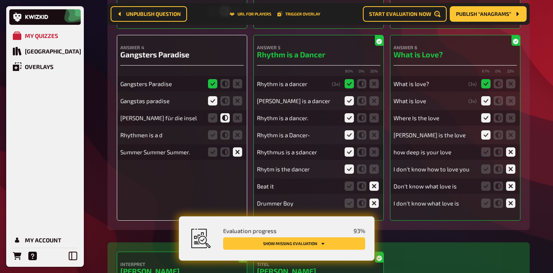
scroll to position [374, 0]
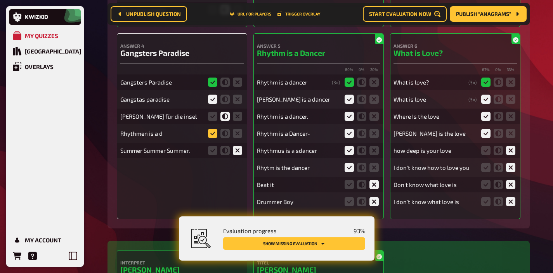
click at [210, 137] on icon at bounding box center [212, 133] width 9 height 9
click at [0, 0] on input "radio" at bounding box center [0, 0] width 0 height 0
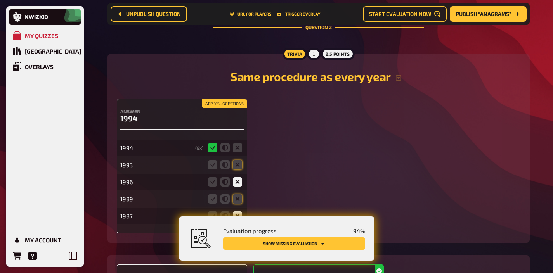
scroll to position [773, 0]
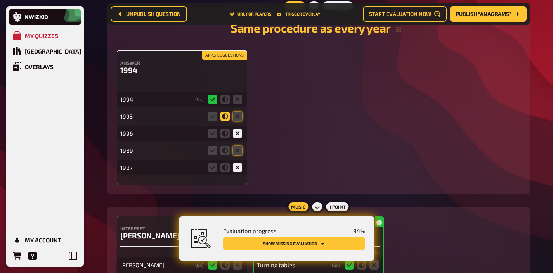
click at [224, 120] on icon at bounding box center [224, 116] width 9 height 9
click at [0, 0] on input "radio" at bounding box center [0, 0] width 0 height 0
click at [236, 153] on icon at bounding box center [237, 150] width 9 height 9
click at [0, 0] on input "radio" at bounding box center [0, 0] width 0 height 0
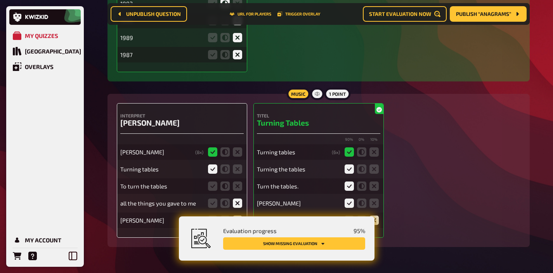
scroll to position [956, 0]
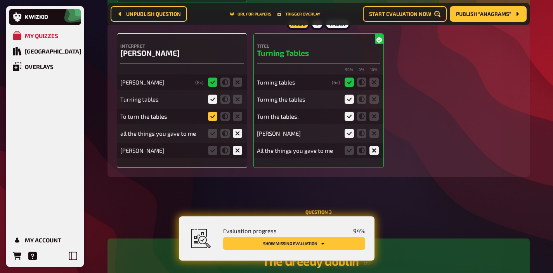
click at [215, 121] on icon at bounding box center [212, 116] width 9 height 9
click at [0, 0] on input "radio" at bounding box center [0, 0] width 0 height 0
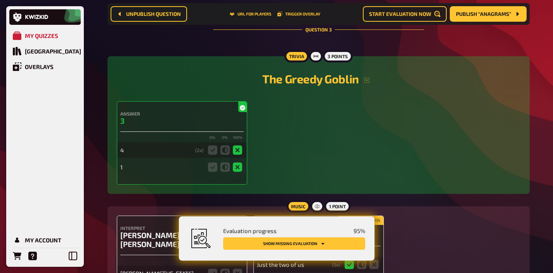
scroll to position [1261, 0]
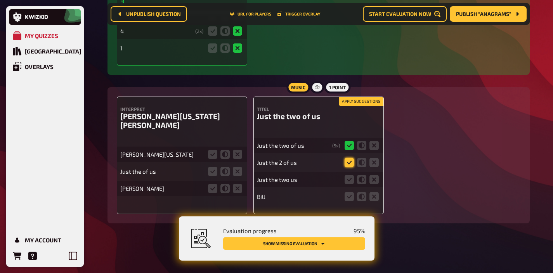
click at [350, 161] on icon at bounding box center [349, 162] width 9 height 9
click at [0, 0] on input "radio" at bounding box center [0, 0] width 0 height 0
click at [349, 180] on icon at bounding box center [349, 179] width 9 height 9
click at [0, 0] on input "radio" at bounding box center [0, 0] width 0 height 0
click at [211, 150] on icon at bounding box center [212, 154] width 9 height 9
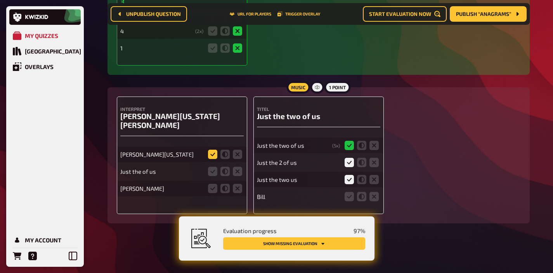
click at [0, 0] on input "radio" at bounding box center [0, 0] width 0 height 0
click at [214, 167] on fieldset at bounding box center [224, 171] width 37 height 12
click at [217, 165] on fieldset at bounding box center [224, 171] width 37 height 12
click at [214, 167] on icon at bounding box center [212, 171] width 9 height 9
click at [0, 0] on input "radio" at bounding box center [0, 0] width 0 height 0
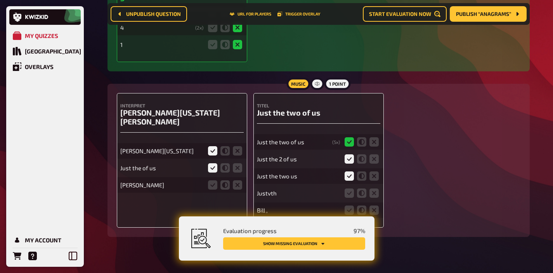
click at [242, 187] on div "[PERSON_NAME]" at bounding box center [181, 185] width 123 height 16
click at [241, 183] on icon at bounding box center [237, 184] width 9 height 9
click at [0, 0] on input "radio" at bounding box center [0, 0] width 0 height 0
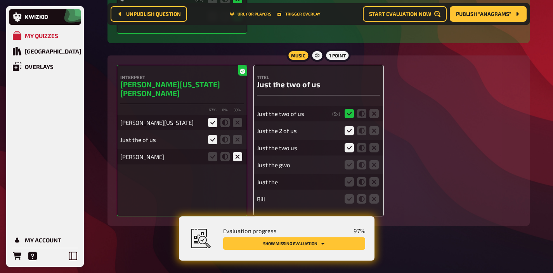
scroll to position [1295, 0]
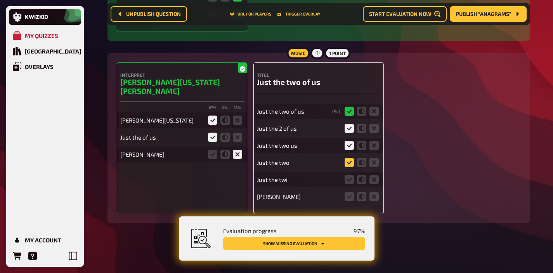
click at [351, 160] on icon at bounding box center [349, 162] width 9 height 9
click at [0, 0] on input "radio" at bounding box center [0, 0] width 0 height 0
click at [351, 163] on icon at bounding box center [349, 162] width 9 height 9
click at [0, 0] on input "radio" at bounding box center [0, 0] width 0 height 0
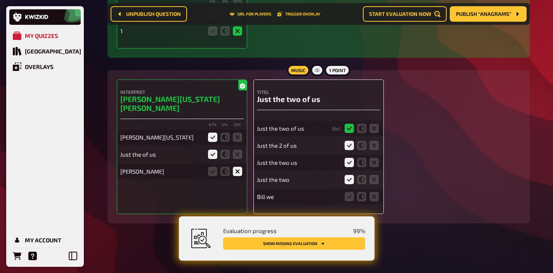
scroll to position [1278, 0]
click at [351, 197] on icon at bounding box center [349, 196] width 9 height 9
click at [0, 0] on input "radio" at bounding box center [0, 0] width 0 height 0
click at [347, 160] on icon at bounding box center [349, 162] width 9 height 9
click at [0, 0] on input "radio" at bounding box center [0, 0] width 0 height 0
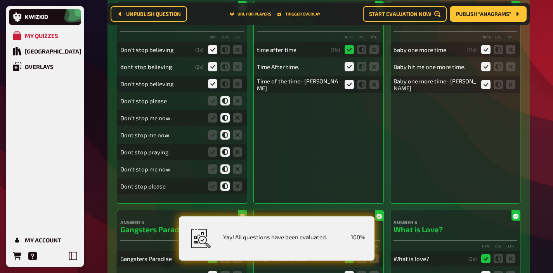
scroll to position [0, 0]
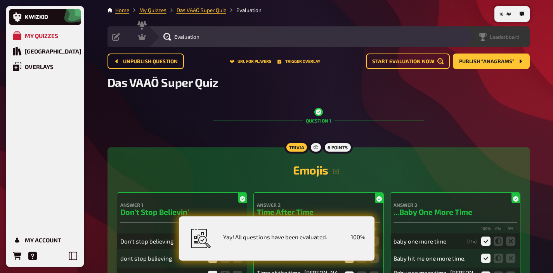
click at [514, 36] on span "Leaderboard" at bounding box center [505, 37] width 30 height 6
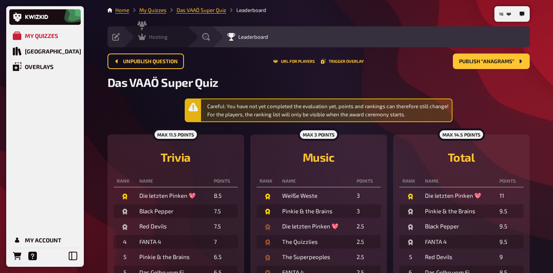
click at [146, 36] on div "Hosting" at bounding box center [152, 37] width 29 height 8
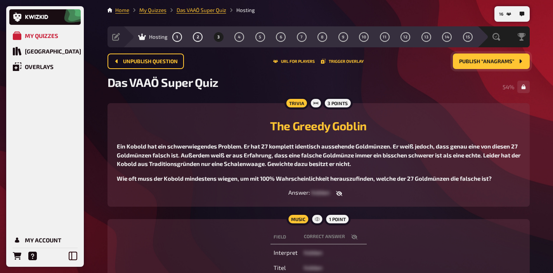
click at [483, 65] on button "Publish “Anagrams”" at bounding box center [491, 62] width 77 height 16
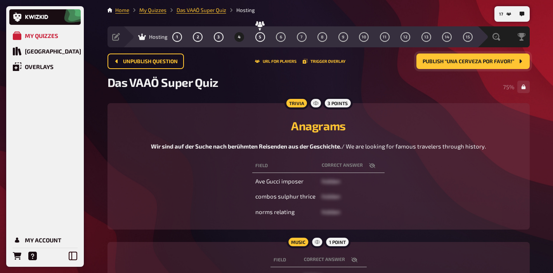
click at [469, 64] on span "Publish “Una cerveza por favor!”" at bounding box center [468, 61] width 92 height 5
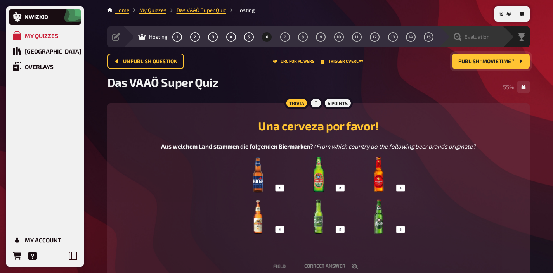
click at [490, 33] on div "Evaluation" at bounding box center [470, 36] width 64 height 21
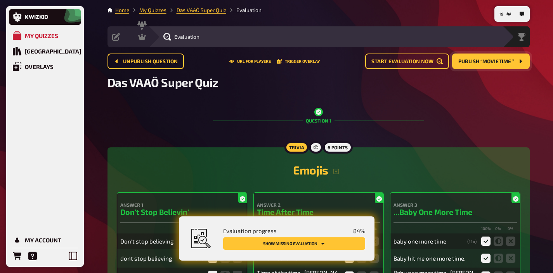
click at [325, 239] on button "Show missing evaluation" at bounding box center [294, 243] width 142 height 12
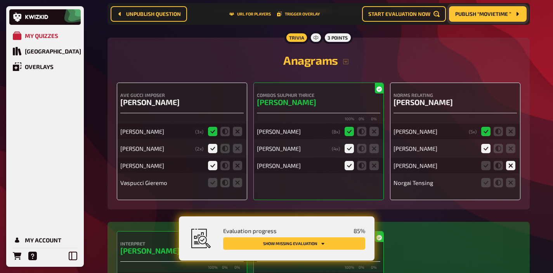
scroll to position [1637, 0]
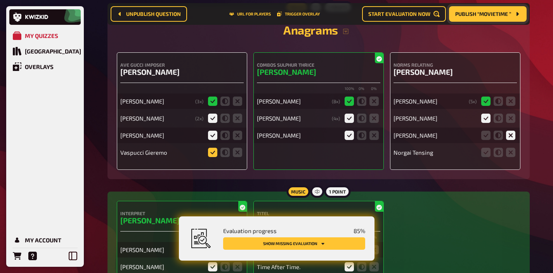
click at [211, 154] on icon at bounding box center [212, 152] width 9 height 9
click at [0, 0] on input "radio" at bounding box center [0, 0] width 0 height 0
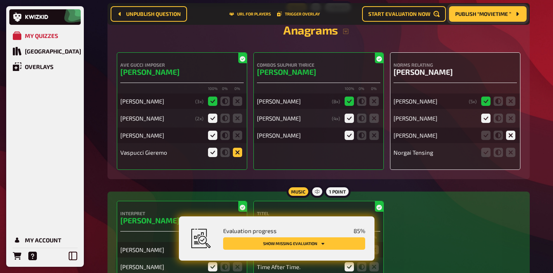
click at [239, 156] on icon at bounding box center [237, 152] width 9 height 9
click at [0, 0] on input "radio" at bounding box center [0, 0] width 0 height 0
click at [227, 156] on icon at bounding box center [224, 152] width 9 height 9
click at [0, 0] on input "radio" at bounding box center [0, 0] width 0 height 0
click at [511, 156] on icon at bounding box center [510, 152] width 9 height 9
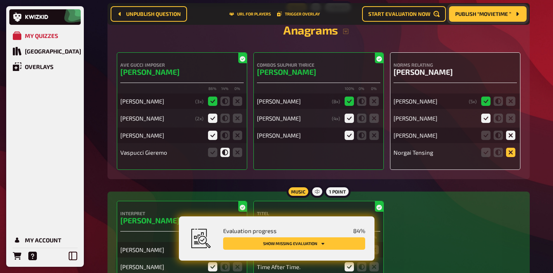
click at [0, 0] on input "radio" at bounding box center [0, 0] width 0 height 0
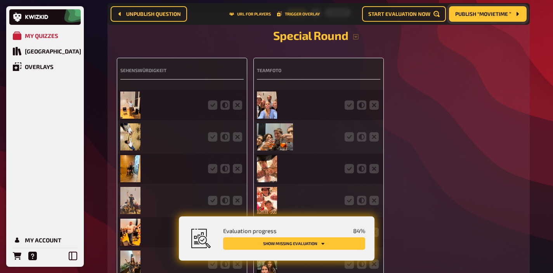
scroll to position [2000, 0]
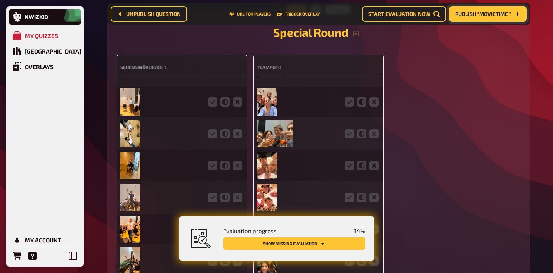
click at [139, 102] on img at bounding box center [130, 101] width 21 height 27
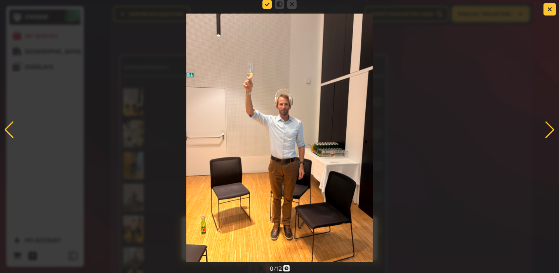
click at [267, 6] on icon at bounding box center [266, 4] width 9 height 9
click at [0, 0] on input "radio" at bounding box center [0, 0] width 0 height 0
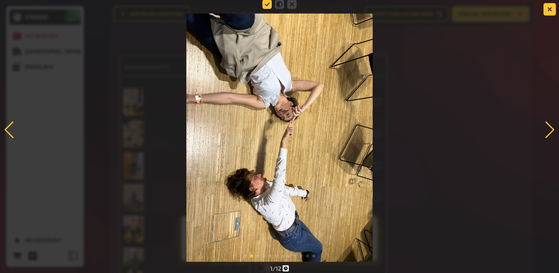
click at [267, 7] on icon at bounding box center [266, 4] width 9 height 9
click at [0, 0] on input "radio" at bounding box center [0, 0] width 0 height 0
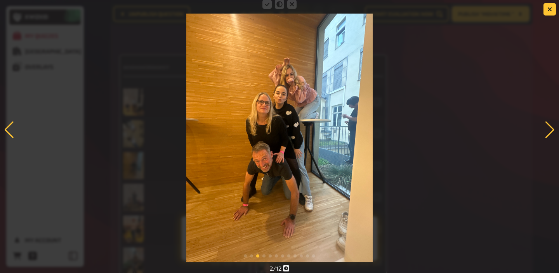
click at [264, 10] on fieldset at bounding box center [279, 4] width 37 height 12
click at [264, 7] on icon at bounding box center [266, 4] width 9 height 9
click at [0, 0] on input "radio" at bounding box center [0, 0] width 0 height 0
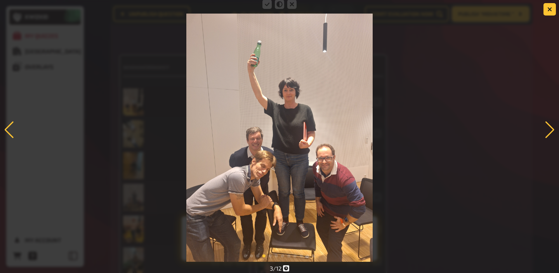
click at [264, 7] on icon at bounding box center [266, 4] width 9 height 9
click at [0, 0] on input "radio" at bounding box center [0, 0] width 0 height 0
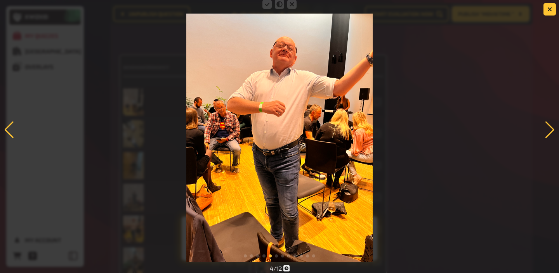
click at [264, 7] on icon at bounding box center [266, 4] width 9 height 9
click at [0, 0] on input "radio" at bounding box center [0, 0] width 0 height 0
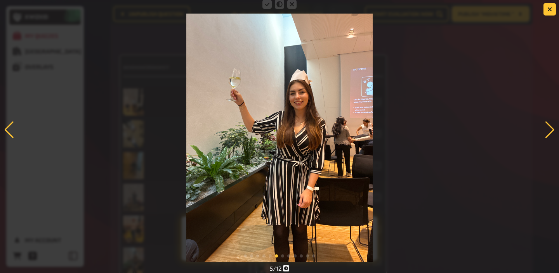
click at [264, 7] on icon at bounding box center [266, 4] width 9 height 9
click at [0, 0] on input "radio" at bounding box center [0, 0] width 0 height 0
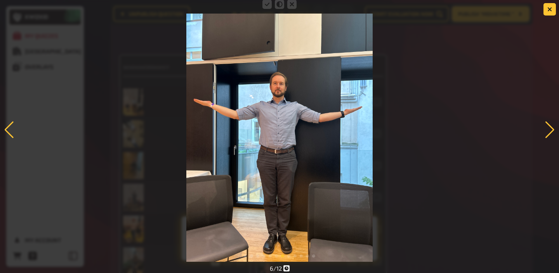
click at [264, 7] on icon at bounding box center [266, 4] width 9 height 9
click at [0, 0] on input "radio" at bounding box center [0, 0] width 0 height 0
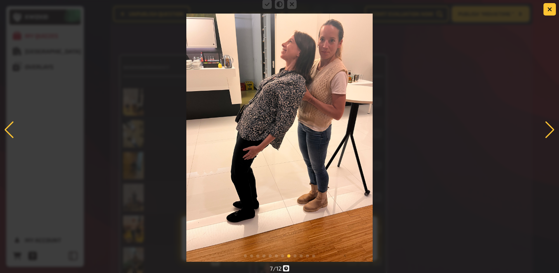
click at [264, 7] on icon at bounding box center [266, 4] width 9 height 9
click at [0, 0] on input "radio" at bounding box center [0, 0] width 0 height 0
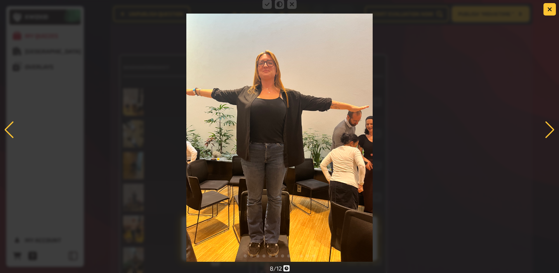
click at [264, 7] on icon at bounding box center [266, 4] width 9 height 9
click at [0, 0] on input "radio" at bounding box center [0, 0] width 0 height 0
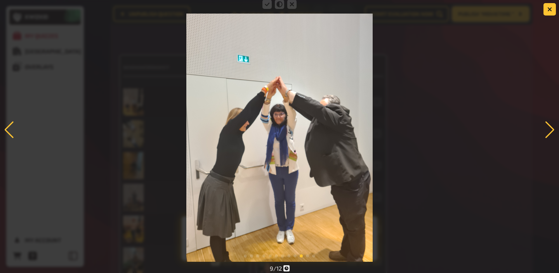
click at [264, 7] on icon at bounding box center [266, 4] width 9 height 9
click at [0, 0] on input "radio" at bounding box center [0, 0] width 0 height 0
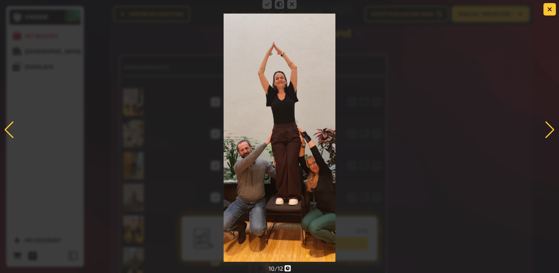
click at [264, 7] on icon at bounding box center [266, 4] width 9 height 9
click at [0, 0] on input "radio" at bounding box center [0, 0] width 0 height 0
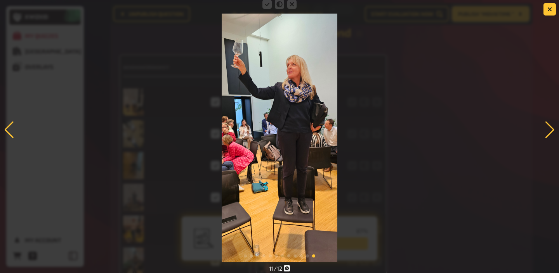
click at [264, 7] on icon at bounding box center [266, 4] width 9 height 9
click at [0, 0] on input "radio" at bounding box center [0, 0] width 0 height 0
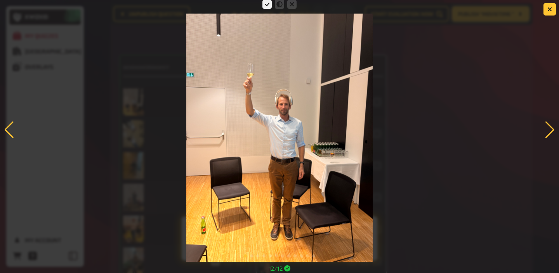
click at [264, 7] on icon at bounding box center [266, 4] width 9 height 9
click at [0, 0] on input "radio" at bounding box center [0, 0] width 0 height 0
click at [555, 12] on button "button" at bounding box center [549, 9] width 12 height 12
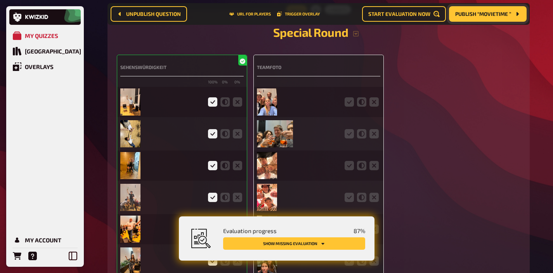
click at [267, 99] on img at bounding box center [267, 101] width 21 height 27
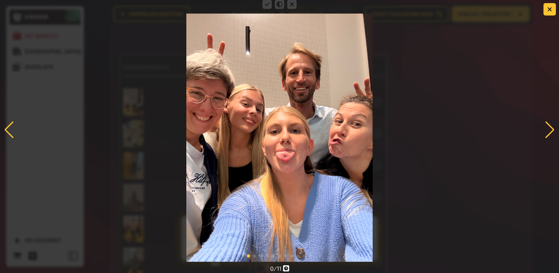
click at [268, 10] on fieldset at bounding box center [279, 4] width 37 height 12
click at [267, 7] on icon at bounding box center [266, 4] width 9 height 9
click at [0, 0] on input "radio" at bounding box center [0, 0] width 0 height 0
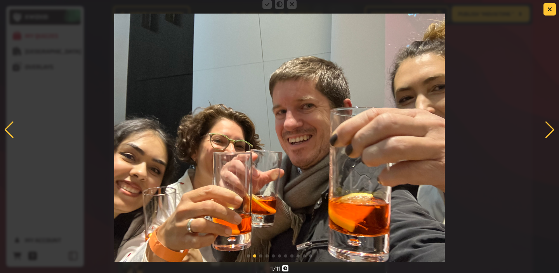
click at [267, 7] on icon at bounding box center [266, 4] width 9 height 9
click at [0, 0] on input "radio" at bounding box center [0, 0] width 0 height 0
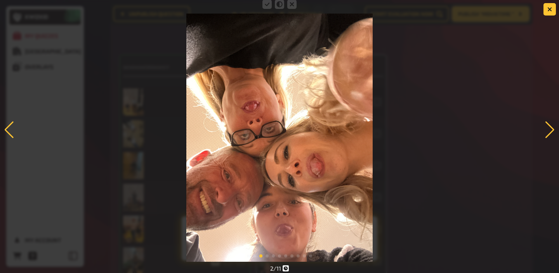
click at [267, 7] on icon at bounding box center [266, 4] width 9 height 9
click at [0, 0] on input "radio" at bounding box center [0, 0] width 0 height 0
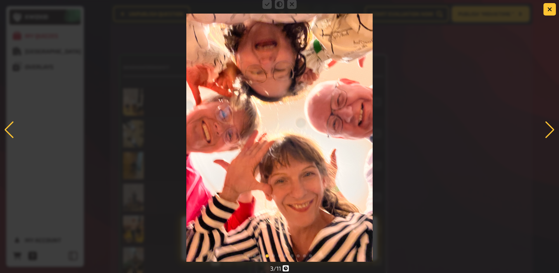
click at [267, 7] on icon at bounding box center [266, 4] width 9 height 9
click at [0, 0] on input "radio" at bounding box center [0, 0] width 0 height 0
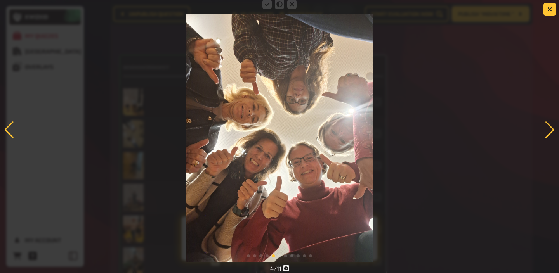
click at [267, 7] on icon at bounding box center [266, 4] width 9 height 9
click at [0, 0] on input "radio" at bounding box center [0, 0] width 0 height 0
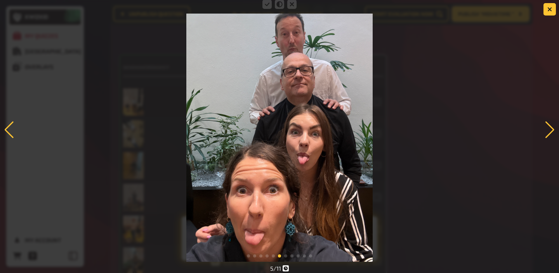
click at [267, 7] on icon at bounding box center [266, 4] width 9 height 9
click at [0, 0] on input "radio" at bounding box center [0, 0] width 0 height 0
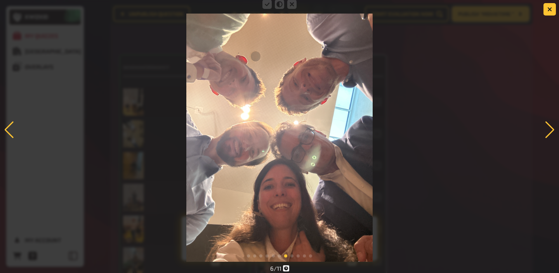
click at [267, 7] on icon at bounding box center [266, 4] width 9 height 9
click at [0, 0] on input "radio" at bounding box center [0, 0] width 0 height 0
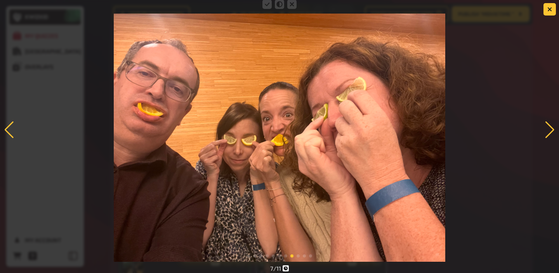
click at [267, 7] on icon at bounding box center [266, 4] width 9 height 9
click at [0, 0] on input "radio" at bounding box center [0, 0] width 0 height 0
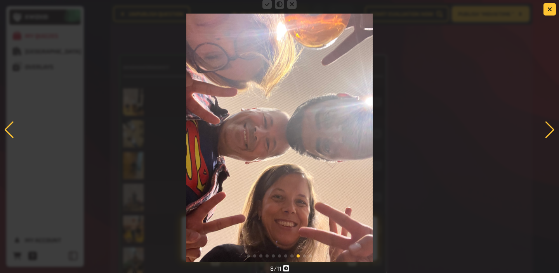
click at [267, 7] on icon at bounding box center [266, 4] width 9 height 9
click at [0, 0] on input "radio" at bounding box center [0, 0] width 0 height 0
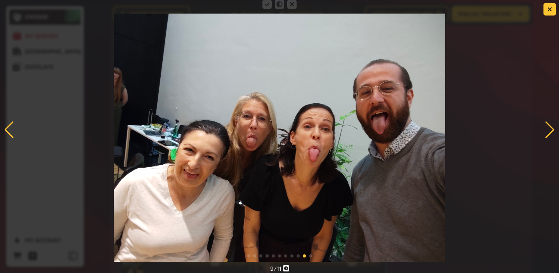
click at [267, 7] on icon at bounding box center [266, 4] width 9 height 9
click at [0, 0] on input "radio" at bounding box center [0, 0] width 0 height 0
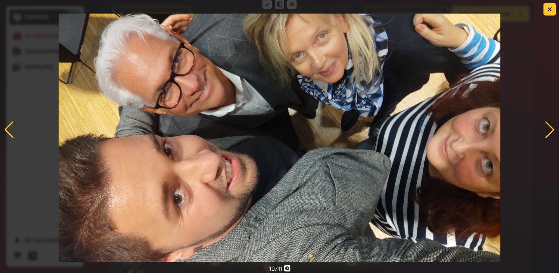
click at [267, 7] on icon at bounding box center [266, 4] width 9 height 9
click at [0, 0] on input "radio" at bounding box center [0, 0] width 0 height 0
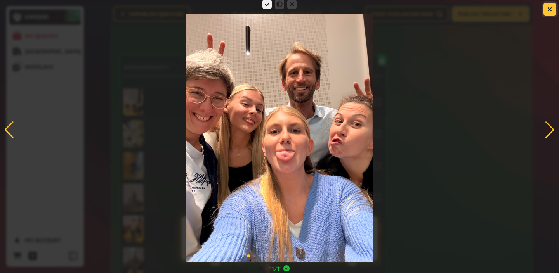
click at [551, 10] on icon "button" at bounding box center [549, 9] width 5 height 5
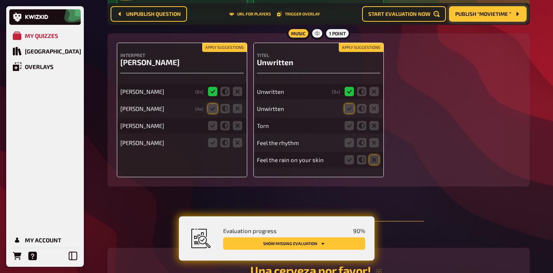
scroll to position [2451, 0]
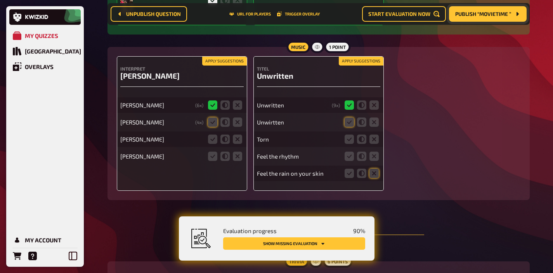
click at [366, 64] on button "Apply suggestions" at bounding box center [361, 61] width 45 height 9
click at [229, 66] on button "Apply suggestions" at bounding box center [224, 61] width 45 height 9
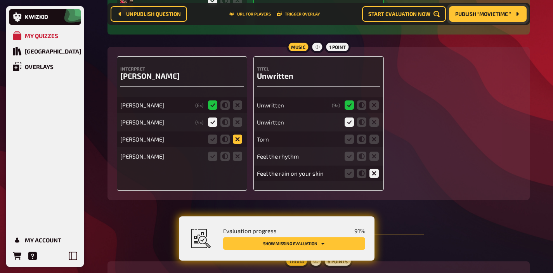
click at [233, 143] on icon at bounding box center [237, 139] width 9 height 9
click at [0, 0] on input "radio" at bounding box center [0, 0] width 0 height 0
click at [233, 161] on icon at bounding box center [237, 156] width 9 height 9
click at [0, 0] on input "radio" at bounding box center [0, 0] width 0 height 0
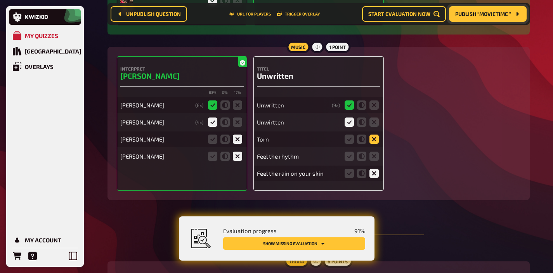
click at [372, 144] on icon at bounding box center [373, 139] width 9 height 9
click at [0, 0] on input "radio" at bounding box center [0, 0] width 0 height 0
click at [372, 158] on icon at bounding box center [373, 156] width 9 height 9
click at [0, 0] on input "radio" at bounding box center [0, 0] width 0 height 0
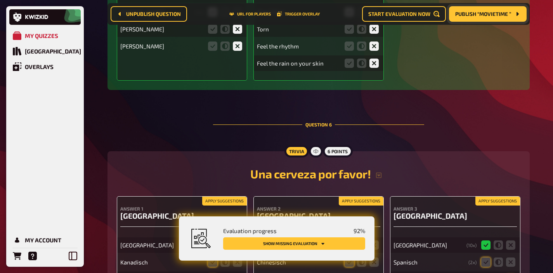
scroll to position [2670, 0]
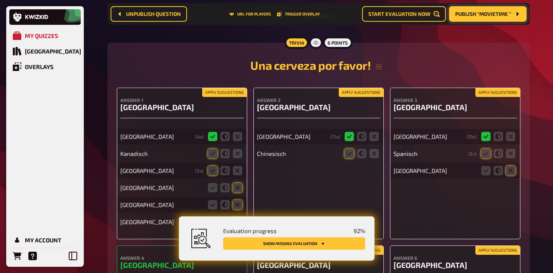
click at [220, 95] on button "Apply suggestions" at bounding box center [224, 92] width 45 height 9
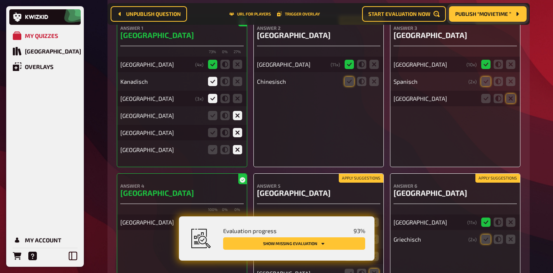
scroll to position [2748, 0]
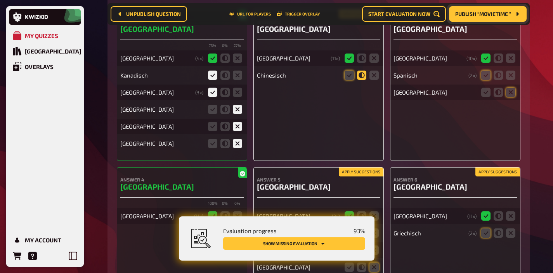
click at [358, 80] on icon at bounding box center [361, 75] width 9 height 9
click at [0, 0] on input "radio" at bounding box center [0, 0] width 0 height 0
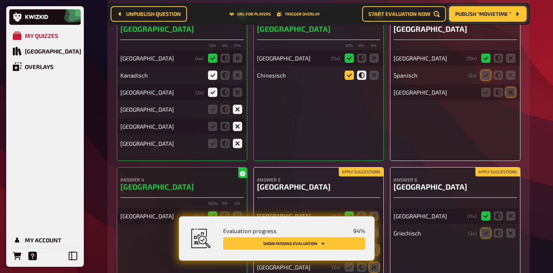
click at [350, 80] on icon at bounding box center [349, 75] width 9 height 9
click at [0, 0] on input "radio" at bounding box center [0, 0] width 0 height 0
click at [483, 80] on icon at bounding box center [485, 75] width 9 height 9
click at [0, 0] on input "radio" at bounding box center [0, 0] width 0 height 0
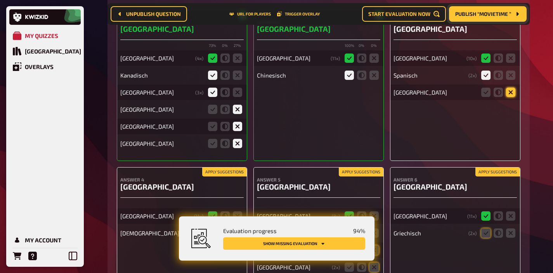
click at [507, 97] on icon at bounding box center [510, 92] width 9 height 9
click at [0, 0] on input "radio" at bounding box center [0, 0] width 0 height 0
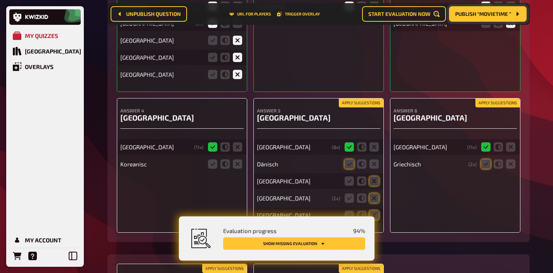
scroll to position [2835, 0]
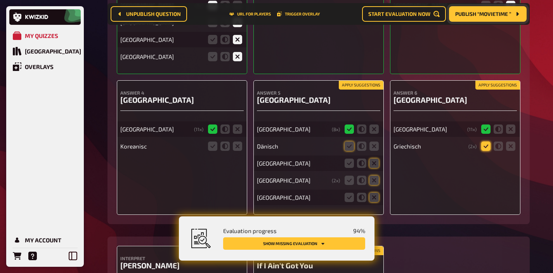
click at [487, 151] on icon at bounding box center [485, 146] width 9 height 9
click at [0, 0] on input "radio" at bounding box center [0, 0] width 0 height 0
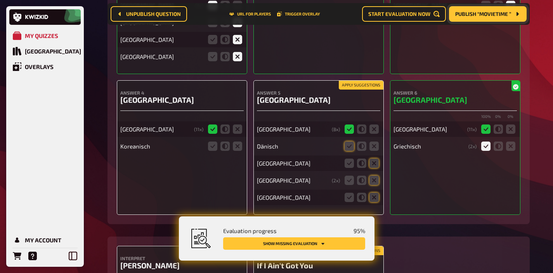
click at [355, 90] on button "Apply suggestions" at bounding box center [361, 85] width 45 height 9
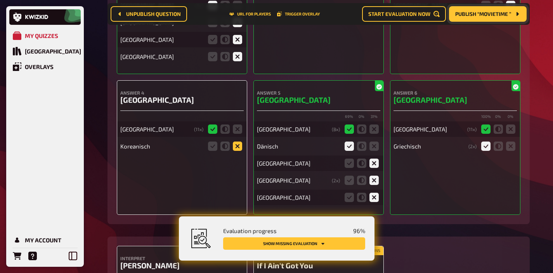
click at [238, 151] on icon at bounding box center [237, 146] width 9 height 9
click at [0, 0] on input "radio" at bounding box center [0, 0] width 0 height 0
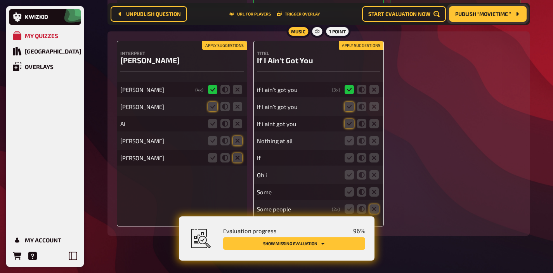
scroll to position [3042, 0]
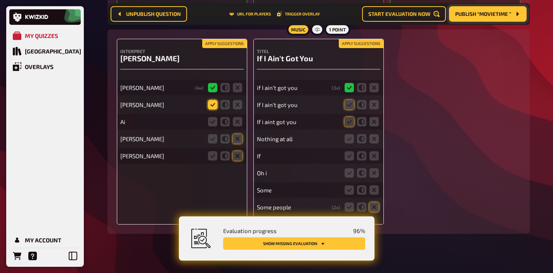
click at [211, 109] on icon at bounding box center [212, 104] width 9 height 9
click at [0, 0] on input "radio" at bounding box center [0, 0] width 0 height 0
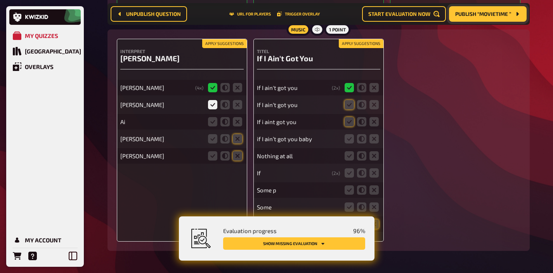
click at [231, 48] on button "Apply suggestions" at bounding box center [224, 44] width 45 height 9
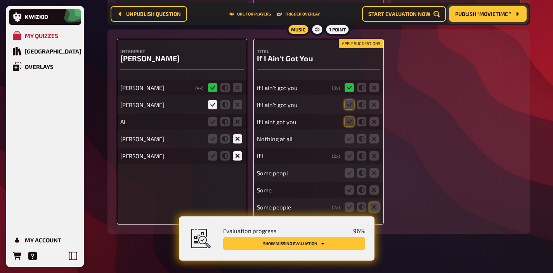
click at [354, 48] on button "Apply suggestions" at bounding box center [361, 44] width 45 height 9
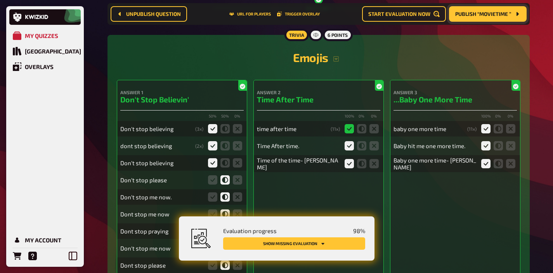
scroll to position [0, 0]
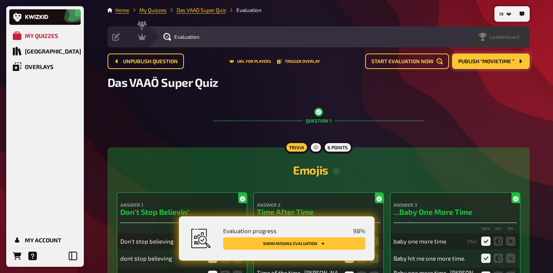
click at [517, 38] on span "Leaderboard" at bounding box center [505, 37] width 30 height 6
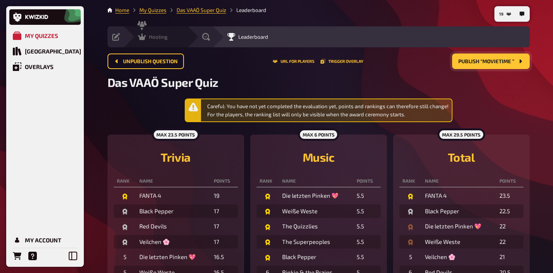
click at [170, 34] on div "Hosting undefined" at bounding box center [160, 37] width 54 height 8
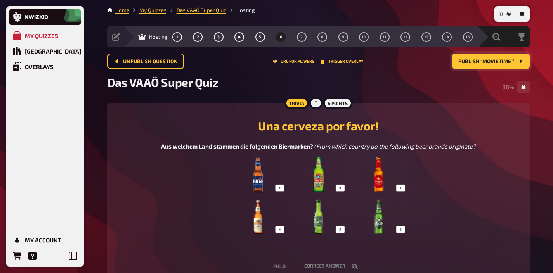
click at [480, 61] on span "Publish “Movietime ”" at bounding box center [486, 61] width 56 height 5
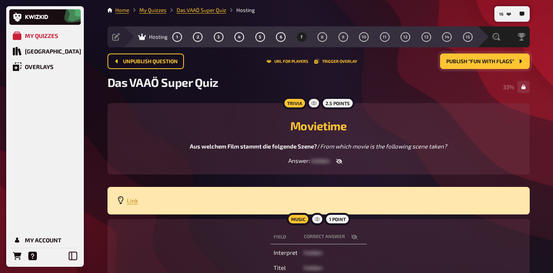
click at [354, 237] on icon "button" at bounding box center [354, 237] width 6 height 6
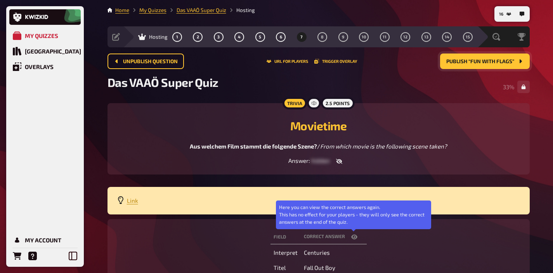
click at [354, 237] on icon "button" at bounding box center [354, 237] width 6 height 6
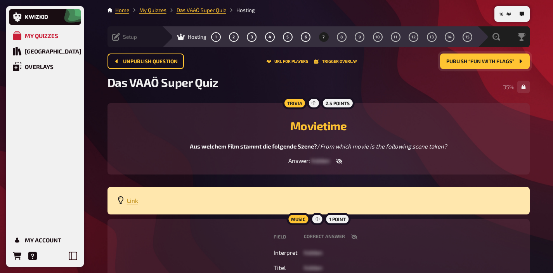
click at [114, 43] on div "Setup Edit Content Quiz Lobby" at bounding box center [134, 36] width 54 height 21
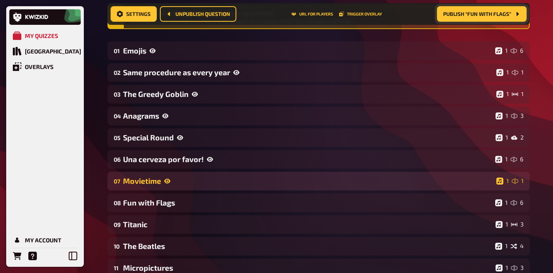
click at [168, 178] on icon at bounding box center [167, 181] width 6 height 6
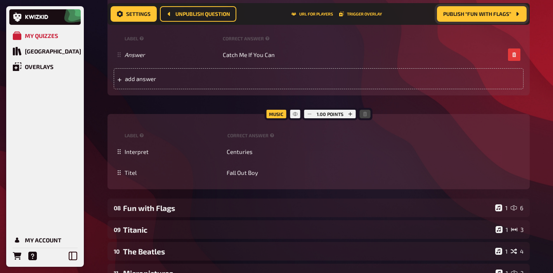
scroll to position [410, 0]
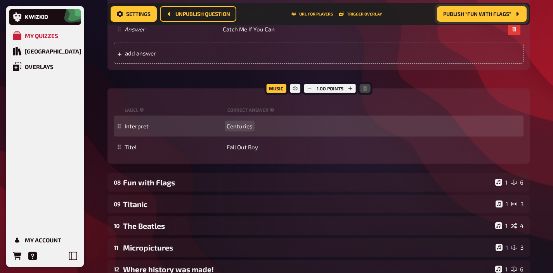
click at [243, 126] on span "Centuries" at bounding box center [240, 126] width 26 height 7
copy span "Centuries"
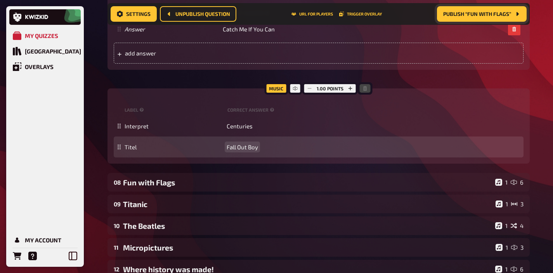
click at [258, 147] on span "Fall Out Boy" at bounding box center [242, 147] width 31 height 7
paste span
drag, startPoint x: 258, startPoint y: 148, endPoint x: 222, endPoint y: 147, distance: 35.7
click at [222, 147] on div "Titel Fall Out BoyCenturies" at bounding box center [323, 147] width 396 height 7
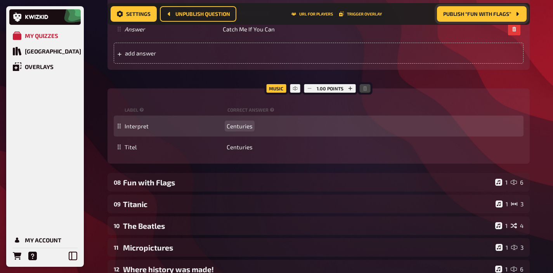
click at [235, 127] on span "Centuries" at bounding box center [240, 126] width 26 height 7
paste span
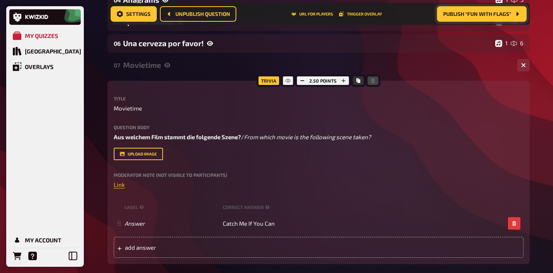
scroll to position [202, 0]
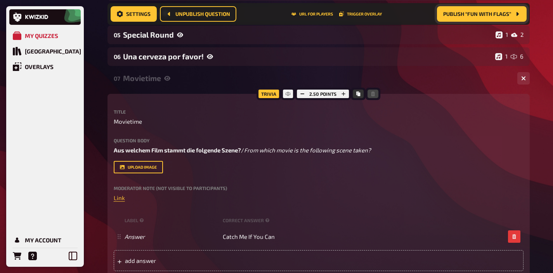
click at [233, 82] on div "Movietime" at bounding box center [317, 78] width 388 height 9
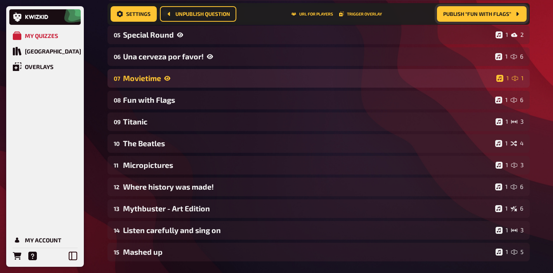
scroll to position [0, 0]
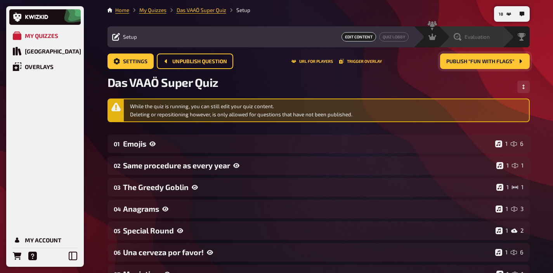
click at [477, 40] on span "Evaluation" at bounding box center [476, 37] width 25 height 6
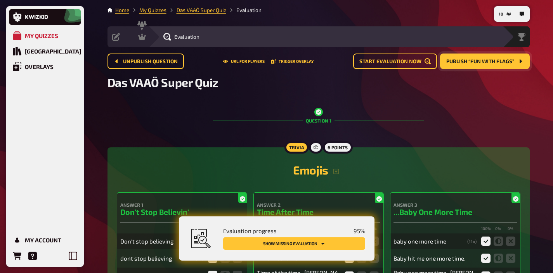
click at [320, 241] on button "Show missing evaluation" at bounding box center [294, 243] width 142 height 12
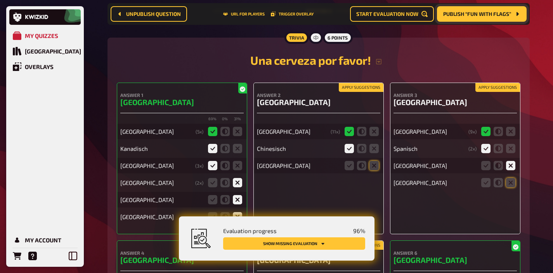
scroll to position [2677, 0]
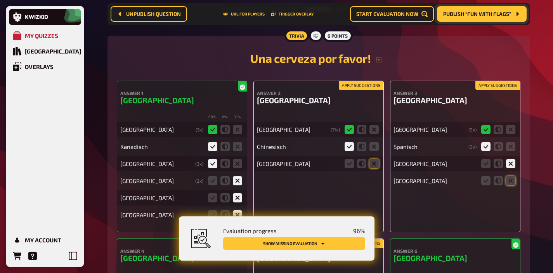
click at [355, 90] on button "Apply suggestions" at bounding box center [361, 85] width 45 height 9
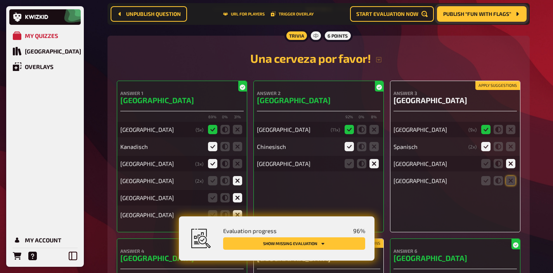
click at [485, 90] on button "Apply suggestions" at bounding box center [497, 85] width 45 height 9
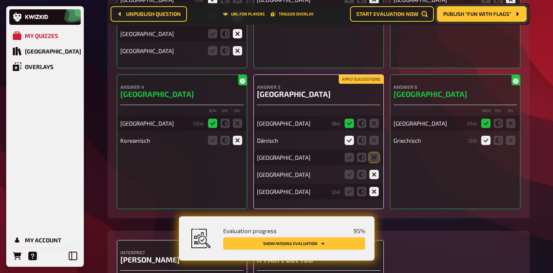
scroll to position [2845, 0]
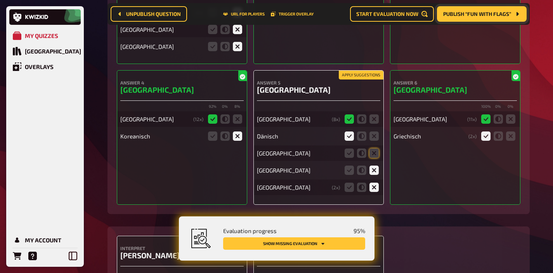
click at [353, 80] on button "Apply suggestions" at bounding box center [361, 75] width 45 height 9
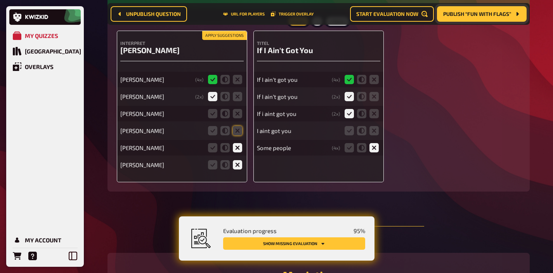
scroll to position [3059, 0]
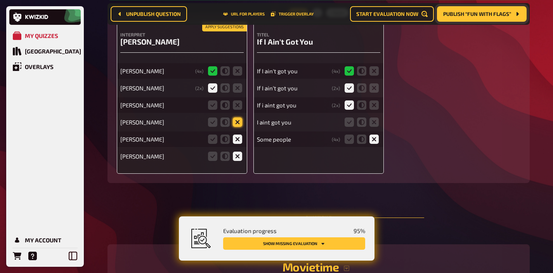
click at [238, 127] on icon at bounding box center [237, 122] width 9 height 9
click at [0, 0] on input "radio" at bounding box center [0, 0] width 0 height 0
click at [238, 110] on icon at bounding box center [237, 104] width 9 height 9
click at [0, 0] on input "radio" at bounding box center [0, 0] width 0 height 0
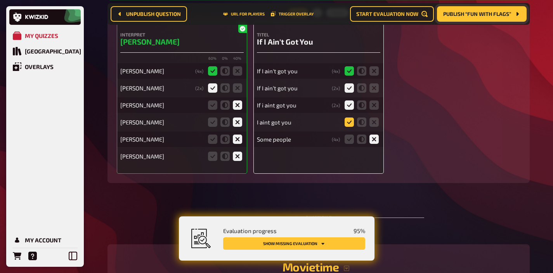
click at [349, 127] on icon at bounding box center [349, 122] width 9 height 9
click at [0, 0] on input "radio" at bounding box center [0, 0] width 0 height 0
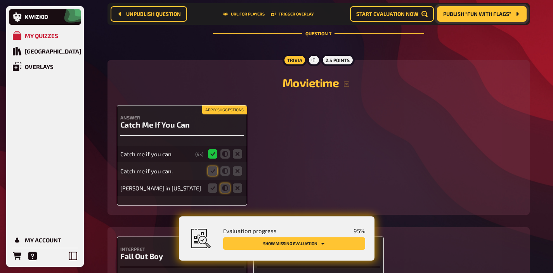
scroll to position [3250, 0]
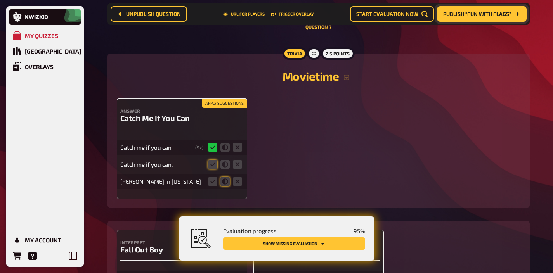
click at [219, 108] on button "Apply suggestions" at bounding box center [224, 103] width 45 height 9
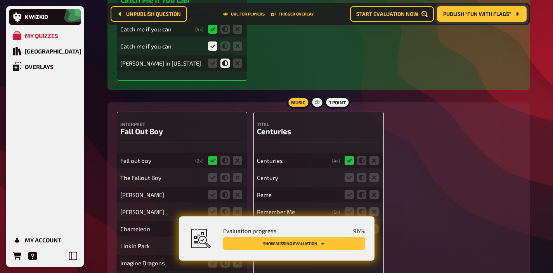
scroll to position [3368, 0]
click at [235, 68] on icon at bounding box center [237, 63] width 9 height 9
click at [0, 0] on input "radio" at bounding box center [0, 0] width 0 height 0
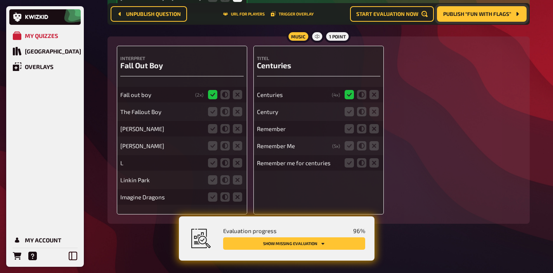
scroll to position [3442, 0]
click at [211, 109] on icon at bounding box center [212, 111] width 9 height 9
click at [0, 0] on input "radio" at bounding box center [0, 0] width 0 height 0
click at [240, 130] on icon at bounding box center [237, 128] width 9 height 9
click at [0, 0] on input "radio" at bounding box center [0, 0] width 0 height 0
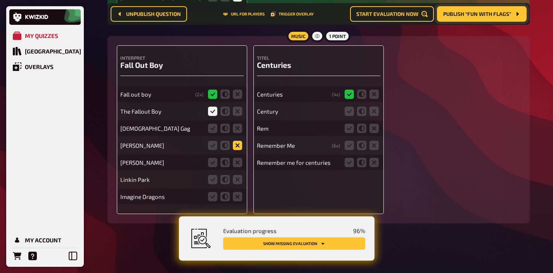
click at [238, 142] on icon at bounding box center [237, 145] width 9 height 9
click at [0, 0] on input "radio" at bounding box center [0, 0] width 0 height 0
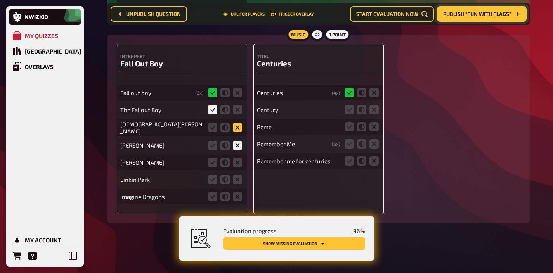
click at [239, 130] on icon at bounding box center [237, 127] width 9 height 9
click at [0, 0] on input "radio" at bounding box center [0, 0] width 0 height 0
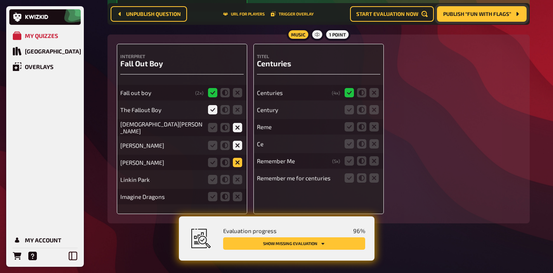
click at [237, 163] on icon at bounding box center [237, 162] width 9 height 9
click at [0, 0] on input "radio" at bounding box center [0, 0] width 0 height 0
click at [235, 178] on icon at bounding box center [237, 179] width 9 height 9
click at [0, 0] on input "radio" at bounding box center [0, 0] width 0 height 0
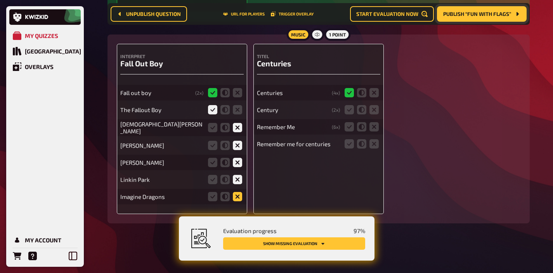
click at [235, 195] on icon at bounding box center [237, 196] width 9 height 9
click at [0, 0] on input "radio" at bounding box center [0, 0] width 0 height 0
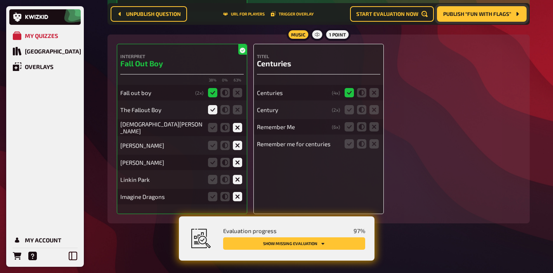
click at [343, 112] on fieldset at bounding box center [361, 110] width 37 height 12
click at [347, 111] on icon at bounding box center [349, 109] width 9 height 9
click at [0, 0] on input "radio" at bounding box center [0, 0] width 0 height 0
click at [374, 130] on icon at bounding box center [373, 126] width 9 height 9
click at [0, 0] on input "radio" at bounding box center [0, 0] width 0 height 0
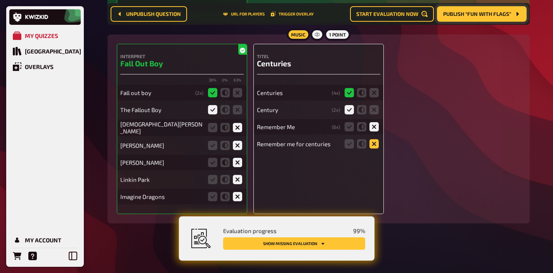
click at [373, 143] on icon at bounding box center [373, 143] width 9 height 9
click at [0, 0] on input "radio" at bounding box center [0, 0] width 0 height 0
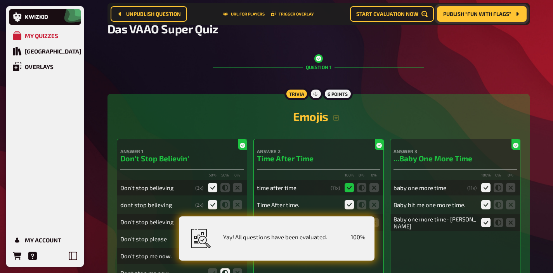
scroll to position [0, 0]
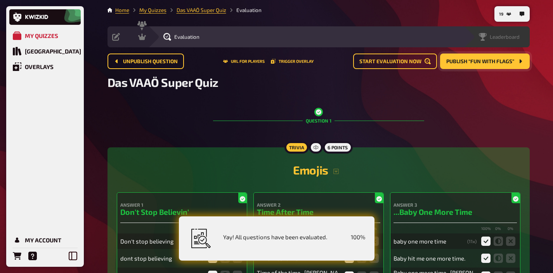
click at [512, 36] on span "Leaderboard" at bounding box center [505, 37] width 30 height 6
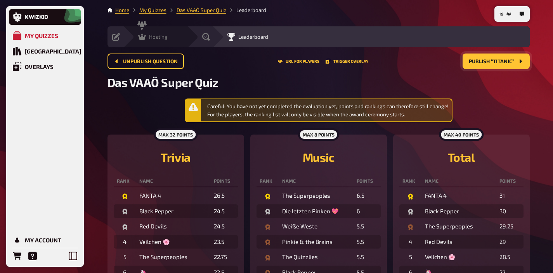
click at [154, 36] on span "Hosting" at bounding box center [158, 37] width 19 height 6
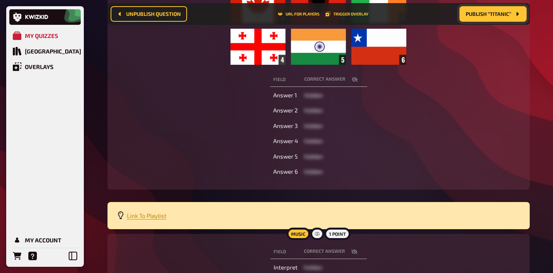
scroll to position [176, 0]
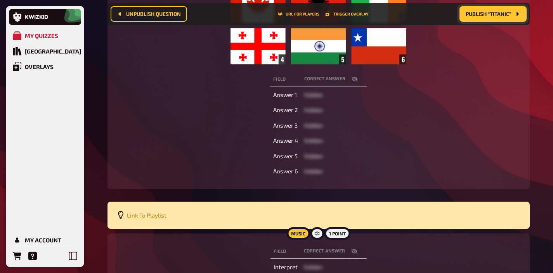
click at [355, 251] on icon "button" at bounding box center [354, 251] width 6 height 6
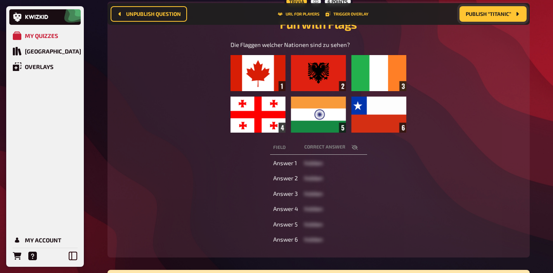
scroll to position [0, 0]
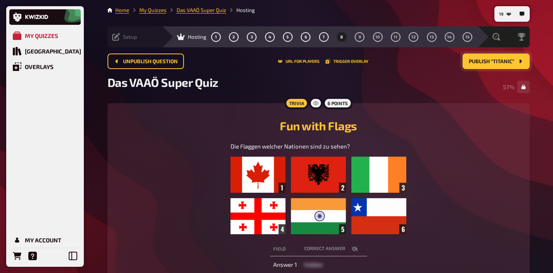
click at [128, 40] on span "Setup" at bounding box center [130, 37] width 14 height 6
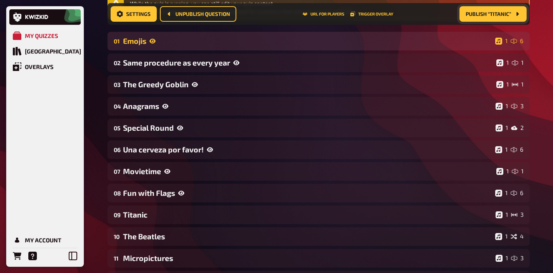
scroll to position [119, 0]
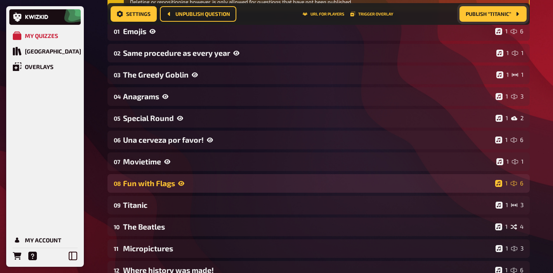
click at [209, 185] on div "Fun with Flags" at bounding box center [307, 183] width 369 height 9
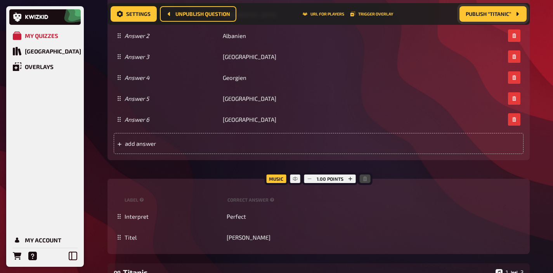
scroll to position [637, 0]
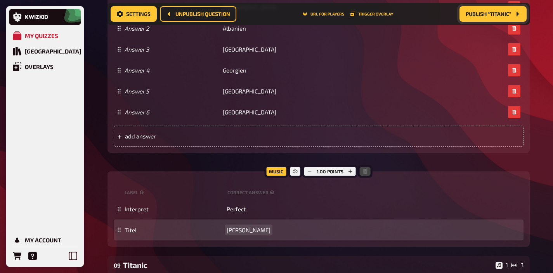
click at [243, 230] on span "Ed Sheeran" at bounding box center [249, 230] width 44 height 7
copy span "Ed Sheeran"
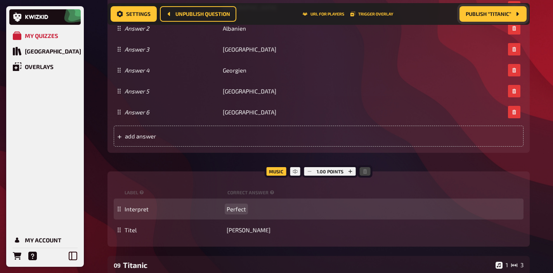
click at [238, 210] on span "Perfect" at bounding box center [236, 209] width 19 height 7
paste span
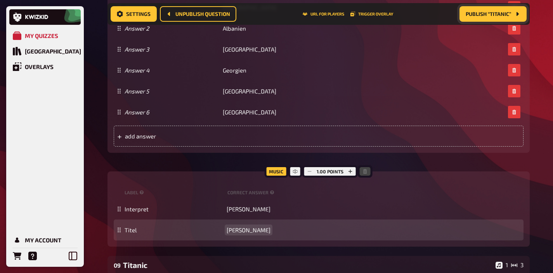
click at [239, 231] on span "Ed Sheeran" at bounding box center [249, 230] width 44 height 7
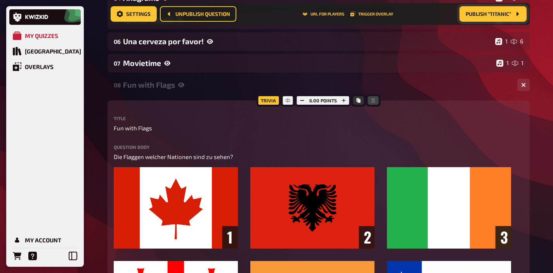
scroll to position [216, 0]
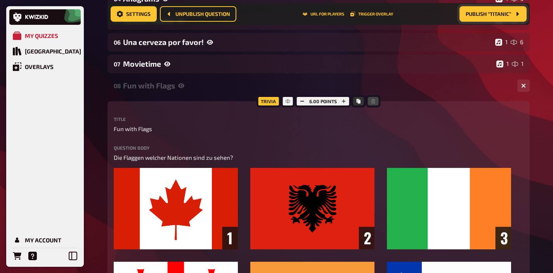
click at [201, 82] on div "Fun with Flags" at bounding box center [317, 85] width 388 height 9
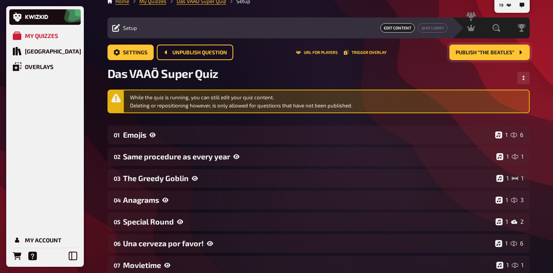
scroll to position [0, 0]
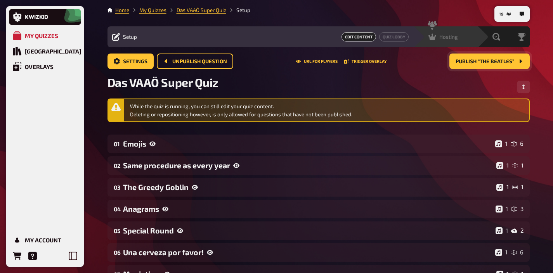
click at [458, 40] on div "Hosting undefined" at bounding box center [451, 37] width 54 height 8
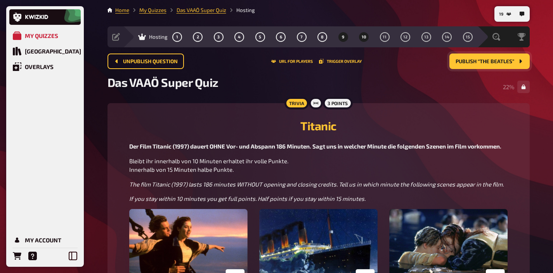
click at [365, 35] on span "10" at bounding box center [364, 37] width 5 height 4
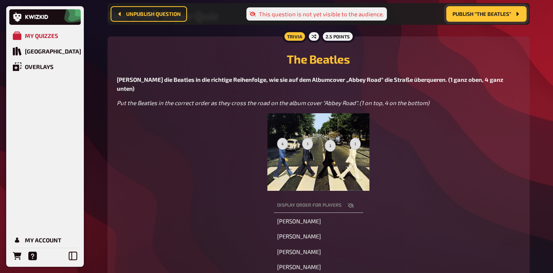
click at [343, 135] on img at bounding box center [318, 152] width 102 height 78
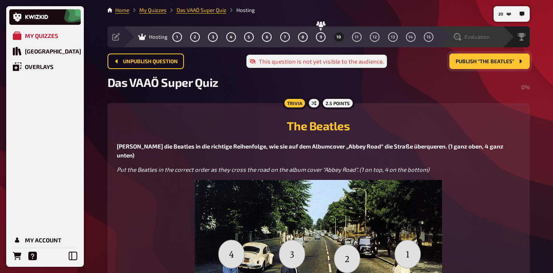
click at [485, 41] on div "Evaluation" at bounding box center [470, 36] width 64 height 21
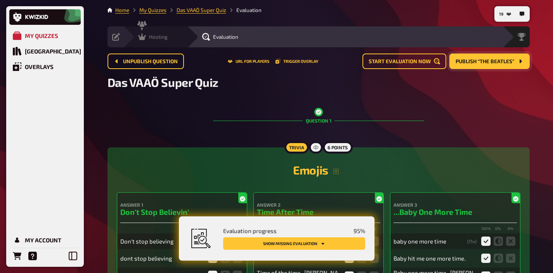
click at [143, 35] on icon at bounding box center [142, 37] width 8 height 8
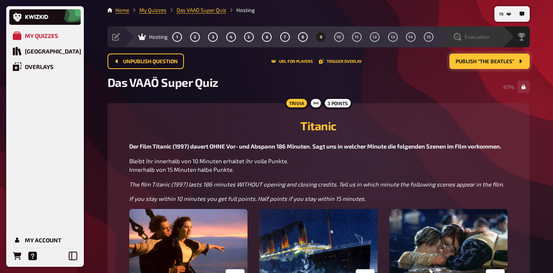
click at [486, 32] on div "Evaluation" at bounding box center [470, 36] width 64 height 21
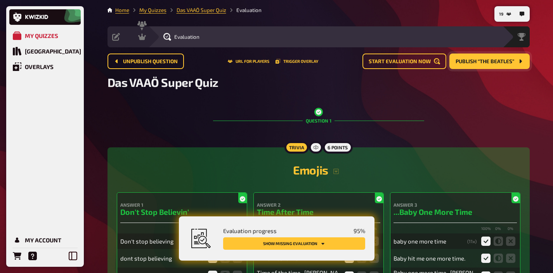
click at [328, 252] on div "Evaluation progress 95 % Show missing evaluation" at bounding box center [277, 238] width 196 height 44
click at [330, 244] on button "Show missing evaluation" at bounding box center [294, 243] width 142 height 12
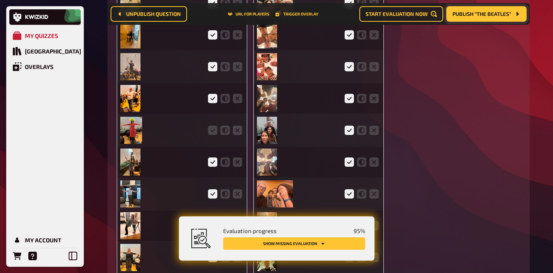
scroll to position [2136, 0]
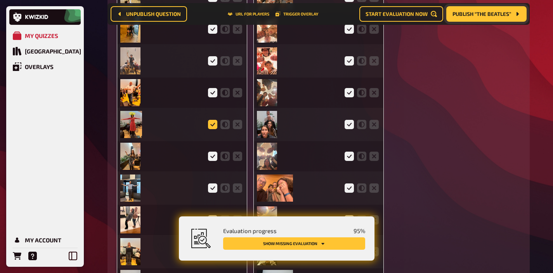
click at [211, 126] on icon at bounding box center [212, 124] width 9 height 9
click at [0, 0] on input "radio" at bounding box center [0, 0] width 0 height 0
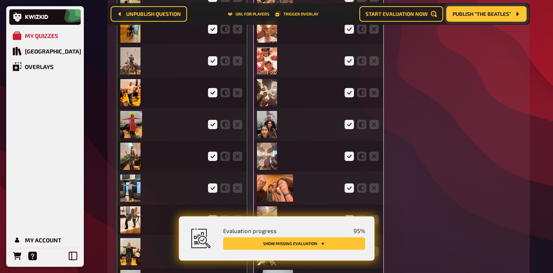
click at [131, 127] on img at bounding box center [131, 124] width 22 height 27
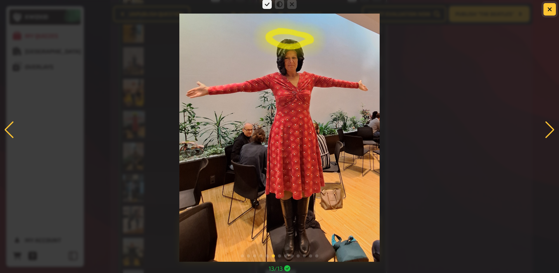
click at [547, 12] on button "button" at bounding box center [549, 9] width 12 height 12
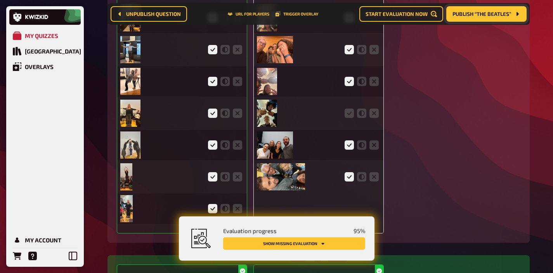
scroll to position [2278, 0]
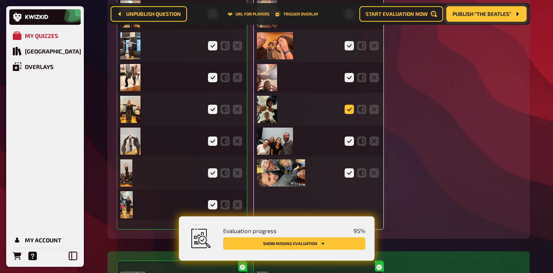
click at [349, 114] on icon at bounding box center [349, 109] width 9 height 9
click at [0, 0] on input "radio" at bounding box center [0, 0] width 0 height 0
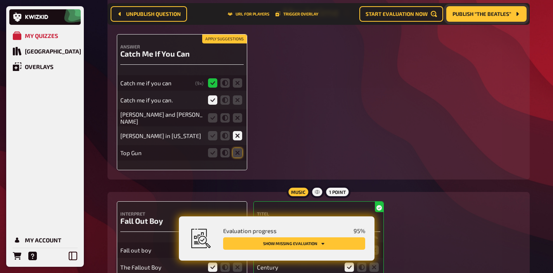
scroll to position [3371, 0]
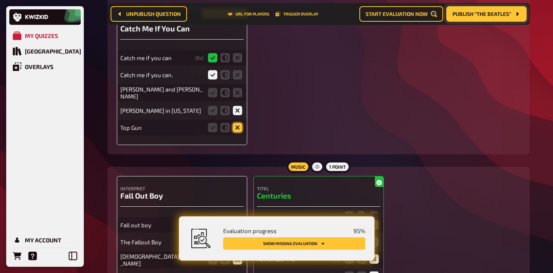
click at [235, 132] on icon at bounding box center [237, 127] width 9 height 9
click at [0, 0] on input "radio" at bounding box center [0, 0] width 0 height 0
click at [234, 97] on icon at bounding box center [237, 92] width 9 height 9
click at [0, 0] on input "radio" at bounding box center [0, 0] width 0 height 0
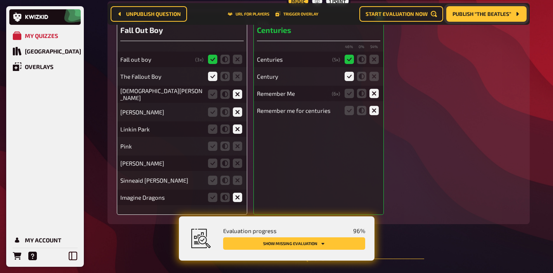
scroll to position [3537, 0]
click at [235, 151] on icon at bounding box center [237, 145] width 9 height 9
click at [0, 0] on input "radio" at bounding box center [0, 0] width 0 height 0
click at [235, 165] on icon at bounding box center [237, 162] width 9 height 9
click at [0, 0] on input "radio" at bounding box center [0, 0] width 0 height 0
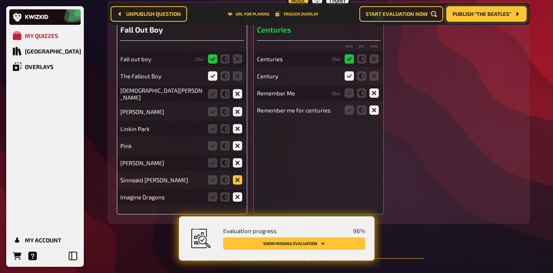
click at [235, 183] on icon at bounding box center [237, 179] width 9 height 9
click at [0, 0] on input "radio" at bounding box center [0, 0] width 0 height 0
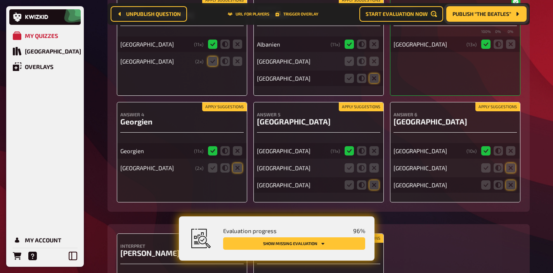
scroll to position [3864, 0]
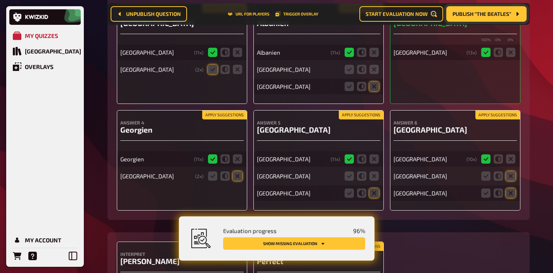
click at [232, 119] on button "Apply suggestions" at bounding box center [224, 115] width 45 height 9
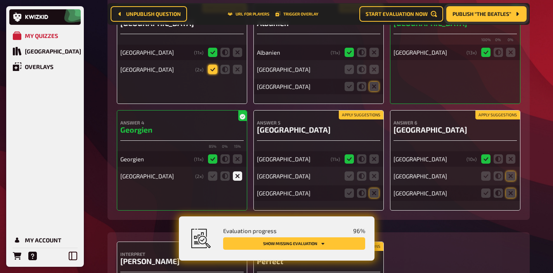
click at [214, 74] on icon at bounding box center [212, 69] width 9 height 9
click at [0, 0] on input "radio" at bounding box center [0, 0] width 0 height 0
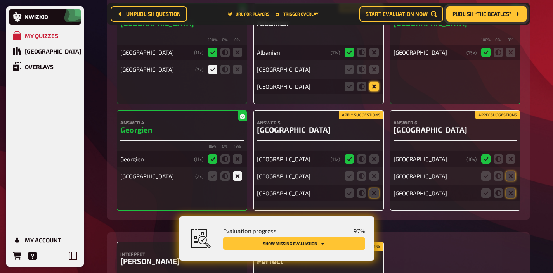
click at [371, 91] on icon at bounding box center [373, 86] width 9 height 9
click at [0, 0] on input "radio" at bounding box center [0, 0] width 0 height 0
click at [373, 74] on icon at bounding box center [373, 69] width 9 height 9
click at [0, 0] on input "radio" at bounding box center [0, 0] width 0 height 0
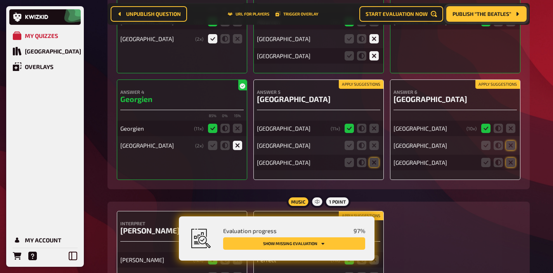
click at [367, 89] on button "Apply suggestions" at bounding box center [361, 84] width 45 height 9
click at [372, 150] on icon at bounding box center [373, 145] width 9 height 9
click at [0, 0] on input "radio" at bounding box center [0, 0] width 0 height 0
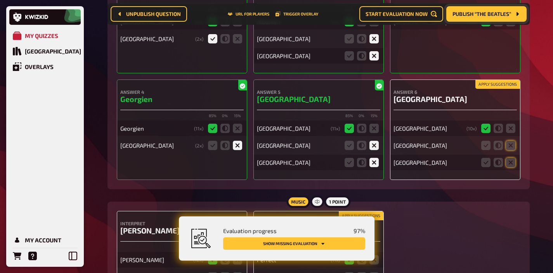
click at [499, 89] on button "Apply suggestions" at bounding box center [497, 84] width 45 height 9
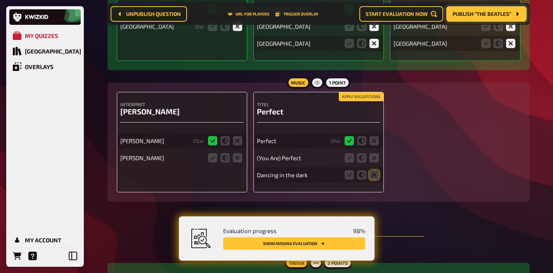
scroll to position [4015, 0]
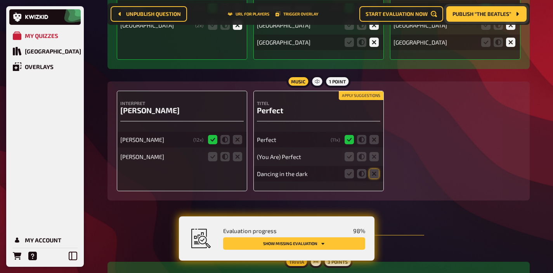
click at [370, 99] on button "Apply suggestions" at bounding box center [361, 96] width 45 height 9
click at [351, 161] on icon at bounding box center [349, 156] width 9 height 9
click at [0, 0] on input "radio" at bounding box center [0, 0] width 0 height 0
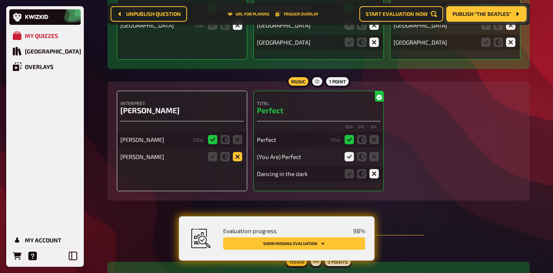
click at [237, 161] on icon at bounding box center [237, 156] width 9 height 9
click at [0, 0] on input "radio" at bounding box center [0, 0] width 0 height 0
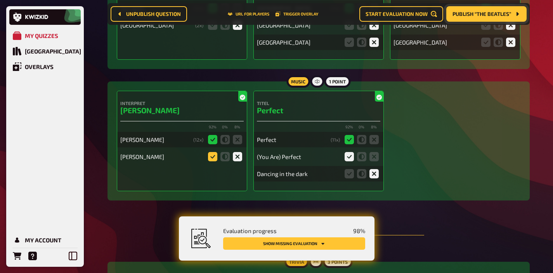
click at [214, 161] on icon at bounding box center [212, 156] width 9 height 9
click at [0, 0] on input "radio" at bounding box center [0, 0] width 0 height 0
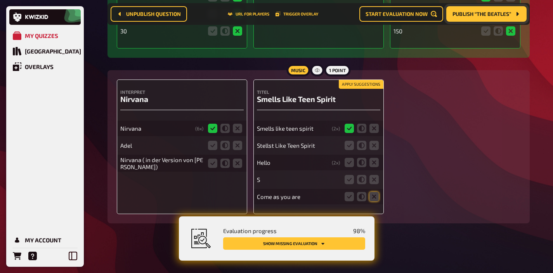
scroll to position [4432, 0]
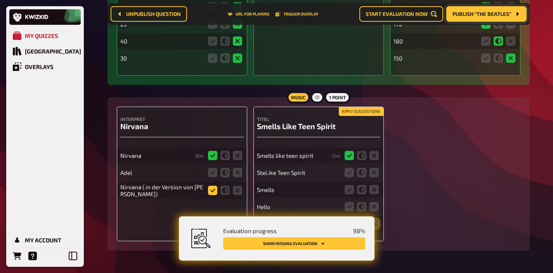
click at [211, 195] on icon at bounding box center [212, 190] width 9 height 9
click at [0, 0] on input "radio" at bounding box center [0, 0] width 0 height 0
click at [238, 175] on icon at bounding box center [237, 172] width 9 height 9
click at [0, 0] on input "radio" at bounding box center [0, 0] width 0 height 0
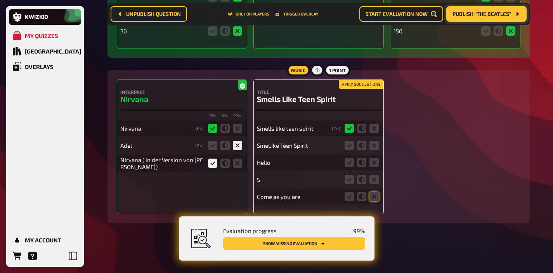
scroll to position [4463, 0]
click at [350, 147] on icon at bounding box center [349, 145] width 9 height 9
click at [0, 0] on input "radio" at bounding box center [0, 0] width 0 height 0
click at [372, 201] on icon at bounding box center [373, 196] width 9 height 9
click at [0, 0] on input "radio" at bounding box center [0, 0] width 0 height 0
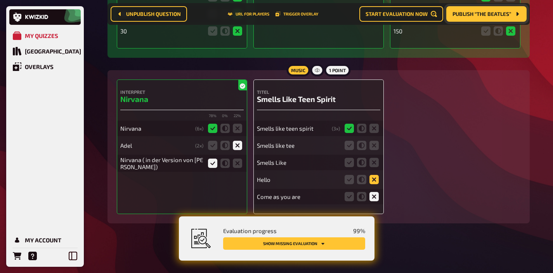
click at [371, 180] on icon at bounding box center [373, 179] width 9 height 9
click at [0, 0] on input "radio" at bounding box center [0, 0] width 0 height 0
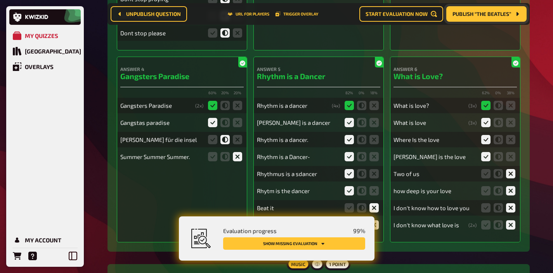
scroll to position [0, 0]
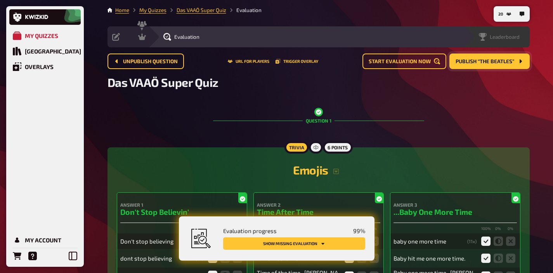
click at [506, 35] on span "Leaderboard" at bounding box center [505, 37] width 30 height 6
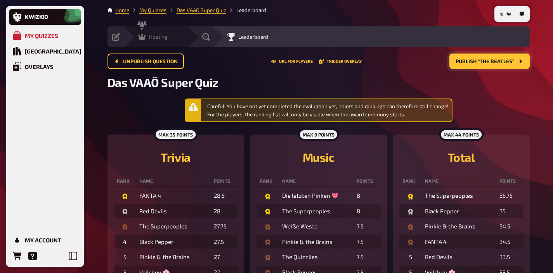
click at [161, 35] on span "Hosting" at bounding box center [158, 37] width 19 height 6
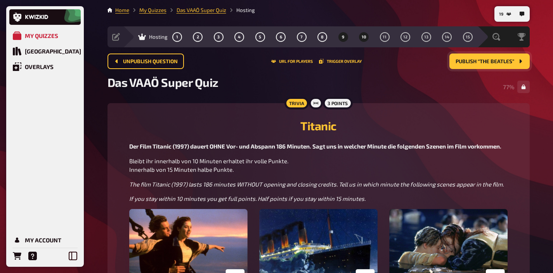
click at [369, 37] on button "10" at bounding box center [364, 37] width 12 height 12
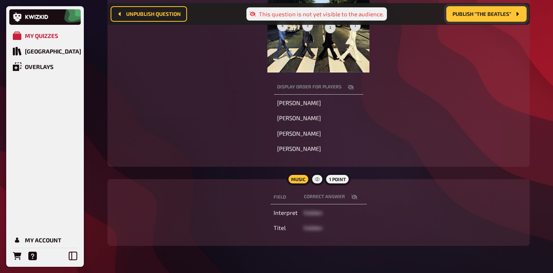
scroll to position [205, 0]
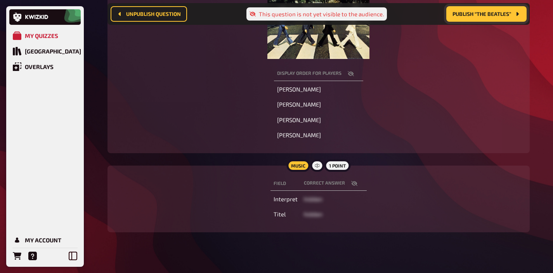
click at [353, 180] on icon "button" at bounding box center [354, 183] width 6 height 6
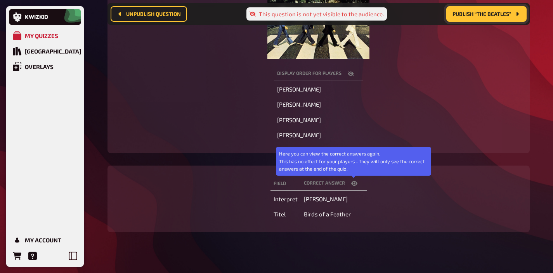
click at [353, 181] on icon "button" at bounding box center [354, 183] width 6 height 5
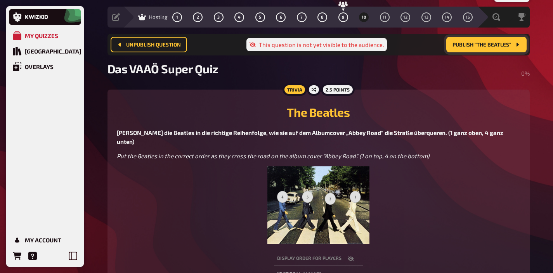
scroll to position [0, 0]
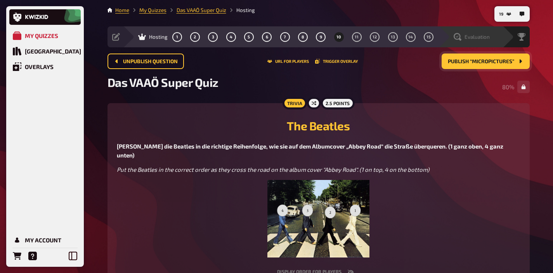
click at [480, 28] on div "Evaluation" at bounding box center [470, 36] width 64 height 21
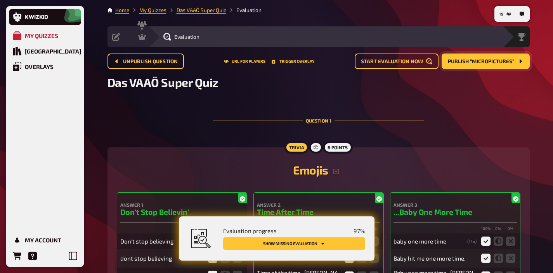
click at [315, 242] on button "Show missing evaluation" at bounding box center [294, 243] width 142 height 12
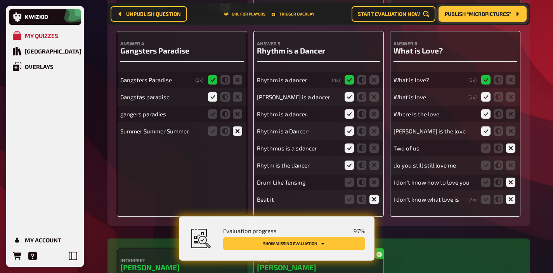
scroll to position [383, 0]
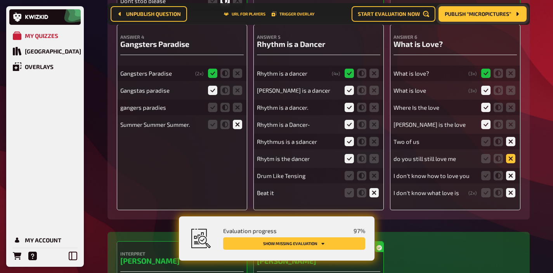
click at [511, 159] on icon at bounding box center [510, 158] width 9 height 9
click at [0, 0] on input "radio" at bounding box center [0, 0] width 0 height 0
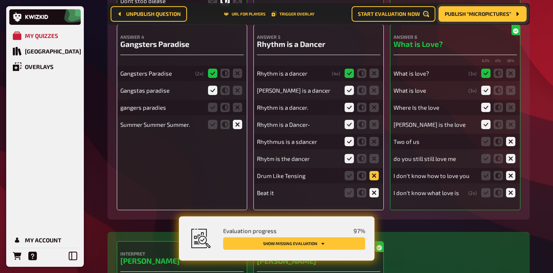
click at [377, 180] on icon at bounding box center [373, 175] width 9 height 9
click at [0, 0] on input "radio" at bounding box center [0, 0] width 0 height 0
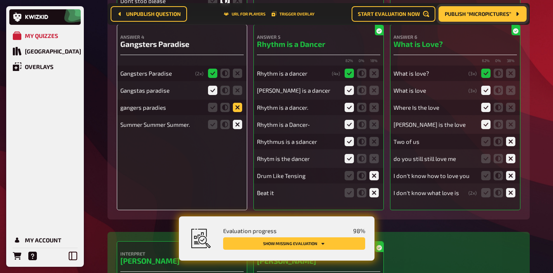
click at [239, 111] on icon at bounding box center [237, 107] width 9 height 9
click at [0, 0] on input "radio" at bounding box center [0, 0] width 0 height 0
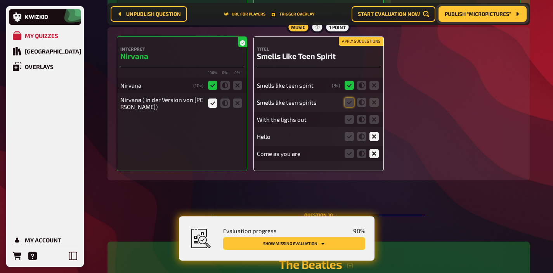
scroll to position [4522, 0]
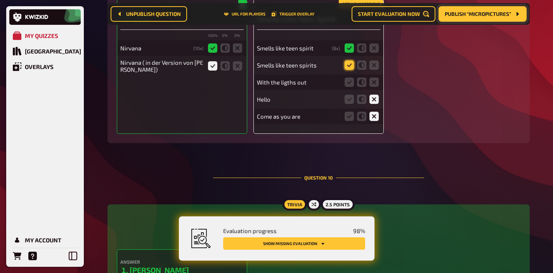
click at [346, 69] on icon at bounding box center [349, 65] width 9 height 9
click at [0, 0] on input "radio" at bounding box center [0, 0] width 0 height 0
click at [369, 87] on icon at bounding box center [373, 82] width 9 height 9
click at [0, 0] on input "radio" at bounding box center [0, 0] width 0 height 0
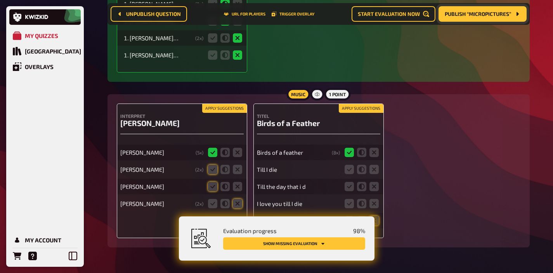
scroll to position [4919, 0]
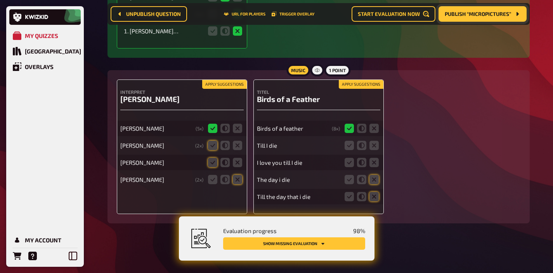
click at [218, 84] on button "Apply suggestions" at bounding box center [224, 84] width 45 height 9
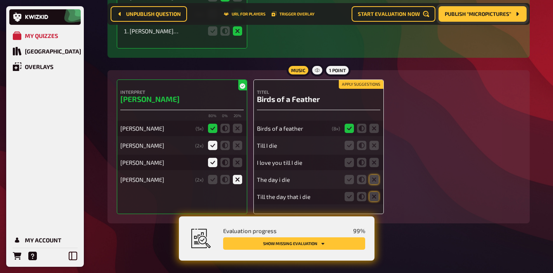
click at [352, 84] on button "Apply suggestions" at bounding box center [361, 84] width 45 height 9
click at [374, 151] on fieldset at bounding box center [361, 145] width 37 height 12
click at [374, 150] on fieldset at bounding box center [361, 145] width 37 height 12
click at [375, 147] on icon at bounding box center [373, 145] width 9 height 9
click at [0, 0] on input "radio" at bounding box center [0, 0] width 0 height 0
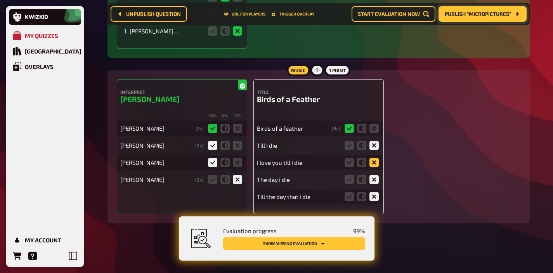
click at [374, 160] on icon at bounding box center [373, 162] width 9 height 9
click at [0, 0] on input "radio" at bounding box center [0, 0] width 0 height 0
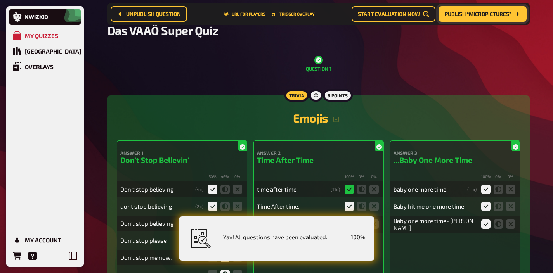
scroll to position [0, 0]
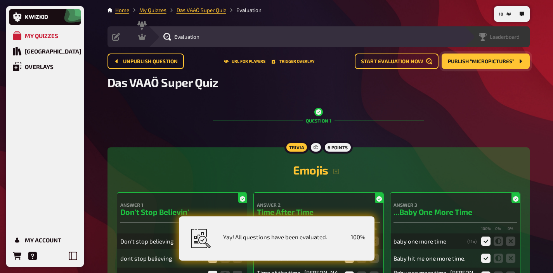
click at [513, 41] on div "Leaderboard" at bounding box center [497, 36] width 66 height 21
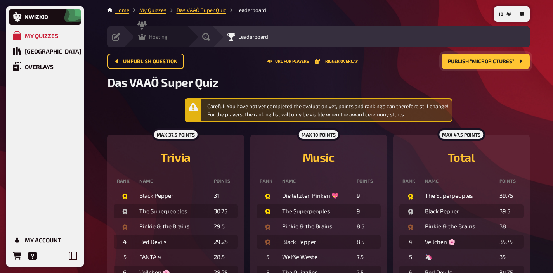
click at [152, 37] on span "Hosting" at bounding box center [158, 37] width 19 height 6
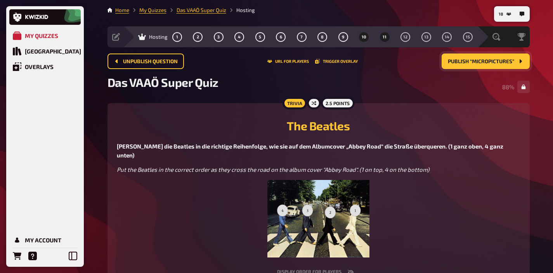
click at [383, 36] on span "11" at bounding box center [385, 37] width 4 height 4
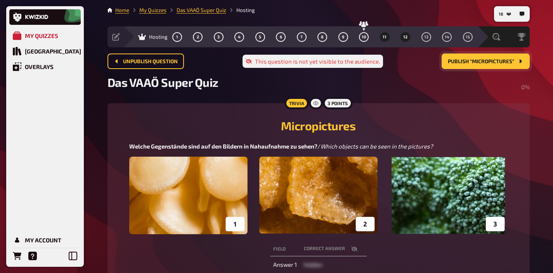
click at [408, 40] on button "12" at bounding box center [405, 37] width 12 height 12
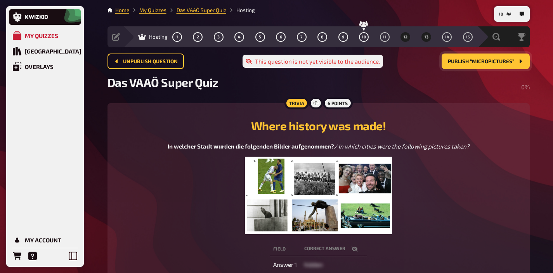
click at [422, 37] on button "13" at bounding box center [426, 37] width 12 height 12
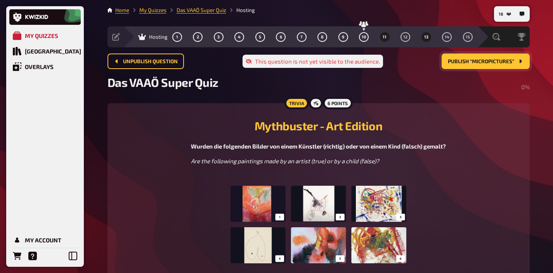
click at [386, 37] on span "11" at bounding box center [385, 37] width 4 height 4
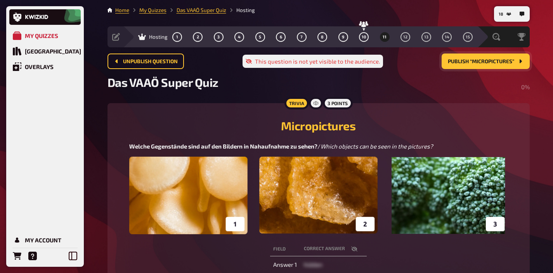
click at [465, 64] on button "Publish “Micropictures”" at bounding box center [485, 62] width 88 height 16
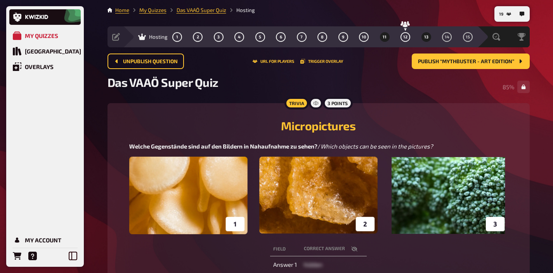
click at [426, 35] on span "13" at bounding box center [426, 37] width 4 height 4
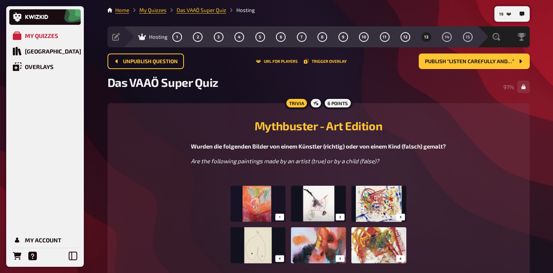
click at [474, 86] on div "Das VAAÖ Super Quiz 91 %" at bounding box center [318, 86] width 422 height 23
click at [467, 66] on button "Publish “Listen carefully and…”" at bounding box center [474, 62] width 111 height 16
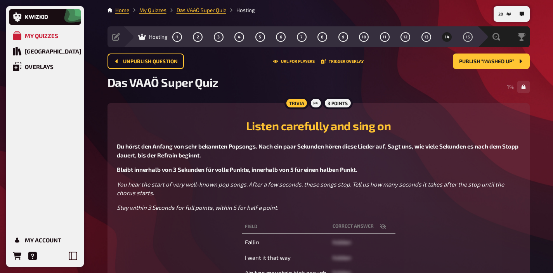
click at [383, 225] on icon "button" at bounding box center [382, 226] width 6 height 5
click at [383, 225] on icon "button" at bounding box center [383, 226] width 6 height 5
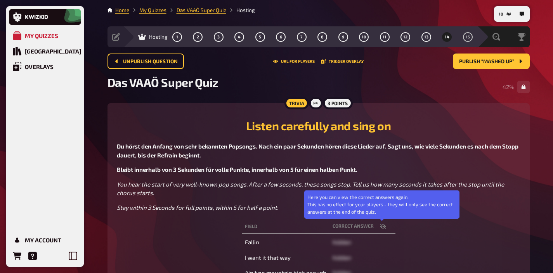
click at [383, 225] on icon "button" at bounding box center [382, 226] width 6 height 5
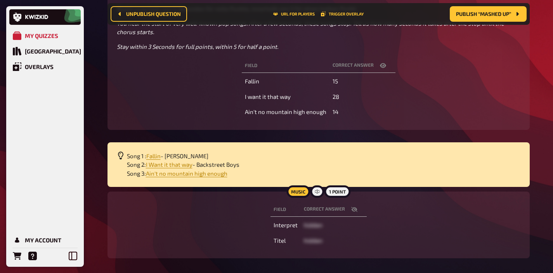
scroll to position [202, 0]
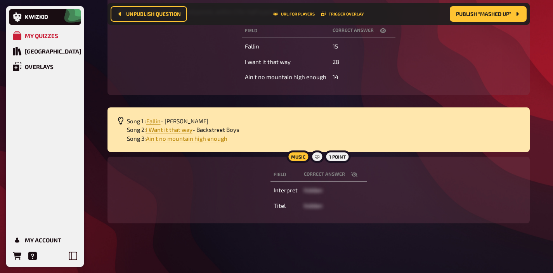
click at [351, 173] on icon "button" at bounding box center [354, 174] width 6 height 6
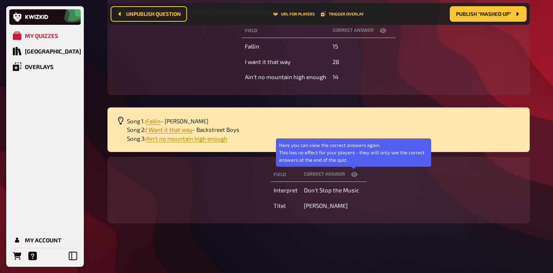
click at [351, 173] on icon "button" at bounding box center [354, 174] width 6 height 5
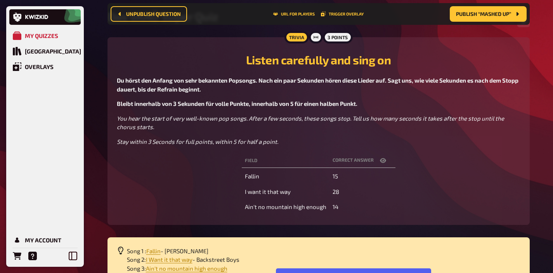
scroll to position [0, 0]
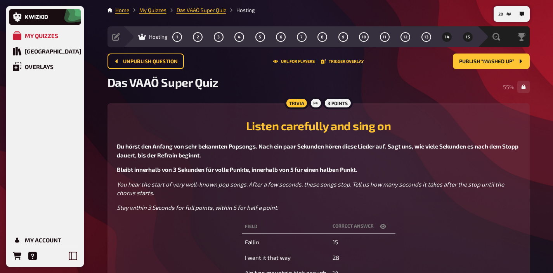
click at [462, 36] on button "15" at bounding box center [467, 37] width 12 height 12
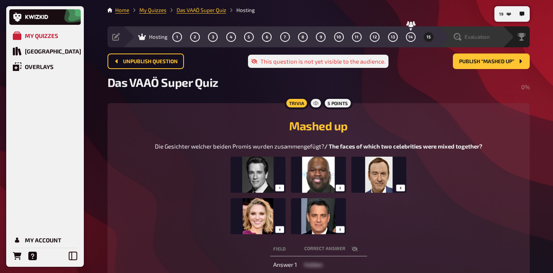
click at [481, 33] on div "Evaluation" at bounding box center [472, 37] width 36 height 8
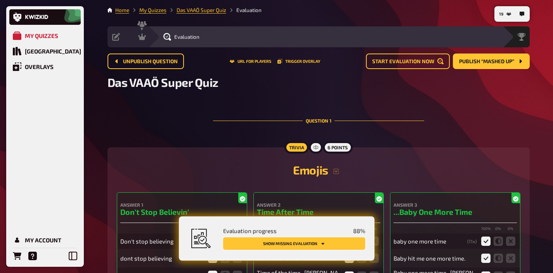
click at [335, 243] on button "Show missing evaluation" at bounding box center [294, 243] width 142 height 12
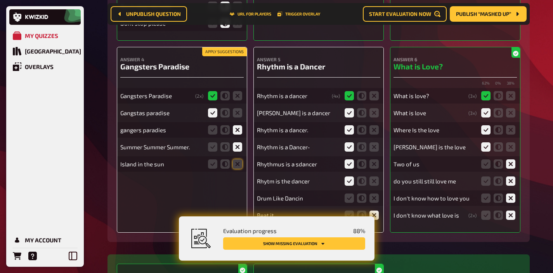
scroll to position [364, 0]
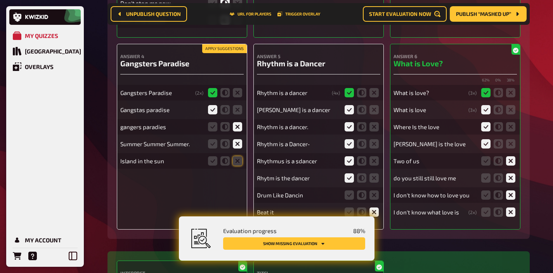
click at [242, 162] on fieldset at bounding box center [224, 161] width 37 height 12
click at [239, 163] on icon at bounding box center [237, 160] width 9 height 9
click at [0, 0] on input "radio" at bounding box center [0, 0] width 0 height 0
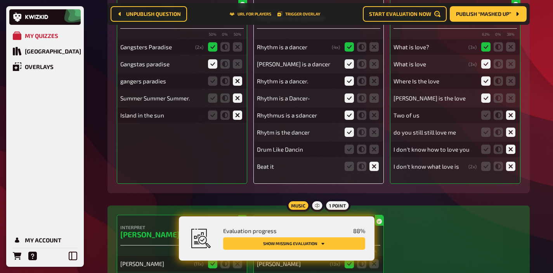
scroll to position [415, 0]
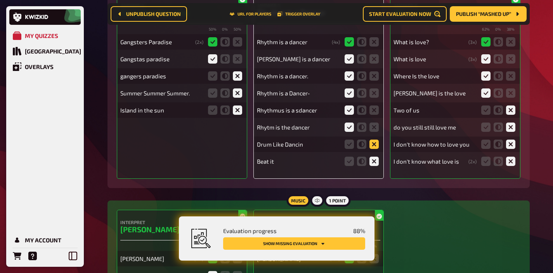
click at [377, 145] on icon at bounding box center [373, 144] width 9 height 9
click at [0, 0] on input "radio" at bounding box center [0, 0] width 0 height 0
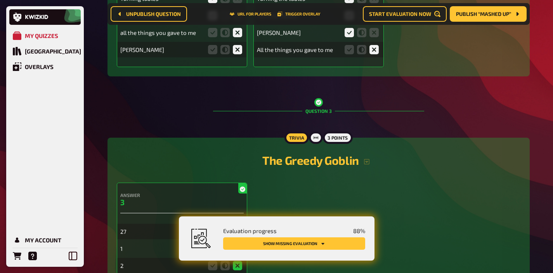
scroll to position [1059, 0]
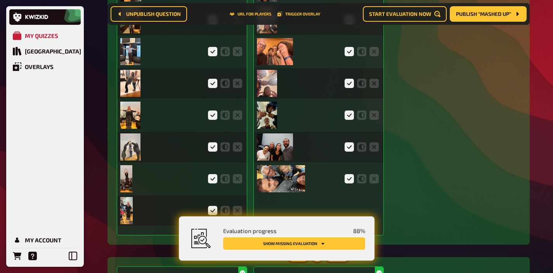
click at [321, 243] on icon "Show missing evaluation" at bounding box center [322, 243] width 5 height 5
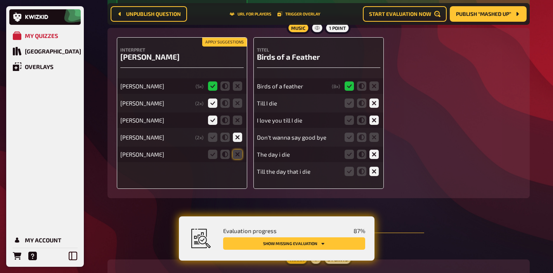
scroll to position [4954, 0]
click at [237, 47] on button "Apply suggestions" at bounding box center [224, 42] width 45 height 9
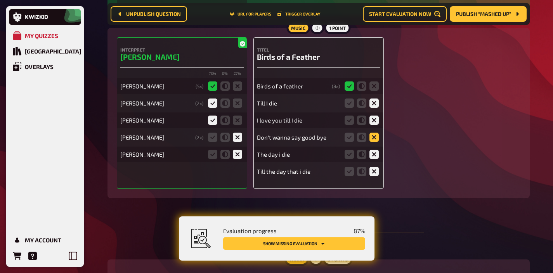
click at [377, 142] on icon at bounding box center [373, 137] width 9 height 9
click at [0, 0] on input "radio" at bounding box center [0, 0] width 0 height 0
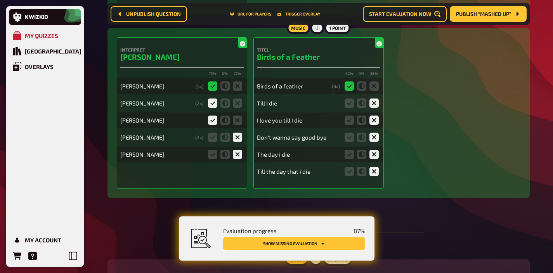
click at [336, 244] on button "Show missing evaluation" at bounding box center [294, 243] width 142 height 12
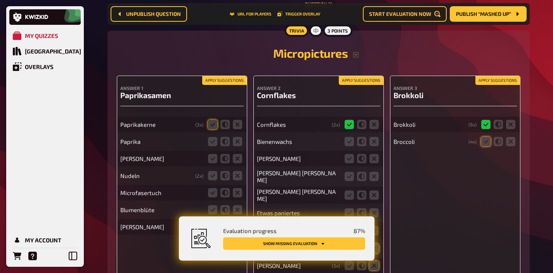
scroll to position [5186, 0]
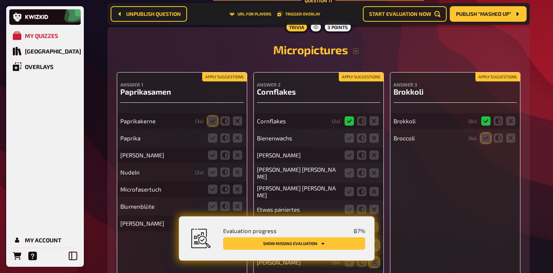
click at [234, 81] on button "Apply suggestions" at bounding box center [224, 77] width 45 height 9
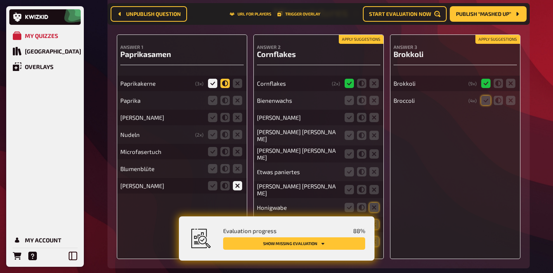
scroll to position [5232, 0]
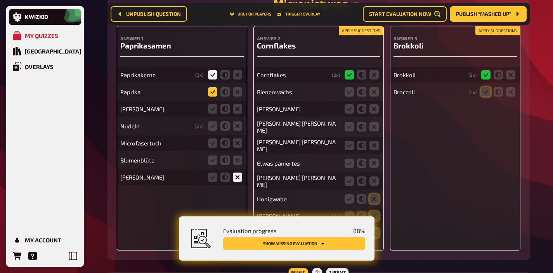
click at [214, 97] on icon at bounding box center [212, 91] width 9 height 9
click at [0, 0] on input "radio" at bounding box center [0, 0] width 0 height 0
click at [235, 114] on icon at bounding box center [237, 108] width 9 height 9
click at [0, 0] on input "radio" at bounding box center [0, 0] width 0 height 0
click at [235, 131] on icon at bounding box center [237, 125] width 9 height 9
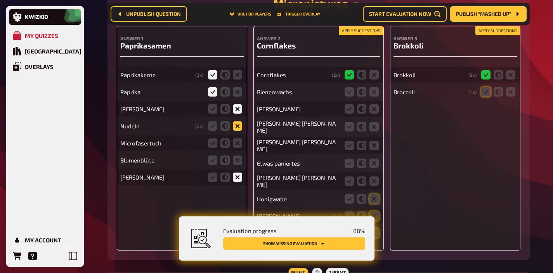
click at [0, 0] on input "radio" at bounding box center [0, 0] width 0 height 0
click at [236, 148] on icon at bounding box center [237, 143] width 9 height 9
click at [0, 0] on input "radio" at bounding box center [0, 0] width 0 height 0
click at [236, 168] on div "Blumenblüte" at bounding box center [181, 160] width 123 height 16
click at [237, 165] on icon at bounding box center [237, 160] width 9 height 9
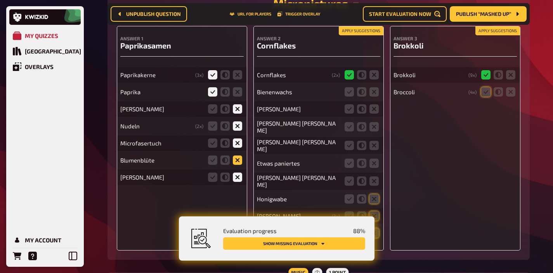
click at [0, 0] on input "radio" at bounding box center [0, 0] width 0 height 0
click at [238, 165] on icon at bounding box center [237, 160] width 9 height 9
click at [0, 0] on input "radio" at bounding box center [0, 0] width 0 height 0
click at [345, 35] on button "Apply suggestions" at bounding box center [361, 31] width 45 height 9
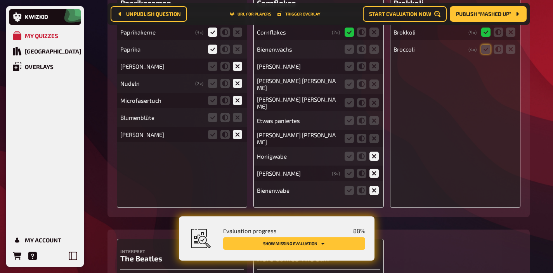
scroll to position [5286, 0]
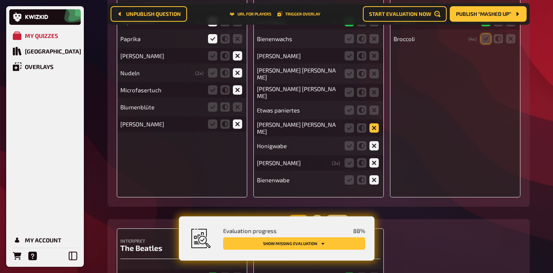
click at [370, 132] on icon at bounding box center [373, 127] width 9 height 9
click at [0, 0] on input "radio" at bounding box center [0, 0] width 0 height 0
click at [373, 112] on icon at bounding box center [373, 110] width 9 height 9
click at [0, 0] on input "radio" at bounding box center [0, 0] width 0 height 0
click at [374, 97] on icon at bounding box center [373, 92] width 9 height 9
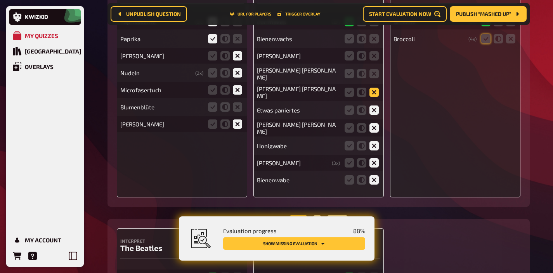
click at [0, 0] on input "radio" at bounding box center [0, 0] width 0 height 0
click at [372, 78] on icon at bounding box center [373, 73] width 9 height 9
click at [0, 0] on input "radio" at bounding box center [0, 0] width 0 height 0
click at [374, 61] on icon at bounding box center [373, 55] width 9 height 9
click at [0, 0] on input "radio" at bounding box center [0, 0] width 0 height 0
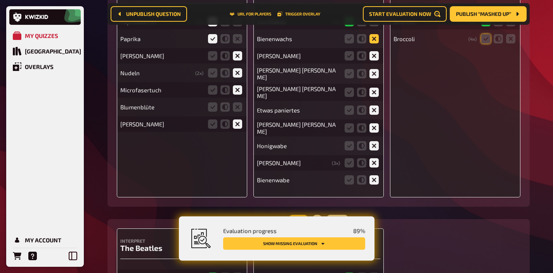
click at [374, 43] on icon at bounding box center [373, 38] width 9 height 9
click at [0, 0] on input "radio" at bounding box center [0, 0] width 0 height 0
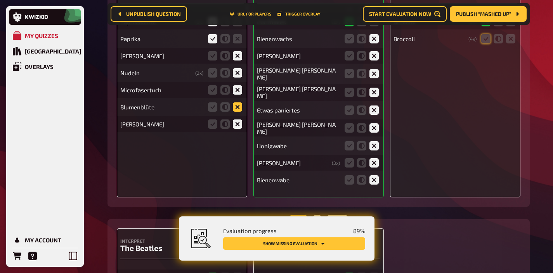
click at [239, 112] on icon at bounding box center [237, 106] width 9 height 9
click at [0, 0] on input "radio" at bounding box center [0, 0] width 0 height 0
click at [238, 112] on icon at bounding box center [237, 106] width 9 height 9
click at [0, 0] on input "radio" at bounding box center [0, 0] width 0 height 0
click at [483, 43] on icon at bounding box center [485, 38] width 9 height 9
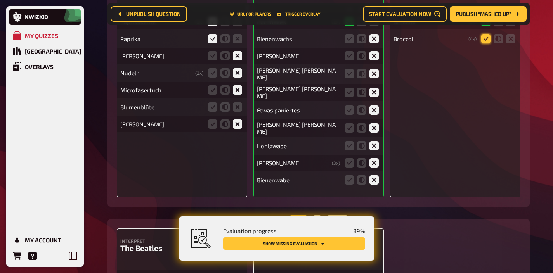
click at [0, 0] on input "radio" at bounding box center [0, 0] width 0 height 0
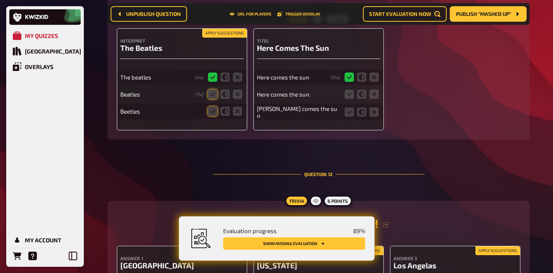
scroll to position [5485, 0]
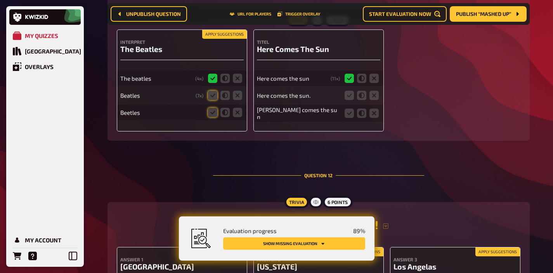
click at [242, 37] on button "Apply suggestions" at bounding box center [224, 34] width 45 height 9
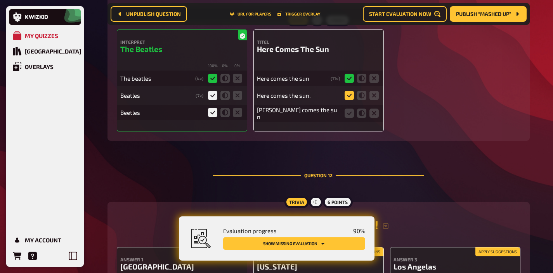
click at [345, 97] on icon at bounding box center [349, 95] width 9 height 9
click at [0, 0] on input "radio" at bounding box center [0, 0] width 0 height 0
click at [345, 110] on fieldset at bounding box center [361, 113] width 37 height 12
click at [347, 116] on icon at bounding box center [349, 113] width 9 height 9
click at [0, 0] on input "radio" at bounding box center [0, 0] width 0 height 0
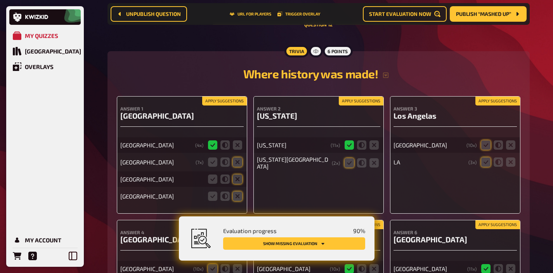
scroll to position [5648, 0]
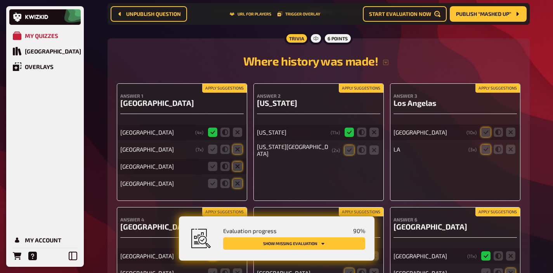
click at [234, 90] on button "Apply suggestions" at bounding box center [224, 88] width 45 height 9
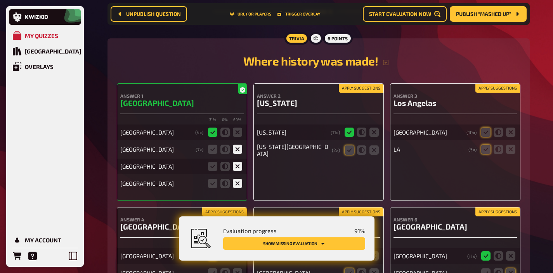
click at [352, 85] on div "Where history was made! Answer 1 Berlin 31 % 0 % 69 % Berlin ( 4 x) Paris ( 7 x…" at bounding box center [318, 186] width 403 height 277
click at [352, 90] on button "Apply suggestions" at bounding box center [361, 88] width 45 height 9
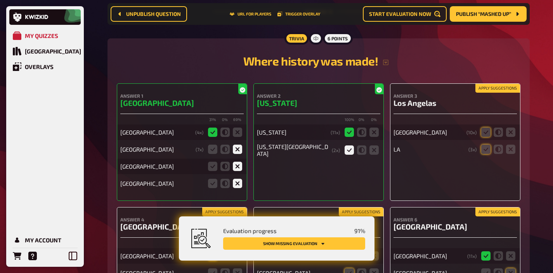
click at [484, 90] on button "Apply suggestions" at bounding box center [497, 88] width 45 height 9
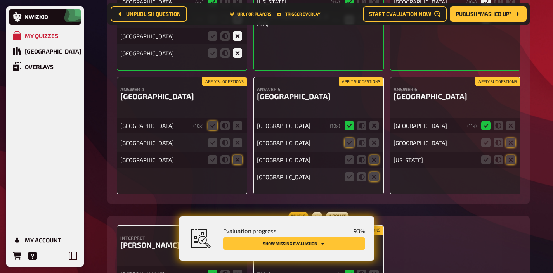
scroll to position [5795, 0]
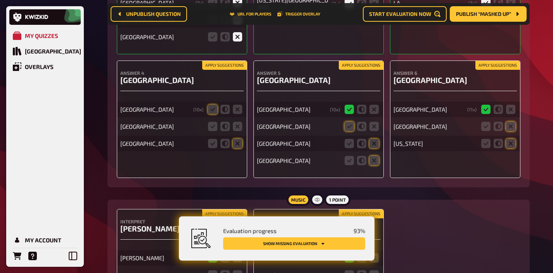
click at [223, 69] on button "Apply suggestions" at bounding box center [224, 65] width 45 height 9
click at [236, 130] on icon at bounding box center [237, 126] width 9 height 9
click at [0, 0] on input "radio" at bounding box center [0, 0] width 0 height 0
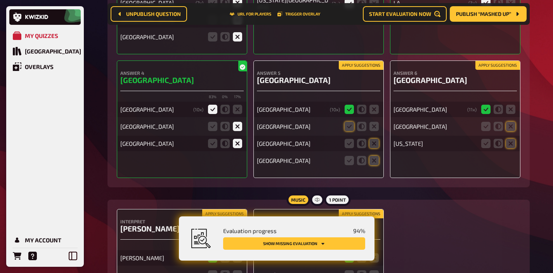
click at [364, 69] on button "Apply suggestions" at bounding box center [361, 65] width 45 height 9
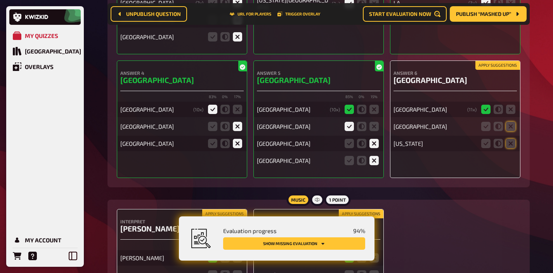
click at [485, 70] on button "Apply suggestions" at bounding box center [497, 65] width 45 height 9
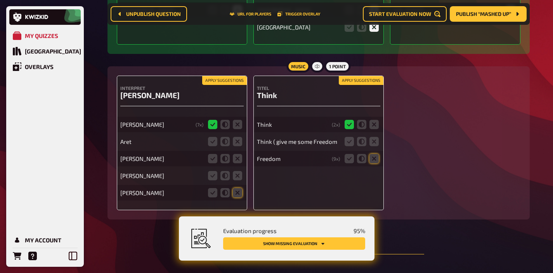
scroll to position [5950, 0]
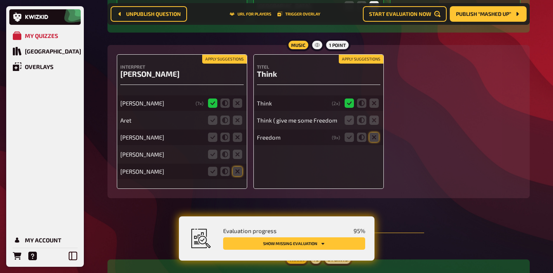
click at [230, 60] on button "Apply suggestions" at bounding box center [224, 59] width 45 height 9
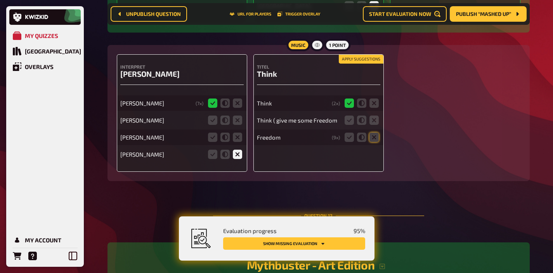
click at [352, 64] on button "Apply suggestions" at bounding box center [361, 59] width 45 height 9
click at [241, 122] on icon at bounding box center [237, 120] width 9 height 9
click at [0, 0] on input "radio" at bounding box center [0, 0] width 0 height 0
click at [235, 142] on icon at bounding box center [237, 137] width 9 height 9
click at [0, 0] on input "radio" at bounding box center [0, 0] width 0 height 0
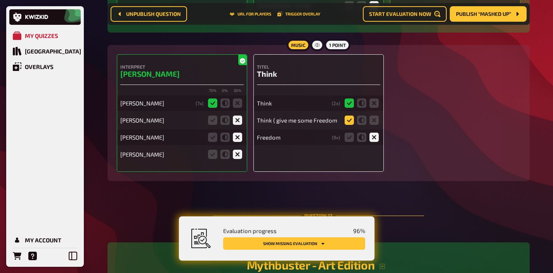
click at [347, 125] on icon at bounding box center [349, 120] width 9 height 9
click at [0, 0] on input "radio" at bounding box center [0, 0] width 0 height 0
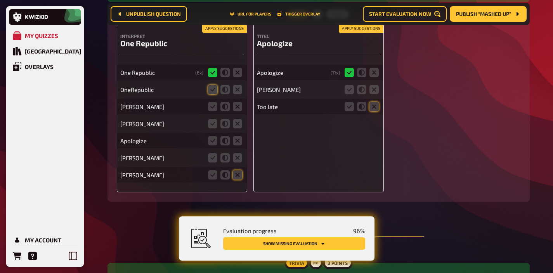
scroll to position [6415, 0]
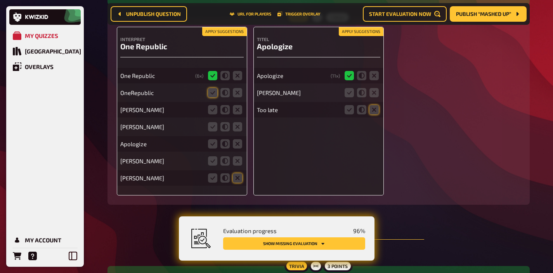
click at [232, 36] on button "Apply suggestions" at bounding box center [224, 32] width 45 height 9
click at [237, 113] on icon at bounding box center [237, 109] width 9 height 9
click at [0, 0] on input "radio" at bounding box center [0, 0] width 0 height 0
click at [237, 129] on icon at bounding box center [237, 126] width 9 height 9
click at [0, 0] on input "radio" at bounding box center [0, 0] width 0 height 0
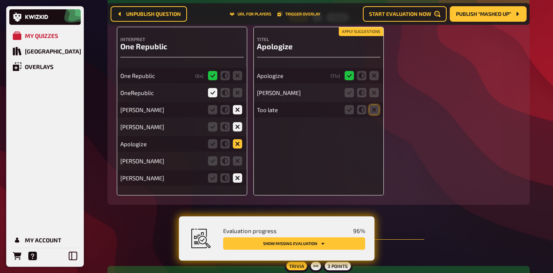
click at [236, 149] on icon at bounding box center [237, 143] width 9 height 9
click at [0, 0] on input "radio" at bounding box center [0, 0] width 0 height 0
click at [237, 166] on icon at bounding box center [237, 160] width 9 height 9
click at [0, 0] on input "radio" at bounding box center [0, 0] width 0 height 0
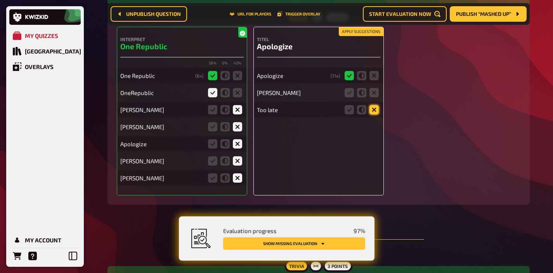
click at [369, 114] on icon at bounding box center [373, 109] width 9 height 9
click at [0, 0] on input "radio" at bounding box center [0, 0] width 0 height 0
click at [368, 97] on fieldset at bounding box center [361, 93] width 37 height 12
click at [345, 96] on icon at bounding box center [349, 92] width 9 height 9
click at [0, 0] on input "radio" at bounding box center [0, 0] width 0 height 0
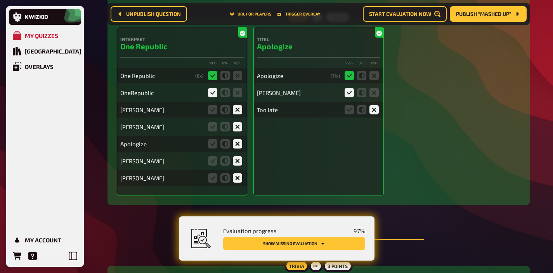
scroll to position [6417, 0]
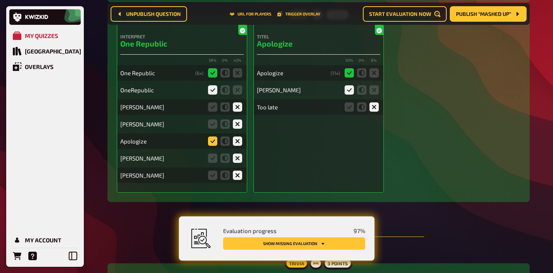
click at [214, 145] on icon at bounding box center [212, 141] width 9 height 9
click at [0, 0] on input "radio" at bounding box center [0, 0] width 0 height 0
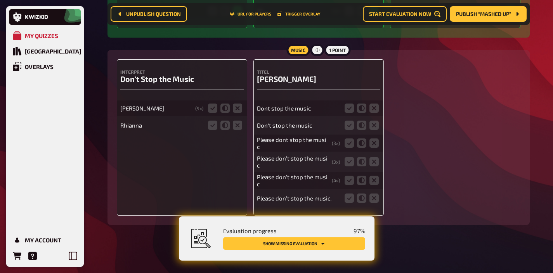
scroll to position [6902, 0]
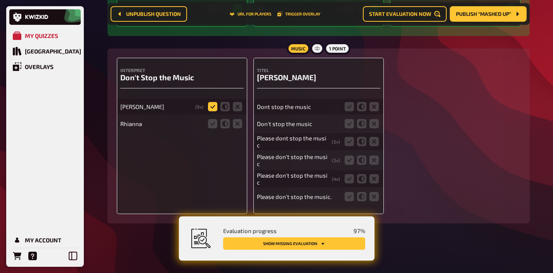
click at [210, 111] on icon at bounding box center [212, 106] width 9 height 9
click at [0, 0] on input "radio" at bounding box center [0, 0] width 0 height 0
click at [210, 128] on icon at bounding box center [212, 123] width 9 height 9
click at [0, 0] on input "radio" at bounding box center [0, 0] width 0 height 0
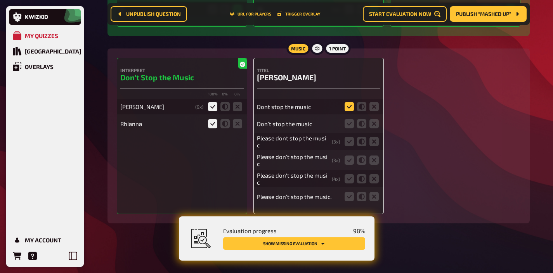
click at [350, 111] on icon at bounding box center [349, 106] width 9 height 9
click at [0, 0] on input "radio" at bounding box center [0, 0] width 0 height 0
click at [350, 127] on icon at bounding box center [349, 123] width 9 height 9
click at [0, 0] on input "radio" at bounding box center [0, 0] width 0 height 0
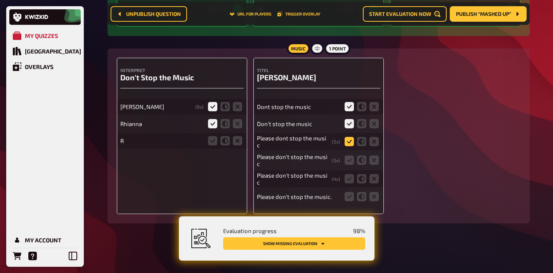
click at [350, 145] on icon at bounding box center [349, 141] width 9 height 9
click at [0, 0] on input "radio" at bounding box center [0, 0] width 0 height 0
click at [348, 157] on icon at bounding box center [349, 160] width 9 height 9
click at [0, 0] on input "radio" at bounding box center [0, 0] width 0 height 0
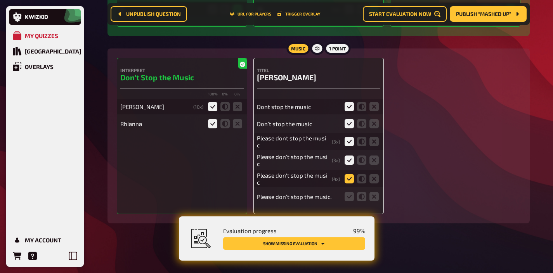
click at [348, 177] on icon at bounding box center [349, 178] width 9 height 9
click at [0, 0] on input "radio" at bounding box center [0, 0] width 0 height 0
click at [348, 192] on icon at bounding box center [349, 196] width 9 height 9
click at [0, 0] on input "radio" at bounding box center [0, 0] width 0 height 0
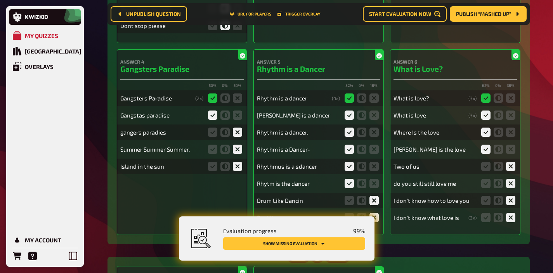
scroll to position [0, 0]
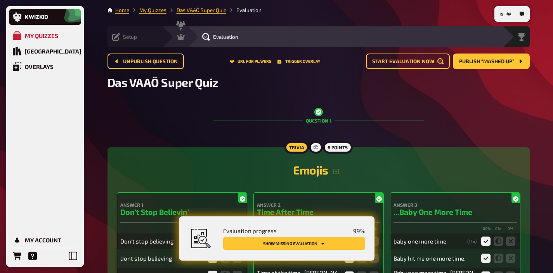
click at [136, 42] on div "Setup Edit Content Quiz Lobby" at bounding box center [134, 36] width 54 height 21
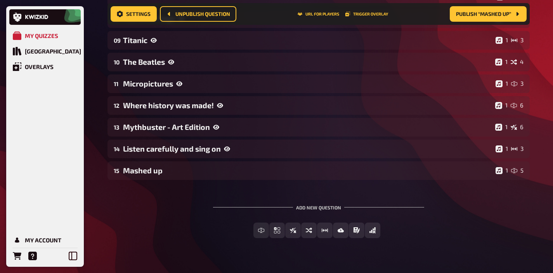
scroll to position [298, 0]
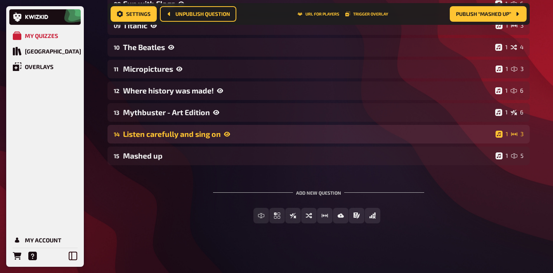
click at [143, 135] on div "Listen carefully and sing on" at bounding box center [307, 134] width 369 height 9
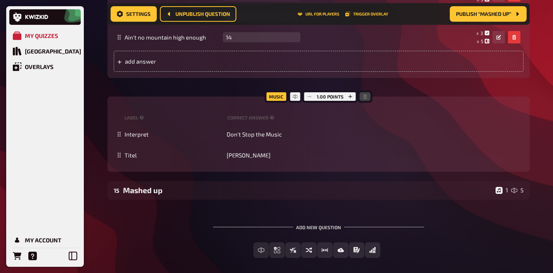
scroll to position [689, 0]
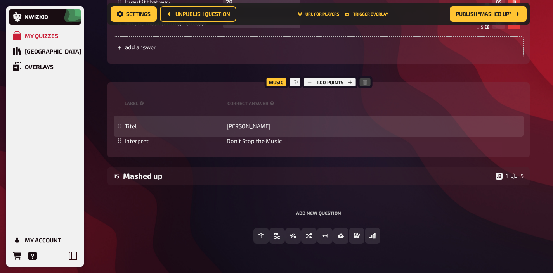
drag, startPoint x: 119, startPoint y: 140, endPoint x: 119, endPoint y: 125, distance: 14.7
click at [119, 125] on icon at bounding box center [119, 126] width 5 height 5
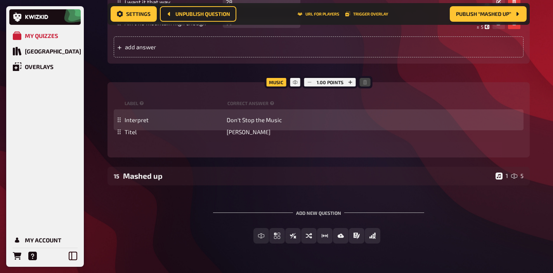
drag, startPoint x: 121, startPoint y: 121, endPoint x: 120, endPoint y: 133, distance: 12.0
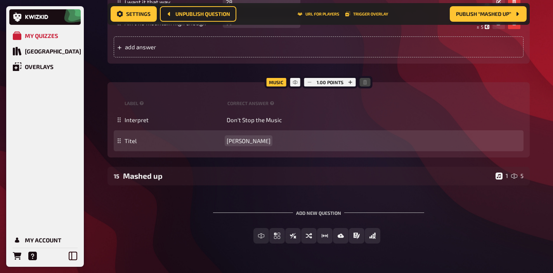
click at [232, 140] on span "Rihanna" at bounding box center [249, 140] width 44 height 7
copy span "Rihanna"
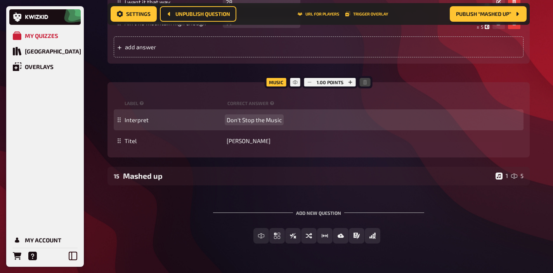
click at [227, 121] on span "Don't Stop the Music" at bounding box center [254, 119] width 55 height 7
paste span
drag, startPoint x: 249, startPoint y: 120, endPoint x: 304, endPoint y: 120, distance: 55.5
click at [304, 120] on div "Interpret RihannaDon't Stop the Music" at bounding box center [323, 119] width 396 height 7
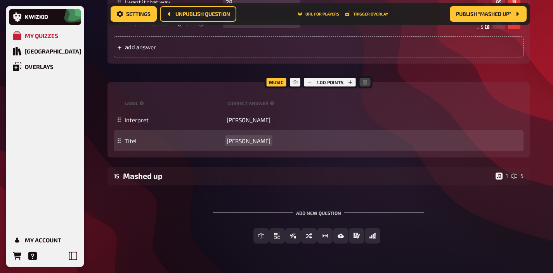
click at [240, 140] on span "Rihanna" at bounding box center [249, 140] width 44 height 7
paste span
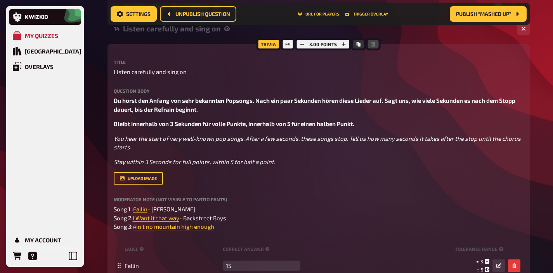
scroll to position [0, 0]
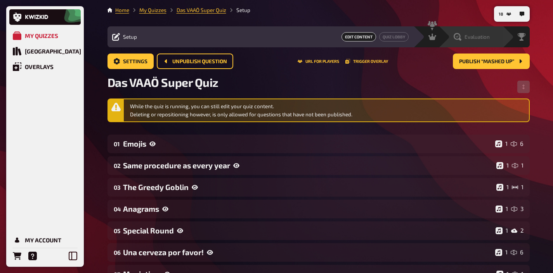
click at [491, 31] on div "Evaluation" at bounding box center [470, 36] width 64 height 21
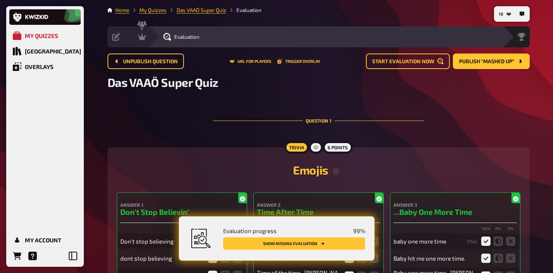
click at [329, 242] on button "Show missing evaluation" at bounding box center [294, 243] width 142 height 12
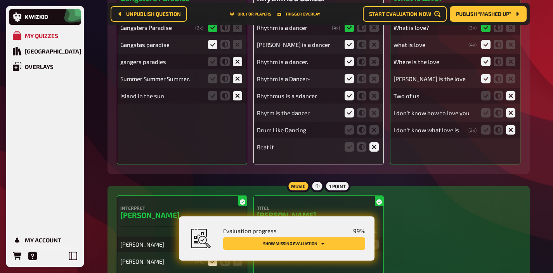
scroll to position [391, 0]
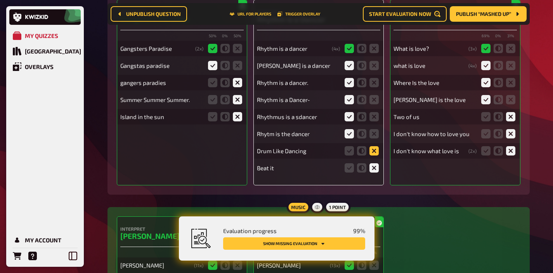
click at [370, 149] on icon at bounding box center [373, 150] width 9 height 9
click at [0, 0] on input "radio" at bounding box center [0, 0] width 0 height 0
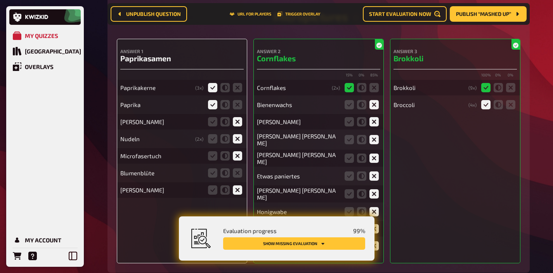
scroll to position [5209, 0]
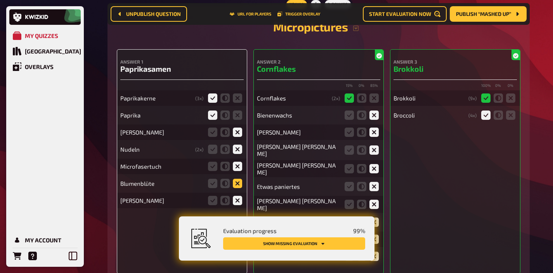
click at [236, 188] on icon at bounding box center [237, 183] width 9 height 9
click at [0, 0] on input "radio" at bounding box center [0, 0] width 0 height 0
click at [239, 188] on icon at bounding box center [237, 183] width 9 height 9
click at [0, 0] on input "radio" at bounding box center [0, 0] width 0 height 0
click at [239, 188] on icon at bounding box center [237, 183] width 9 height 9
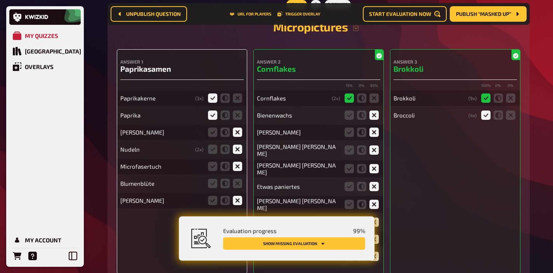
click at [0, 0] on input "radio" at bounding box center [0, 0] width 0 height 0
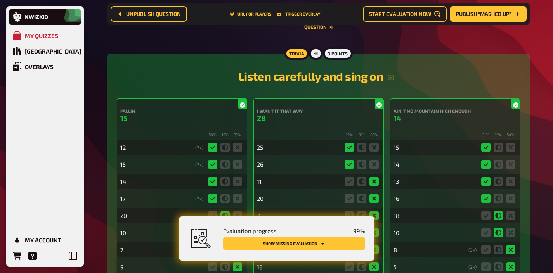
scroll to position [6612, 0]
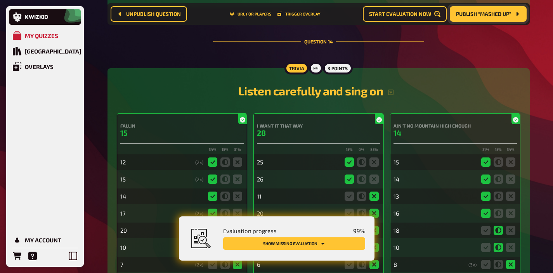
click at [485, 15] on span "Publish “Mashed up”" at bounding box center [483, 13] width 55 height 5
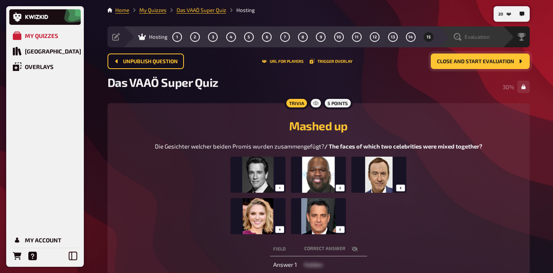
click at [488, 34] on span "Evaluation" at bounding box center [476, 37] width 25 height 6
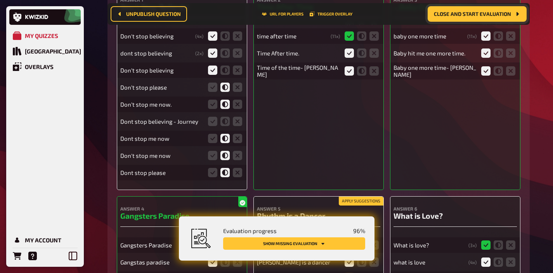
scroll to position [214, 0]
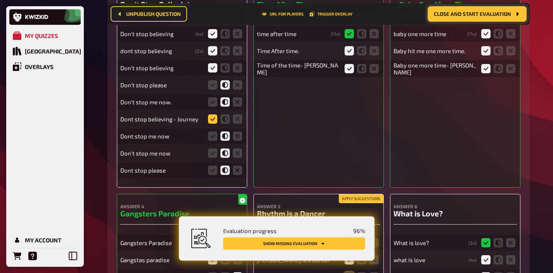
click at [212, 118] on icon at bounding box center [212, 118] width 9 height 9
click at [0, 0] on input "radio" at bounding box center [0, 0] width 0 height 0
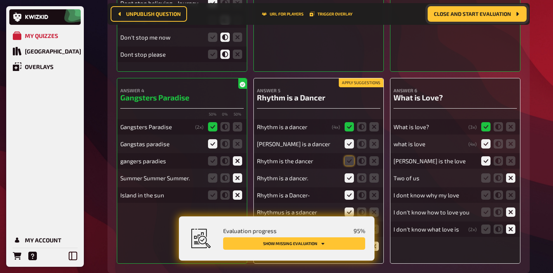
scroll to position [338, 0]
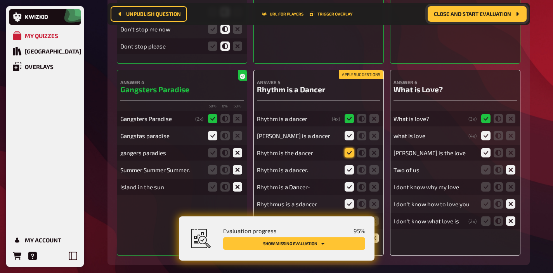
click at [349, 152] on icon at bounding box center [349, 152] width 9 height 9
click at [0, 0] on input "radio" at bounding box center [0, 0] width 0 height 0
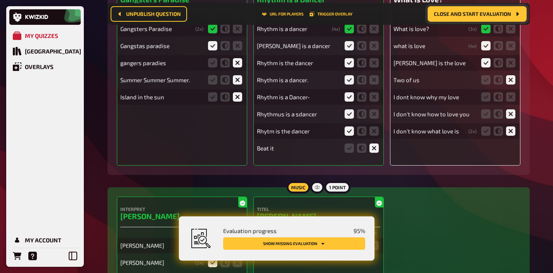
scroll to position [388, 0]
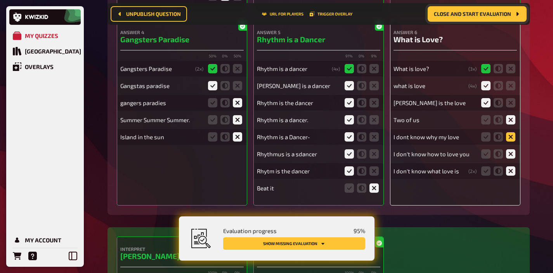
click at [512, 136] on icon at bounding box center [510, 136] width 9 height 9
click at [0, 0] on input "radio" at bounding box center [0, 0] width 0 height 0
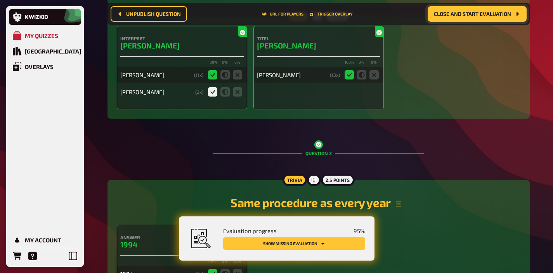
scroll to position [609, 0]
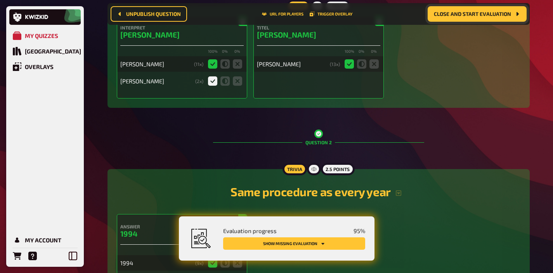
click at [323, 250] on div "Evaluation progress 95 % Show missing evaluation" at bounding box center [289, 239] width 151 height 26
click at [325, 244] on button "Show missing evaluation" at bounding box center [294, 243] width 142 height 12
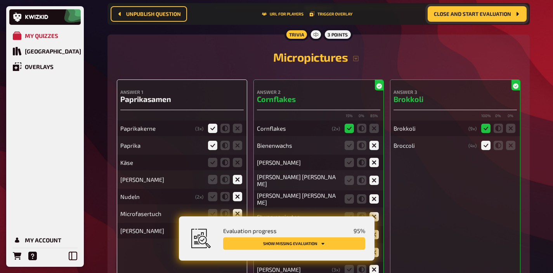
scroll to position [5186, 0]
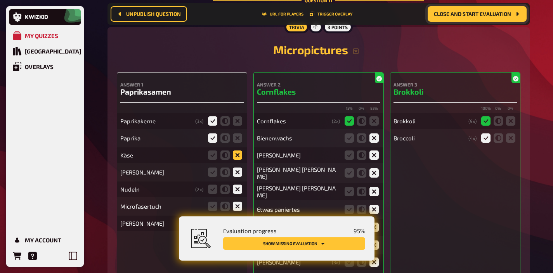
click at [239, 159] on icon at bounding box center [237, 155] width 9 height 9
click at [0, 0] on input "radio" at bounding box center [0, 0] width 0 height 0
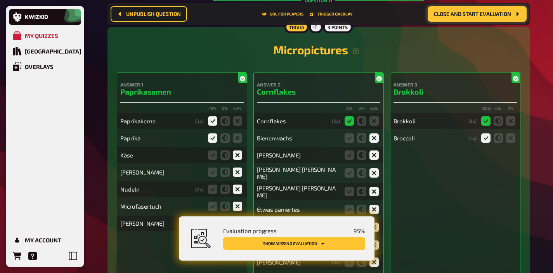
click at [305, 242] on button "Show missing evaluation" at bounding box center [294, 243] width 142 height 12
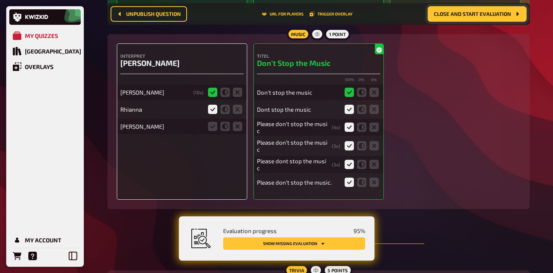
scroll to position [6938, 0]
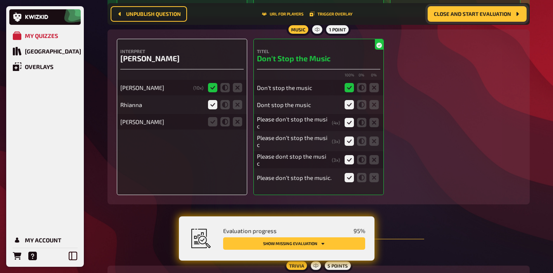
click at [237, 128] on div "Jennifer Lopez" at bounding box center [181, 122] width 123 height 16
click at [310, 240] on button "Show missing evaluation" at bounding box center [294, 243] width 142 height 12
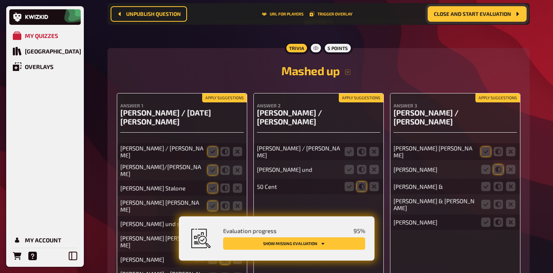
scroll to position [7173, 0]
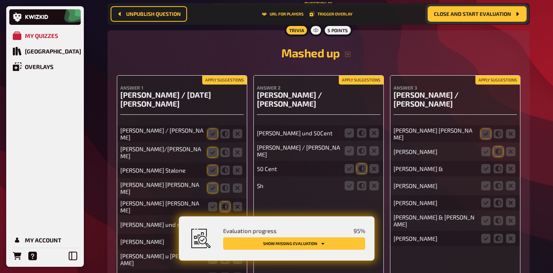
click at [230, 83] on button "Apply suggestions" at bounding box center [224, 80] width 45 height 9
click at [362, 85] on button "Apply suggestions" at bounding box center [361, 80] width 45 height 9
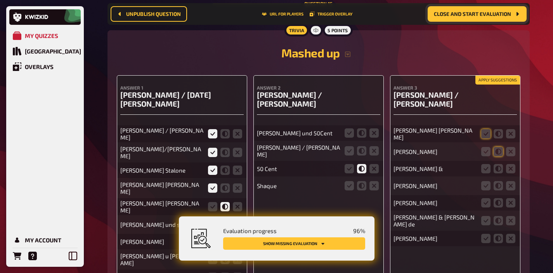
click at [491, 81] on button "Apply suggestions" at bounding box center [497, 80] width 45 height 9
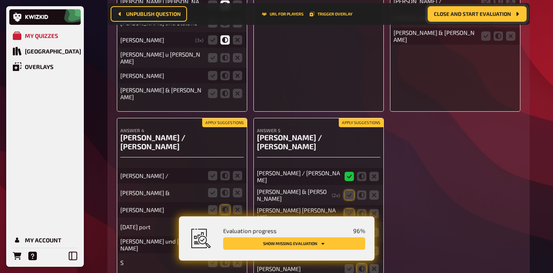
scroll to position [7417, 0]
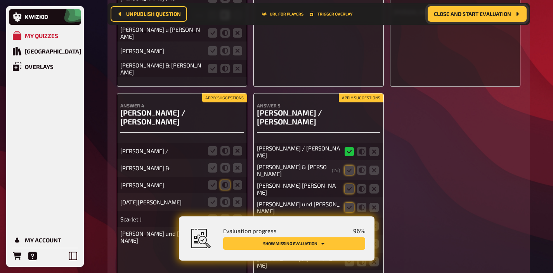
click at [365, 95] on button "Apply suggestions" at bounding box center [361, 98] width 45 height 9
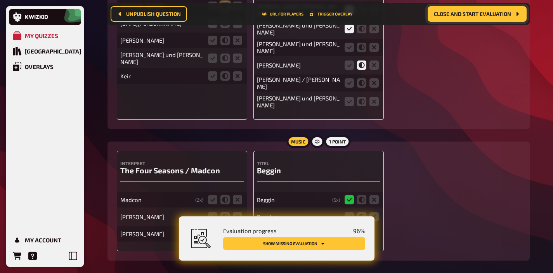
scroll to position [7633, 0]
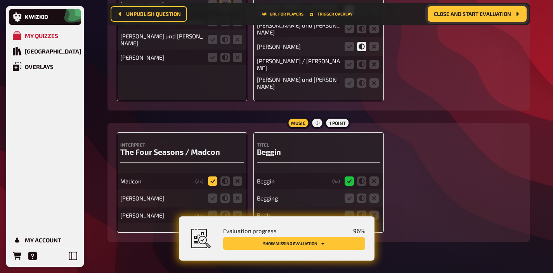
click at [213, 177] on icon at bounding box center [212, 181] width 9 height 9
click at [0, 0] on input "radio" at bounding box center [0, 0] width 0 height 0
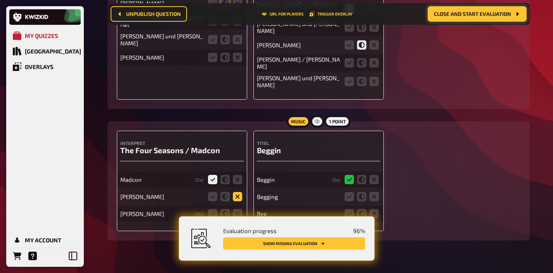
click at [239, 192] on icon at bounding box center [237, 196] width 9 height 9
click at [0, 0] on input "radio" at bounding box center [0, 0] width 0 height 0
click at [242, 208] on fieldset at bounding box center [224, 214] width 37 height 12
click at [233, 209] on icon at bounding box center [237, 213] width 9 height 9
click at [0, 0] on input "radio" at bounding box center [0, 0] width 0 height 0
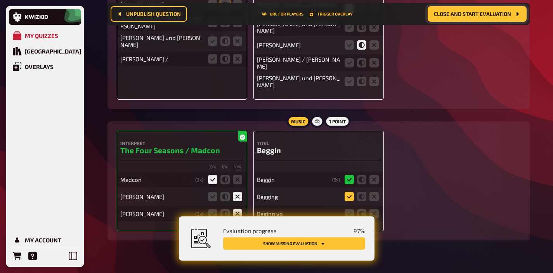
click at [347, 192] on icon at bounding box center [349, 196] width 9 height 9
click at [0, 0] on input "radio" at bounding box center [0, 0] width 0 height 0
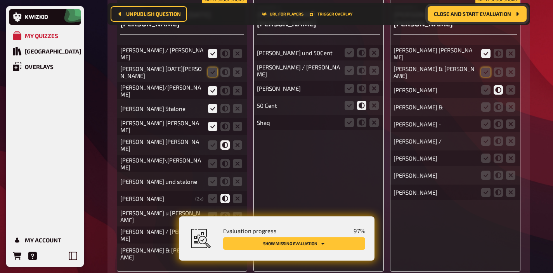
scroll to position [7253, 0]
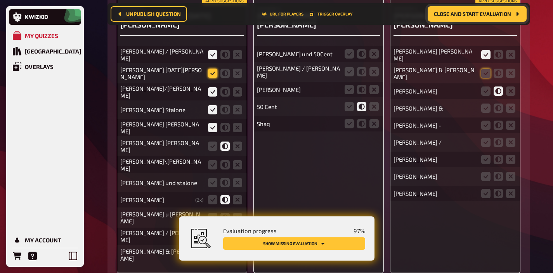
click at [215, 76] on icon at bounding box center [212, 73] width 9 height 9
click at [0, 0] on input "radio" at bounding box center [0, 0] width 0 height 0
click at [352, 49] on icon at bounding box center [349, 53] width 9 height 9
click at [0, 0] on input "radio" at bounding box center [0, 0] width 0 height 0
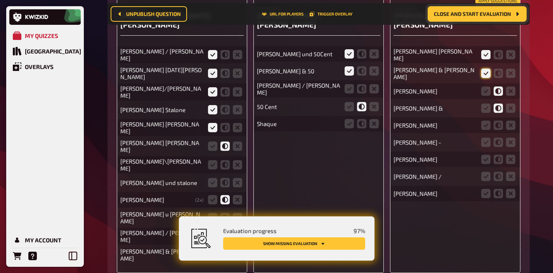
click at [485, 69] on icon at bounding box center [485, 73] width 9 height 9
click at [0, 0] on input "radio" at bounding box center [0, 0] width 0 height 0
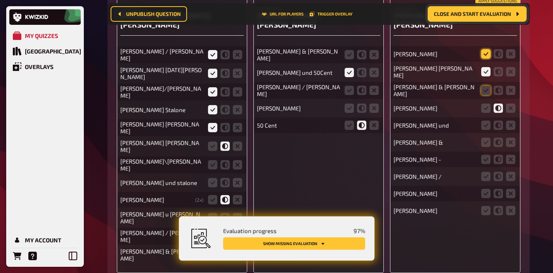
click at [485, 49] on icon at bounding box center [485, 53] width 9 height 9
click at [0, 0] on input "radio" at bounding box center [0, 0] width 0 height 0
click at [484, 88] on icon at bounding box center [485, 90] width 9 height 9
click at [0, 0] on input "radio" at bounding box center [0, 0] width 0 height 0
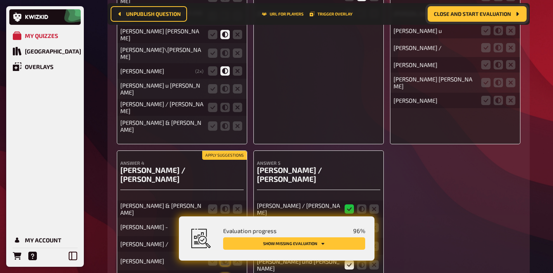
scroll to position [7380, 0]
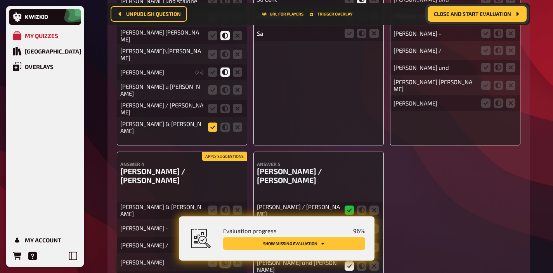
click at [213, 129] on icon at bounding box center [212, 127] width 9 height 9
click at [0, 0] on input "radio" at bounding box center [0, 0] width 0 height 0
click at [227, 113] on icon at bounding box center [224, 108] width 9 height 9
click at [0, 0] on input "radio" at bounding box center [0, 0] width 0 height 0
click at [225, 95] on icon at bounding box center [224, 89] width 9 height 9
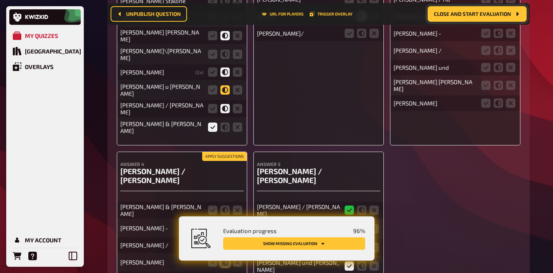
click at [0, 0] on input "radio" at bounding box center [0, 0] width 0 height 0
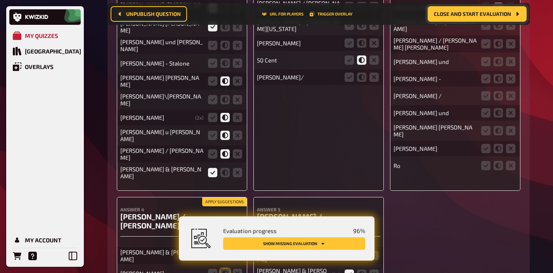
scroll to position [7327, 0]
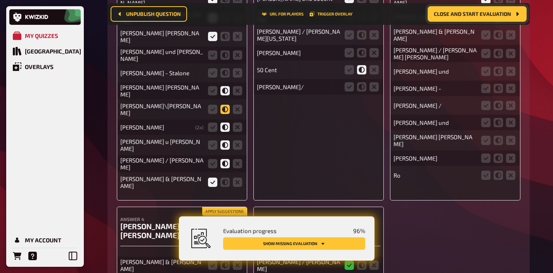
click at [222, 114] on icon at bounding box center [224, 109] width 9 height 9
click at [0, 0] on input "radio" at bounding box center [0, 0] width 0 height 0
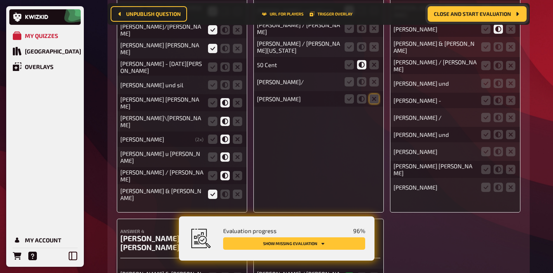
scroll to position [7311, 0]
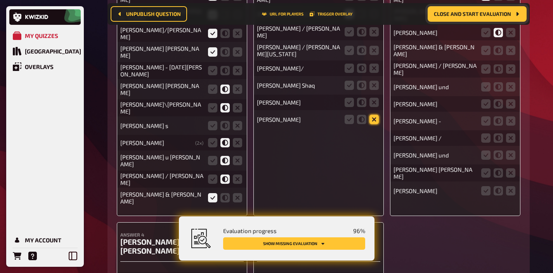
click at [372, 115] on icon at bounding box center [373, 119] width 9 height 9
click at [0, 0] on input "radio" at bounding box center [0, 0] width 0 height 0
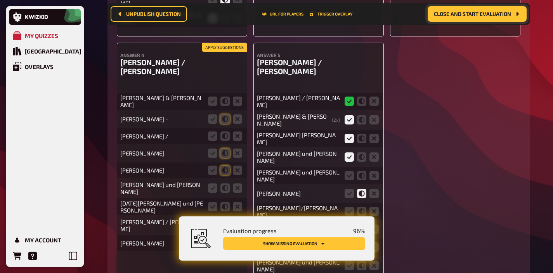
scroll to position [7518, 0]
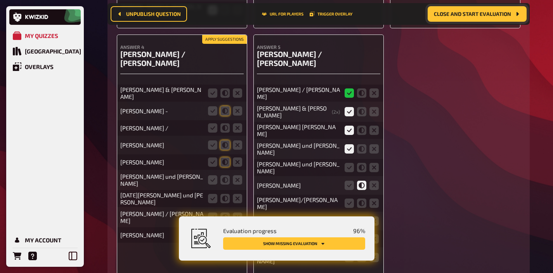
click at [227, 38] on button "Apply suggestions" at bounding box center [224, 39] width 45 height 9
click at [215, 91] on icon at bounding box center [212, 92] width 9 height 9
click at [0, 0] on input "radio" at bounding box center [0, 0] width 0 height 0
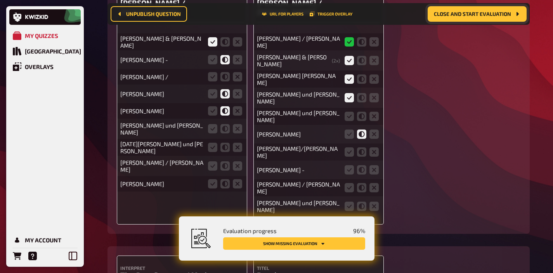
scroll to position [7578, 0]
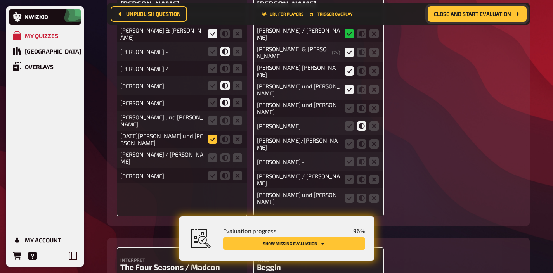
click at [211, 138] on icon at bounding box center [212, 139] width 9 height 9
click at [0, 0] on input "radio" at bounding box center [0, 0] width 0 height 0
click at [222, 154] on icon at bounding box center [224, 157] width 9 height 9
click at [0, 0] on input "radio" at bounding box center [0, 0] width 0 height 0
click at [226, 118] on icon at bounding box center [224, 120] width 9 height 9
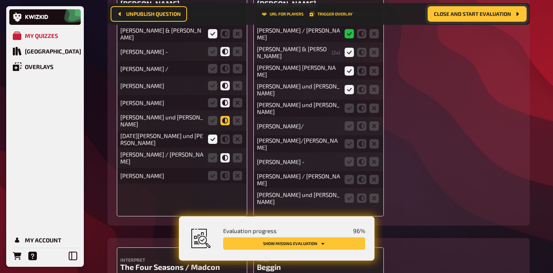
click at [0, 0] on input "radio" at bounding box center [0, 0] width 0 height 0
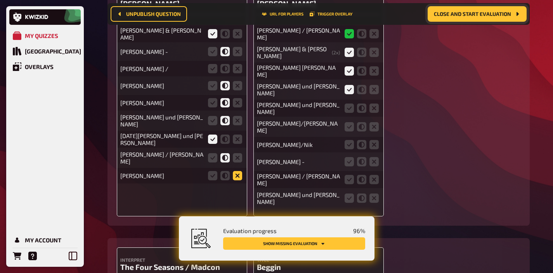
click at [241, 172] on icon at bounding box center [237, 175] width 9 height 9
click at [0, 0] on input "radio" at bounding box center [0, 0] width 0 height 0
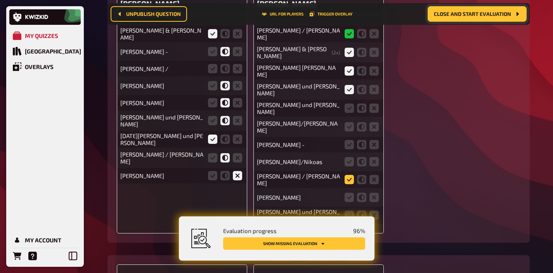
click at [350, 175] on icon at bounding box center [349, 179] width 9 height 9
click at [0, 0] on input "radio" at bounding box center [0, 0] width 0 height 0
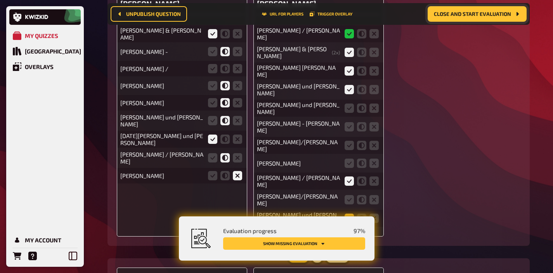
click at [348, 214] on icon at bounding box center [349, 218] width 9 height 9
click at [0, 0] on input "radio" at bounding box center [0, 0] width 0 height 0
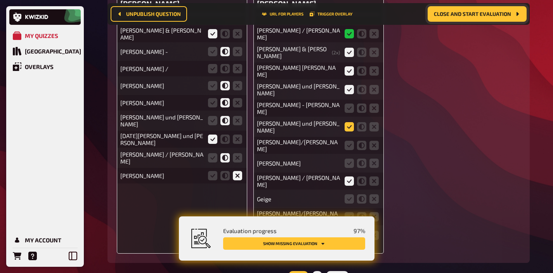
click at [346, 122] on icon at bounding box center [349, 126] width 9 height 9
click at [0, 0] on input "radio" at bounding box center [0, 0] width 0 height 0
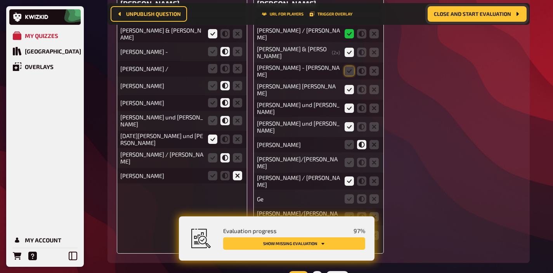
click at [348, 48] on div "Tom Hanks & George Clooney ( 2 x)" at bounding box center [318, 52] width 123 height 17
click at [348, 66] on icon at bounding box center [349, 70] width 9 height 9
click at [0, 0] on input "radio" at bounding box center [0, 0] width 0 height 0
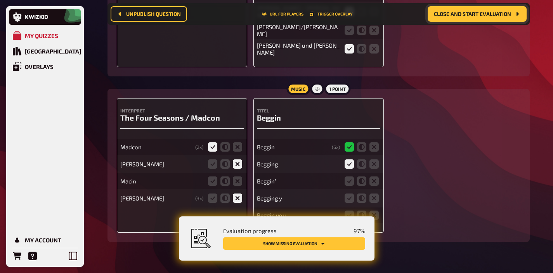
scroll to position [7765, 0]
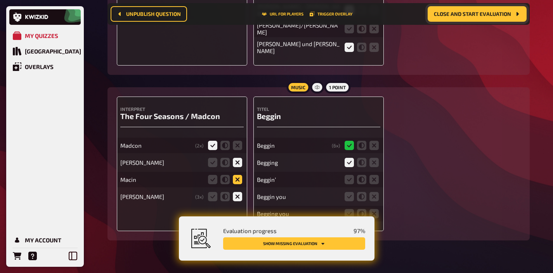
click at [237, 175] on icon at bounding box center [237, 179] width 9 height 9
click at [0, 0] on input "radio" at bounding box center [0, 0] width 0 height 0
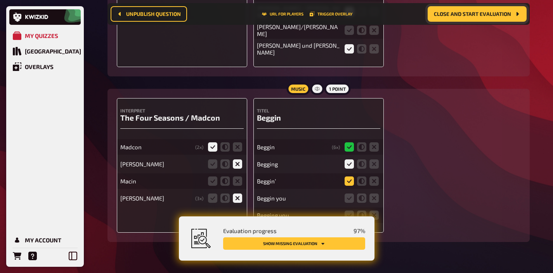
click at [350, 177] on icon at bounding box center [349, 181] width 9 height 9
click at [0, 0] on input "radio" at bounding box center [0, 0] width 0 height 0
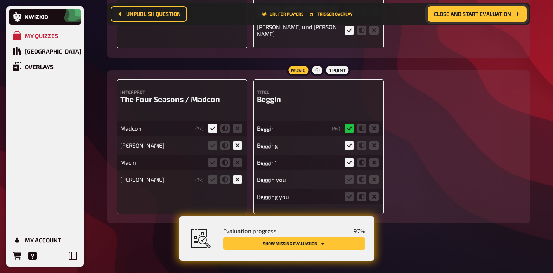
scroll to position [7746, 0]
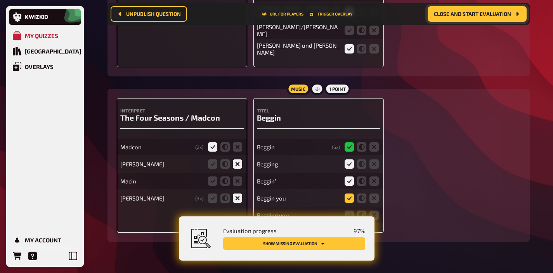
click at [348, 194] on icon at bounding box center [349, 198] width 9 height 9
click at [0, 0] on input "radio" at bounding box center [0, 0] width 0 height 0
click at [348, 211] on icon at bounding box center [349, 215] width 9 height 9
click at [0, 0] on input "radio" at bounding box center [0, 0] width 0 height 0
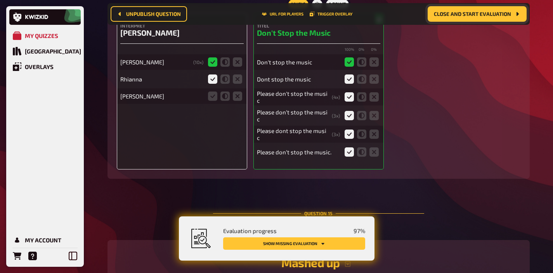
scroll to position [6963, 0]
click at [234, 101] on icon at bounding box center [237, 96] width 9 height 9
click at [0, 0] on input "radio" at bounding box center [0, 0] width 0 height 0
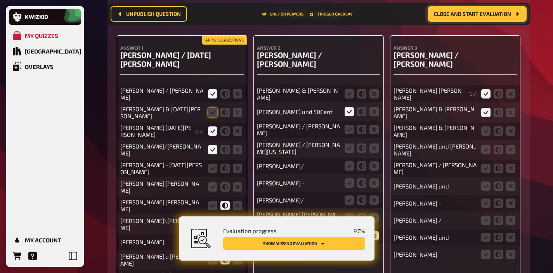
scroll to position [7221, 0]
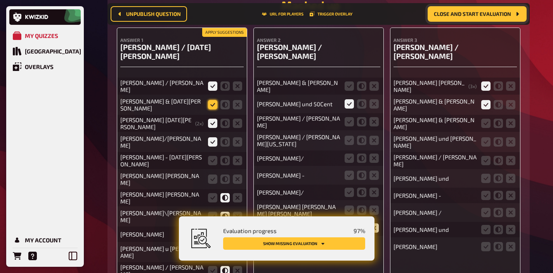
click at [209, 107] on icon at bounding box center [212, 104] width 9 height 9
click at [0, 0] on input "radio" at bounding box center [0, 0] width 0 height 0
click at [208, 164] on icon at bounding box center [212, 160] width 9 height 9
click at [0, 0] on input "radio" at bounding box center [0, 0] width 0 height 0
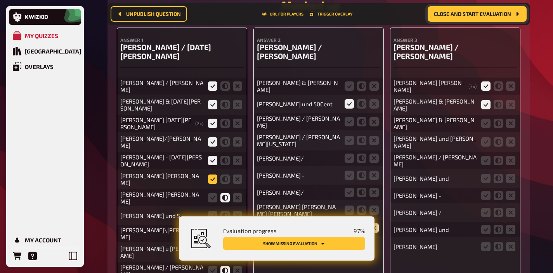
click at [209, 182] on icon at bounding box center [212, 179] width 9 height 9
click at [0, 0] on input "radio" at bounding box center [0, 0] width 0 height 0
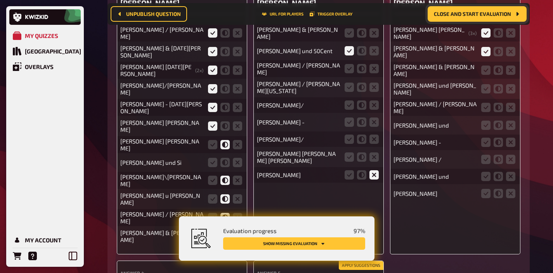
scroll to position [7275, 0]
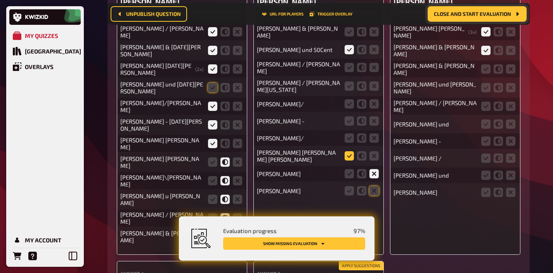
click at [346, 151] on icon at bounding box center [349, 155] width 9 height 9
click at [0, 0] on input "radio" at bounding box center [0, 0] width 0 height 0
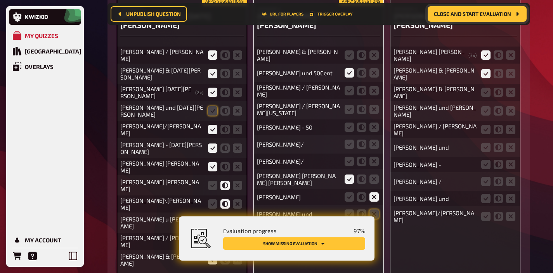
scroll to position [7249, 0]
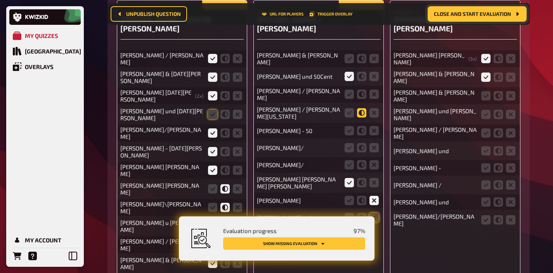
click at [363, 108] on icon at bounding box center [361, 112] width 9 height 9
click at [0, 0] on input "radio" at bounding box center [0, 0] width 0 height 0
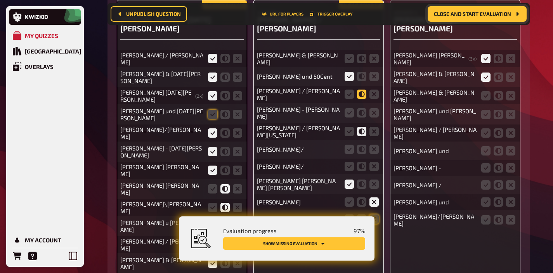
click at [360, 90] on icon at bounding box center [361, 94] width 9 height 9
click at [0, 0] on input "radio" at bounding box center [0, 0] width 0 height 0
click at [360, 108] on icon at bounding box center [361, 112] width 9 height 9
click at [0, 0] on input "radio" at bounding box center [0, 0] width 0 height 0
click at [348, 54] on icon at bounding box center [349, 58] width 9 height 9
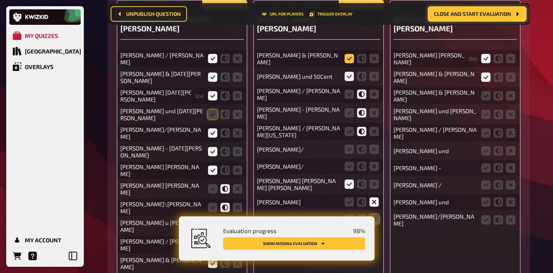
click at [0, 0] on input "radio" at bounding box center [0, 0] width 0 height 0
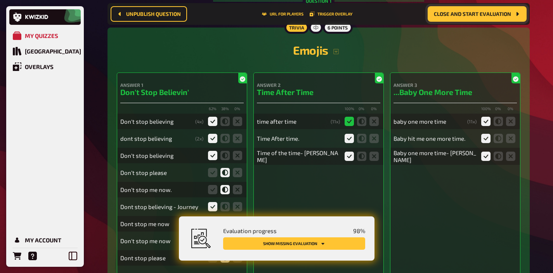
scroll to position [0, 0]
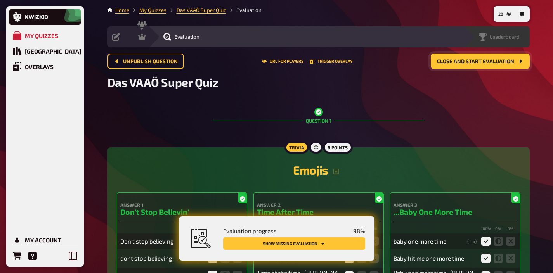
click at [512, 40] on div "Leaderboard" at bounding box center [499, 37] width 41 height 8
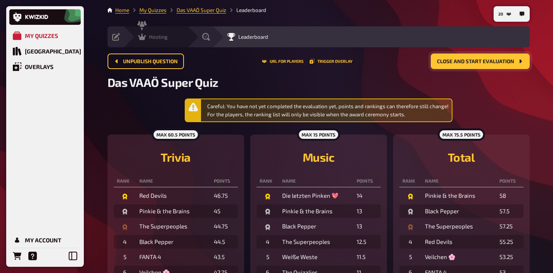
click at [159, 36] on span "Hosting" at bounding box center [158, 37] width 19 height 6
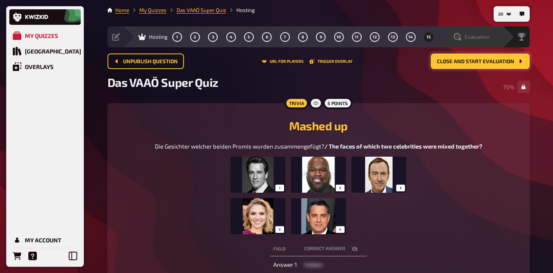
click at [468, 38] on span "Evaluation" at bounding box center [476, 37] width 25 height 6
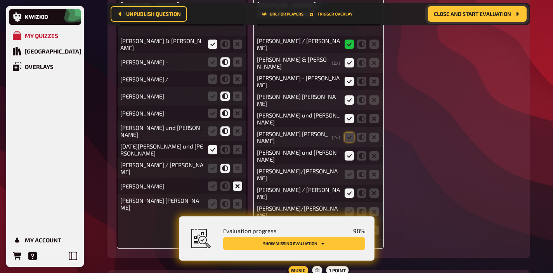
scroll to position [7553, 0]
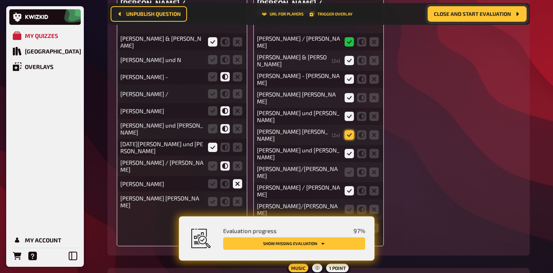
click at [348, 130] on icon at bounding box center [349, 134] width 9 height 9
click at [0, 0] on input "radio" at bounding box center [0, 0] width 0 height 0
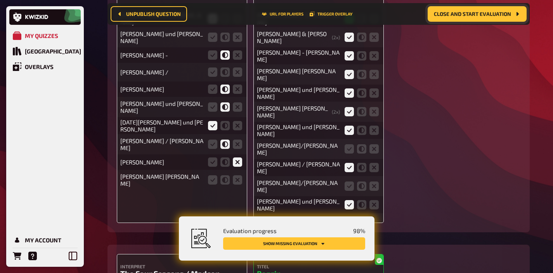
scroll to position [7578, 0]
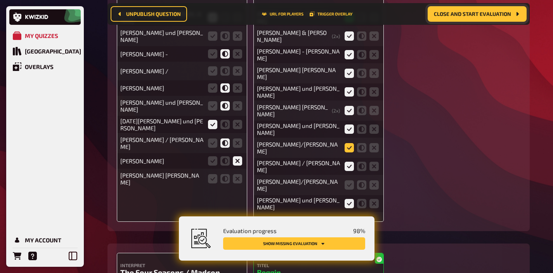
click at [348, 143] on icon at bounding box center [349, 147] width 9 height 9
click at [0, 0] on input "radio" at bounding box center [0, 0] width 0 height 0
click at [373, 180] on icon at bounding box center [373, 184] width 9 height 9
click at [0, 0] on input "radio" at bounding box center [0, 0] width 0 height 0
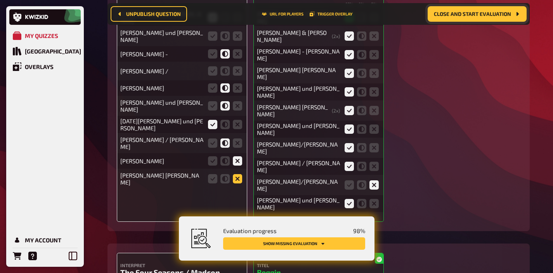
click at [236, 178] on icon at bounding box center [237, 178] width 9 height 9
click at [0, 0] on input "radio" at bounding box center [0, 0] width 0 height 0
click at [238, 197] on icon at bounding box center [237, 196] width 9 height 9
click at [0, 0] on input "radio" at bounding box center [0, 0] width 0 height 0
click at [223, 71] on icon at bounding box center [224, 70] width 9 height 9
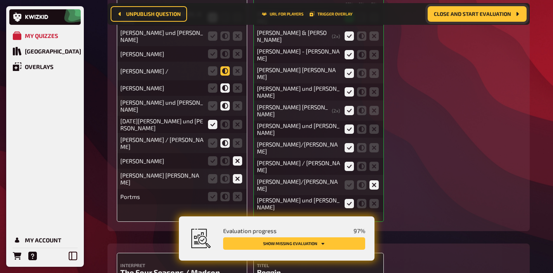
click at [0, 0] on input "radio" at bounding box center [0, 0] width 0 height 0
click at [223, 53] on icon at bounding box center [224, 53] width 9 height 9
click at [0, 0] on input "radio" at bounding box center [0, 0] width 0 height 0
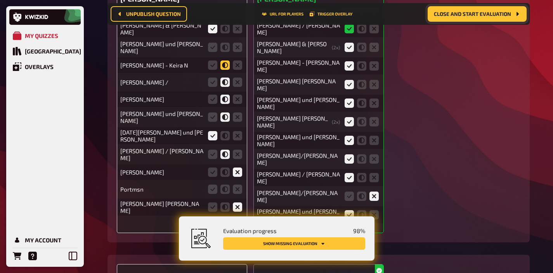
scroll to position [7579, 0]
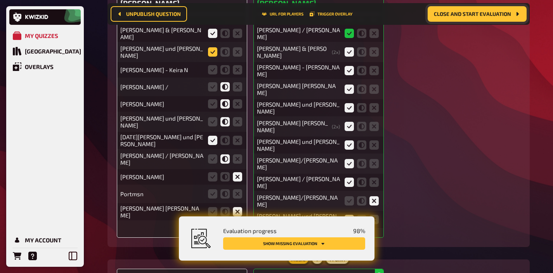
click at [215, 56] on icon at bounding box center [212, 51] width 9 height 9
click at [0, 0] on input "radio" at bounding box center [0, 0] width 0 height 0
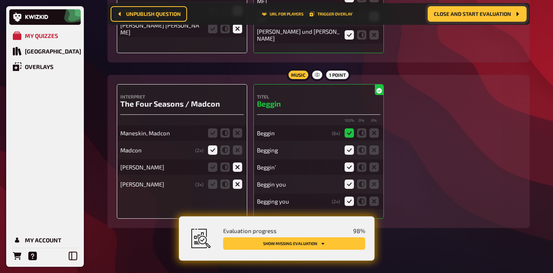
scroll to position [7761, 0]
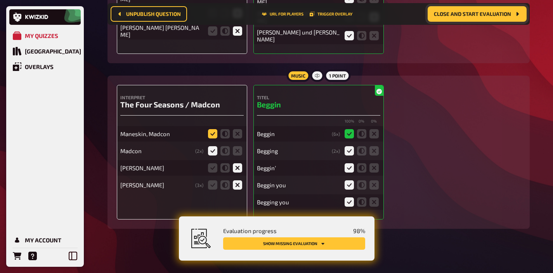
click at [214, 129] on icon at bounding box center [212, 133] width 9 height 9
click at [0, 0] on input "radio" at bounding box center [0, 0] width 0 height 0
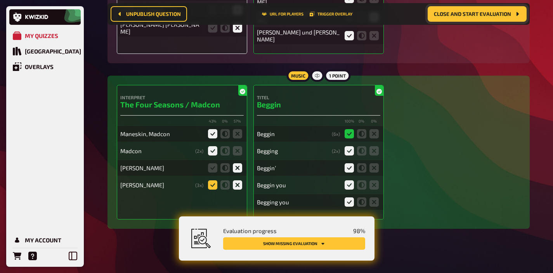
click at [212, 181] on icon at bounding box center [212, 184] width 9 height 9
click at [0, 0] on input "radio" at bounding box center [0, 0] width 0 height 0
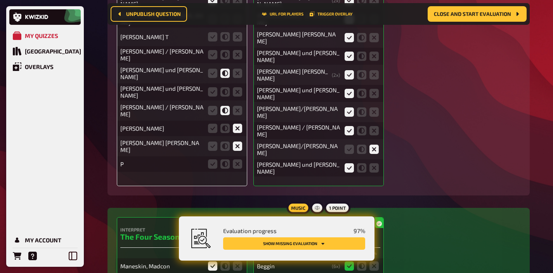
scroll to position [7608, 0]
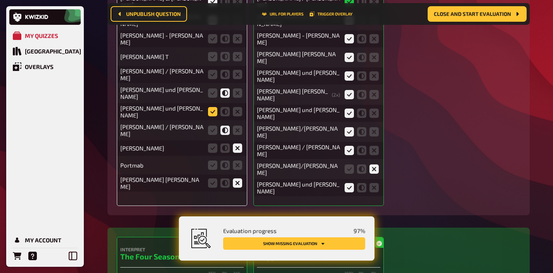
click at [213, 114] on icon at bounding box center [212, 111] width 9 height 9
click at [0, 0] on input "radio" at bounding box center [0, 0] width 0 height 0
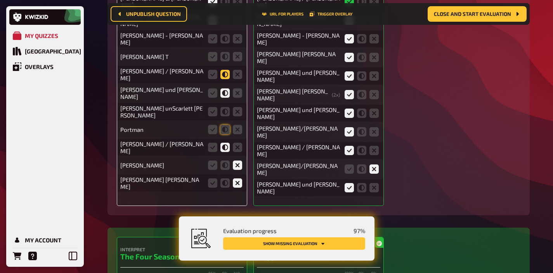
click at [227, 79] on icon at bounding box center [224, 74] width 9 height 9
click at [0, 0] on input "radio" at bounding box center [0, 0] width 0 height 0
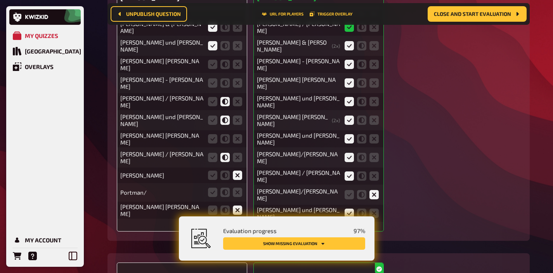
scroll to position [7583, 0]
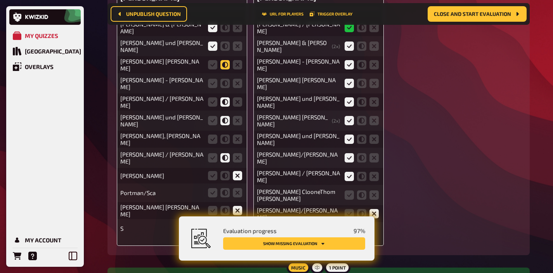
click at [223, 66] on icon at bounding box center [224, 64] width 9 height 9
click at [0, 0] on input "radio" at bounding box center [0, 0] width 0 height 0
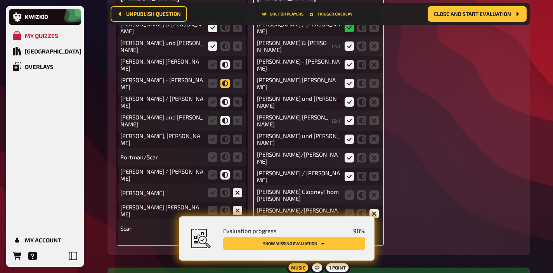
click at [223, 85] on icon at bounding box center [224, 83] width 9 height 9
click at [0, 0] on input "radio" at bounding box center [0, 0] width 0 height 0
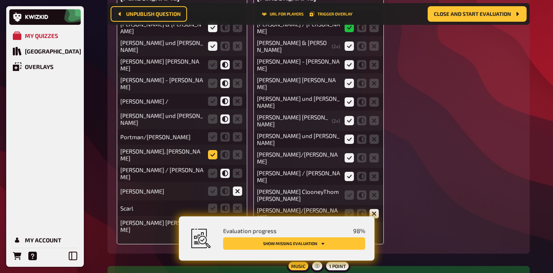
click at [213, 152] on icon at bounding box center [212, 154] width 9 height 9
click at [0, 0] on input "radio" at bounding box center [0, 0] width 0 height 0
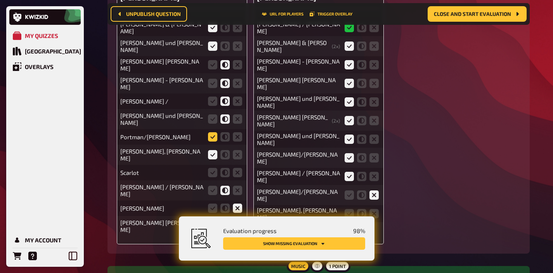
click at [216, 141] on icon at bounding box center [212, 136] width 9 height 9
click at [0, 0] on input "radio" at bounding box center [0, 0] width 0 height 0
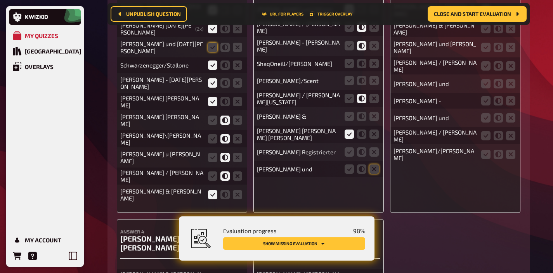
scroll to position [7332, 0]
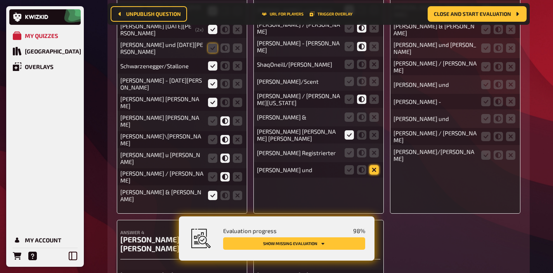
click at [376, 165] on icon at bounding box center [373, 169] width 9 height 9
click at [0, 0] on input "radio" at bounding box center [0, 0] width 0 height 0
click at [212, 53] on icon at bounding box center [212, 47] width 9 height 9
click at [0, 0] on input "radio" at bounding box center [0, 0] width 0 height 0
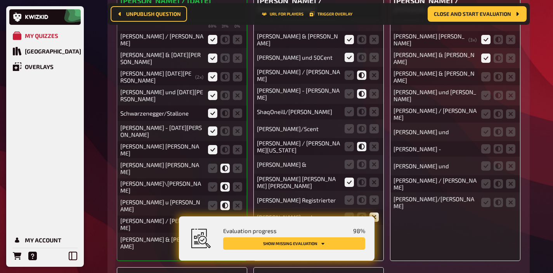
scroll to position [7268, 0]
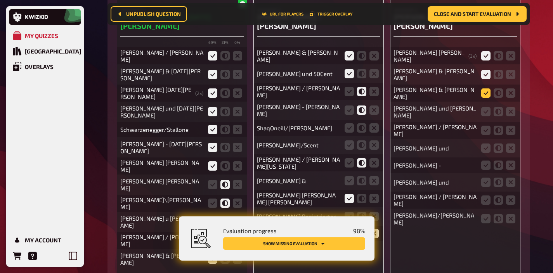
click at [482, 88] on icon at bounding box center [485, 92] width 9 height 9
click at [0, 0] on input "radio" at bounding box center [0, 0] width 0 height 0
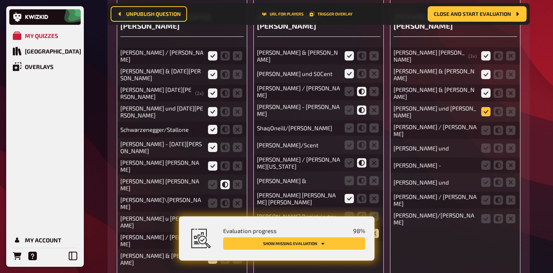
click at [484, 107] on icon at bounding box center [485, 111] width 9 height 9
click at [0, 0] on input "radio" at bounding box center [0, 0] width 0 height 0
click at [497, 126] on icon at bounding box center [497, 130] width 9 height 9
click at [0, 0] on input "radio" at bounding box center [0, 0] width 0 height 0
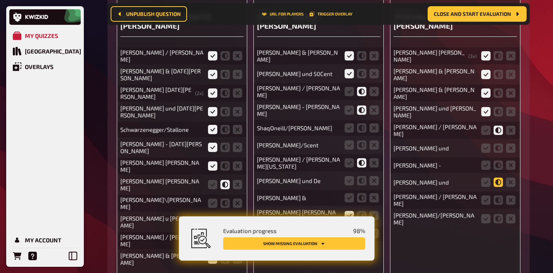
click at [495, 178] on icon at bounding box center [497, 182] width 9 height 9
click at [0, 0] on input "radio" at bounding box center [0, 0] width 0 height 0
click at [495, 161] on icon at bounding box center [497, 165] width 9 height 9
click at [0, 0] on input "radio" at bounding box center [0, 0] width 0 height 0
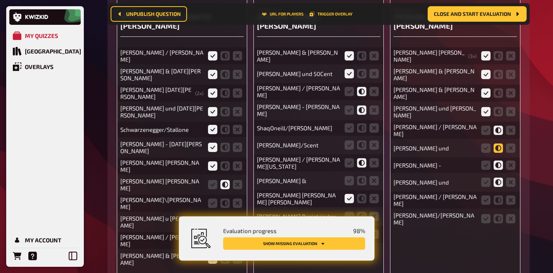
click at [498, 144] on icon at bounding box center [497, 148] width 9 height 9
click at [0, 0] on input "radio" at bounding box center [0, 0] width 0 height 0
click at [499, 196] on icon at bounding box center [497, 200] width 9 height 9
click at [0, 0] on input "radio" at bounding box center [0, 0] width 0 height 0
click at [498, 214] on icon at bounding box center [497, 218] width 9 height 9
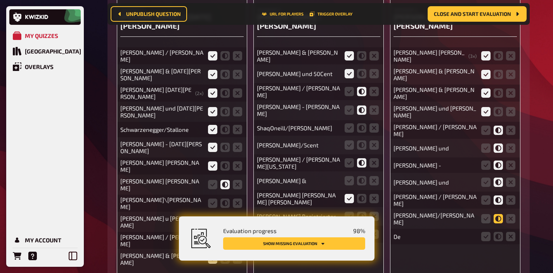
click at [0, 0] on input "radio" at bounding box center [0, 0] width 0 height 0
click at [359, 140] on icon at bounding box center [361, 144] width 9 height 9
click at [0, 0] on input "radio" at bounding box center [0, 0] width 0 height 0
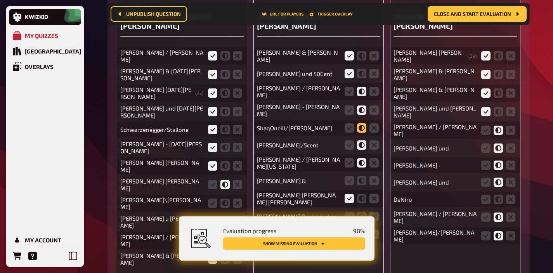
click at [362, 123] on icon at bounding box center [361, 127] width 9 height 9
click at [0, 0] on input "radio" at bounding box center [0, 0] width 0 height 0
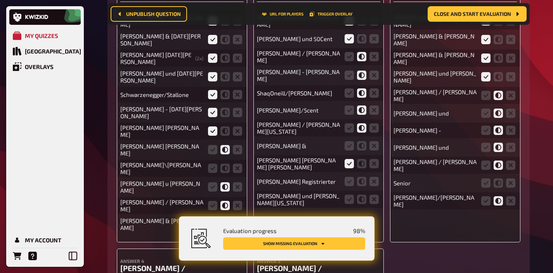
scroll to position [7311, 0]
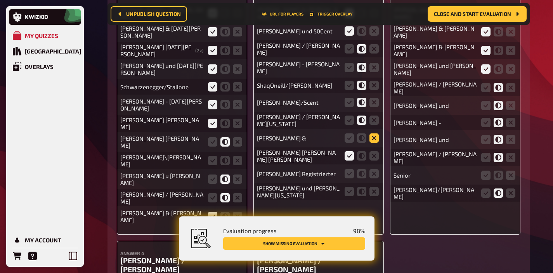
click at [371, 133] on icon at bounding box center [373, 137] width 9 height 9
click at [0, 0] on input "radio" at bounding box center [0, 0] width 0 height 0
click at [375, 169] on icon at bounding box center [373, 173] width 9 height 9
click at [0, 0] on input "radio" at bounding box center [0, 0] width 0 height 0
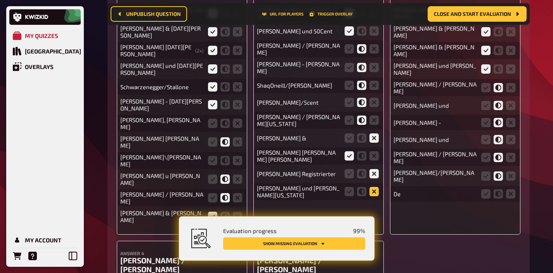
click at [376, 187] on icon at bounding box center [373, 191] width 9 height 9
click at [0, 0] on input "radio" at bounding box center [0, 0] width 0 height 0
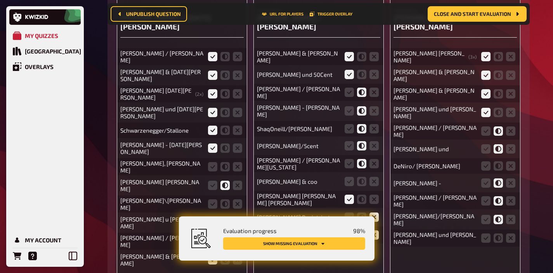
scroll to position [7272, 0]
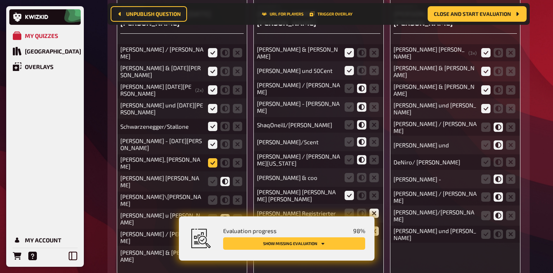
click at [214, 166] on icon at bounding box center [212, 162] width 9 height 9
click at [0, 0] on input "radio" at bounding box center [0, 0] width 0 height 0
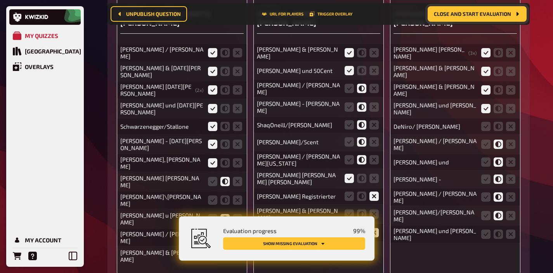
click at [477, 11] on span "Close and start evaluation" at bounding box center [472, 13] width 77 height 5
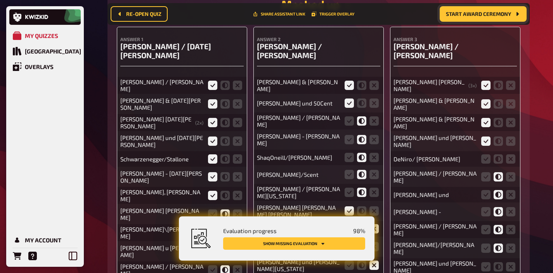
scroll to position [7289, 0]
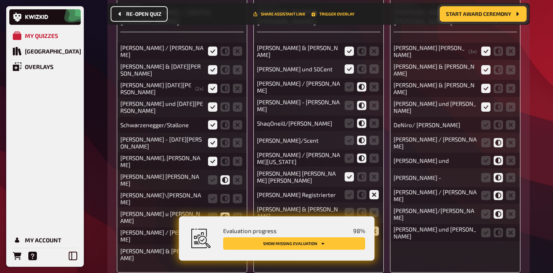
click at [152, 17] on button "Re-open Quiz" at bounding box center [139, 14] width 57 height 16
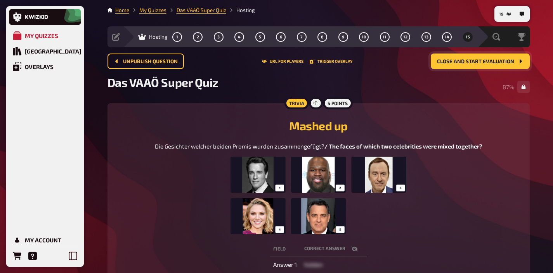
click at [478, 64] on span "Close and start evaluation" at bounding box center [475, 61] width 77 height 5
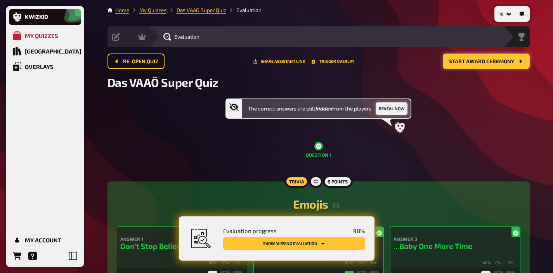
click at [392, 109] on button "Reveal now" at bounding box center [392, 108] width 32 height 12
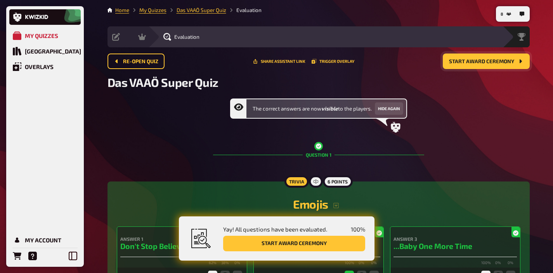
click at [470, 66] on button "Start award ceremony" at bounding box center [486, 62] width 87 height 16
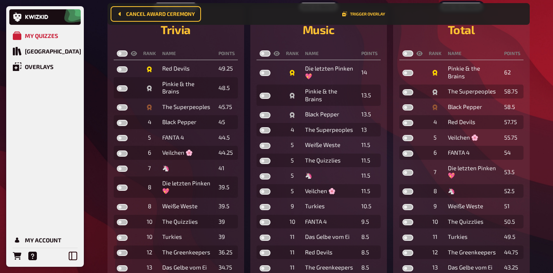
scroll to position [96, 0]
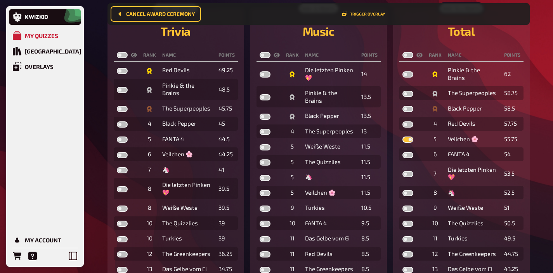
checkbox input "true"
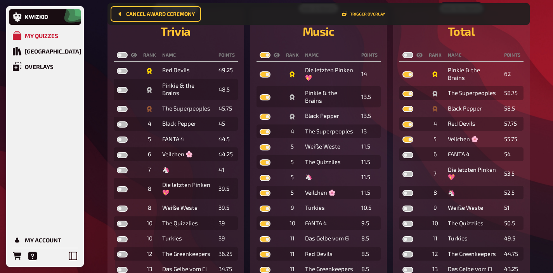
checkbox input "true"
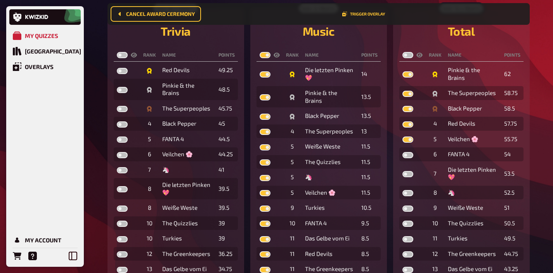
checkbox input "true"
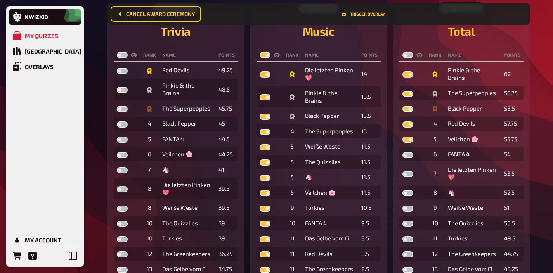
checkbox input "true"
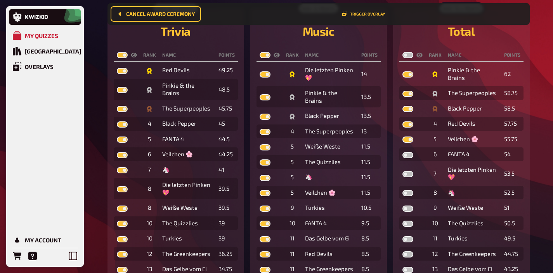
checkbox input "true"
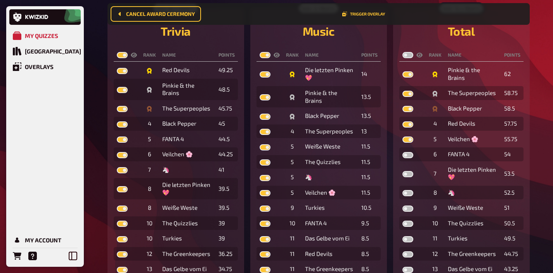
checkbox input "true"
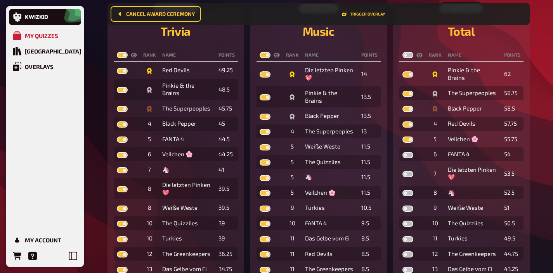
checkbox input "true"
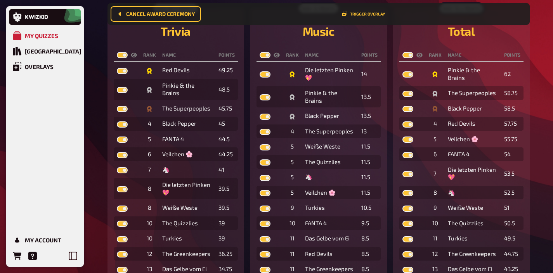
checkbox input "true"
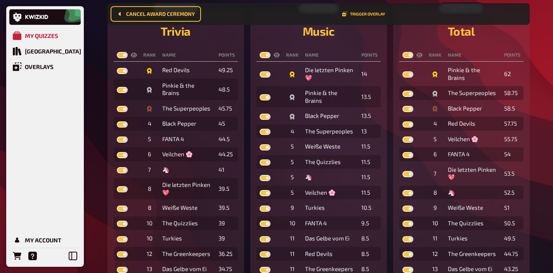
checkbox input "true"
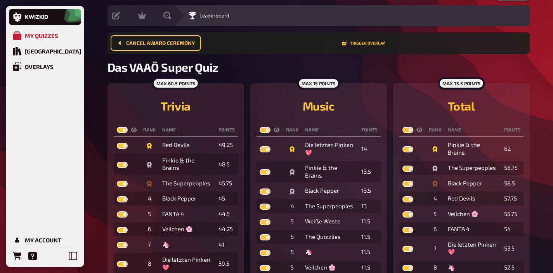
scroll to position [0, 0]
